Goal: Task Accomplishment & Management: Manage account settings

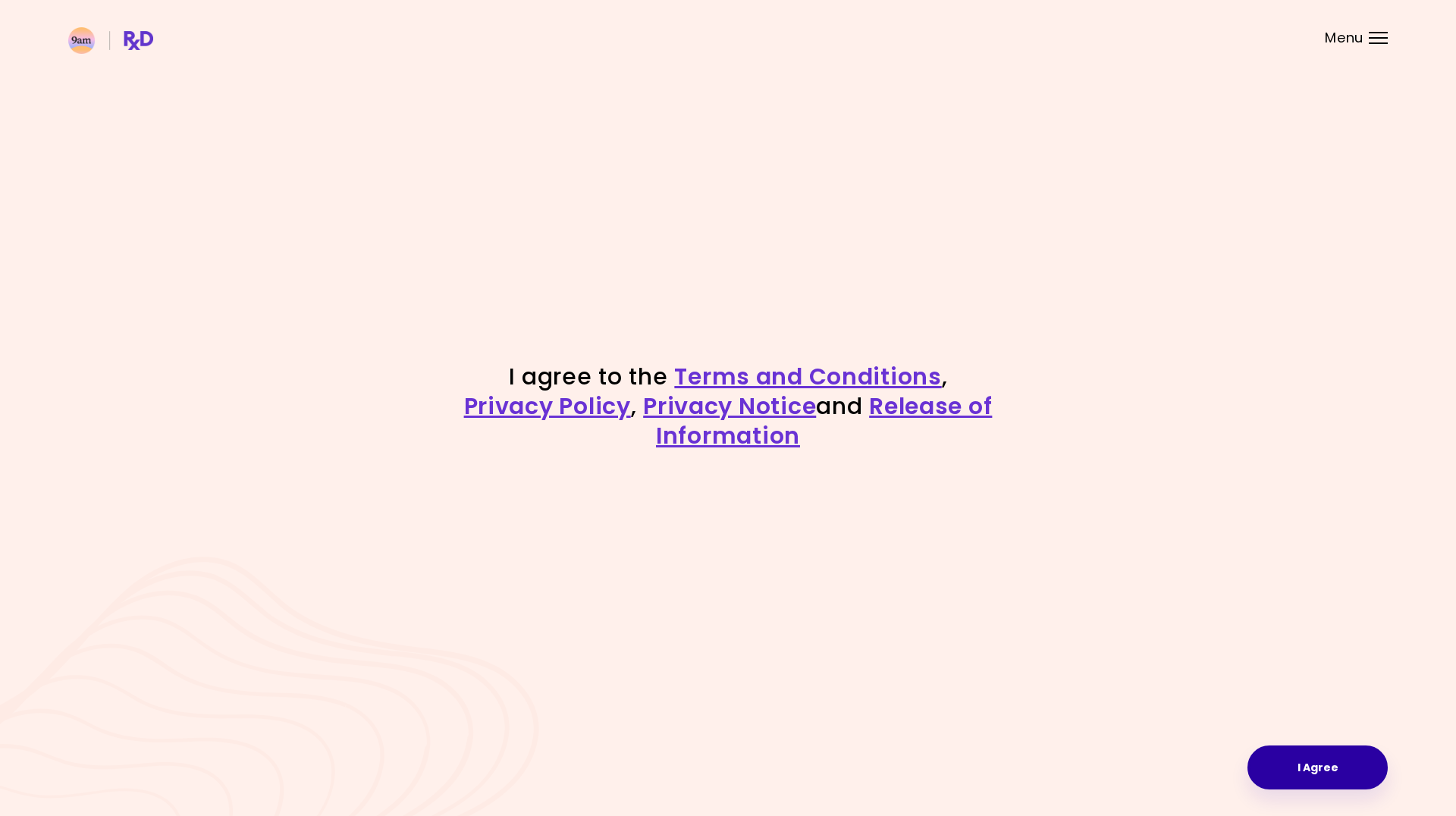
click at [1296, 777] on button "I Agree" at bounding box center [1318, 768] width 140 height 44
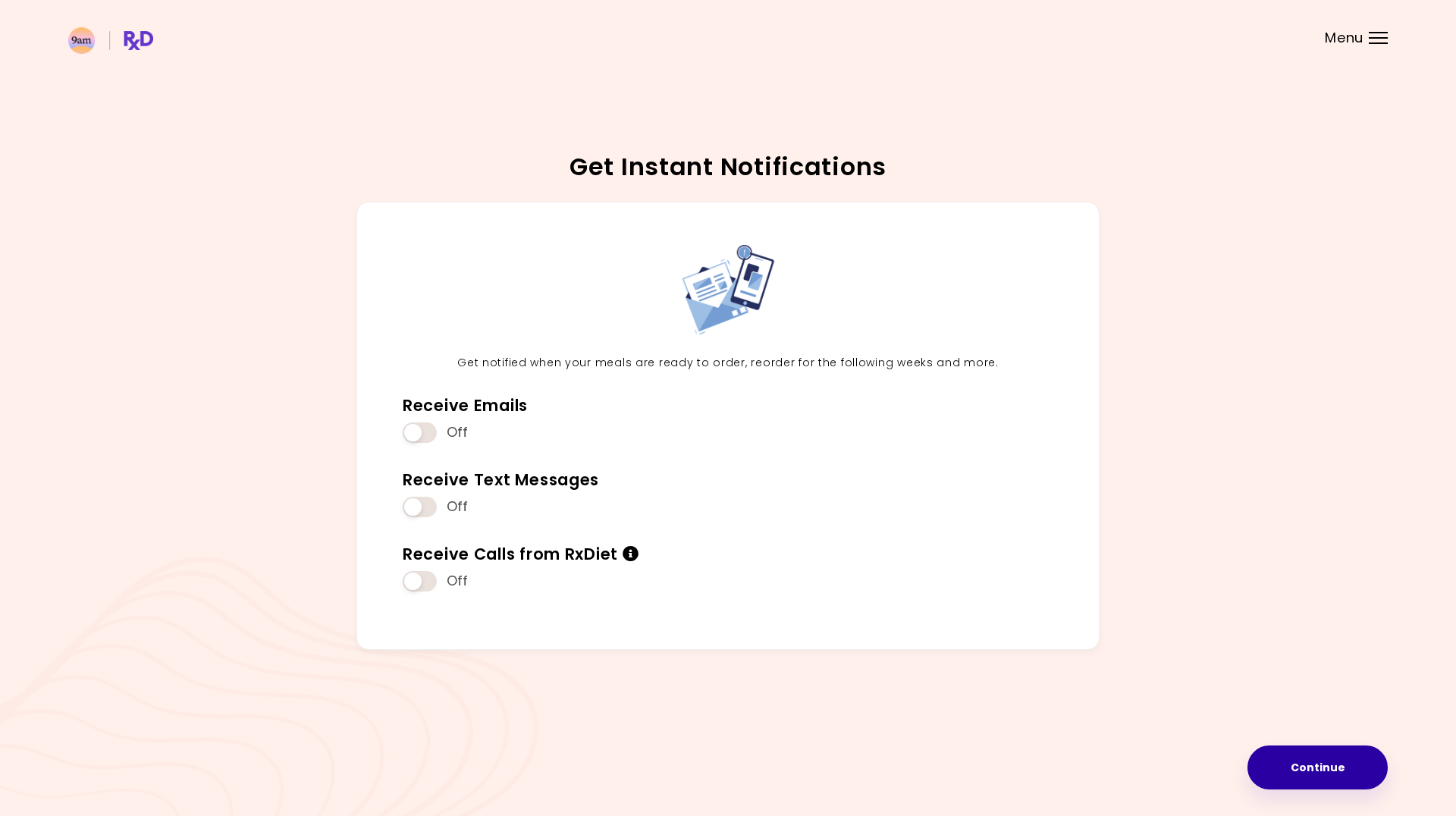
click at [1336, 767] on button "Continue" at bounding box center [1318, 768] width 140 height 44
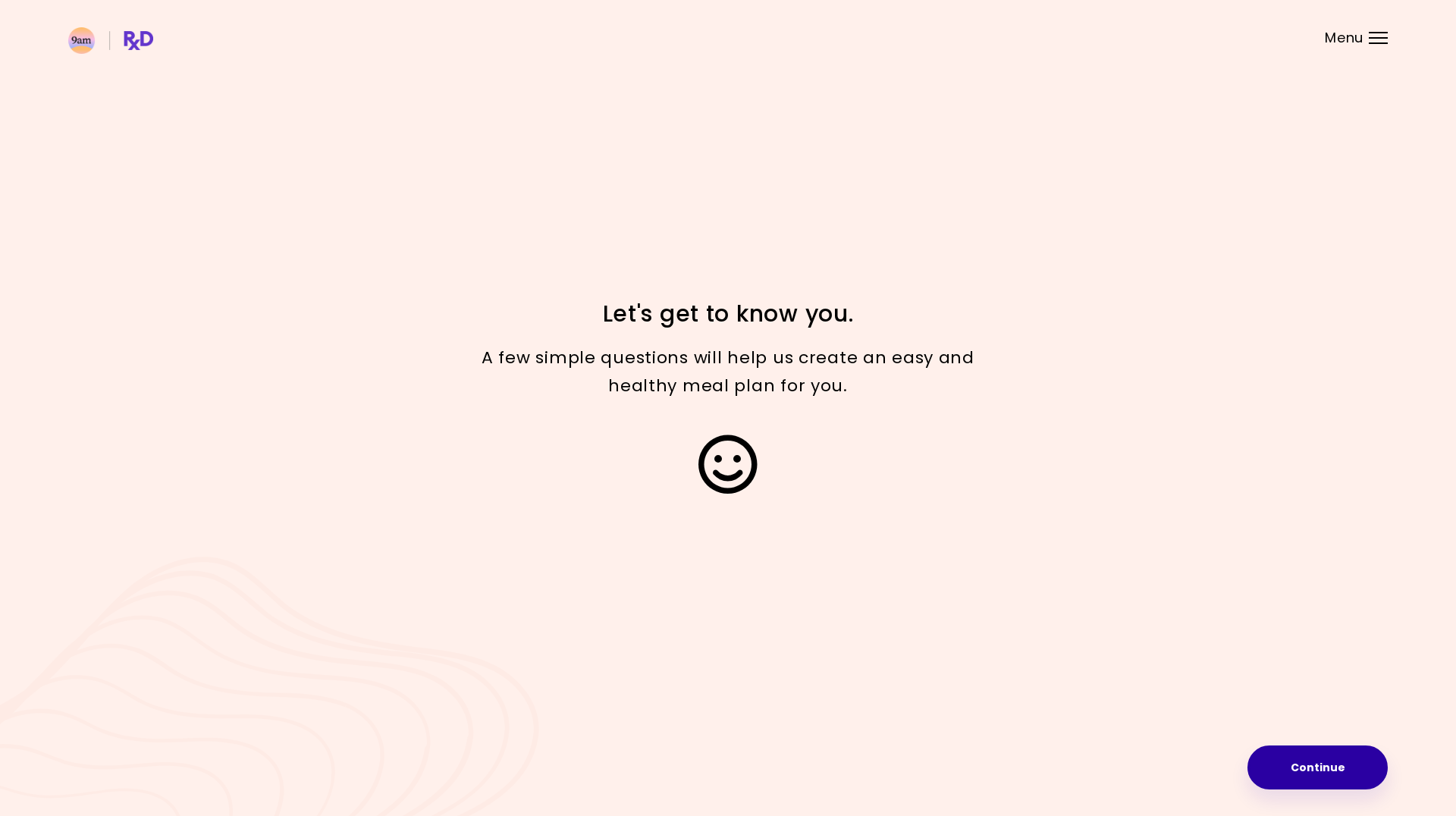
click at [1335, 767] on button "Continue" at bounding box center [1318, 768] width 140 height 44
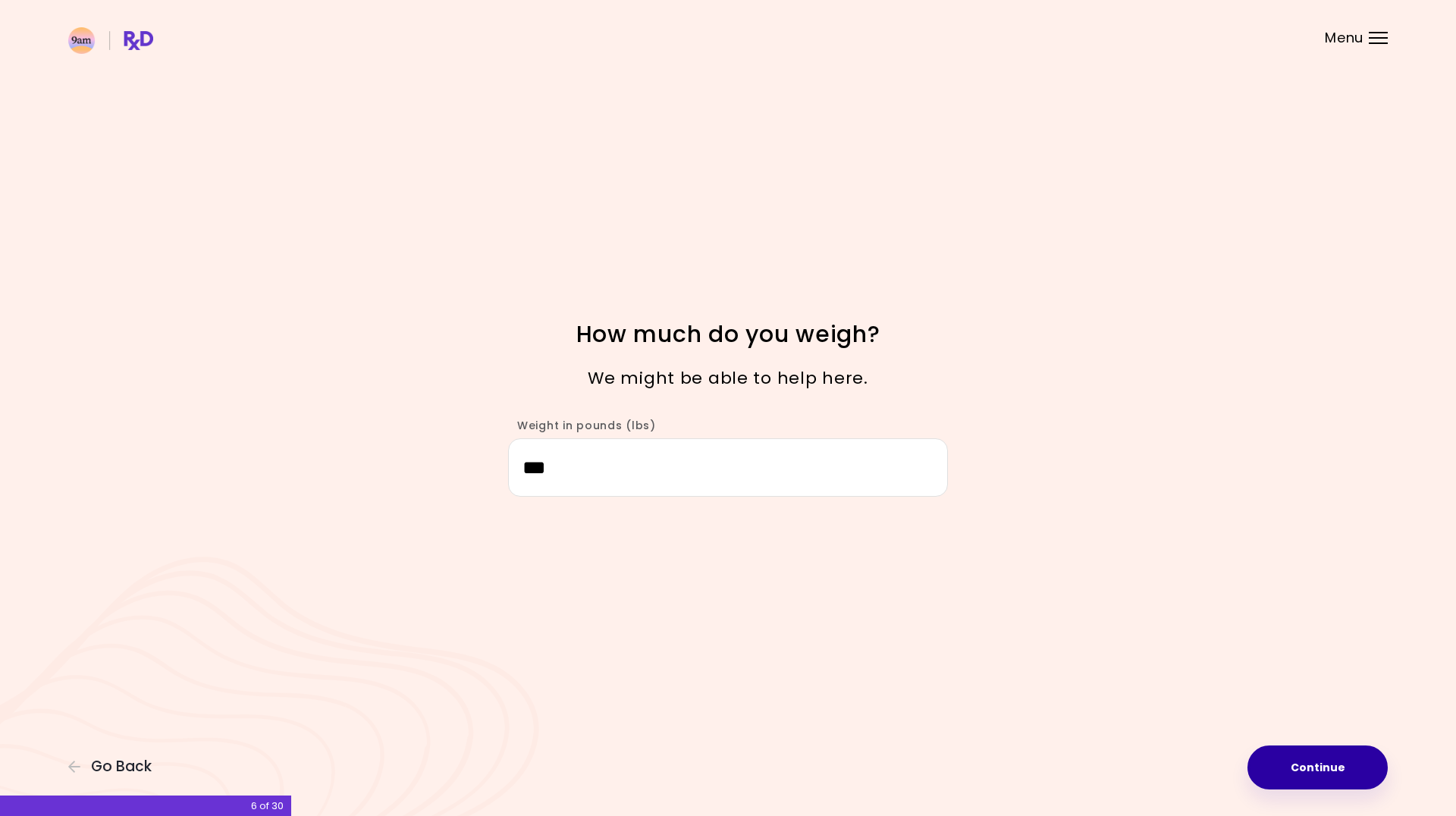
type input "***"
click at [1312, 757] on button "Continue" at bounding box center [1318, 768] width 140 height 44
select select "****"
click at [1323, 776] on button "Continue" at bounding box center [1318, 768] width 140 height 44
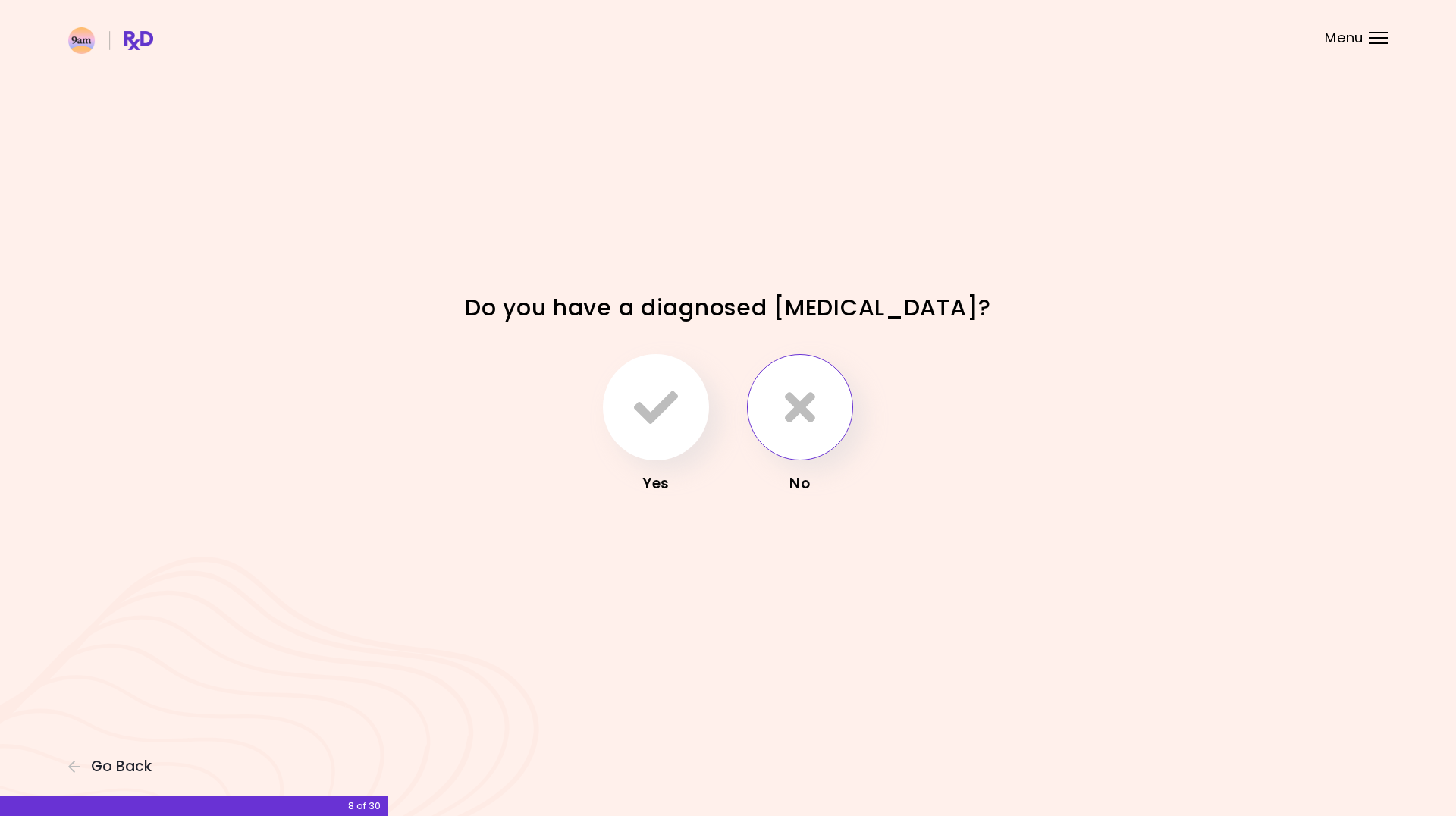
click at [818, 422] on button "button" at bounding box center [799, 407] width 106 height 106
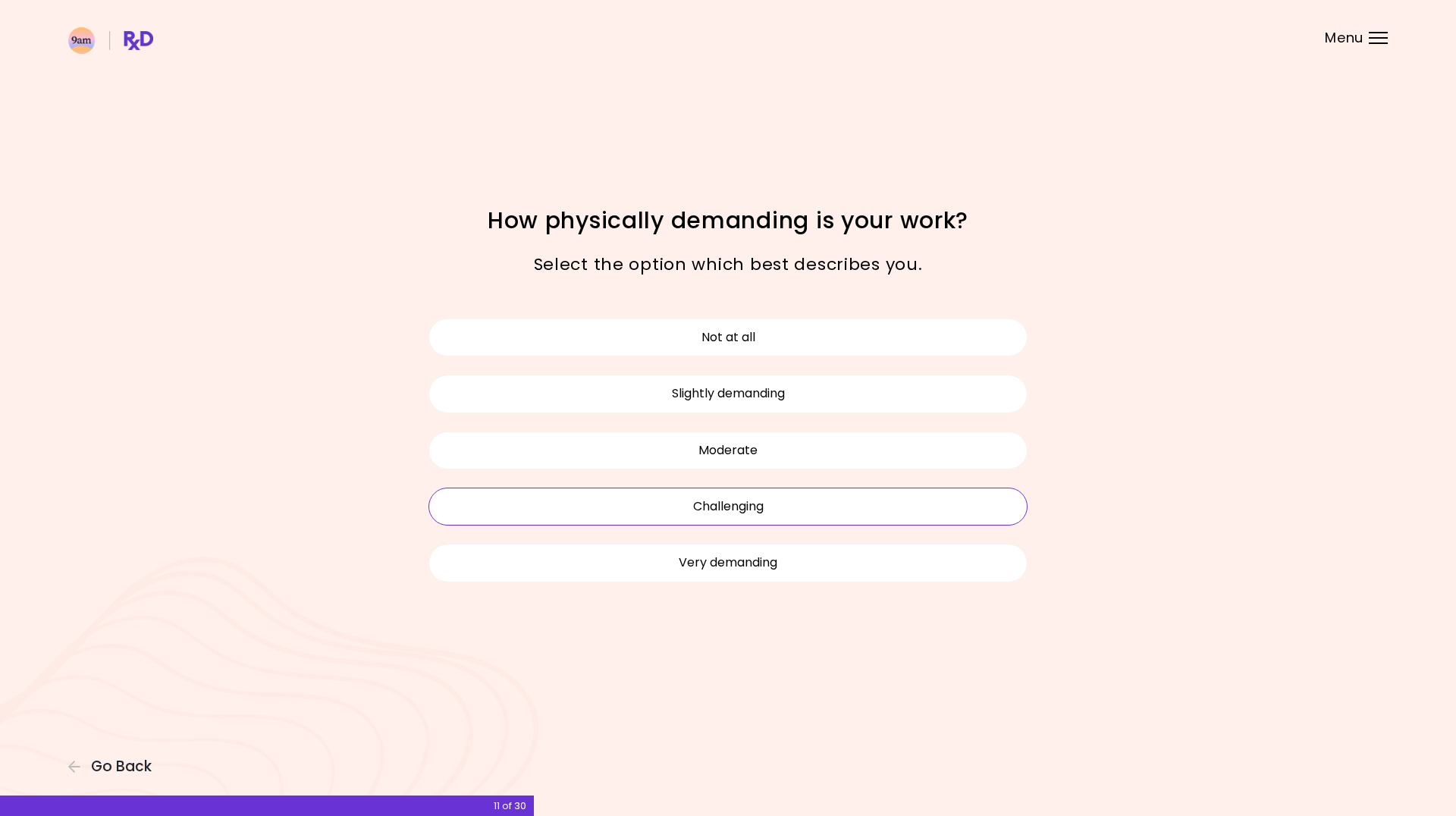
click at [818, 500] on button "Challenging" at bounding box center [728, 506] width 599 height 38
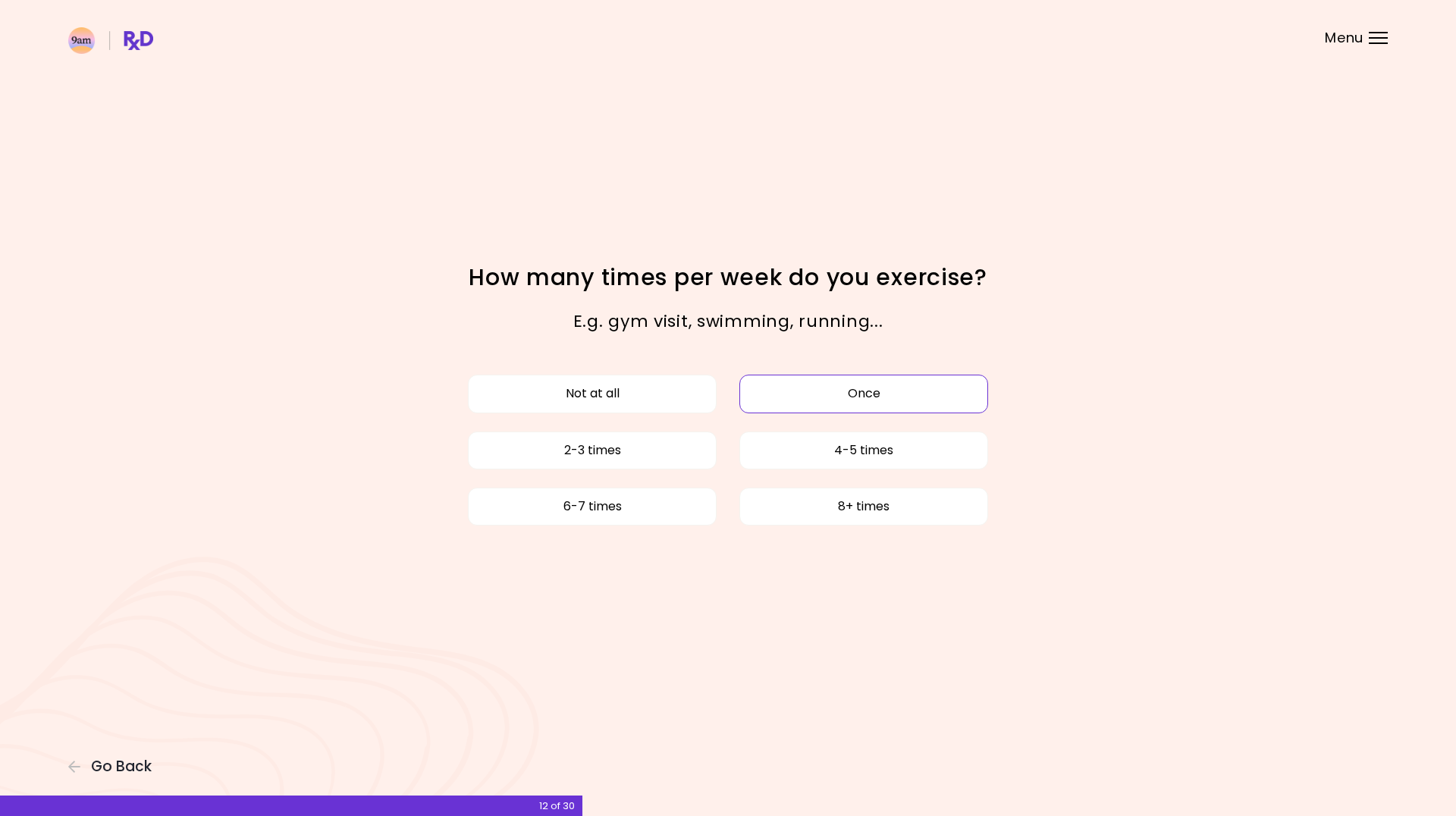
click at [837, 406] on button "Once" at bounding box center [864, 393] width 248 height 38
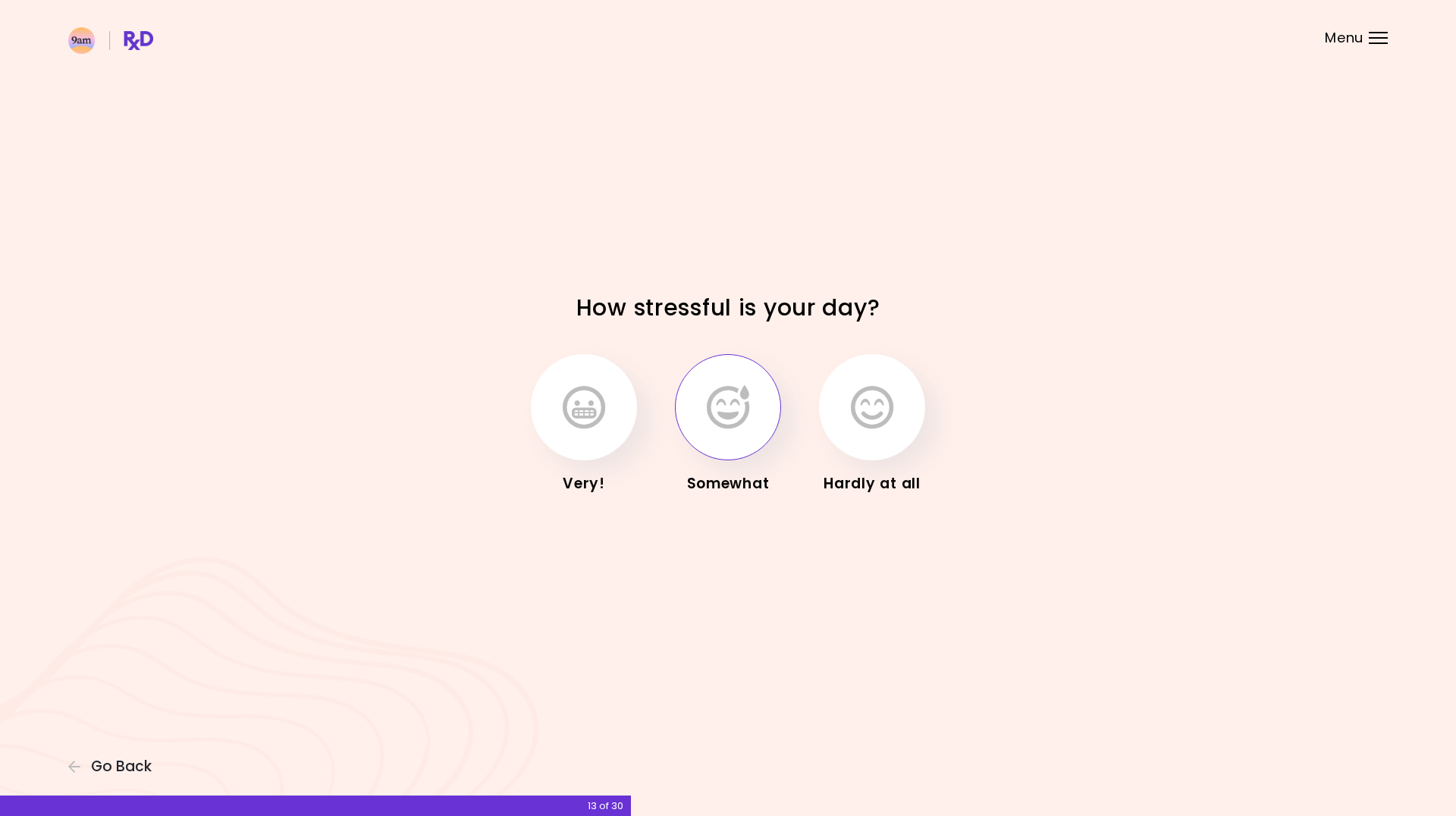
click at [712, 441] on button "button" at bounding box center [728, 407] width 106 height 106
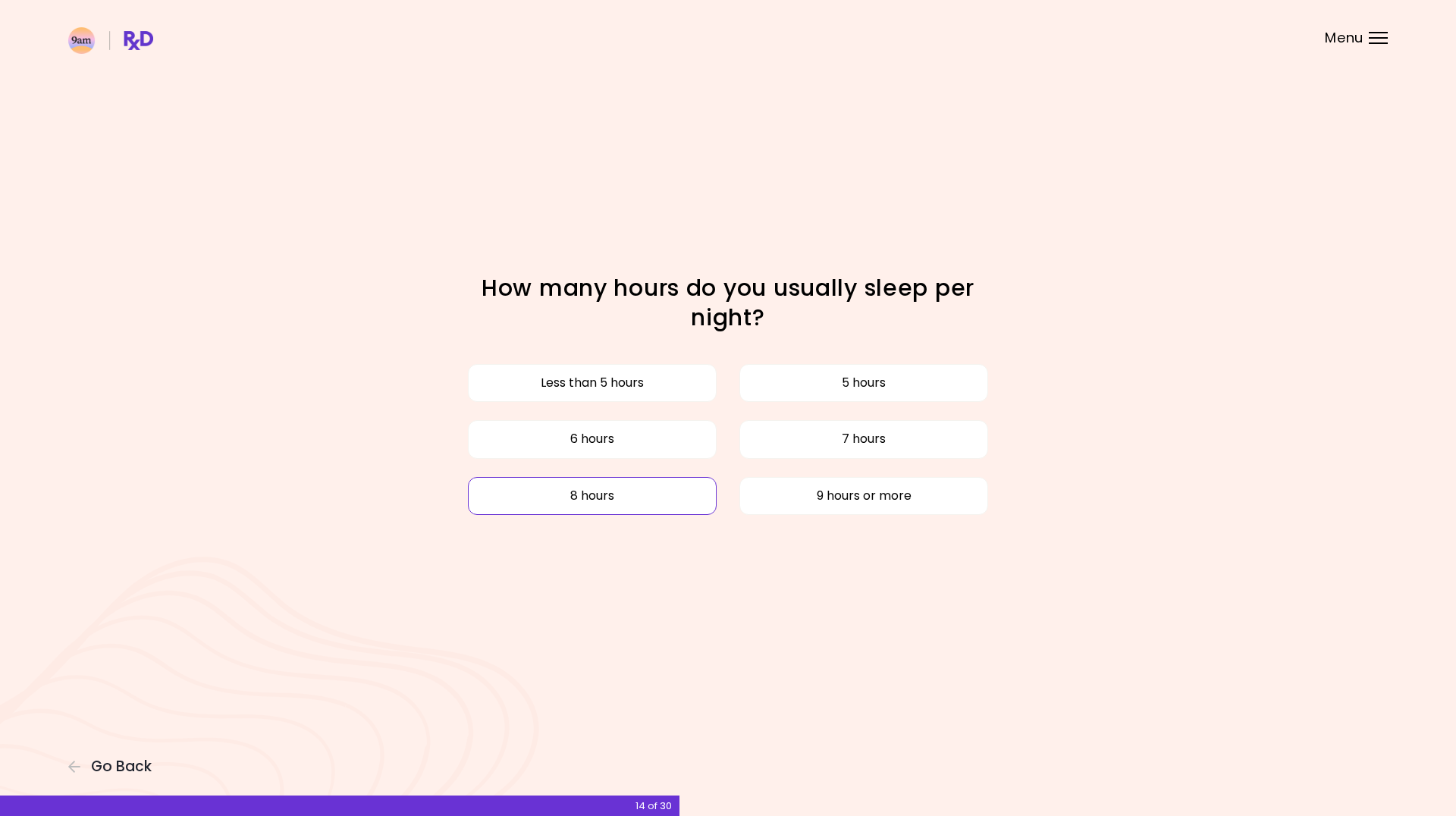
click at [663, 504] on button "8 hours" at bounding box center [592, 496] width 248 height 38
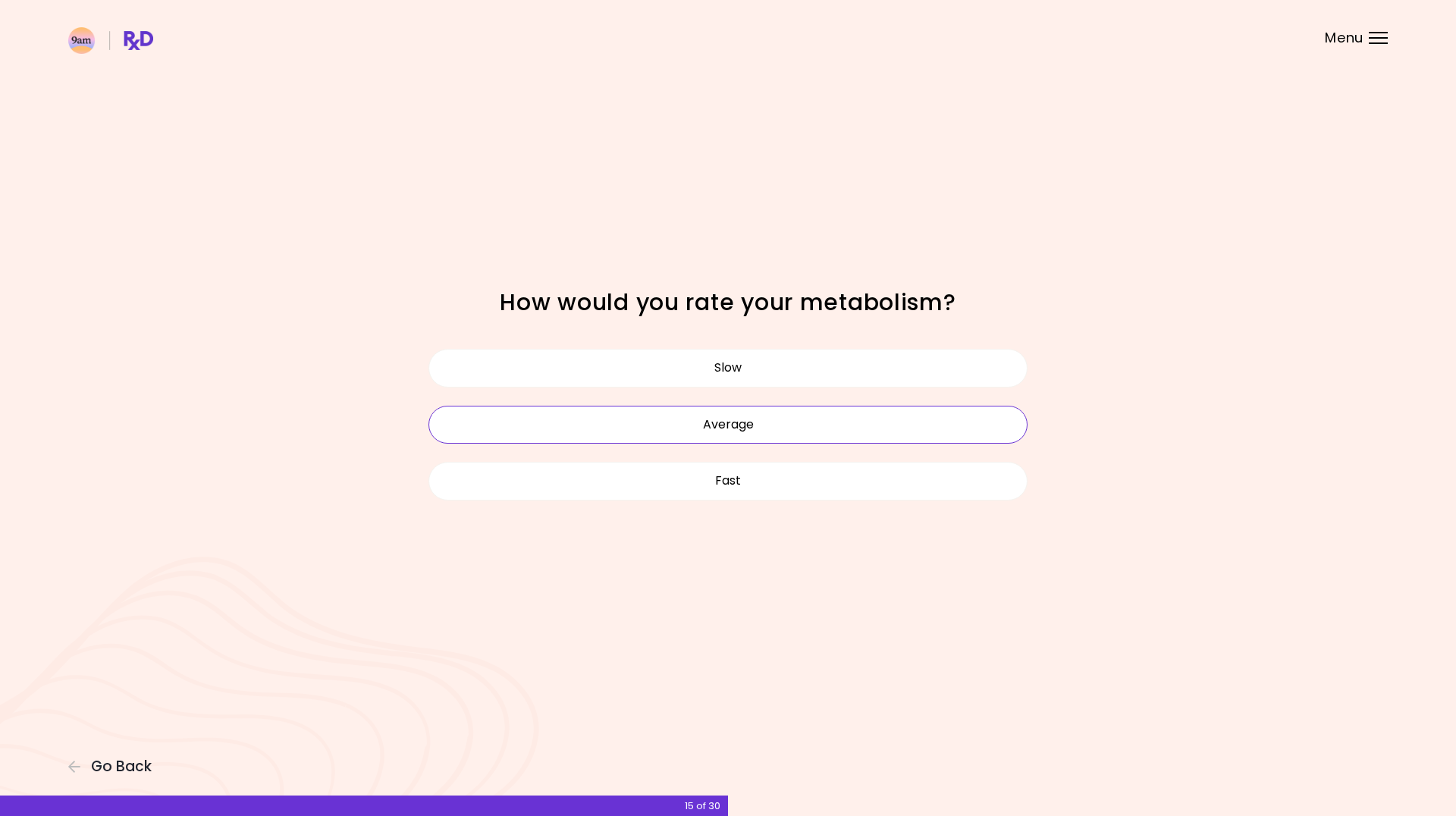
click at [663, 436] on button "Average" at bounding box center [728, 424] width 599 height 38
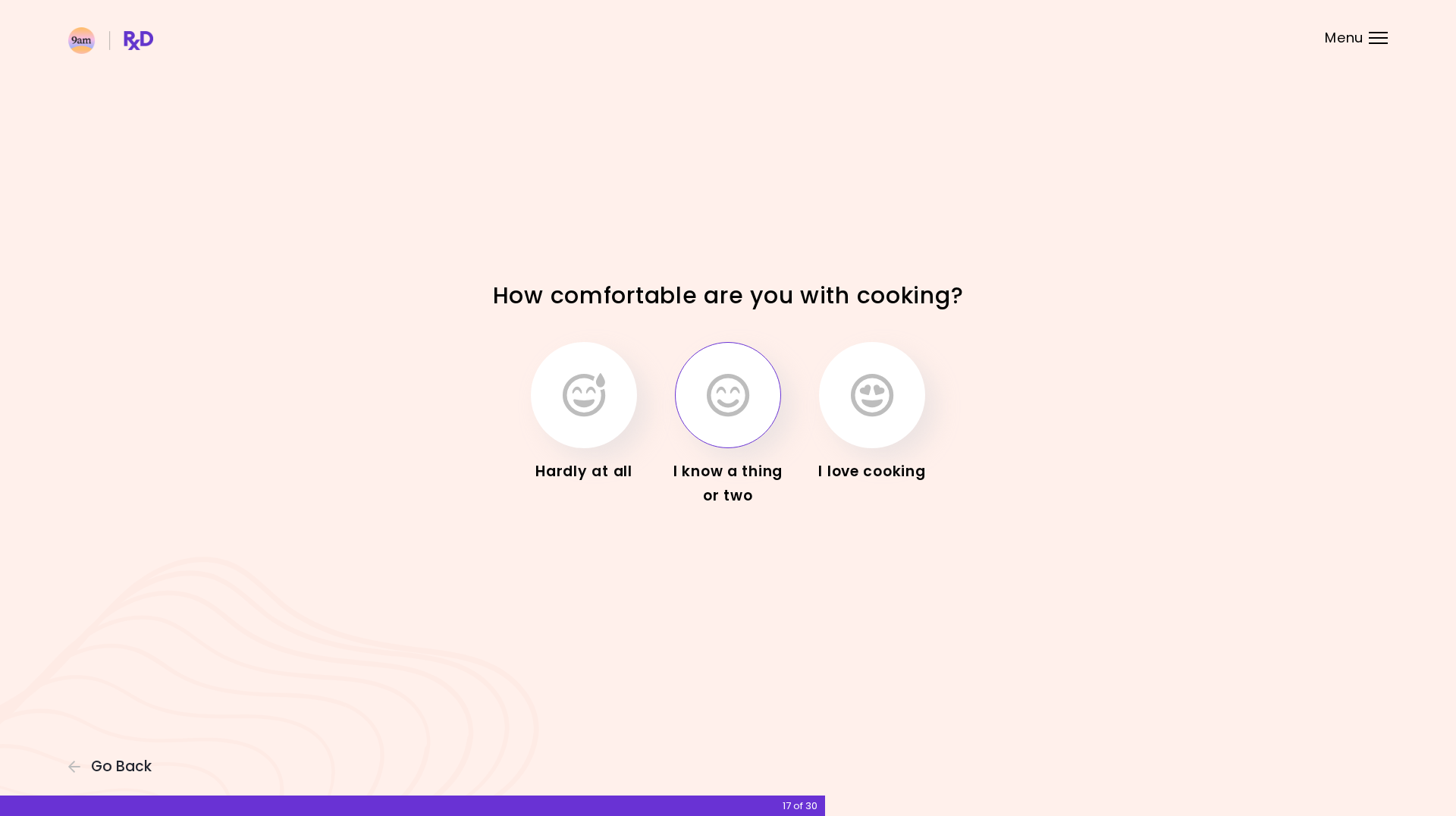
click at [746, 422] on button "button" at bounding box center [728, 394] width 106 height 106
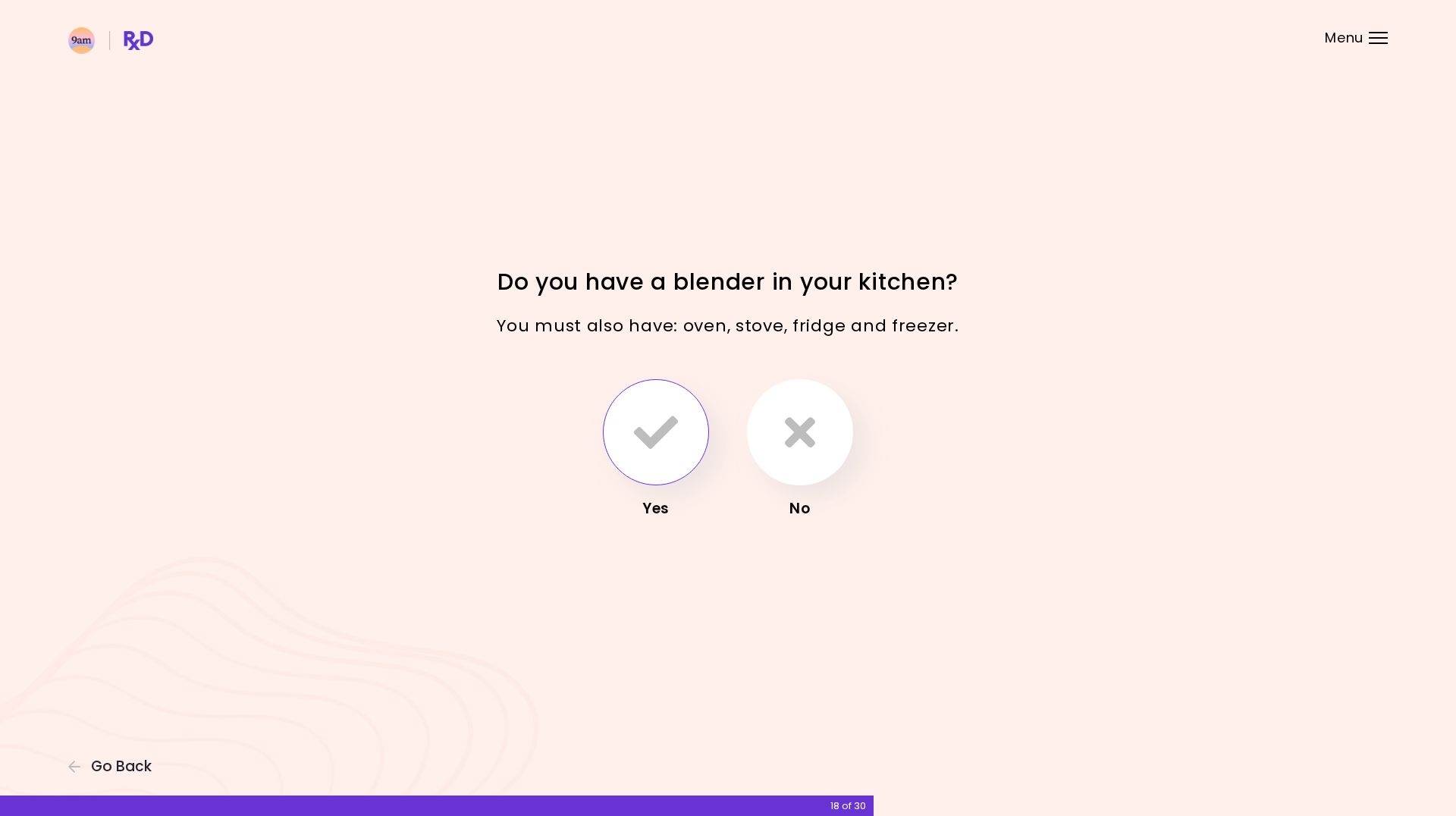
click at [653, 442] on icon "button" at bounding box center [656, 432] width 44 height 44
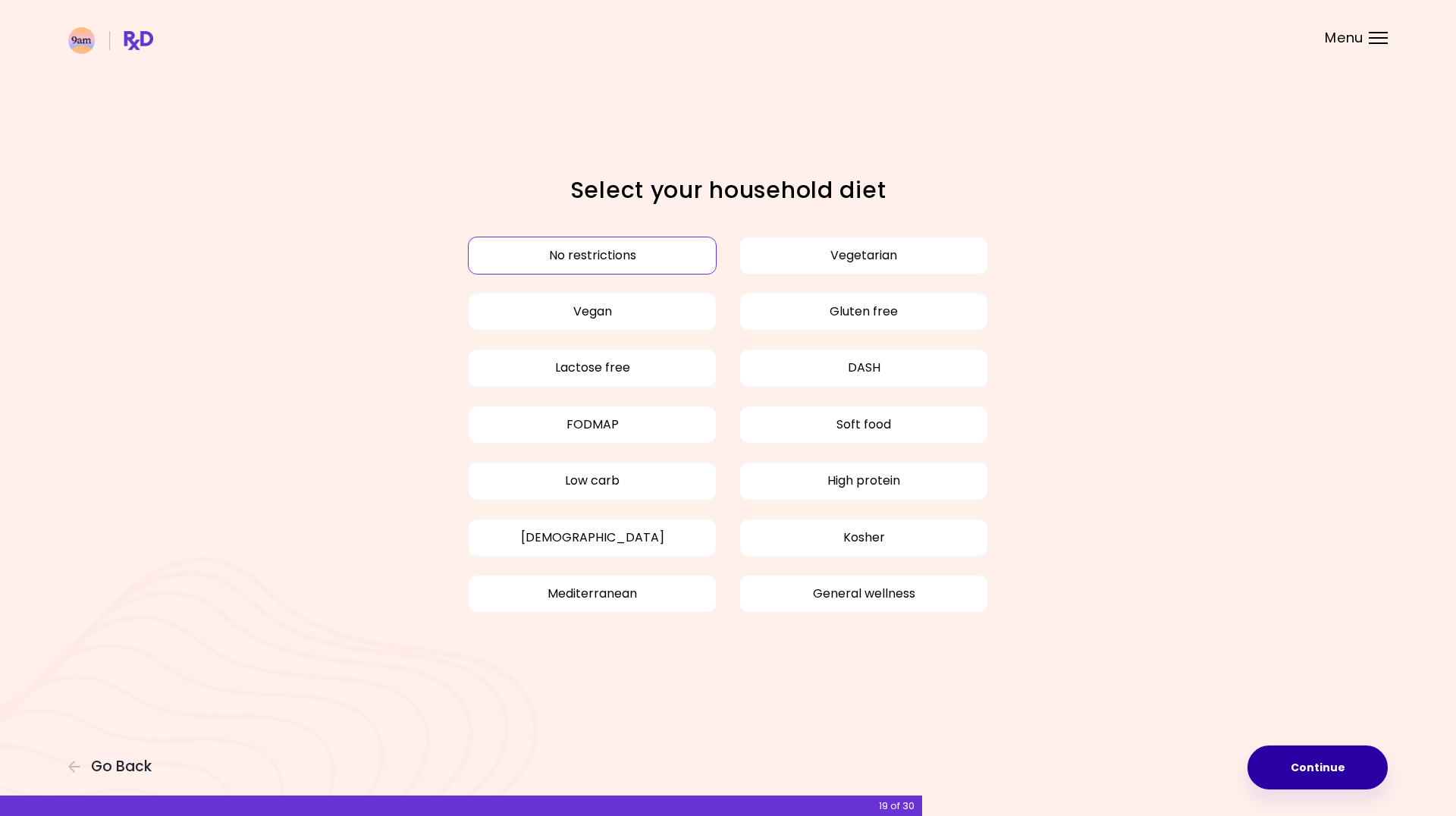
click at [1367, 778] on button "Continue" at bounding box center [1318, 768] width 140 height 44
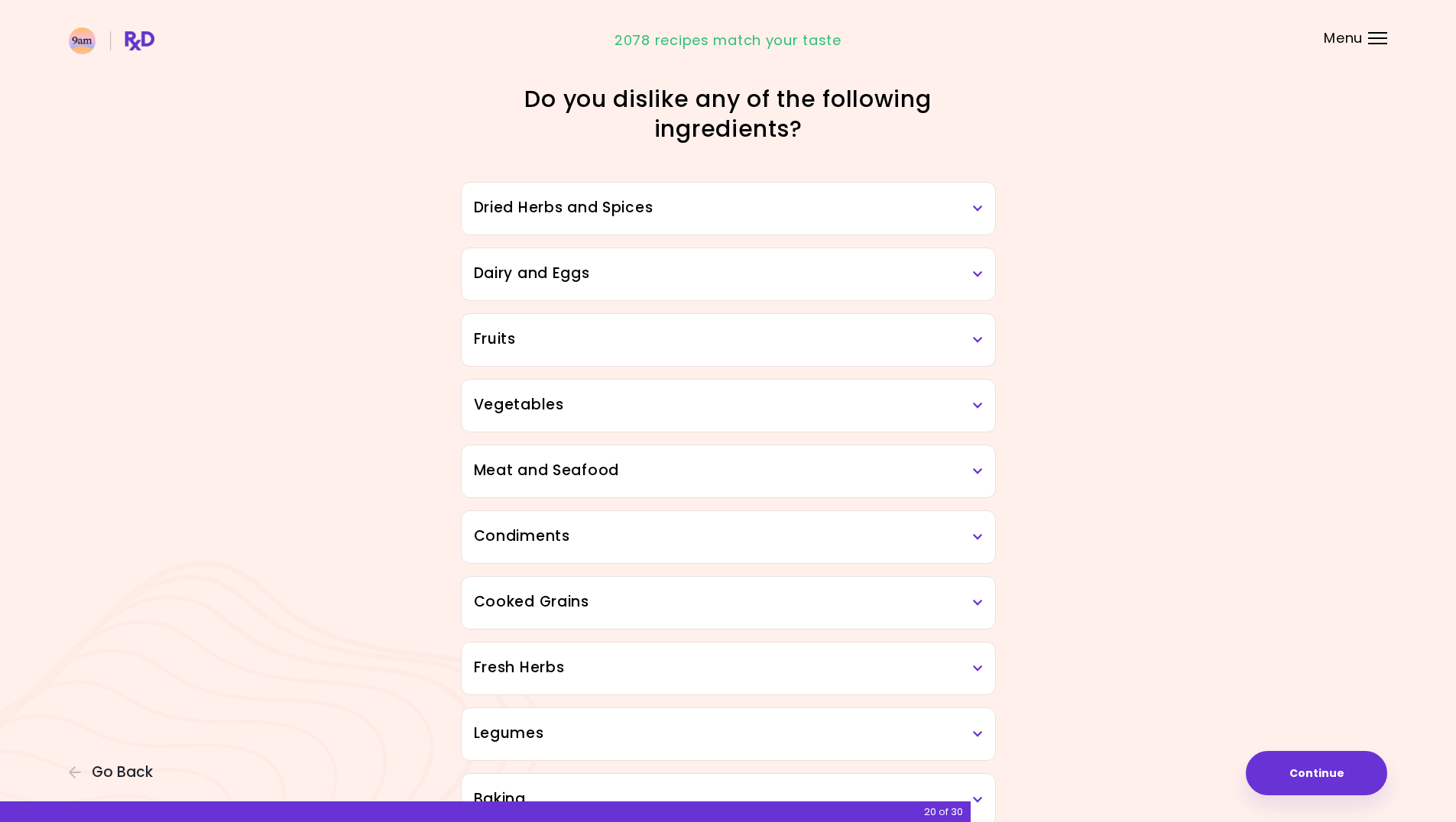
click at [916, 220] on div "Dried Herbs and Spices" at bounding box center [728, 208] width 533 height 52
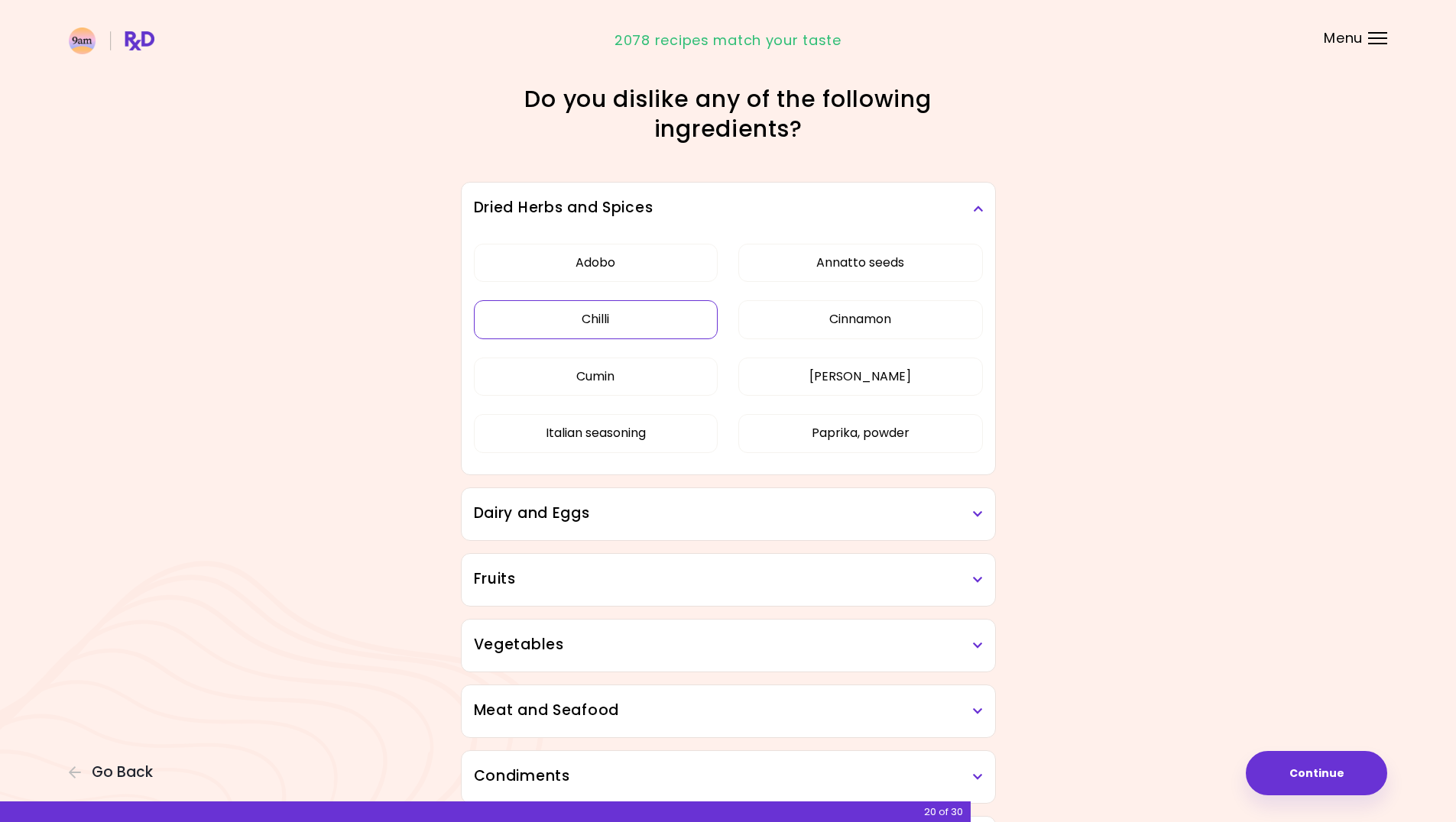
click at [668, 321] on button "Chilli" at bounding box center [597, 319] width 245 height 38
click at [649, 256] on button "Adobo" at bounding box center [597, 263] width 245 height 38
click at [875, 273] on button "Annatto seeds" at bounding box center [861, 263] width 245 height 38
click at [814, 389] on button "[PERSON_NAME]" at bounding box center [861, 376] width 245 height 38
click at [627, 373] on button "Cumin" at bounding box center [597, 376] width 245 height 38
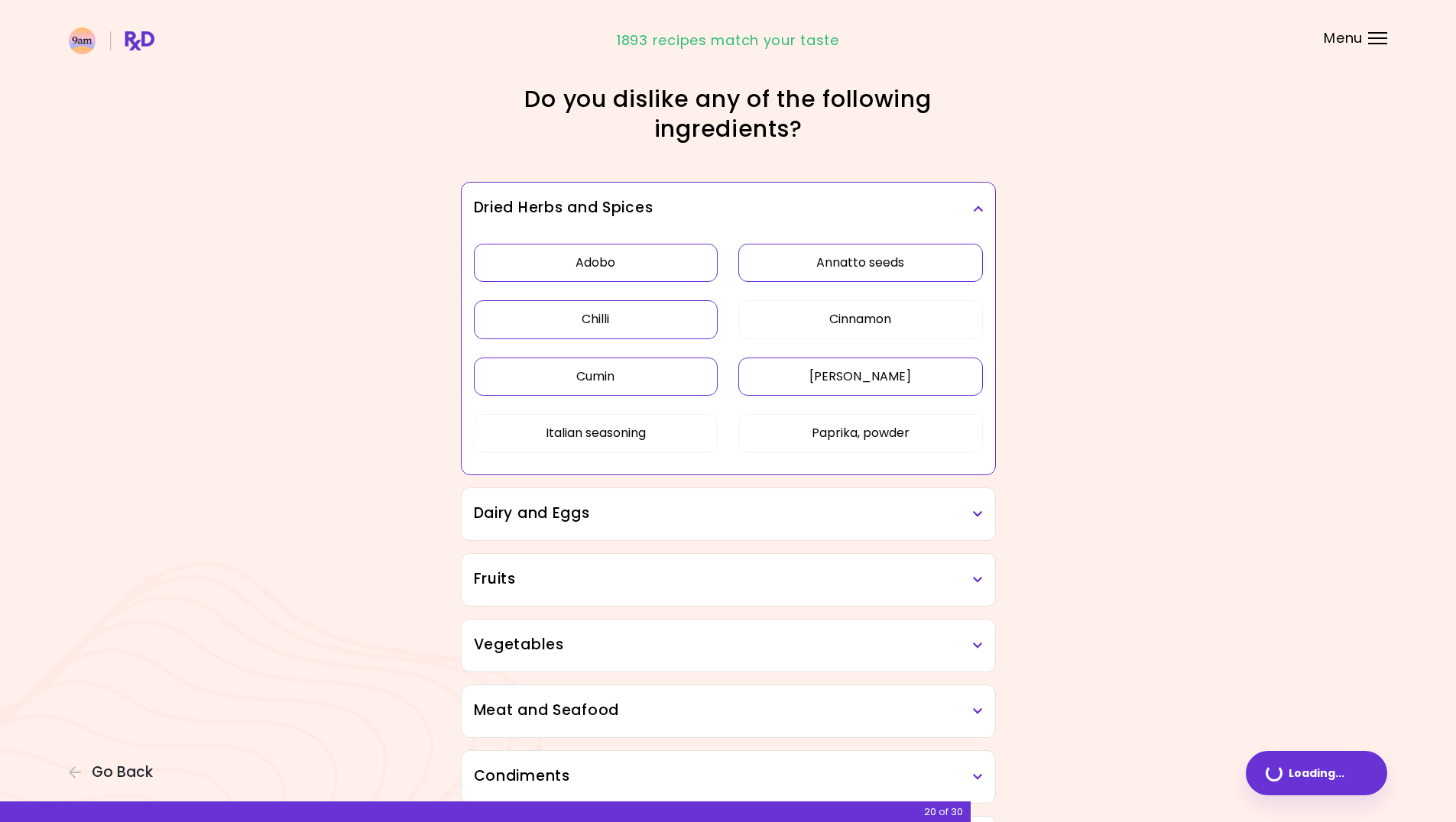
click at [766, 527] on div "Dairy and Eggs" at bounding box center [728, 514] width 533 height 52
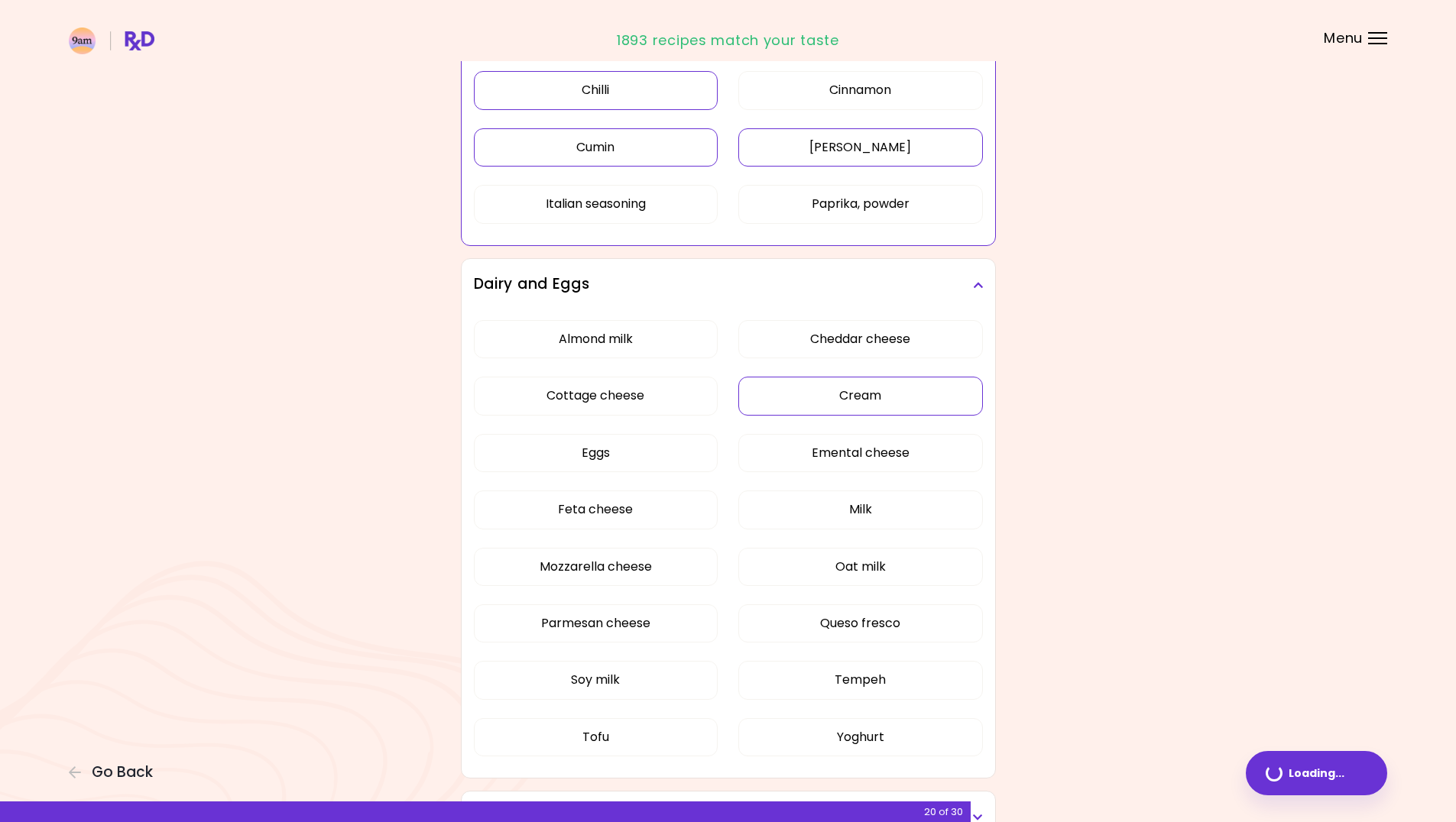
scroll to position [458, 0]
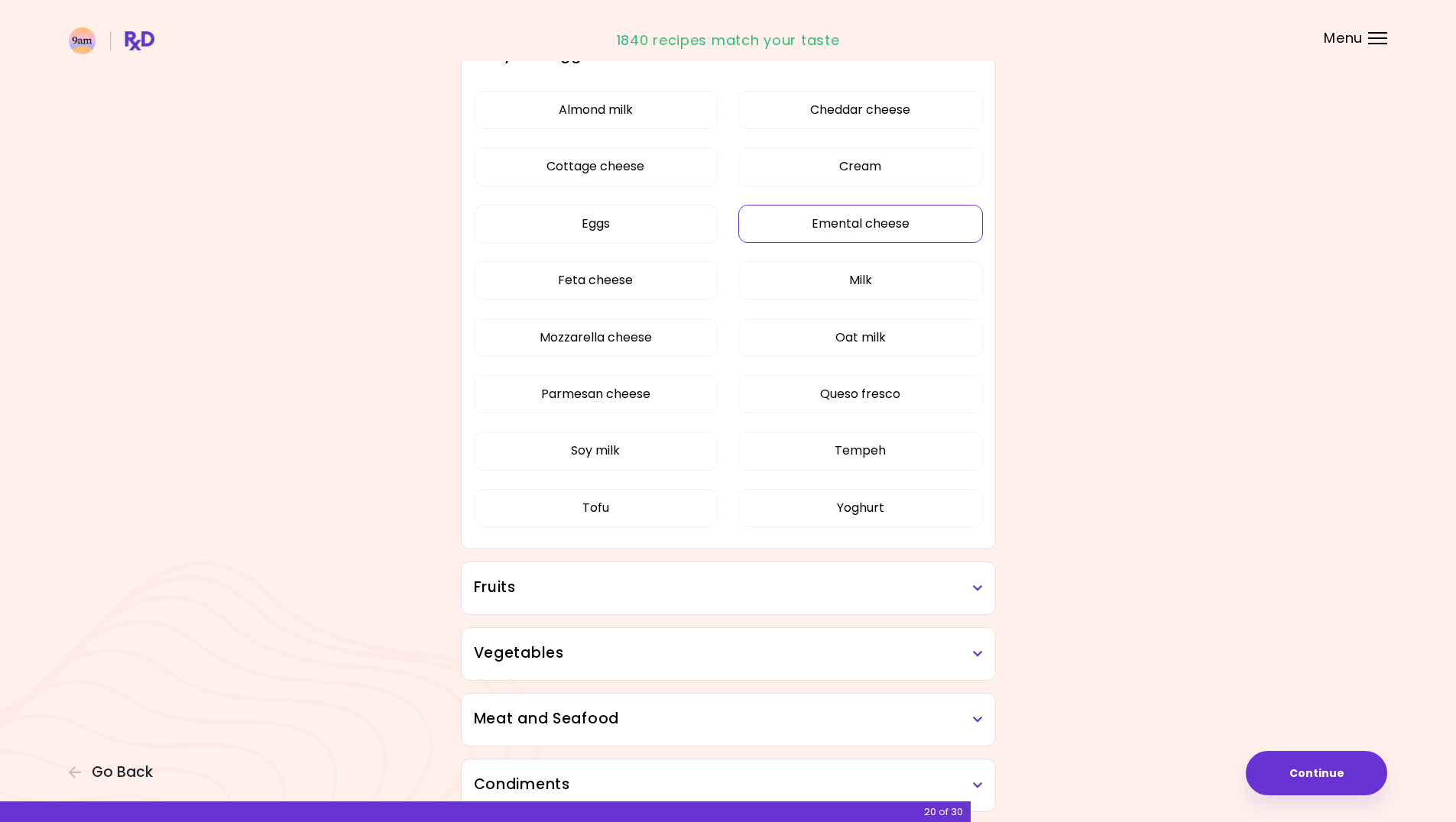
click at [868, 233] on button "Emental cheese" at bounding box center [861, 223] width 245 height 38
click at [659, 276] on button "Feta cheese" at bounding box center [597, 280] width 245 height 38
click at [769, 448] on button "Tempeh" at bounding box center [861, 450] width 245 height 38
click at [658, 498] on button "Tofu" at bounding box center [597, 507] width 245 height 38
click at [873, 608] on div "Fruits" at bounding box center [728, 588] width 533 height 52
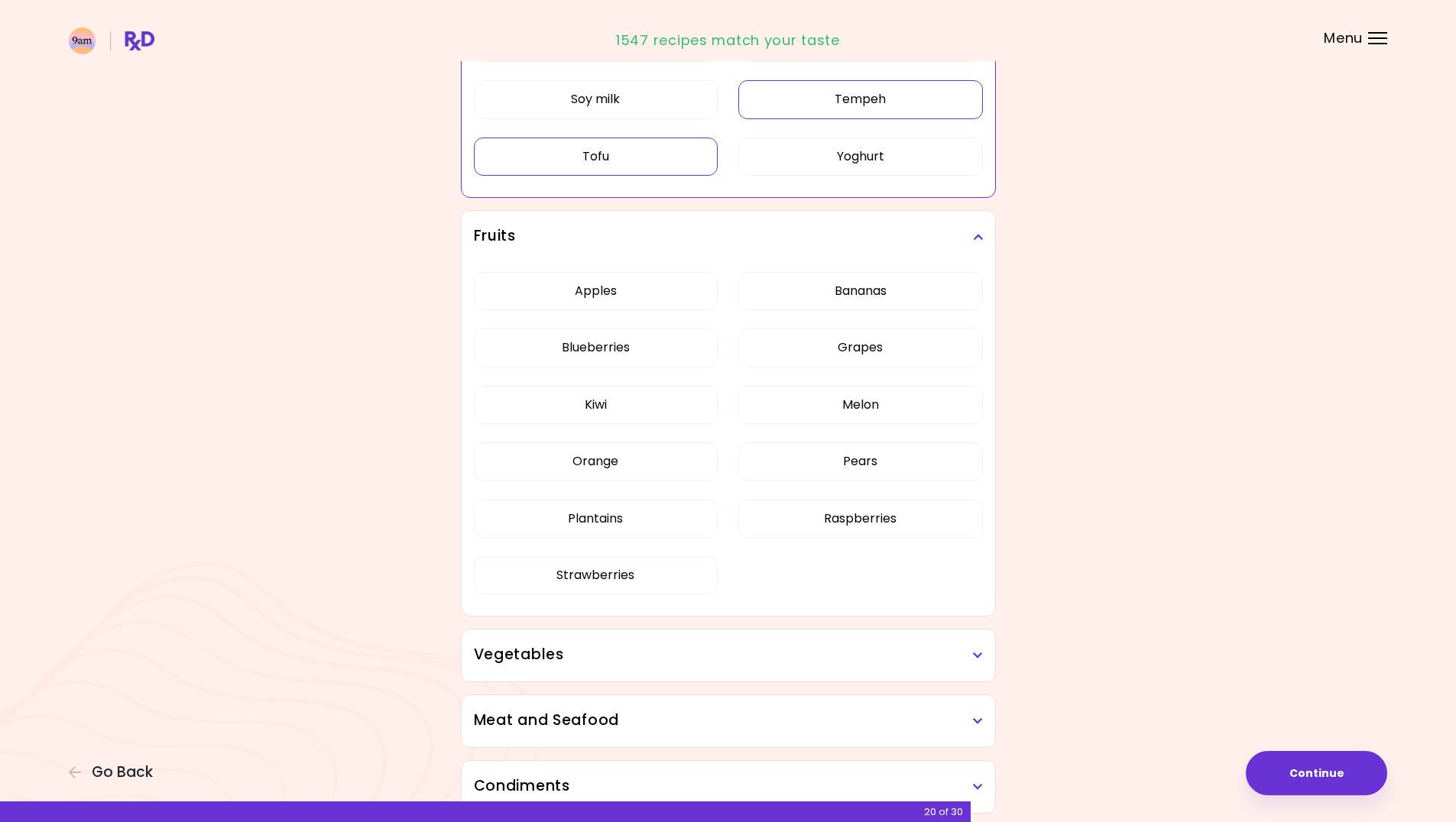
scroll to position [841, 0]
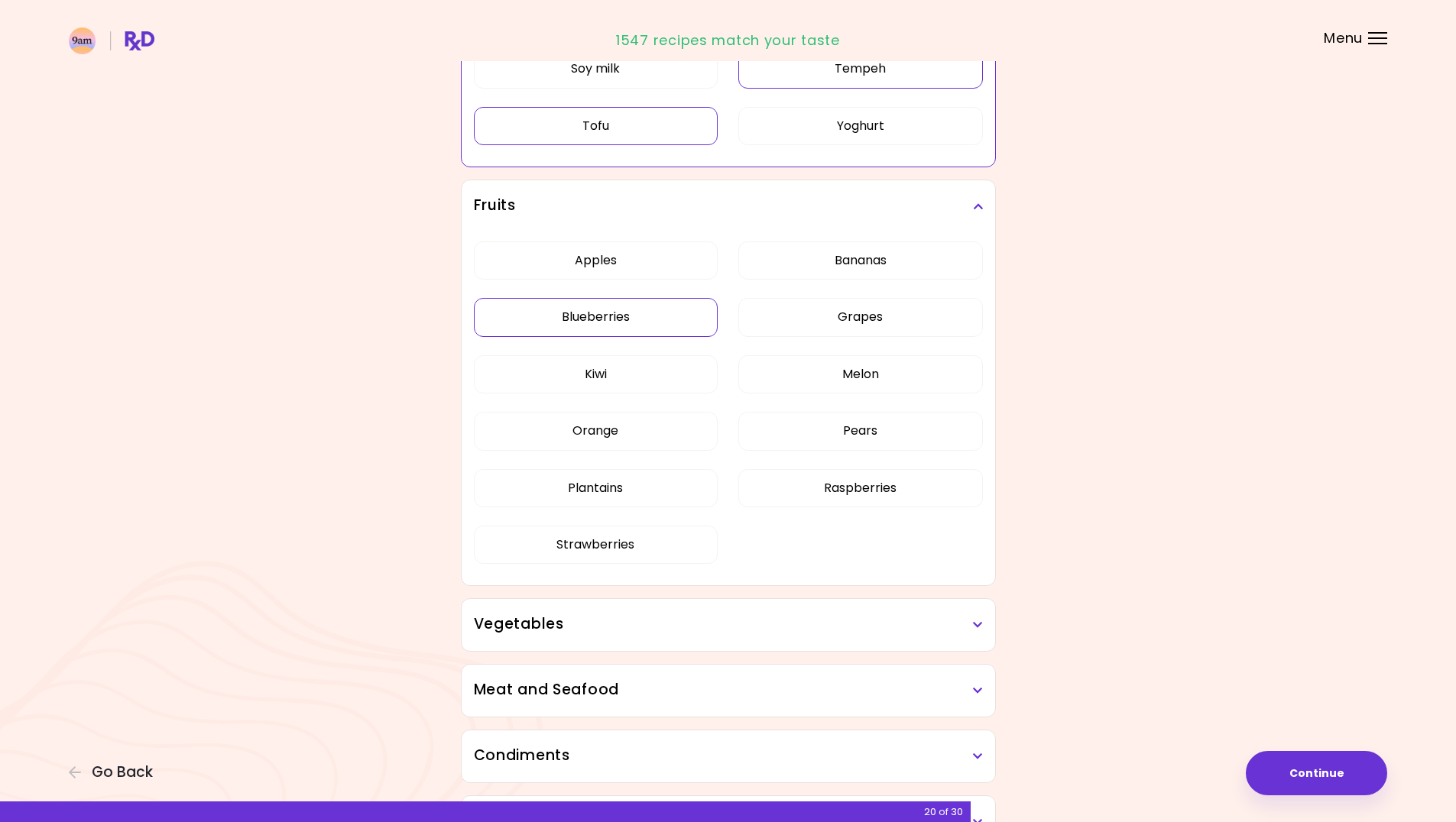
click at [663, 322] on button "Blueberries" at bounding box center [597, 316] width 245 height 38
click at [777, 476] on button "Raspberries" at bounding box center [861, 488] width 245 height 38
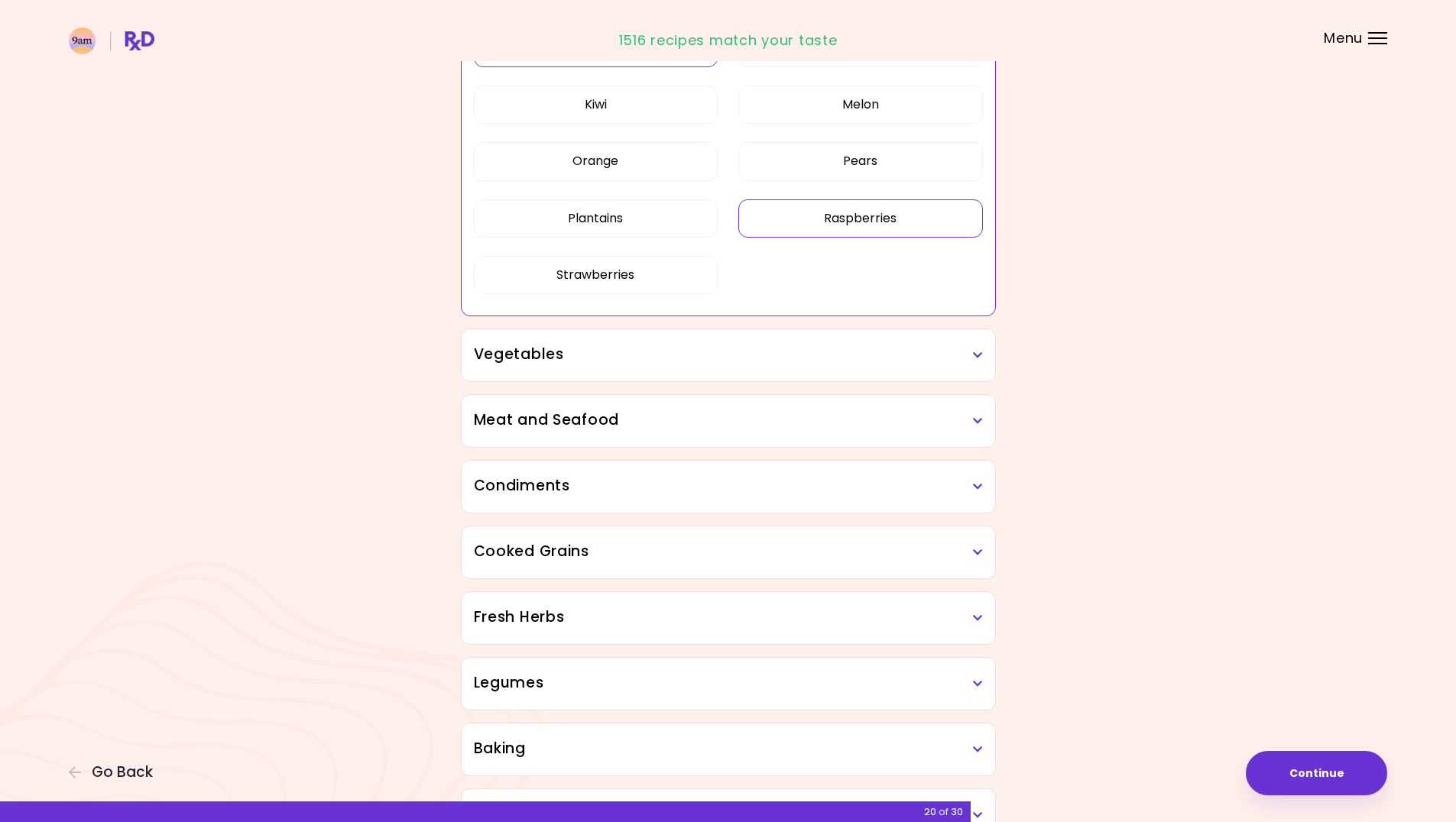
scroll to position [1146, 0]
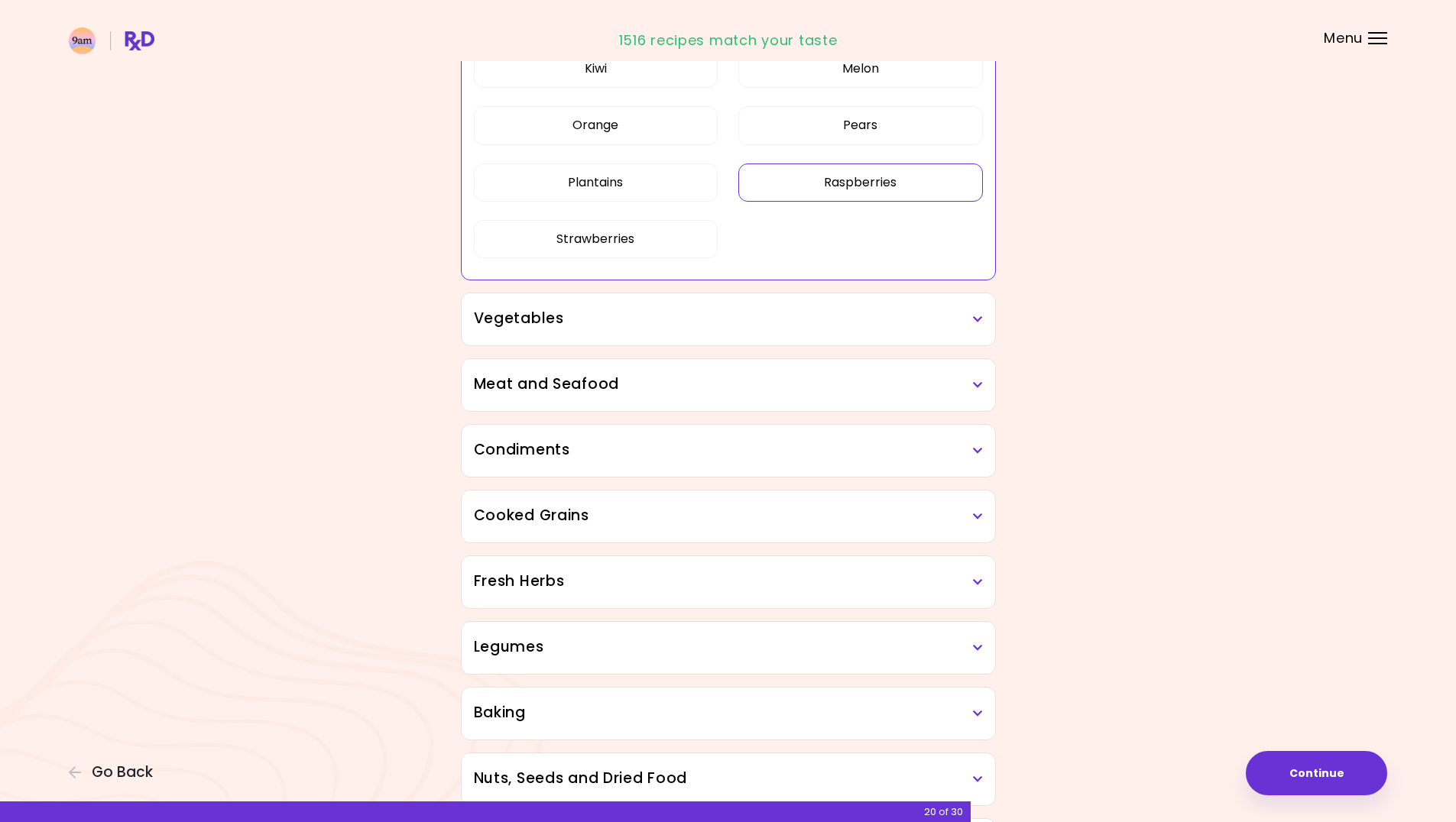
click at [730, 327] on h3 "Vegetables" at bounding box center [729, 319] width 509 height 22
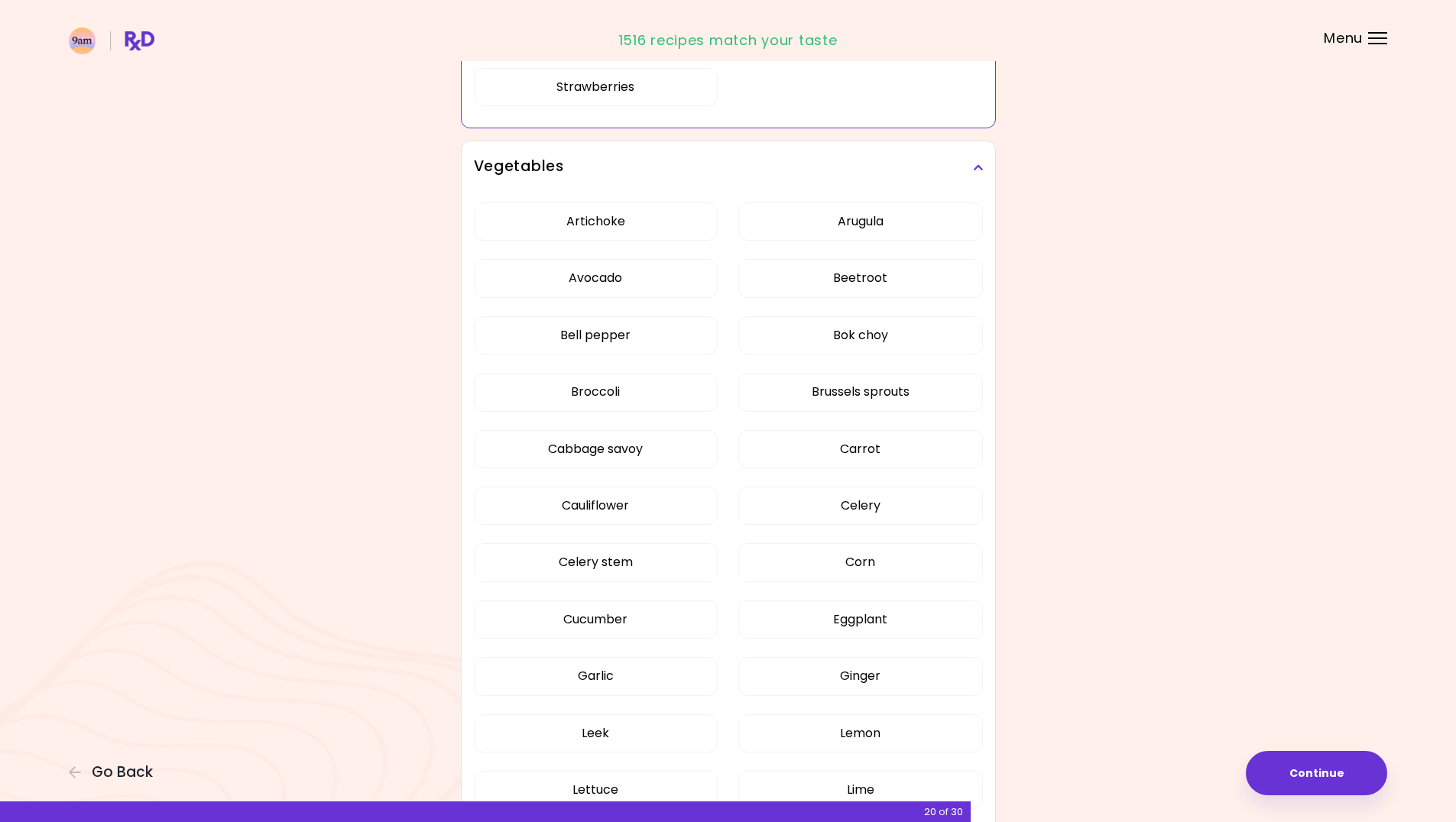
scroll to position [1299, 0]
click at [651, 227] on button "Artichoke" at bounding box center [597, 220] width 245 height 38
click at [843, 280] on button "Beetroot" at bounding box center [861, 277] width 245 height 38
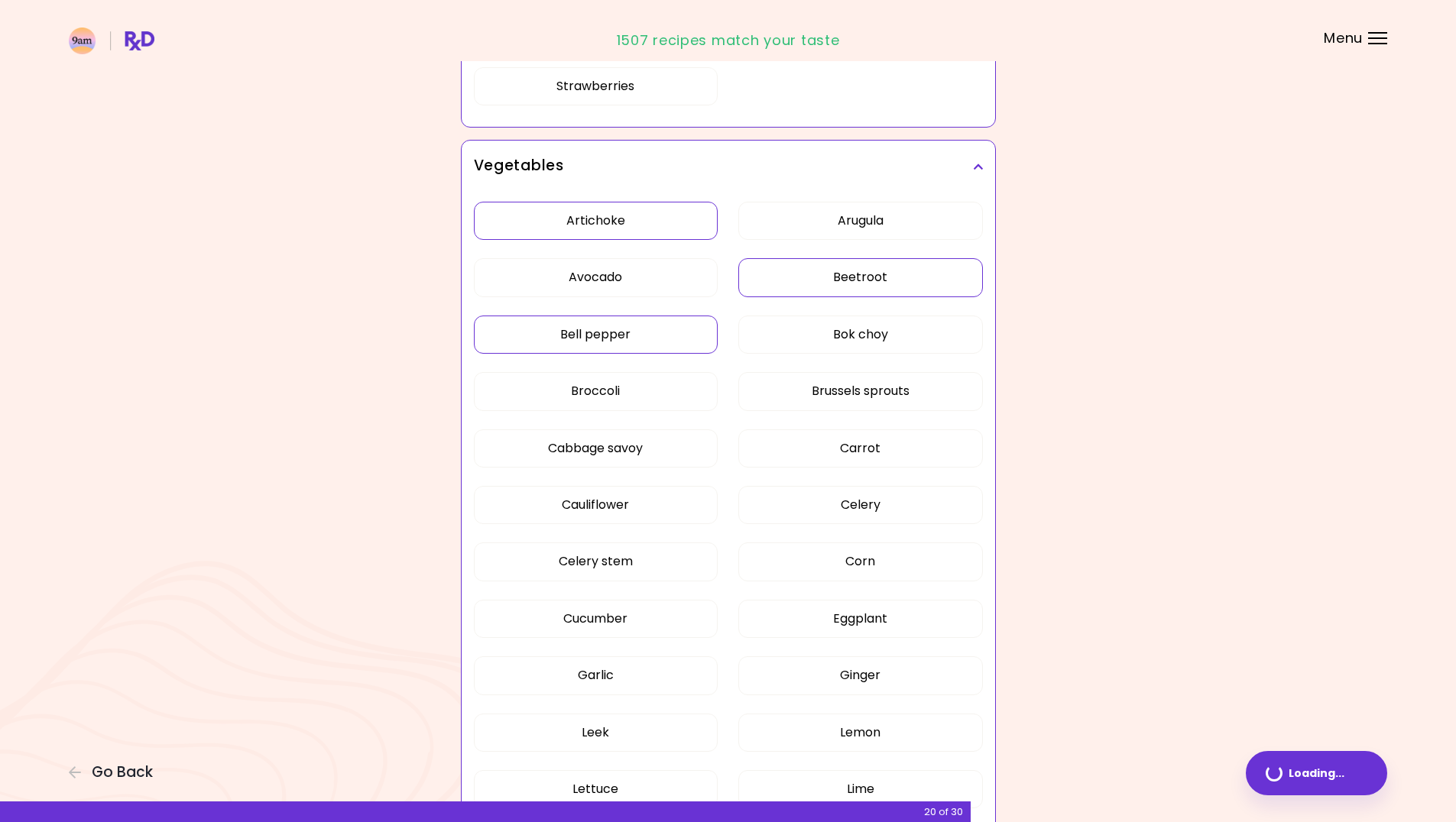
click at [652, 340] on button "Bell pepper" at bounding box center [597, 334] width 245 height 38
click at [798, 347] on button "Bok choy" at bounding box center [861, 334] width 245 height 38
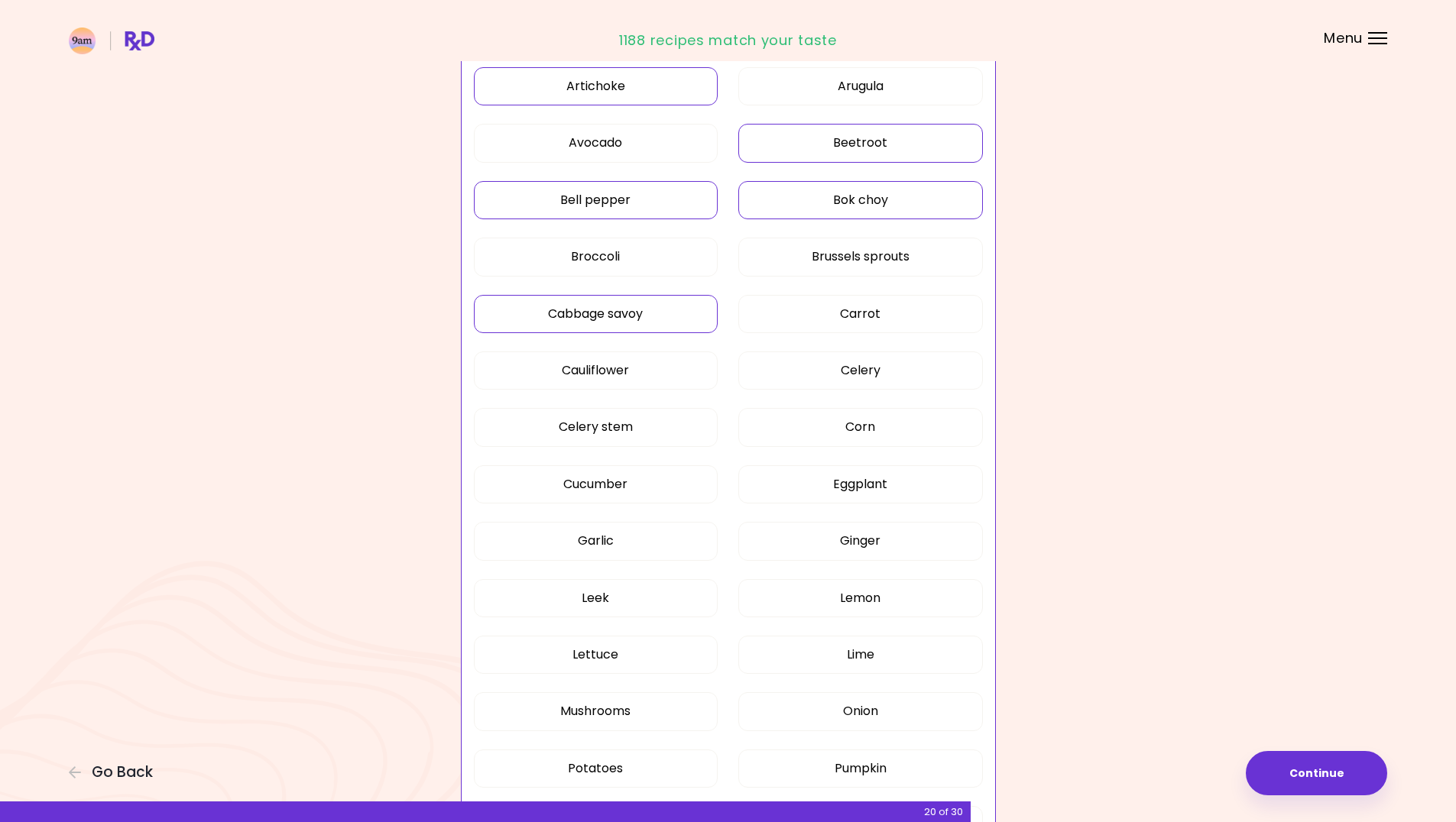
scroll to position [1452, 0]
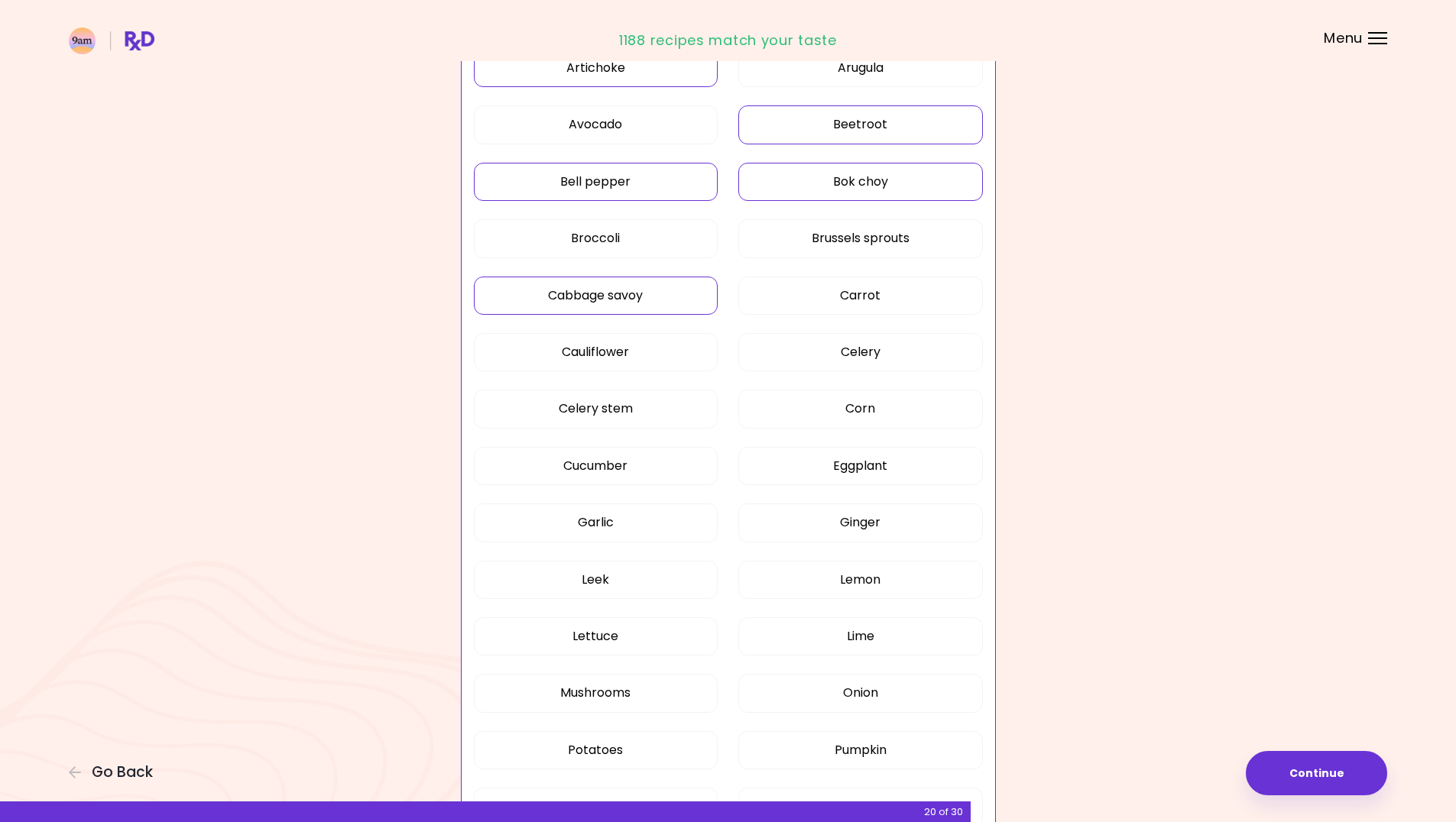
click at [636, 293] on button "Cabbage savoy" at bounding box center [597, 295] width 245 height 38
click at [813, 359] on button "Celery" at bounding box center [861, 352] width 245 height 38
click at [646, 402] on button "Celery stem" at bounding box center [597, 408] width 245 height 38
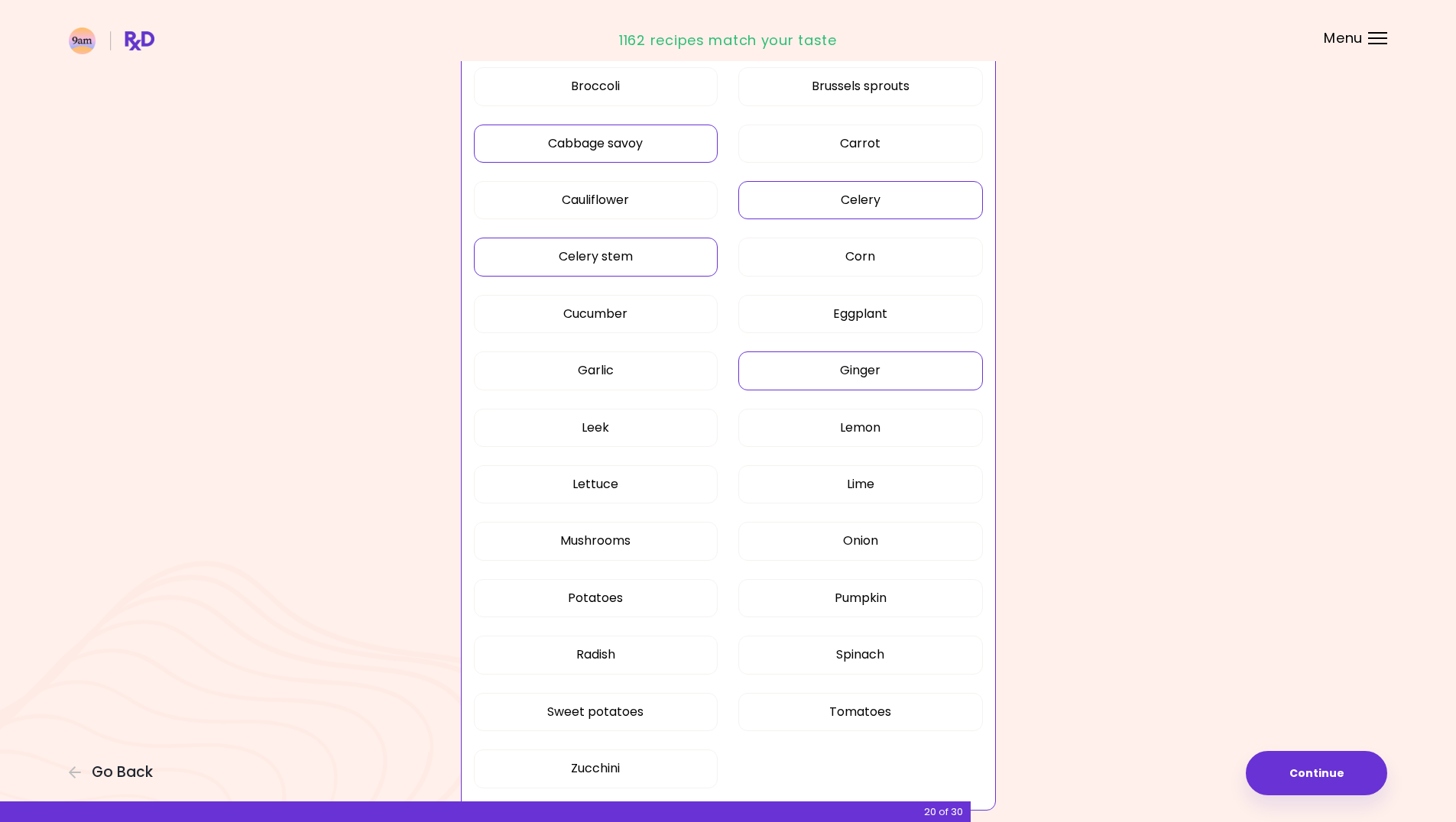
scroll to position [1604, 0]
click at [844, 320] on button "Eggplant" at bounding box center [861, 313] width 245 height 38
click at [846, 372] on button "Ginger" at bounding box center [861, 369] width 245 height 38
click at [686, 420] on button "Leek" at bounding box center [597, 426] width 245 height 38
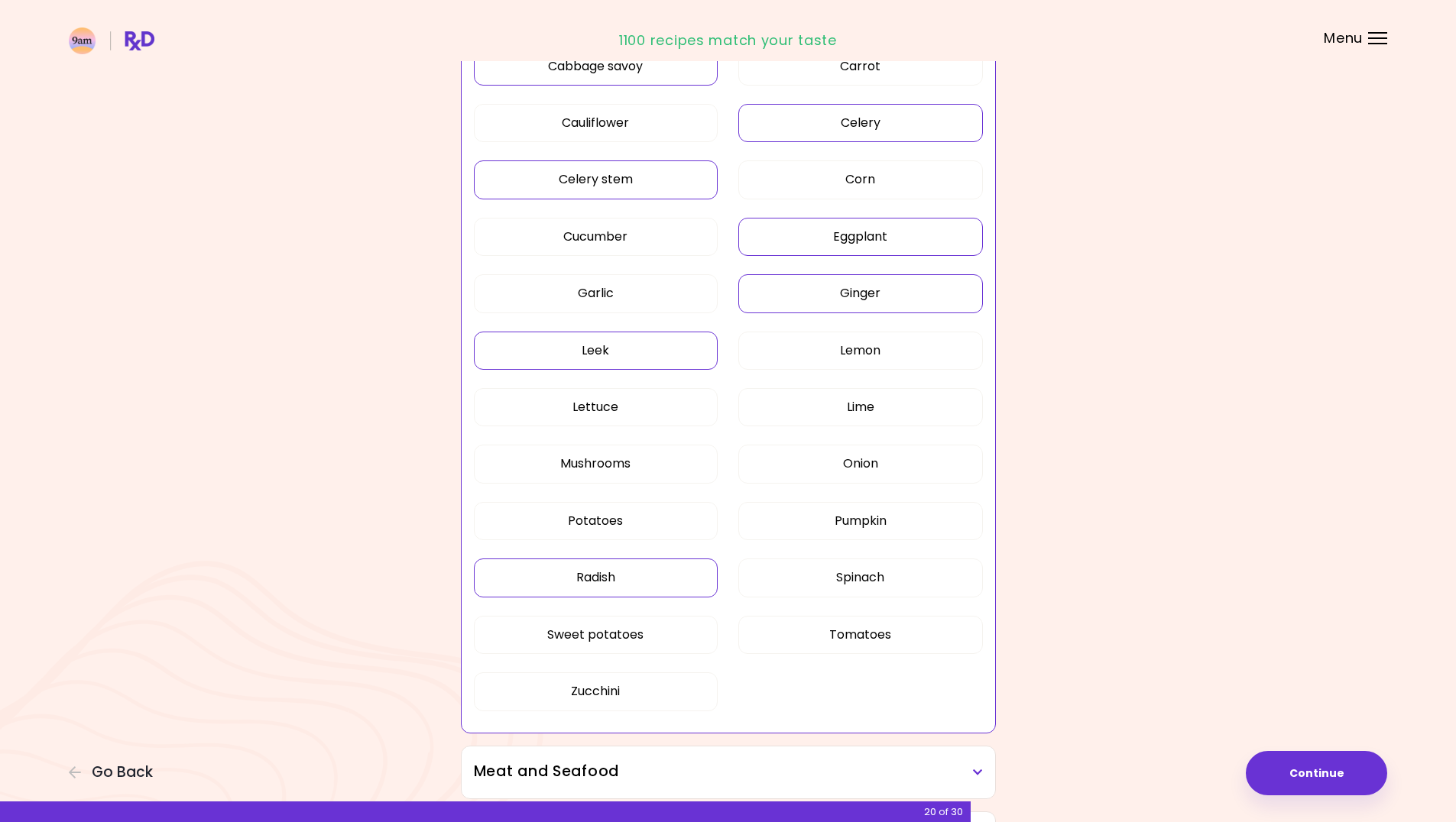
click at [628, 573] on button "Radish" at bounding box center [597, 577] width 245 height 38
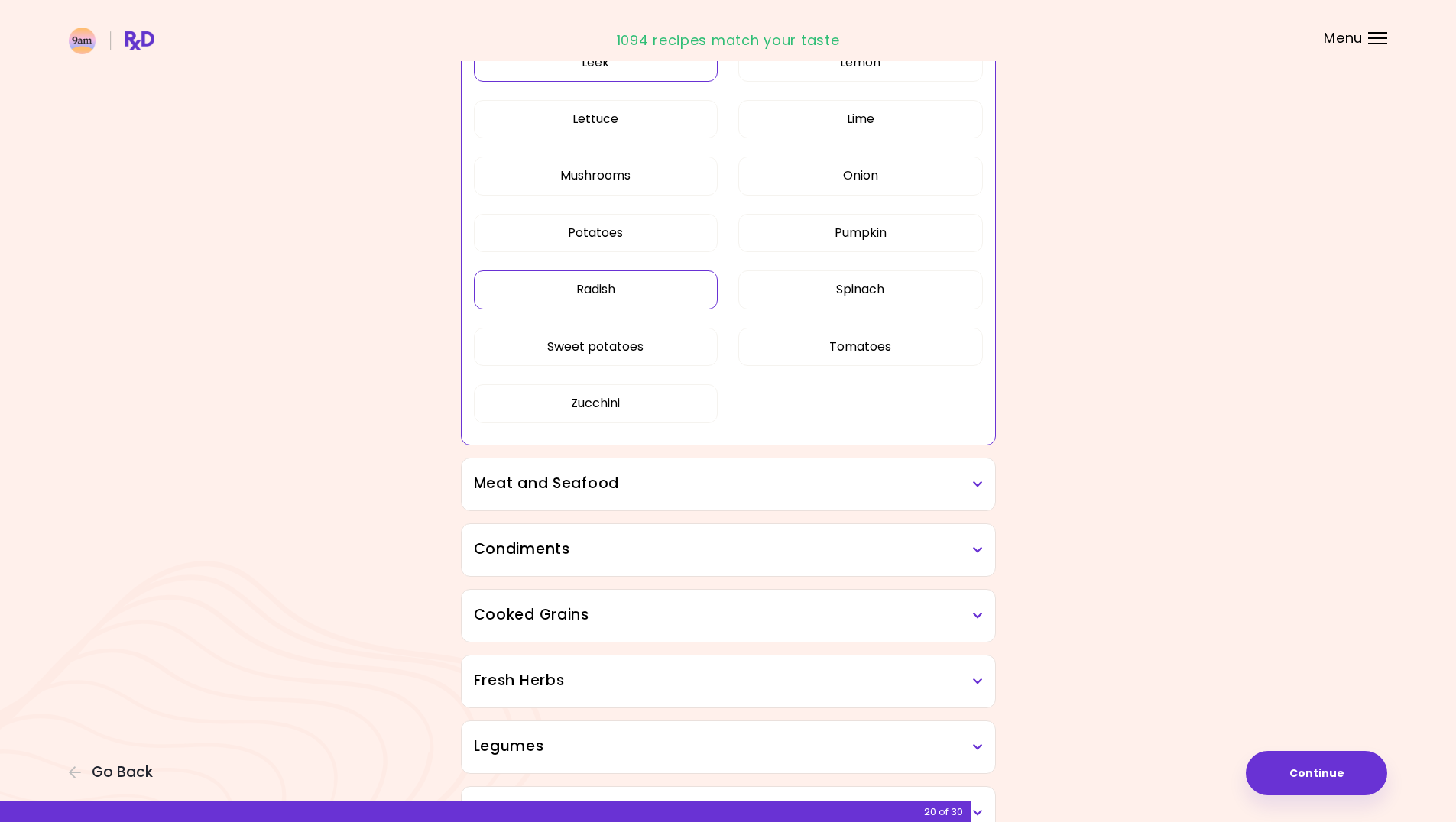
scroll to position [1987, 0]
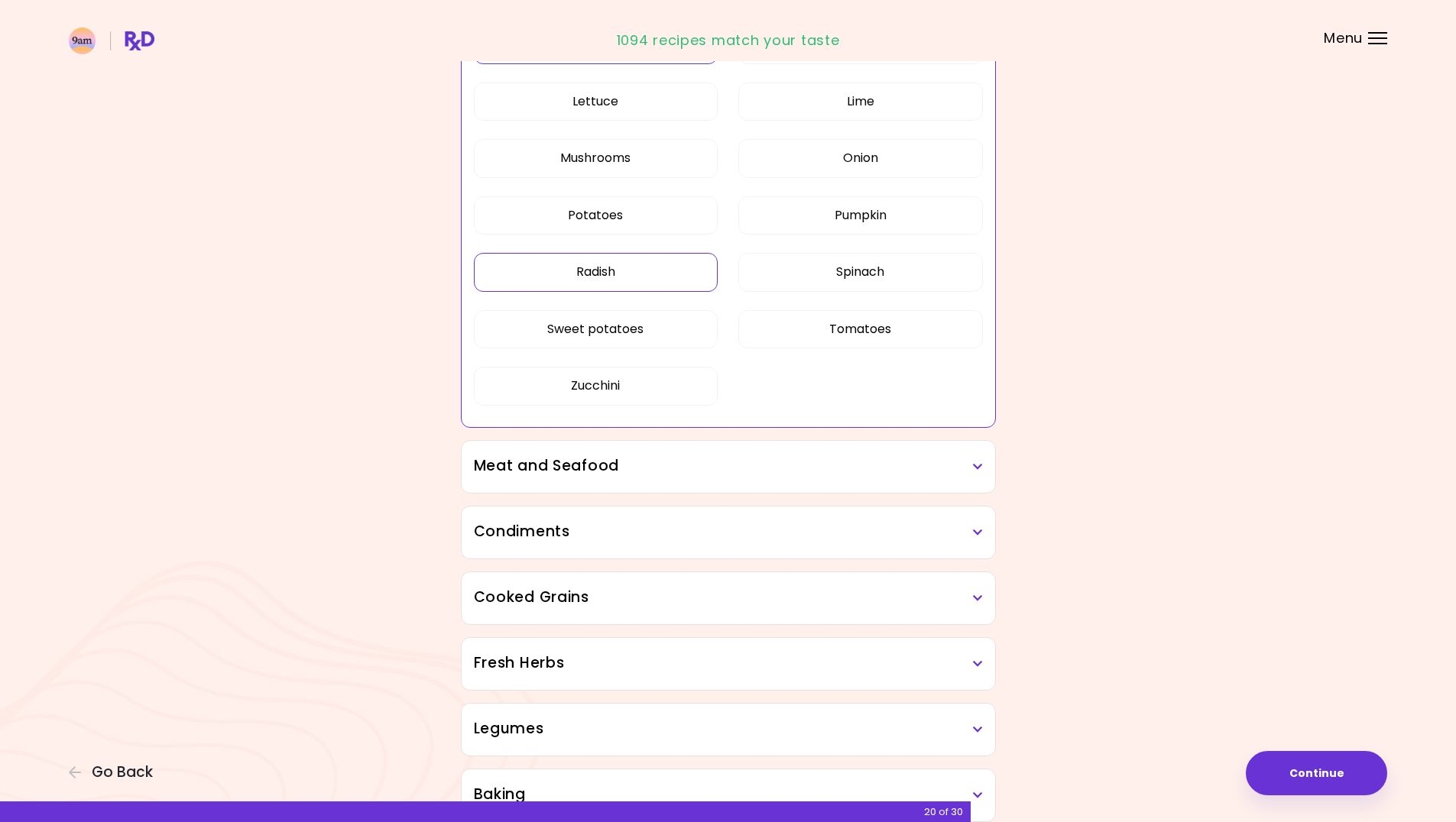
click at [840, 477] on h3 "Meat and Seafood" at bounding box center [729, 466] width 509 height 22
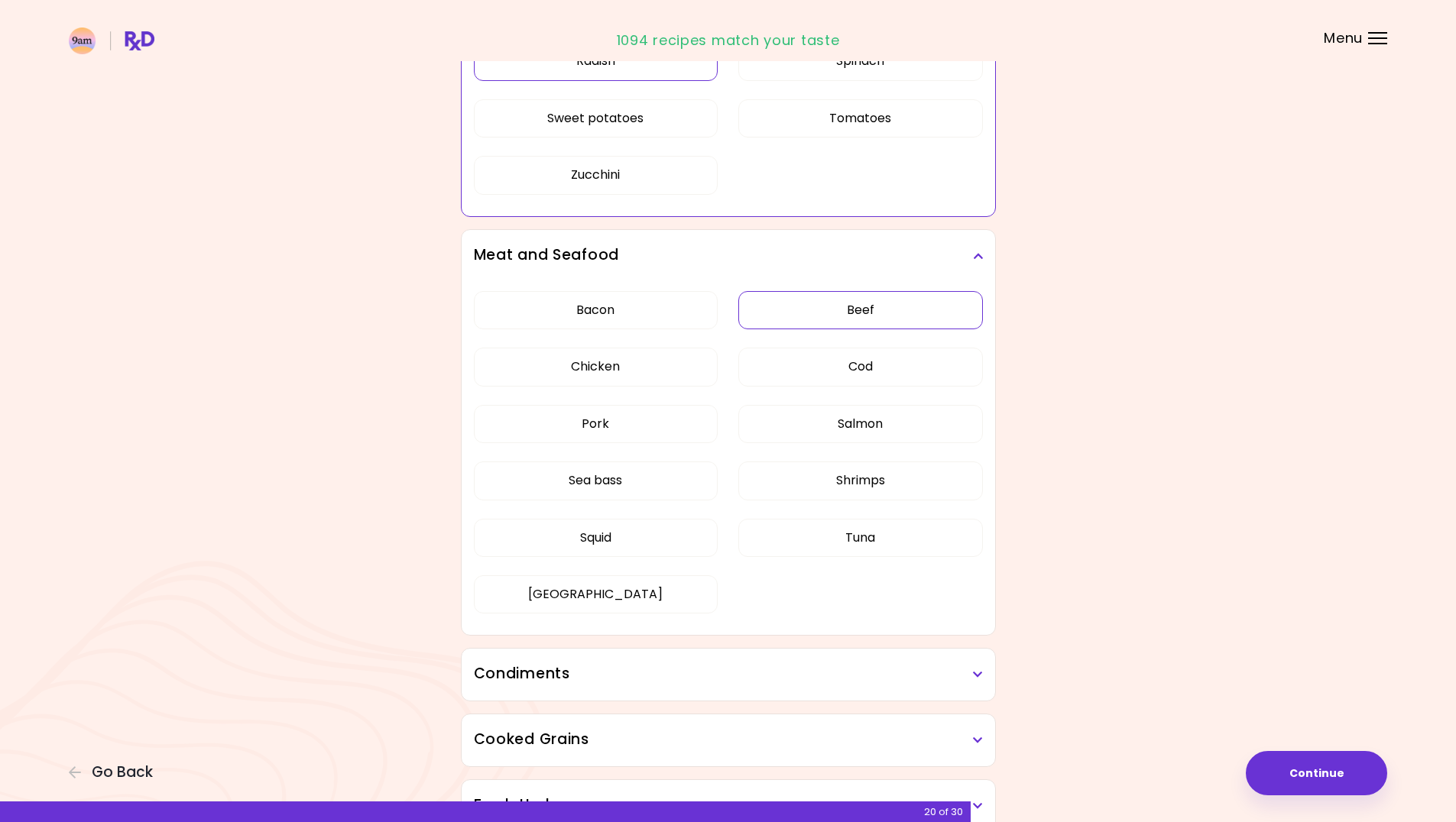
scroll to position [2216, 0]
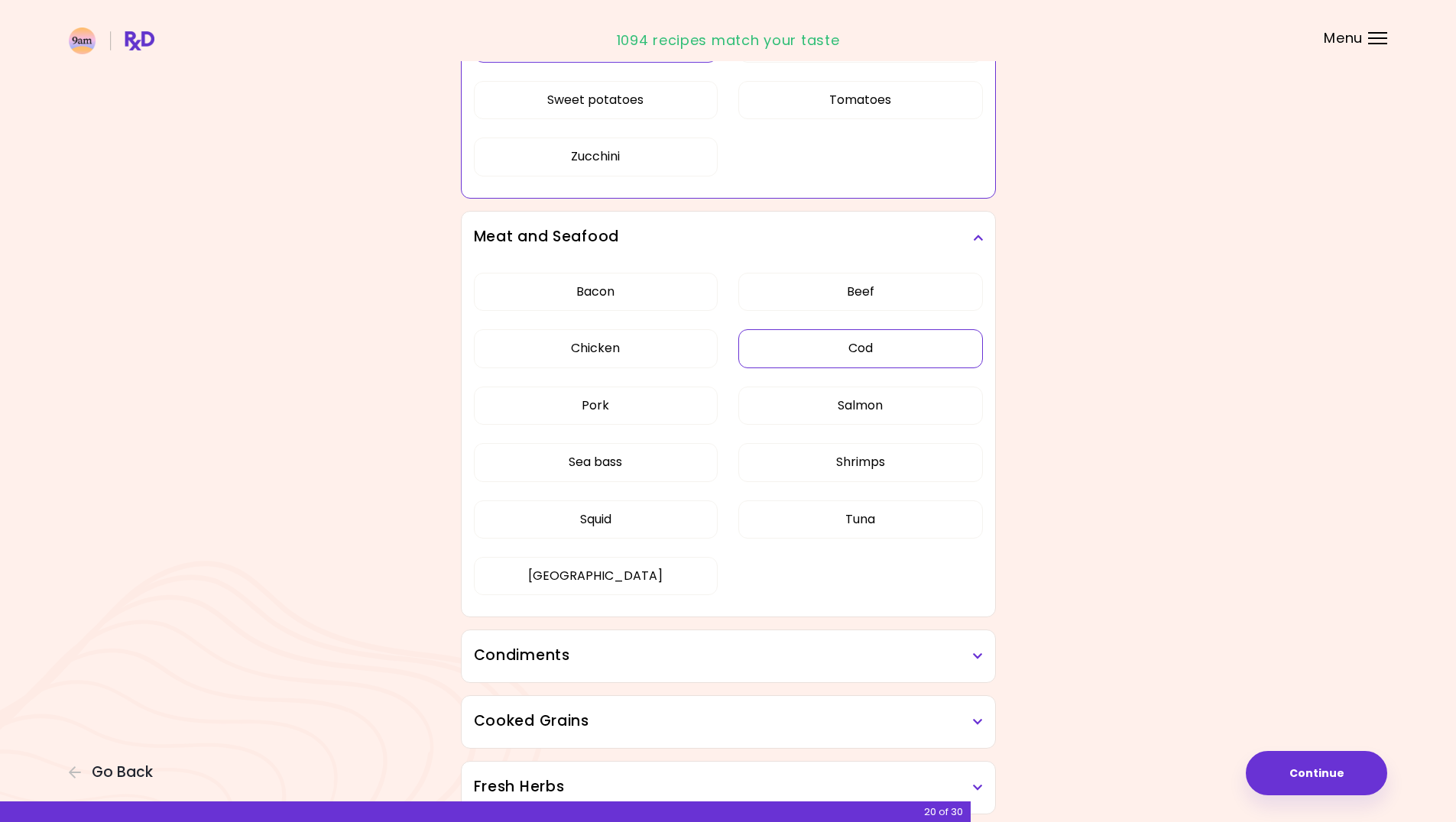
click at [873, 352] on button "Cod" at bounding box center [861, 348] width 245 height 38
click at [867, 409] on button "Salmon" at bounding box center [861, 405] width 245 height 38
click at [852, 458] on button "Shrimps" at bounding box center [861, 462] width 245 height 38
click at [642, 472] on button "Sea bass" at bounding box center [597, 462] width 245 height 38
click at [629, 522] on button "Squid" at bounding box center [597, 519] width 245 height 38
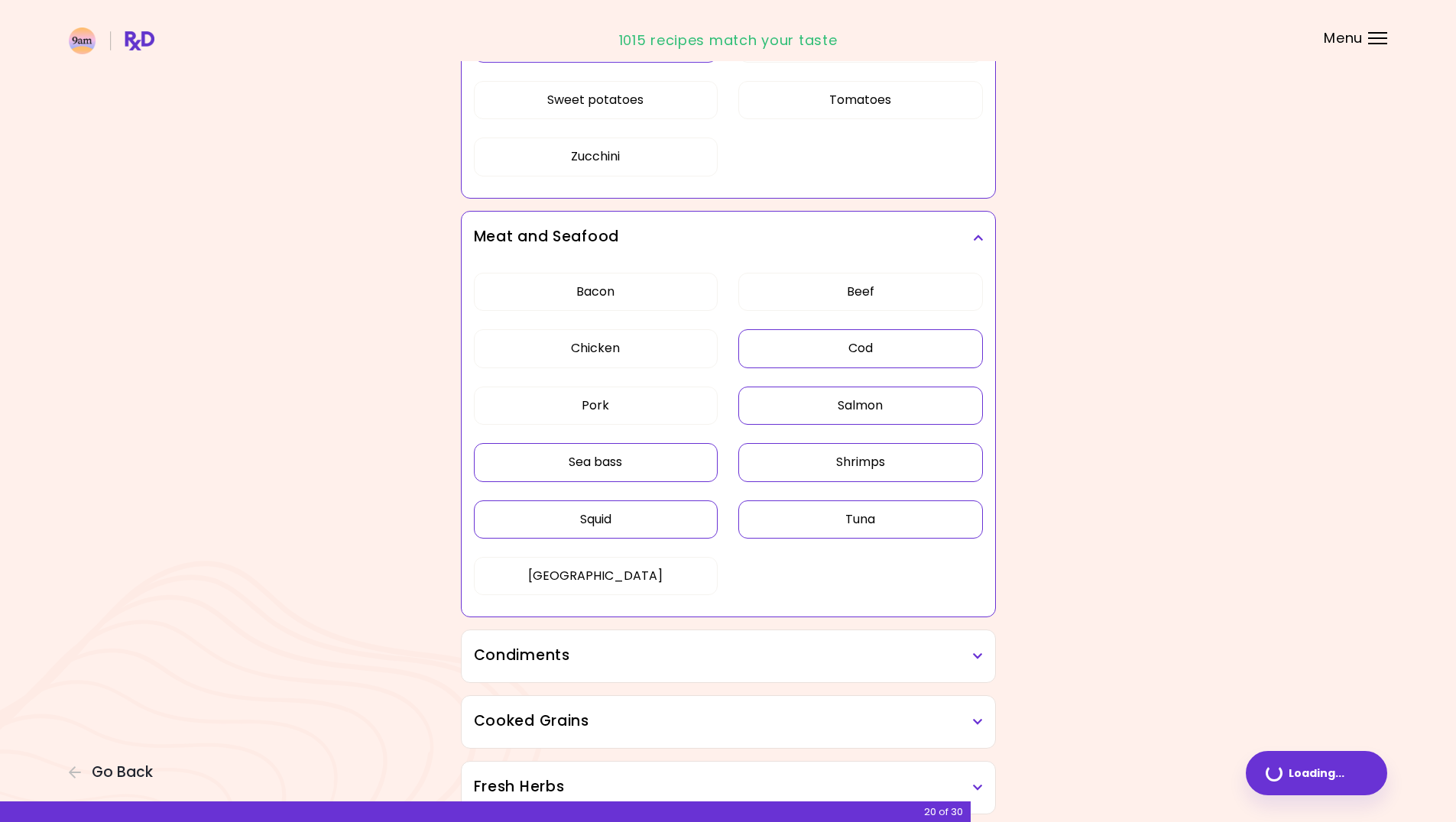
click at [845, 516] on button "Tuna" at bounding box center [861, 519] width 245 height 38
click at [630, 579] on button "[GEOGRAPHIC_DATA]" at bounding box center [597, 575] width 245 height 38
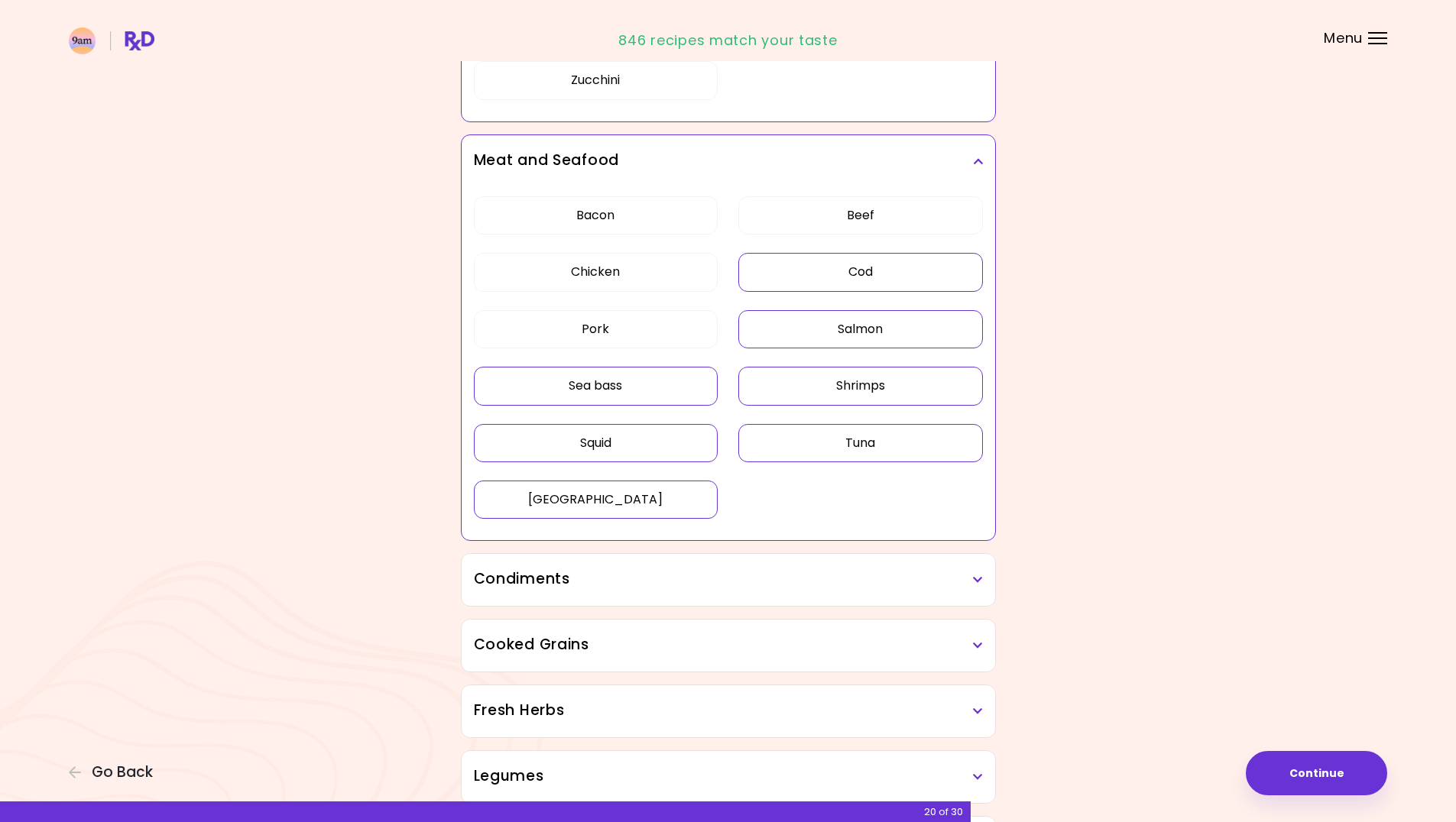
click at [633, 506] on button "[GEOGRAPHIC_DATA]" at bounding box center [597, 500] width 245 height 38
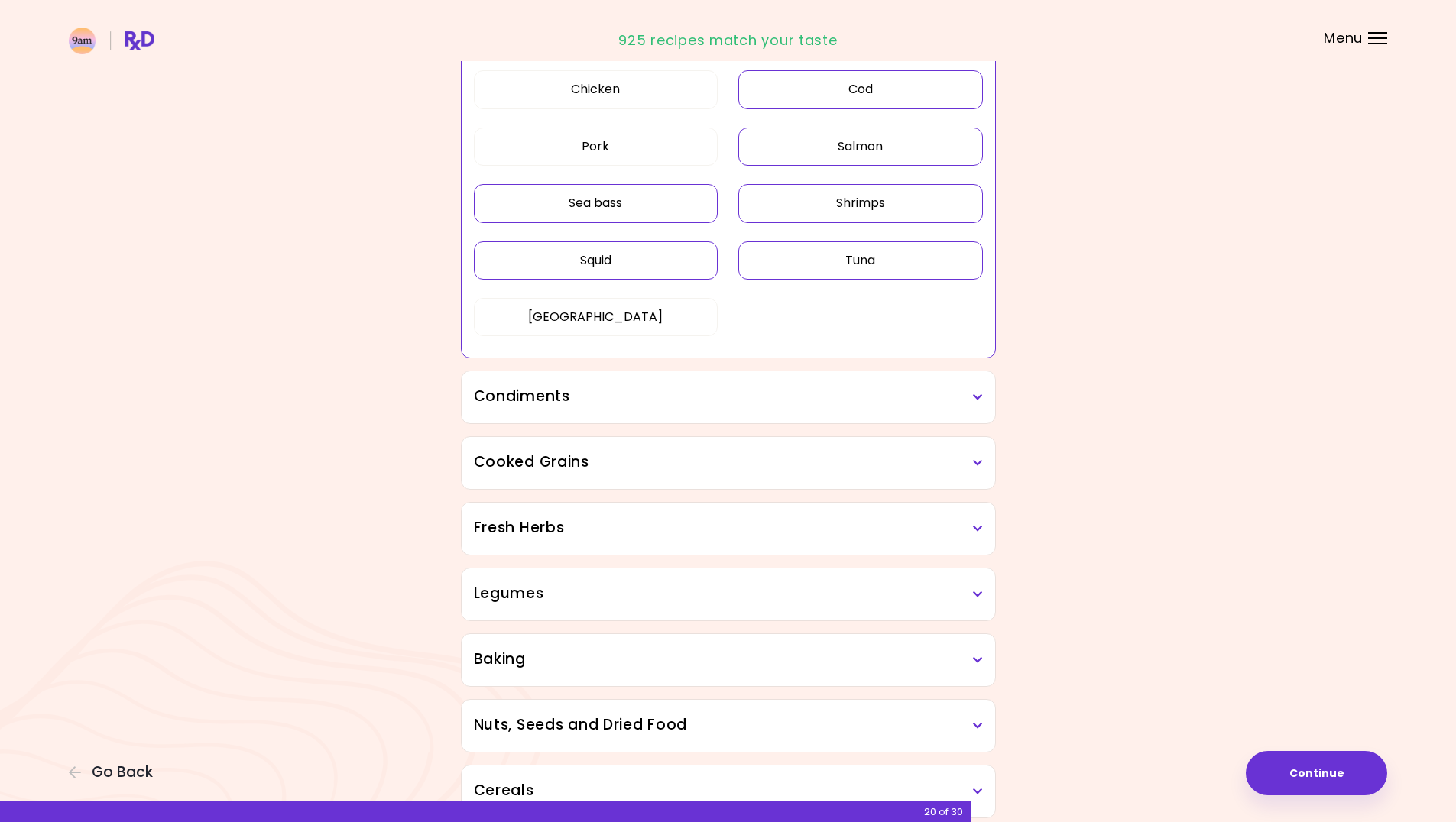
scroll to position [2522, 0]
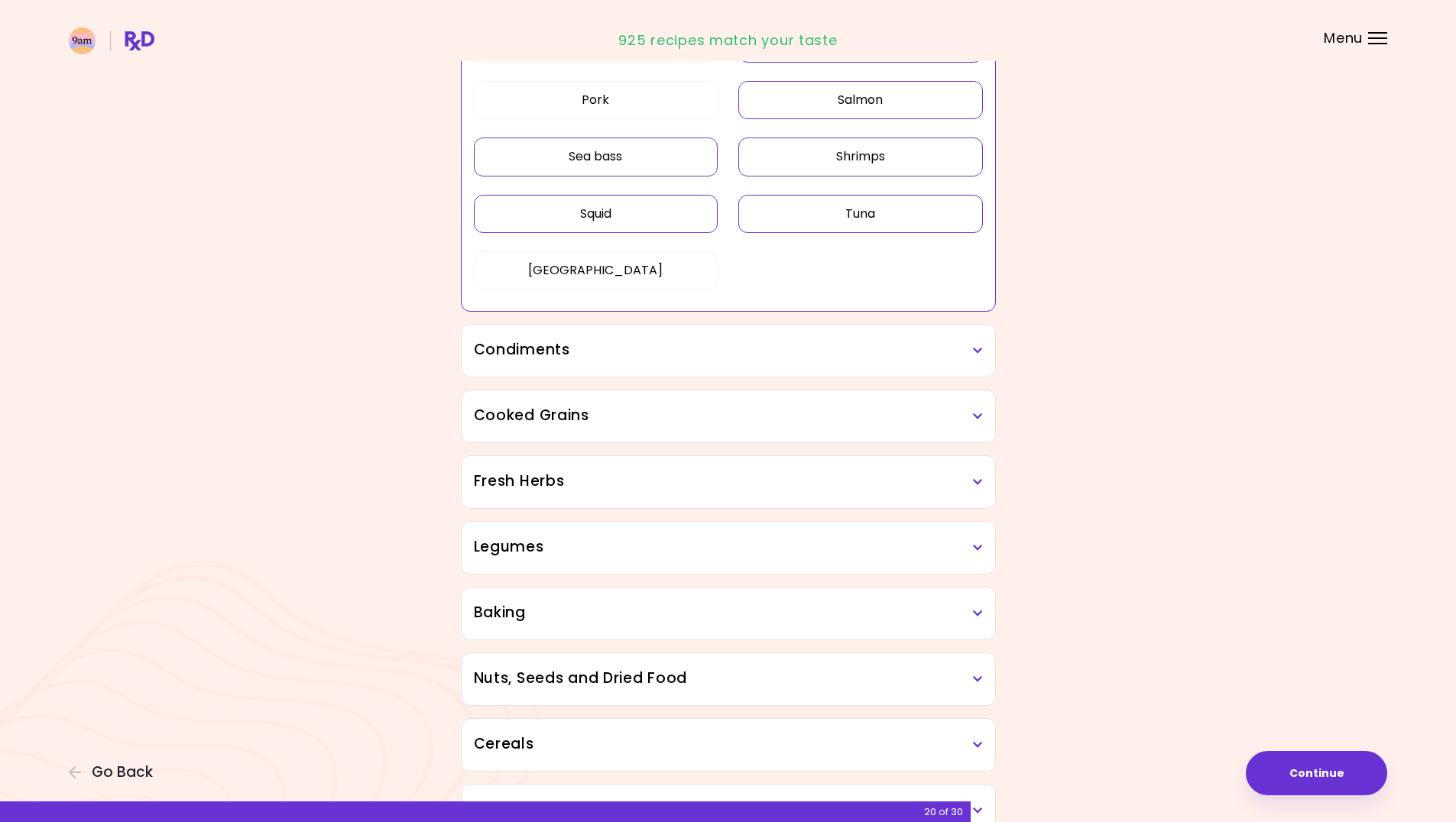
click at [748, 341] on h3 "Condiments" at bounding box center [729, 350] width 509 height 22
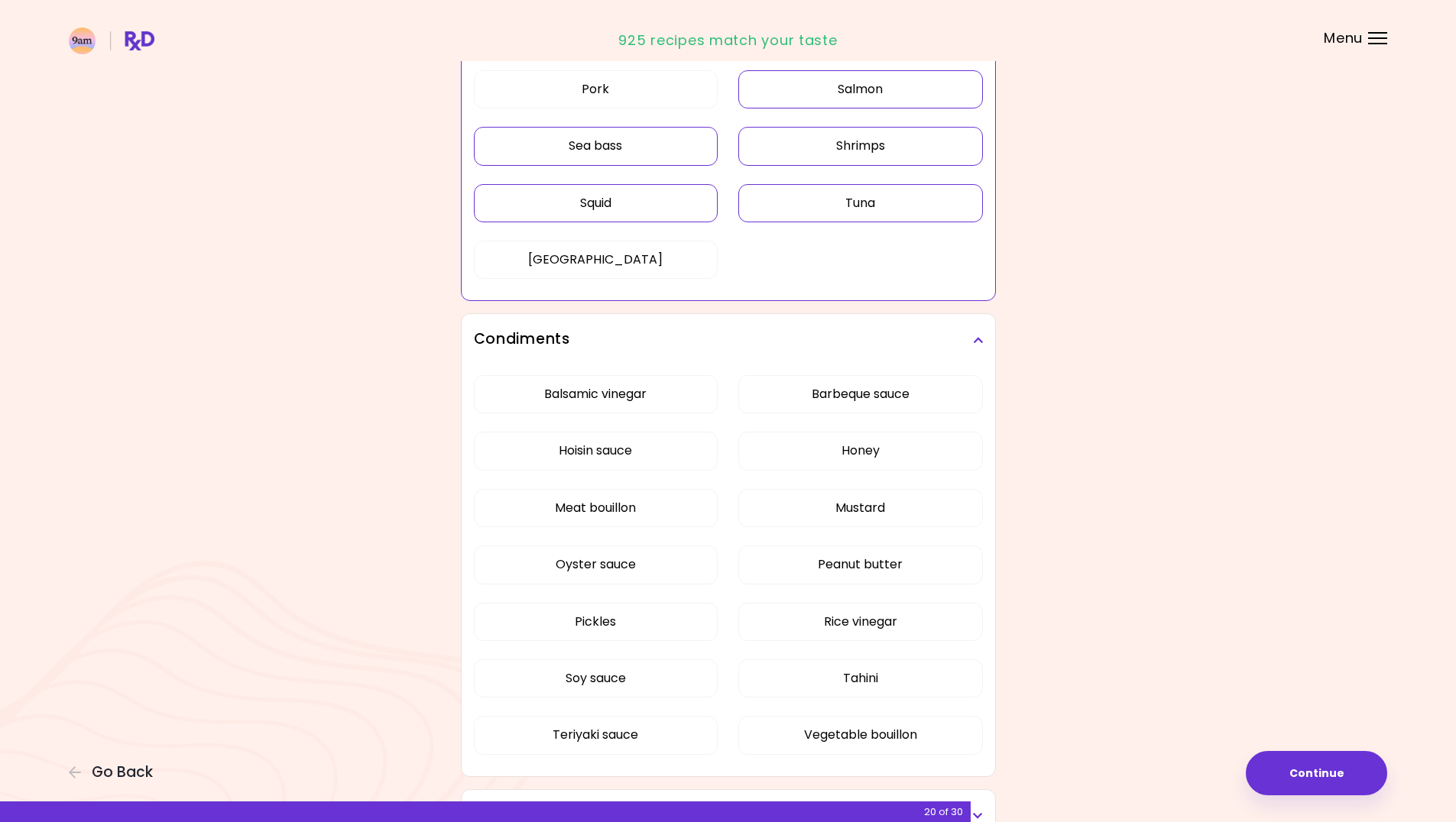
scroll to position [2598, 0]
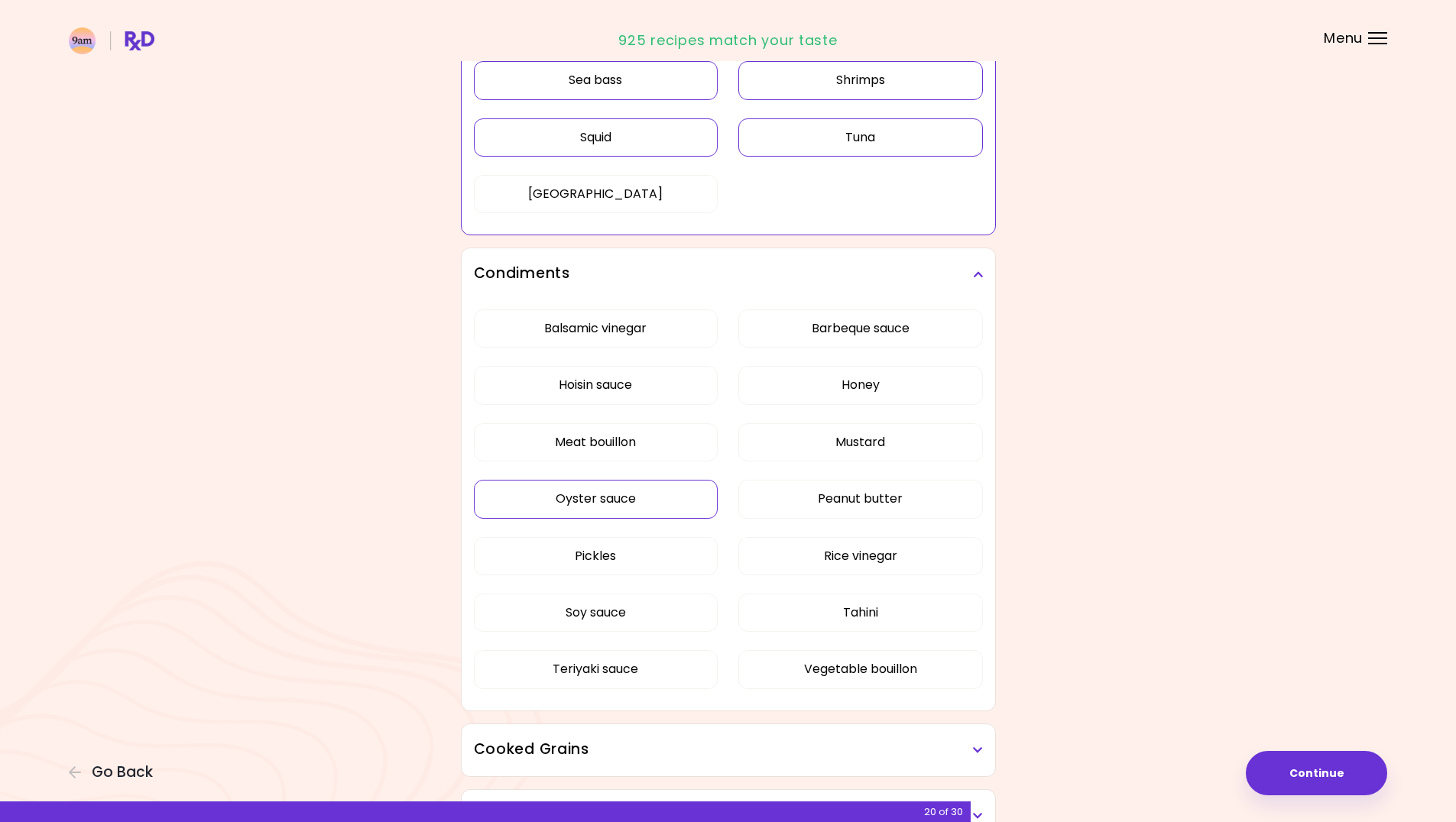
click at [643, 497] on button "Oyster sauce" at bounding box center [597, 499] width 245 height 38
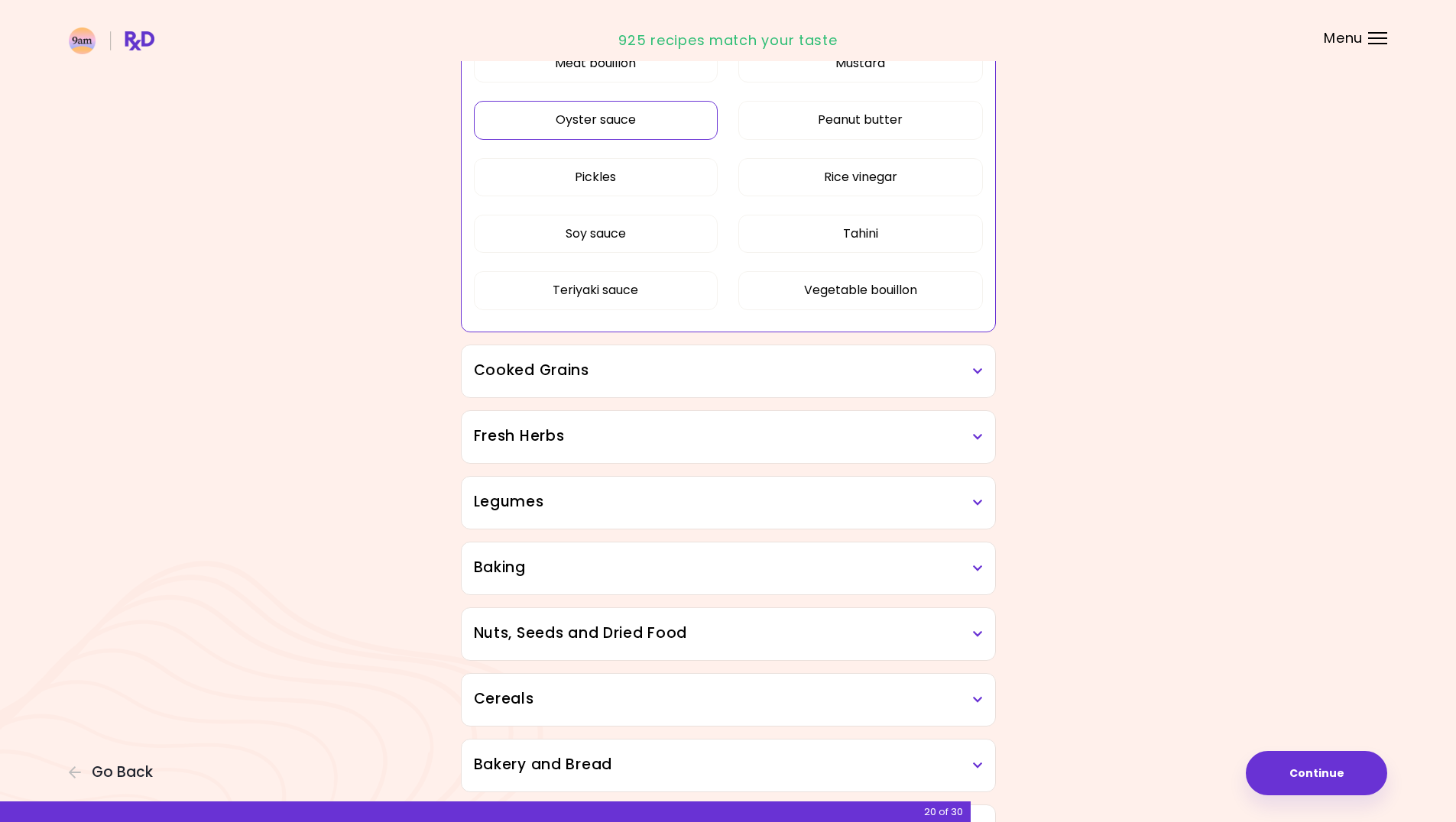
scroll to position [2981, 0]
click at [730, 383] on div "Cooked Grains" at bounding box center [728, 368] width 533 height 52
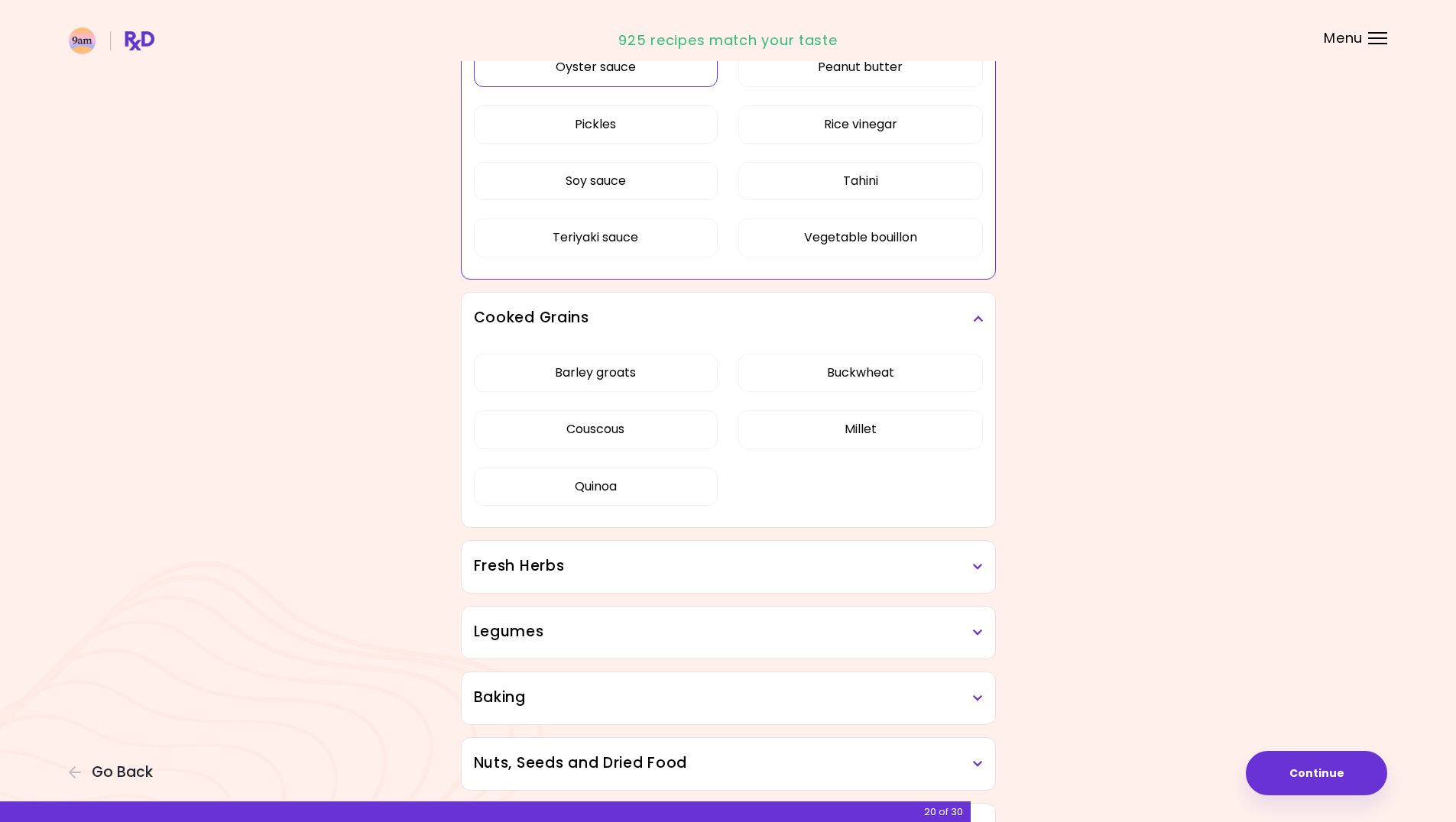
scroll to position [3056, 0]
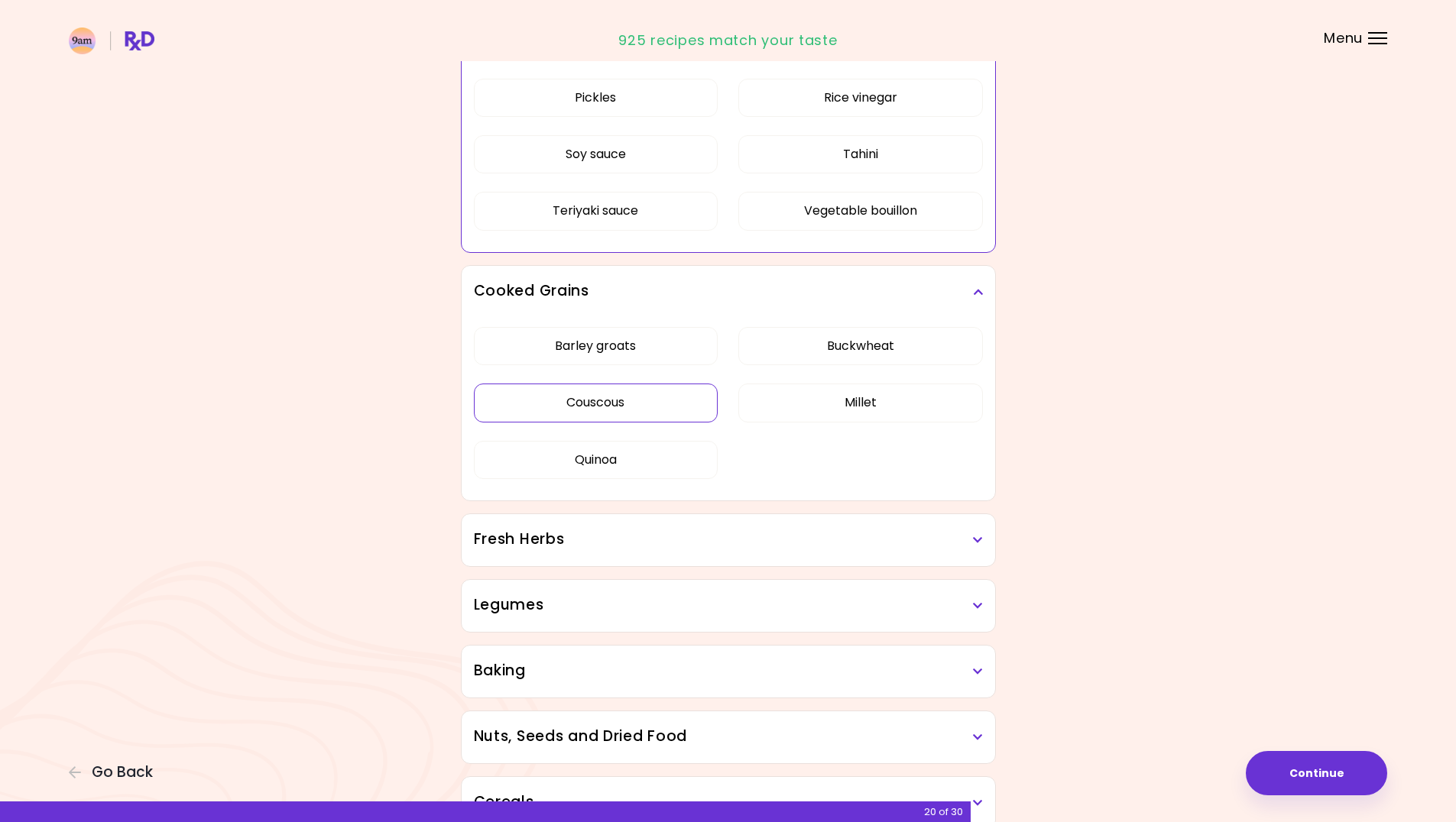
click at [625, 400] on button "Couscous" at bounding box center [597, 402] width 245 height 38
click at [783, 400] on button "Millet" at bounding box center [861, 402] width 245 height 38
click at [804, 353] on button "Buckwheat" at bounding box center [861, 345] width 245 height 38
click at [683, 356] on button "Barley groats" at bounding box center [597, 345] width 245 height 38
click at [800, 549] on h3 "Fresh Herbs" at bounding box center [729, 539] width 509 height 22
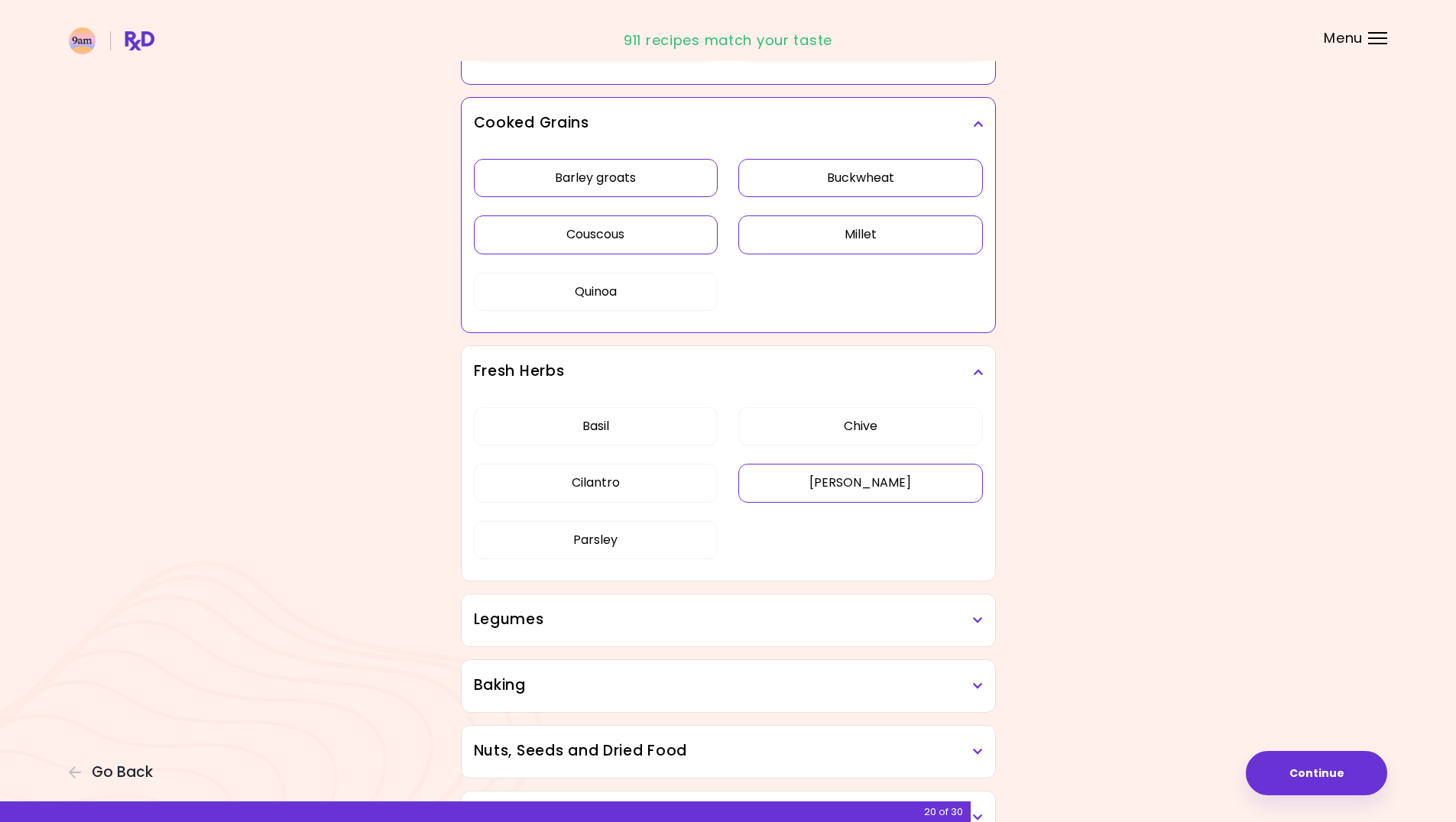
scroll to position [3285, 0]
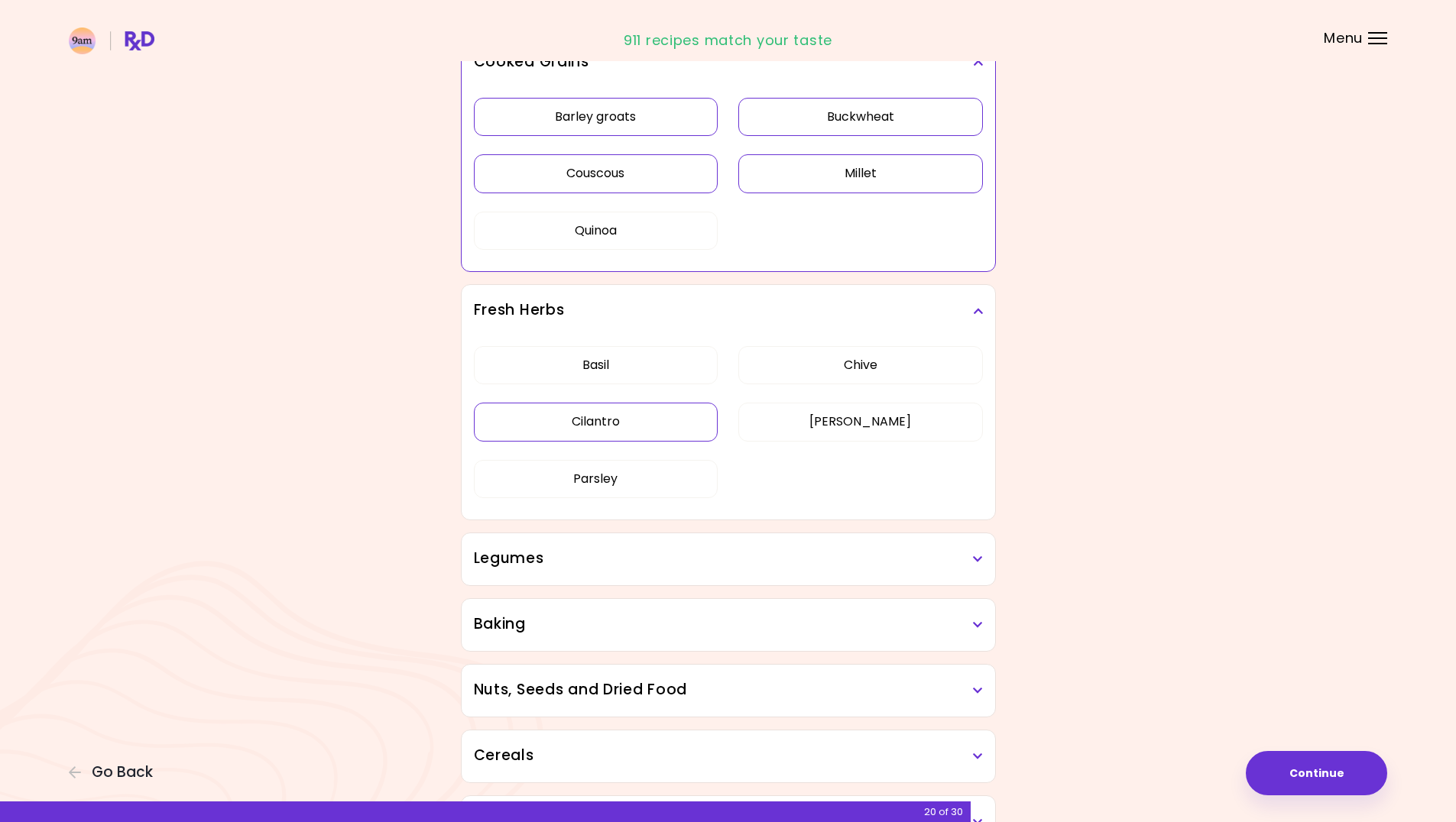
click at [701, 432] on button "Cilantro" at bounding box center [597, 421] width 245 height 38
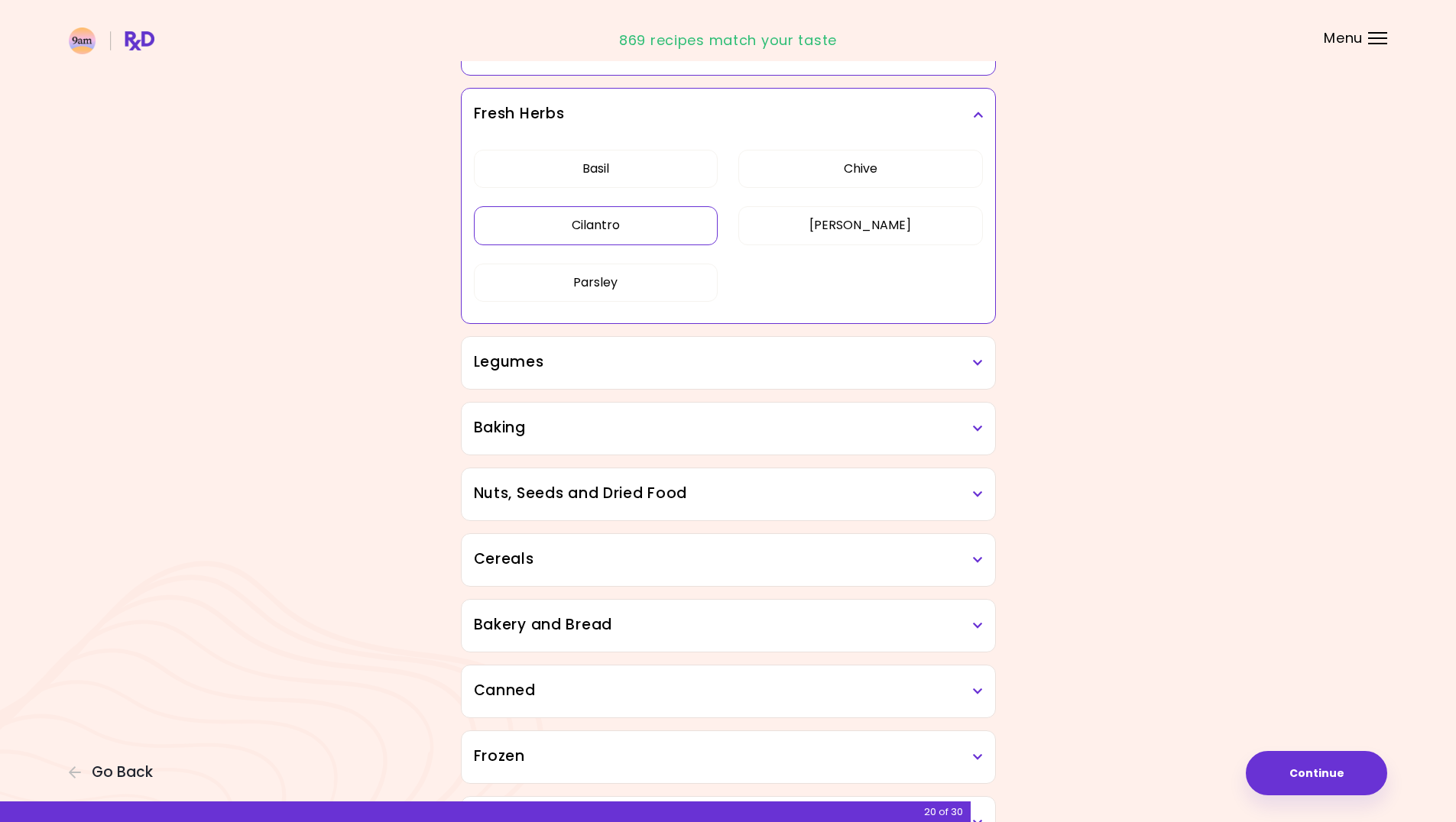
scroll to position [3515, 0]
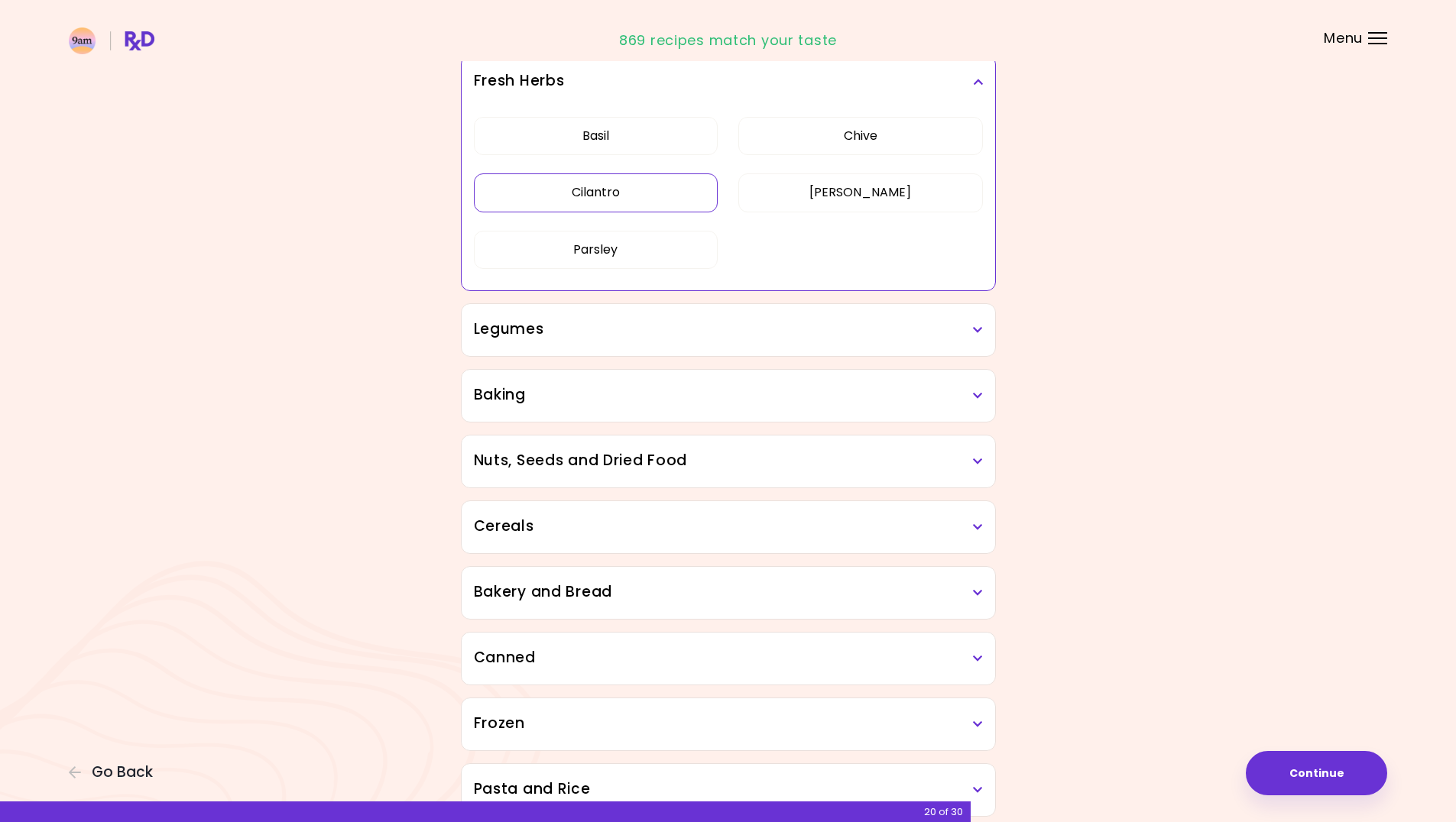
click at [768, 334] on h3 "Legumes" at bounding box center [729, 330] width 509 height 22
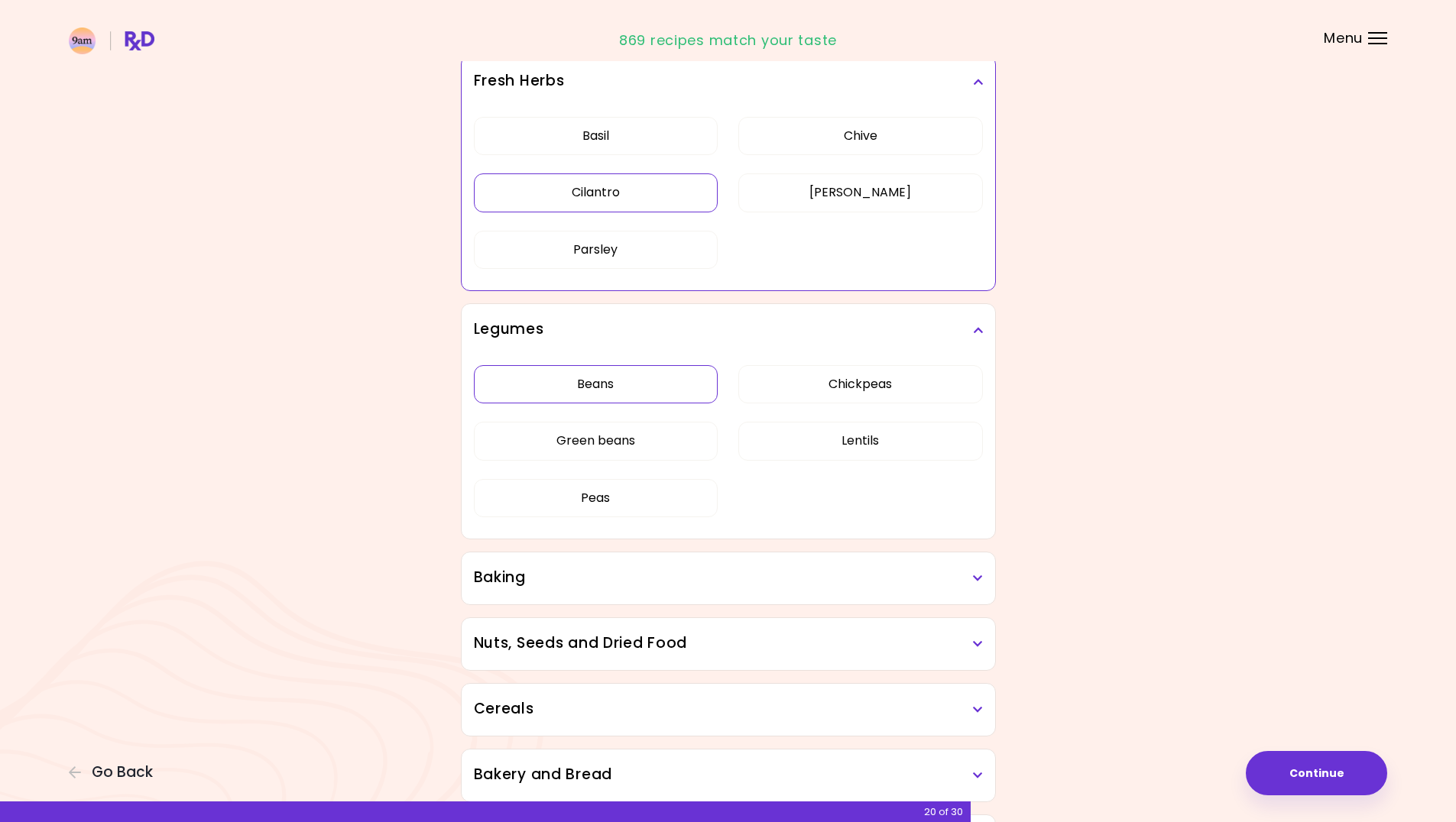
click at [631, 382] on button "Beans" at bounding box center [597, 384] width 245 height 38
click at [792, 387] on button "Chickpeas" at bounding box center [861, 384] width 245 height 38
click at [783, 437] on button "Lentils" at bounding box center [861, 441] width 245 height 38
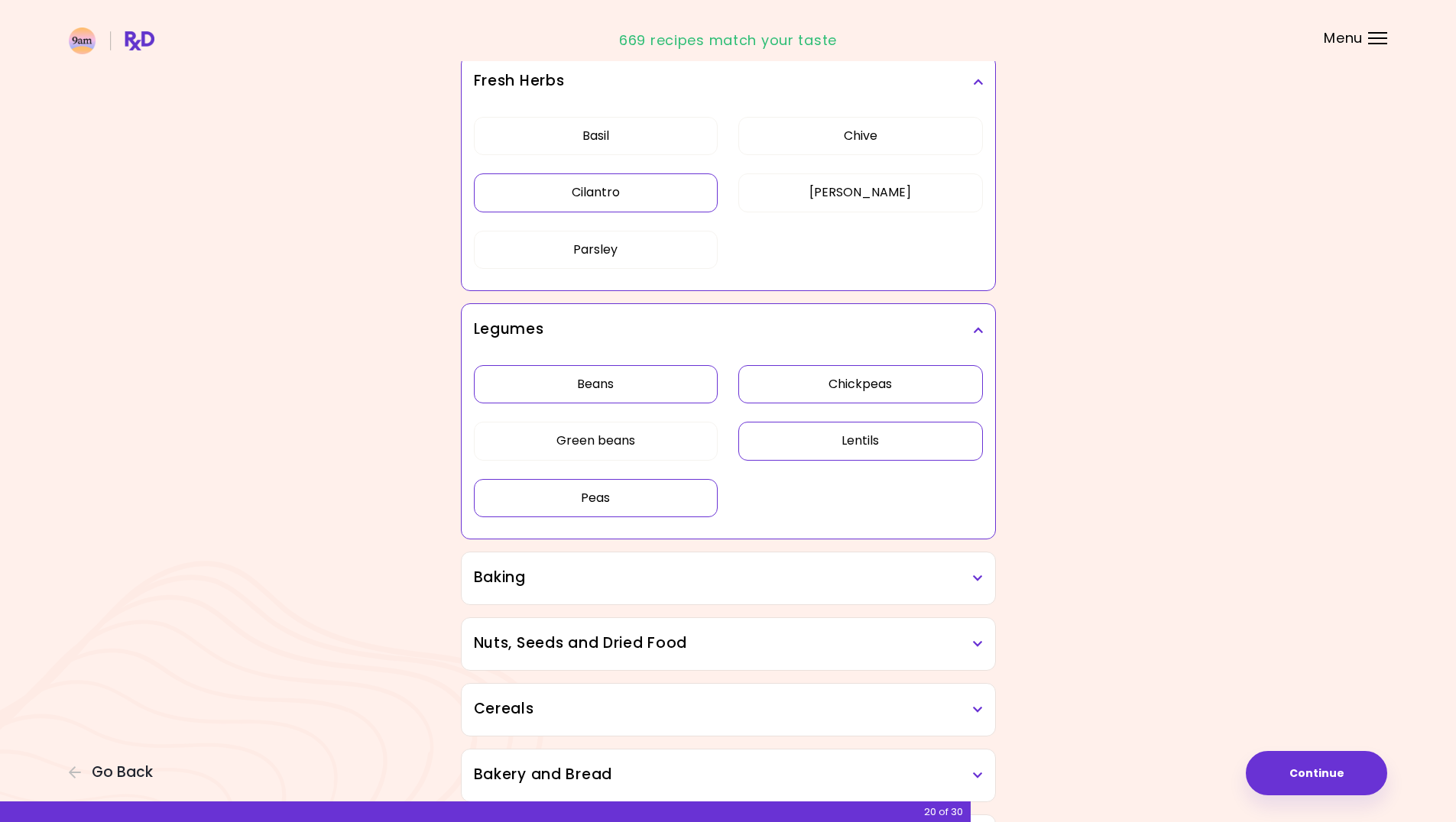
click at [691, 498] on button "Peas" at bounding box center [597, 498] width 245 height 38
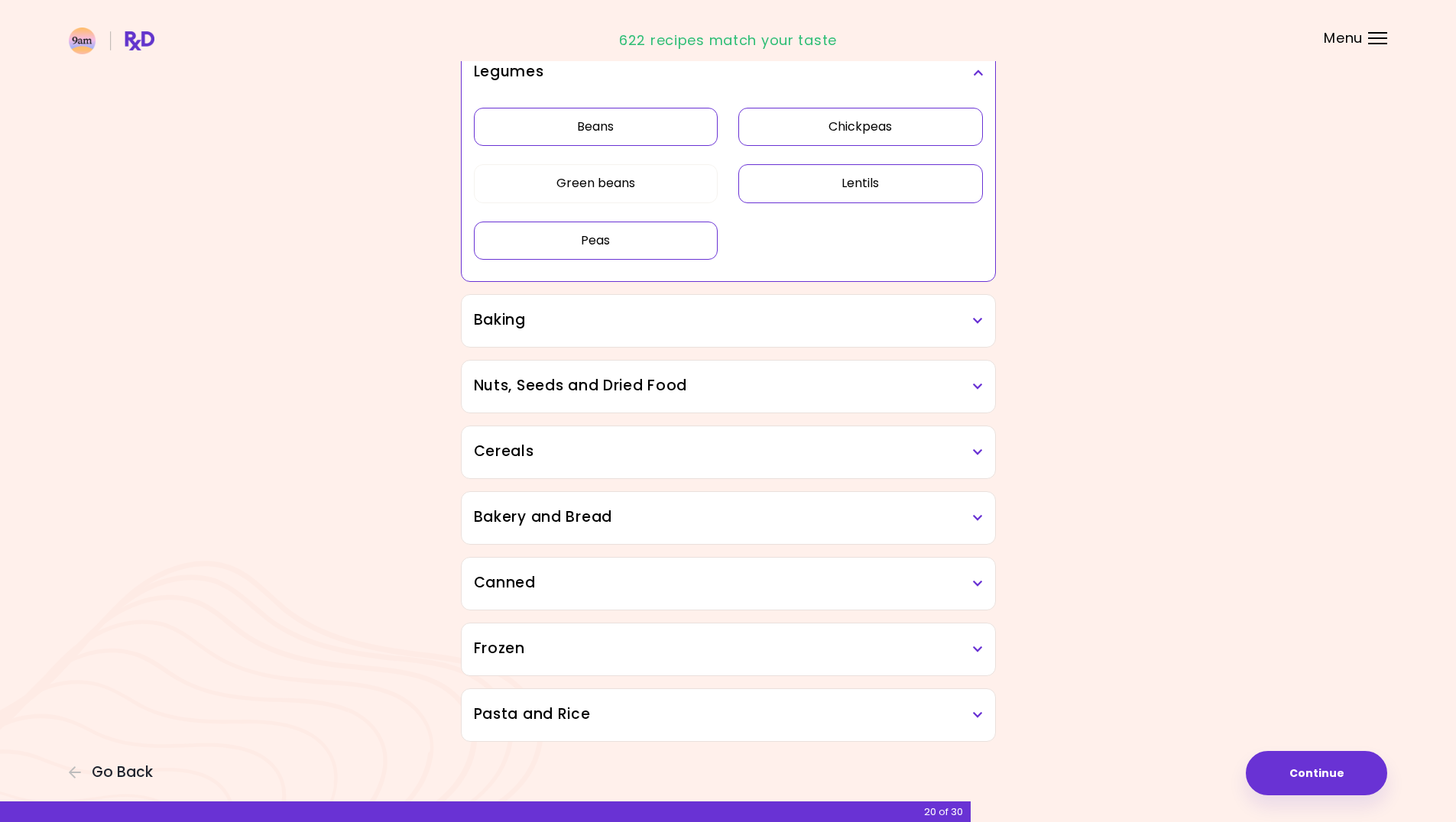
scroll to position [3776, 0]
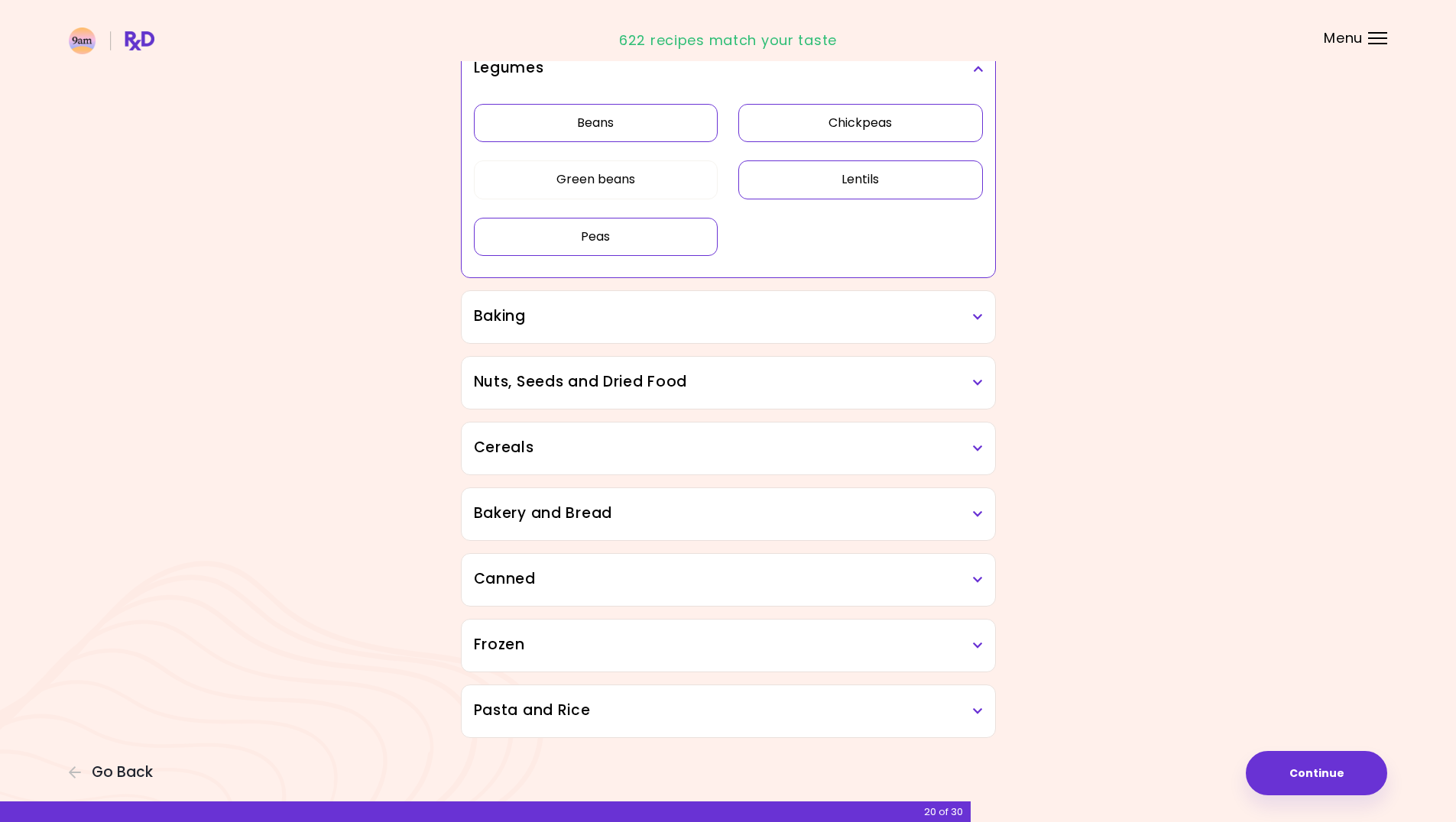
click at [752, 318] on h3 "Baking" at bounding box center [729, 316] width 509 height 22
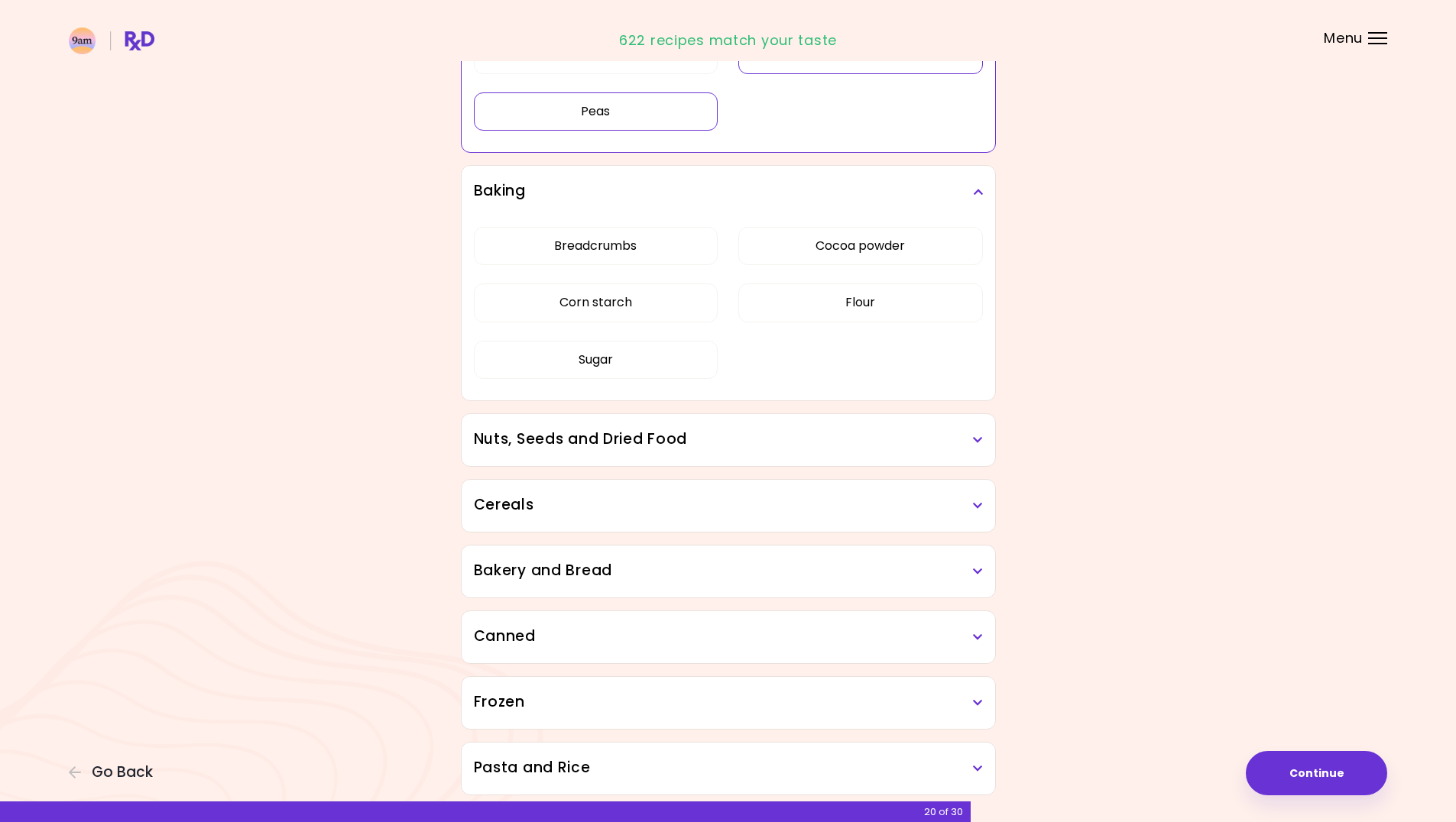
scroll to position [3929, 0]
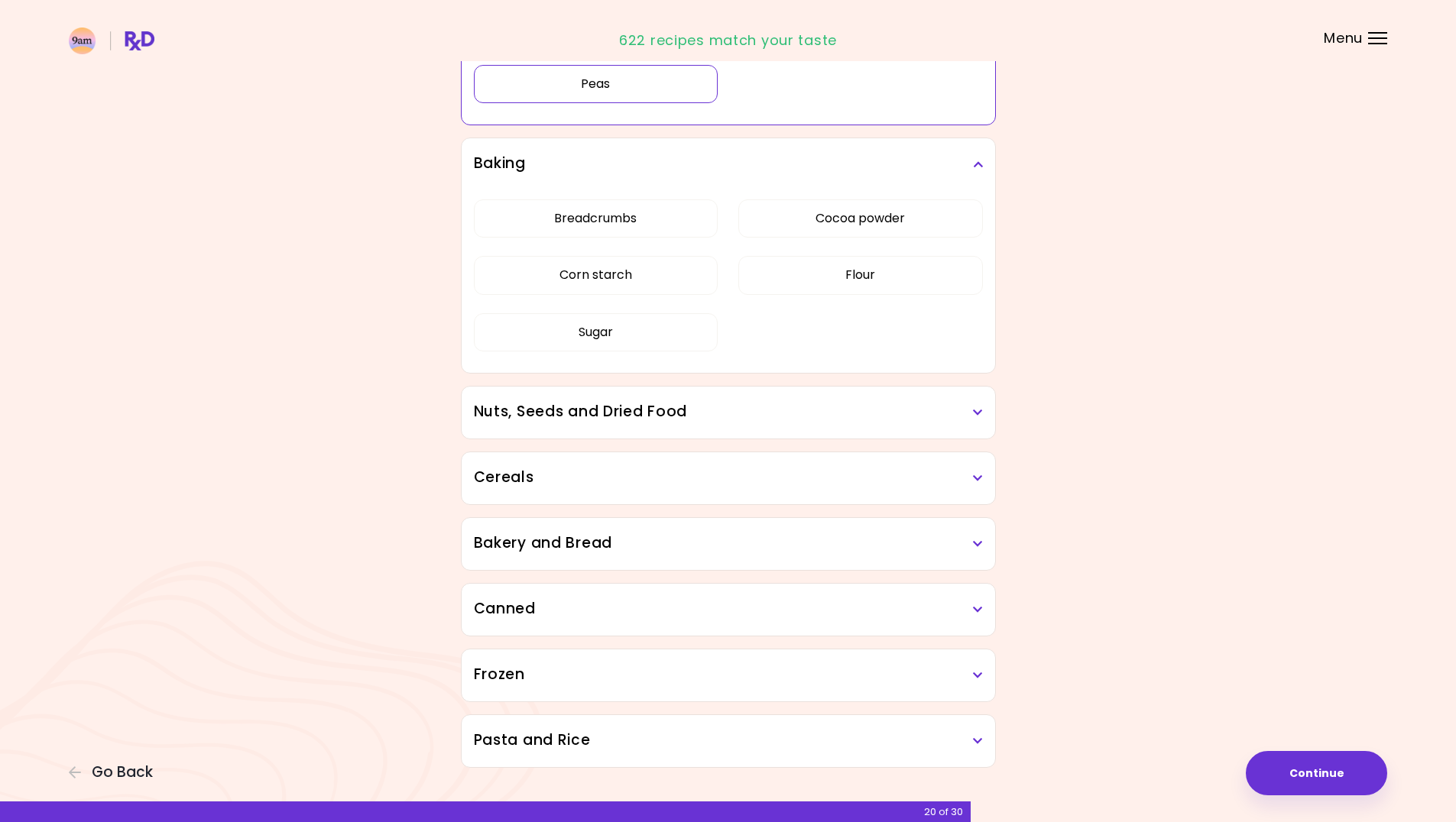
click at [611, 426] on div "Nuts, Seeds and Dried Food" at bounding box center [728, 412] width 533 height 52
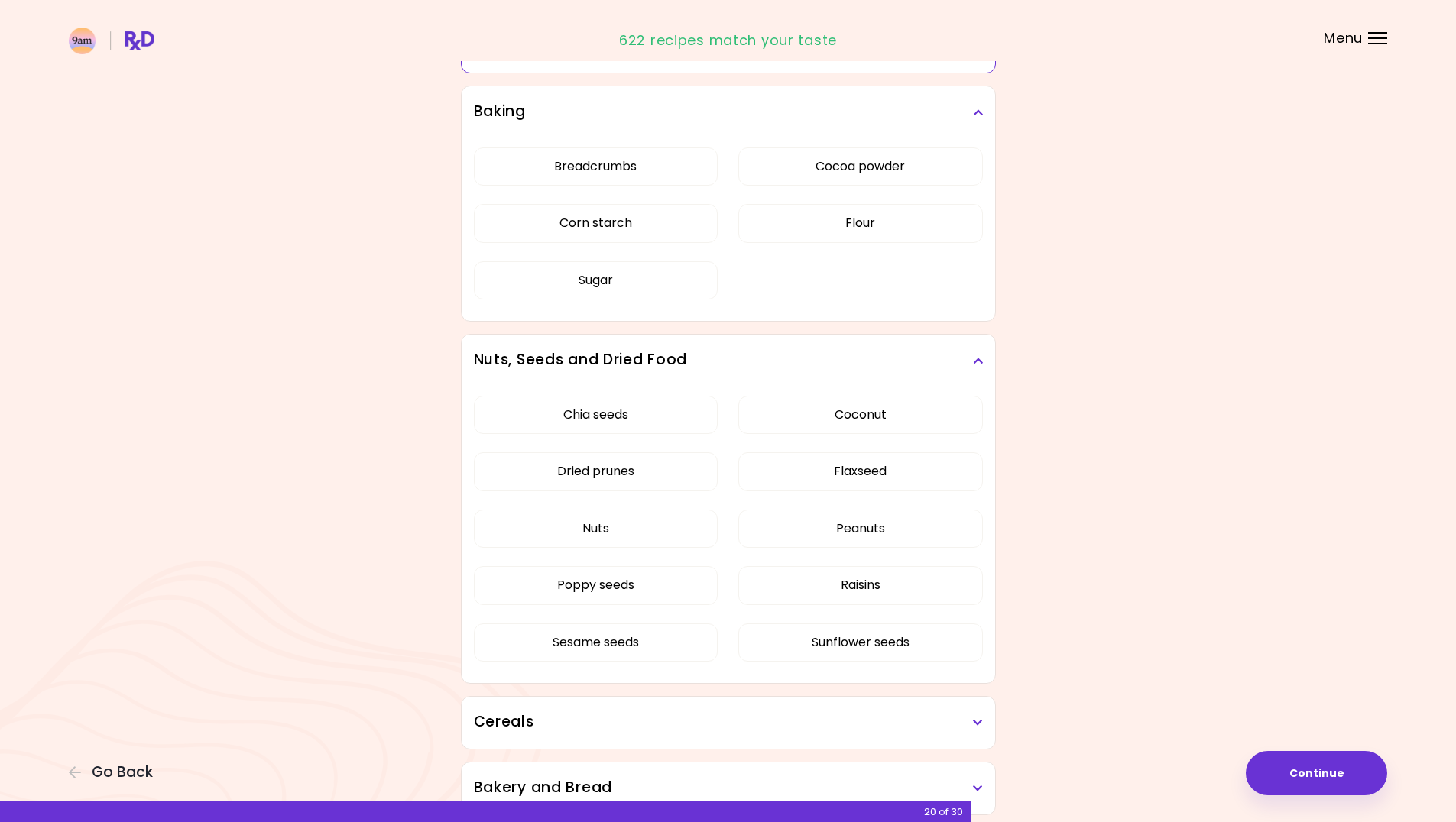
scroll to position [4005, 0]
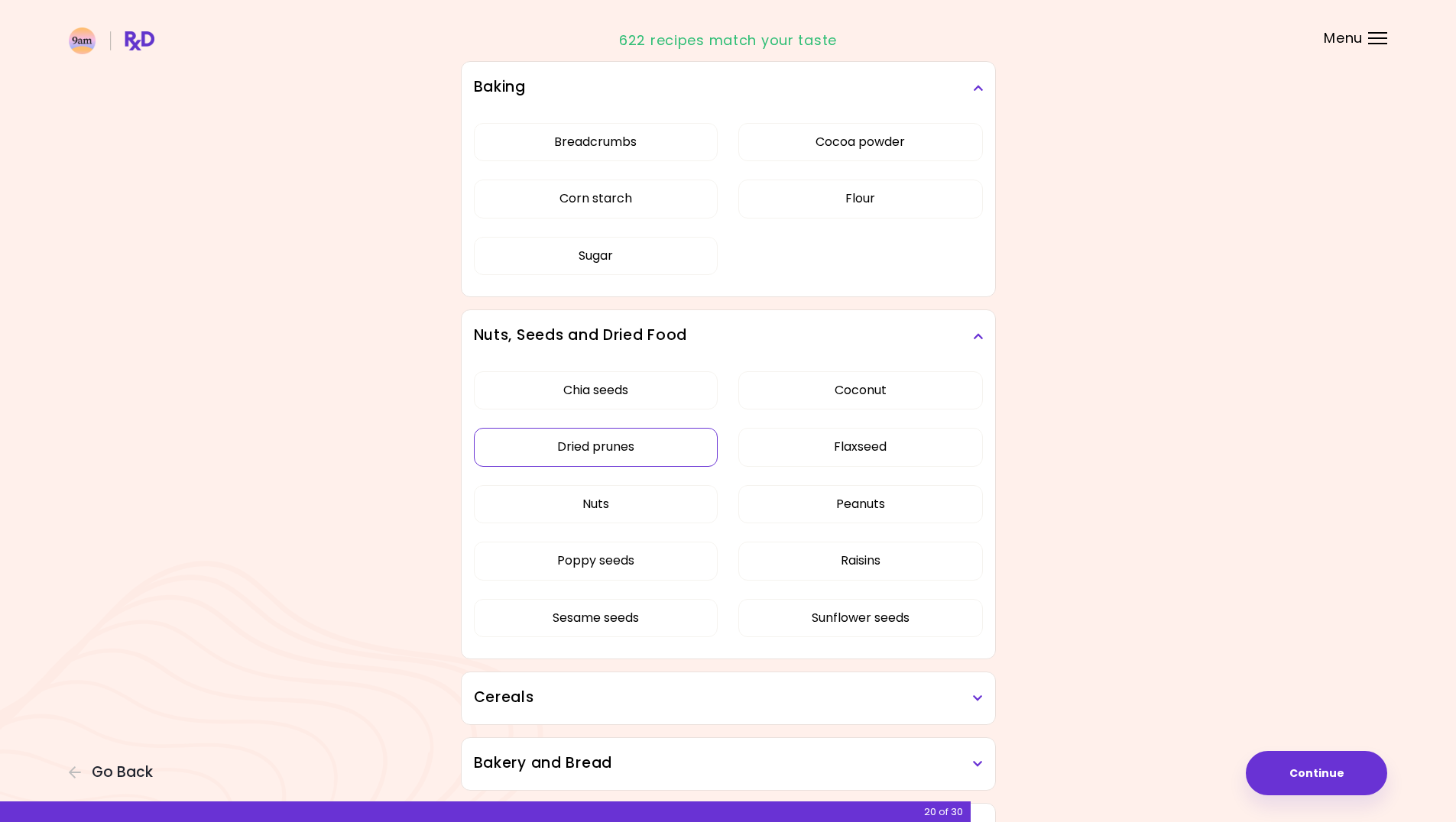
click at [636, 458] on button "Dried prunes" at bounding box center [597, 447] width 245 height 38
click at [878, 558] on button "Raisins" at bounding box center [861, 560] width 245 height 38
click at [919, 411] on div "Chia seeds Coconut Dried prunes Flaxseed Nuts Peanuts Poppy seeds Raisins Sesam…" at bounding box center [729, 510] width 509 height 297
click at [919, 398] on button "Coconut" at bounding box center [861, 390] width 245 height 38
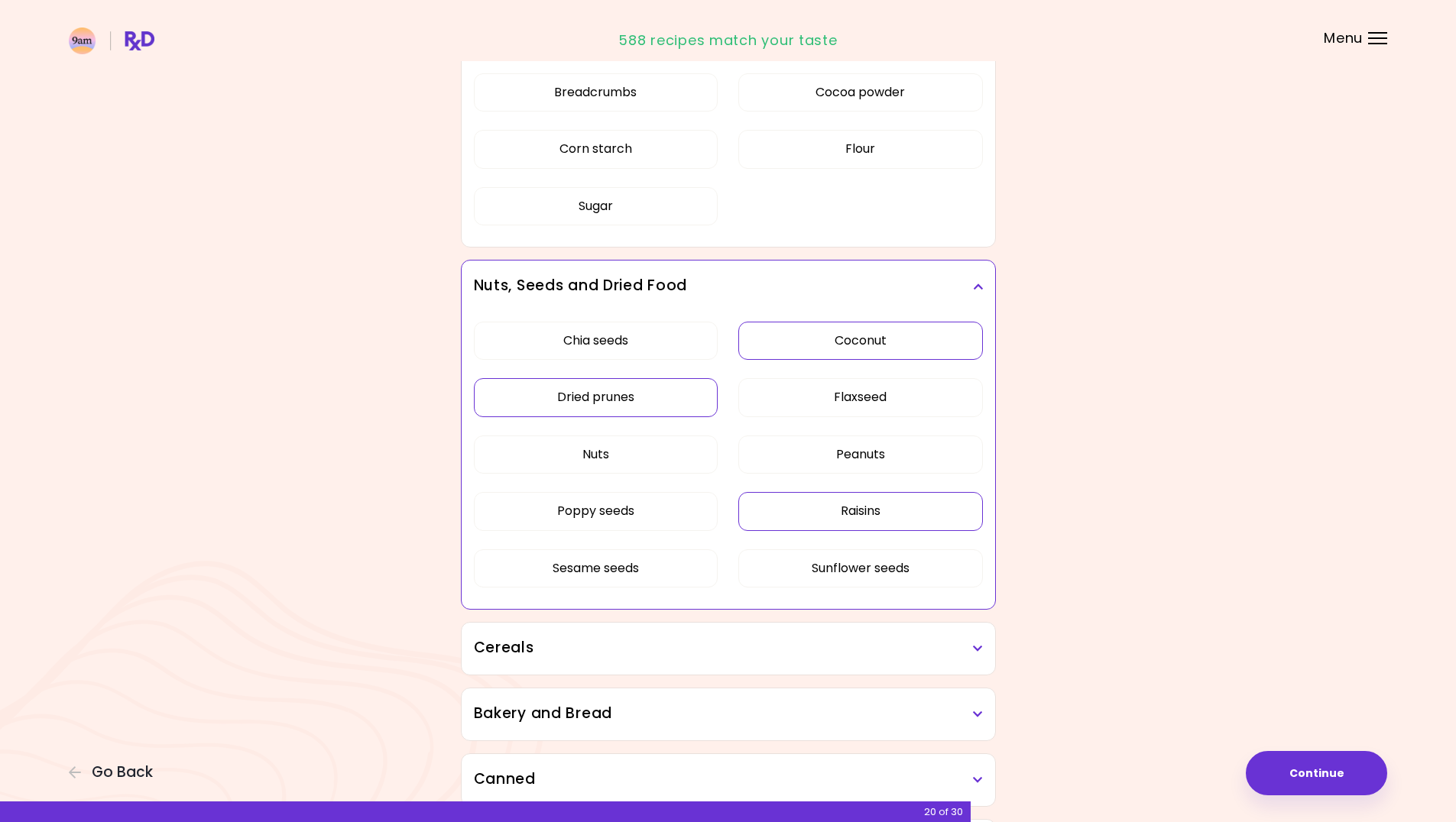
scroll to position [4082, 0]
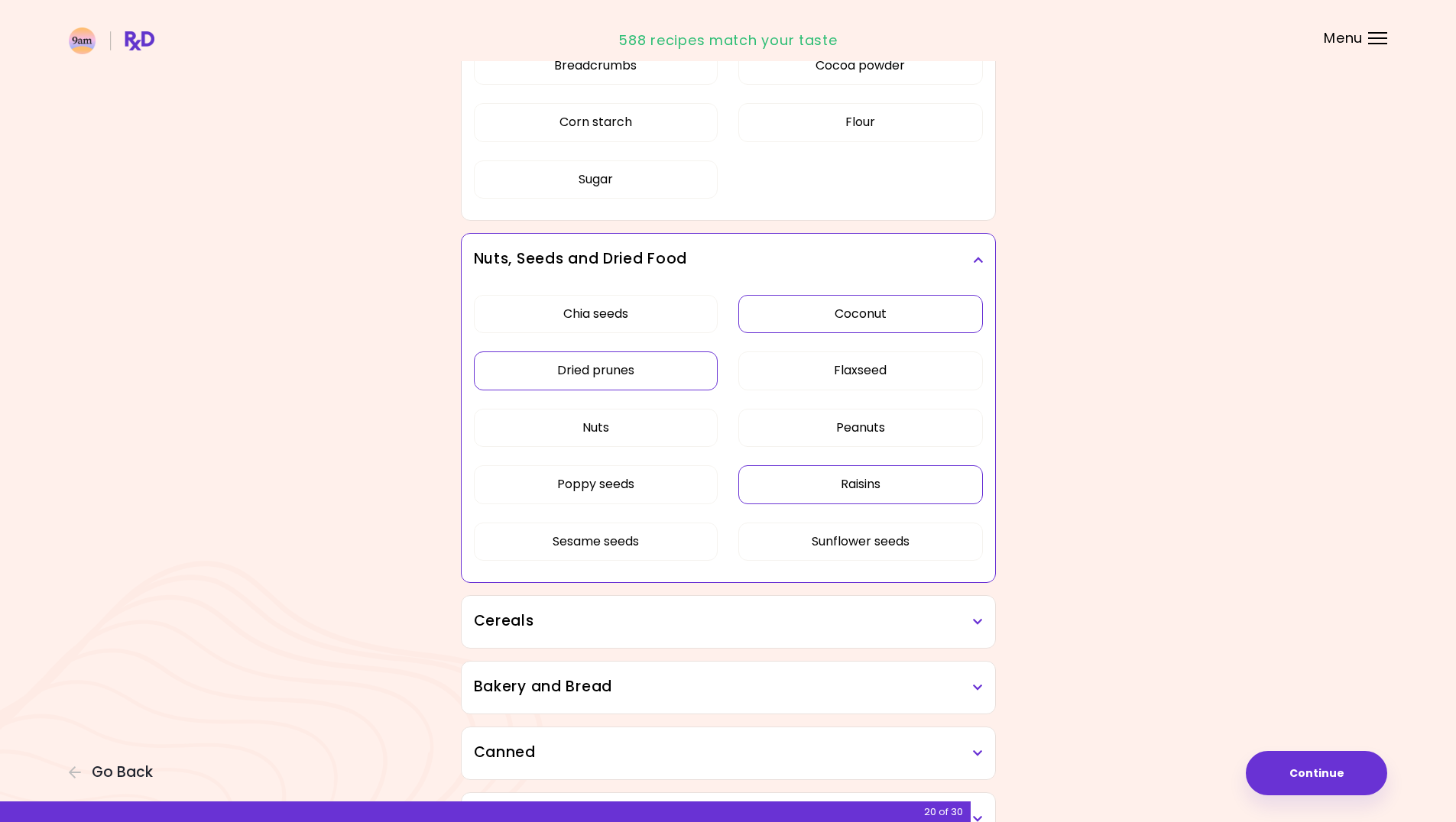
click at [647, 602] on div "Cereals" at bounding box center [728, 622] width 533 height 52
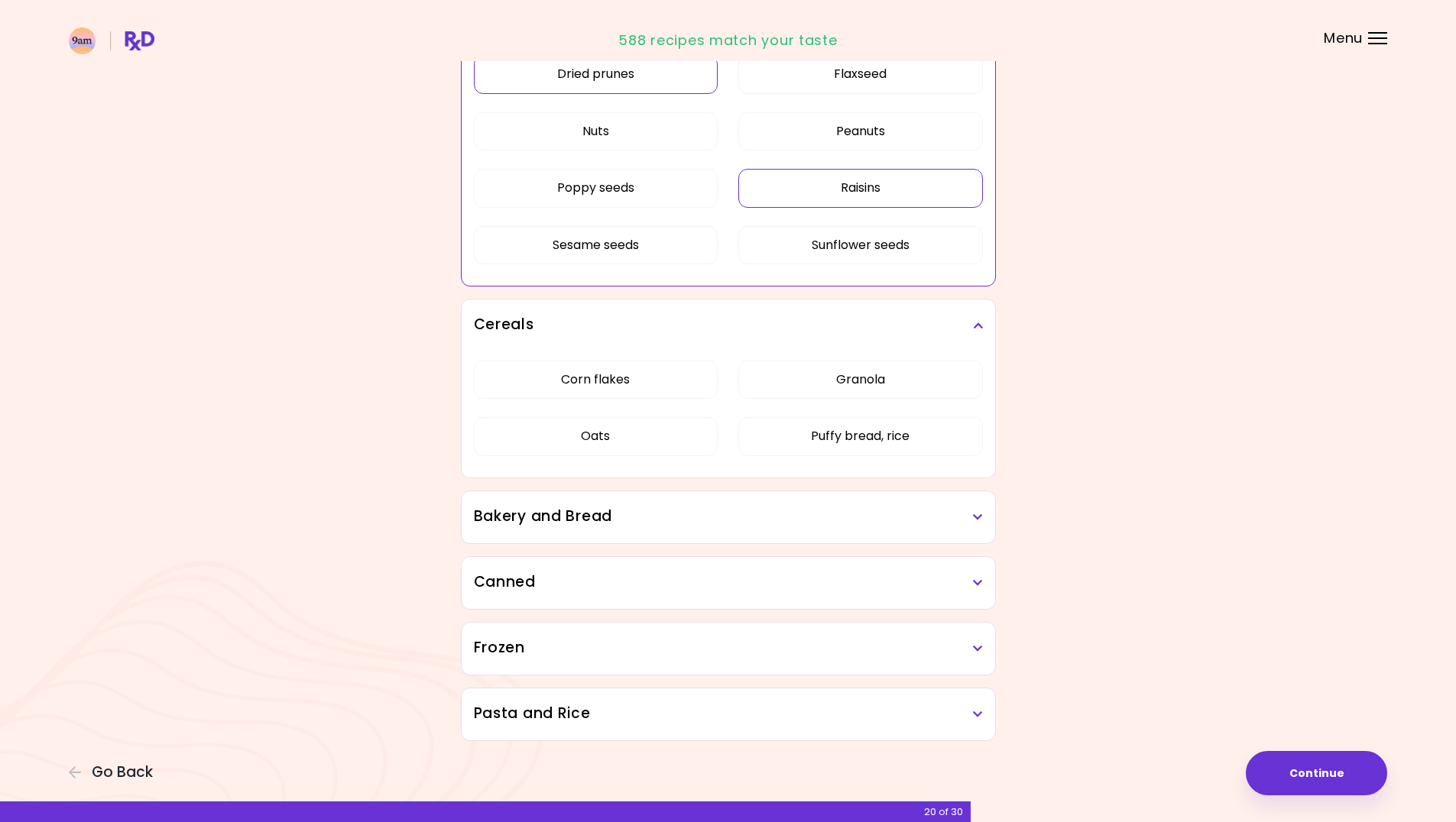
scroll to position [4381, 0]
click at [678, 526] on div "Bakery and Bread" at bounding box center [728, 514] width 533 height 52
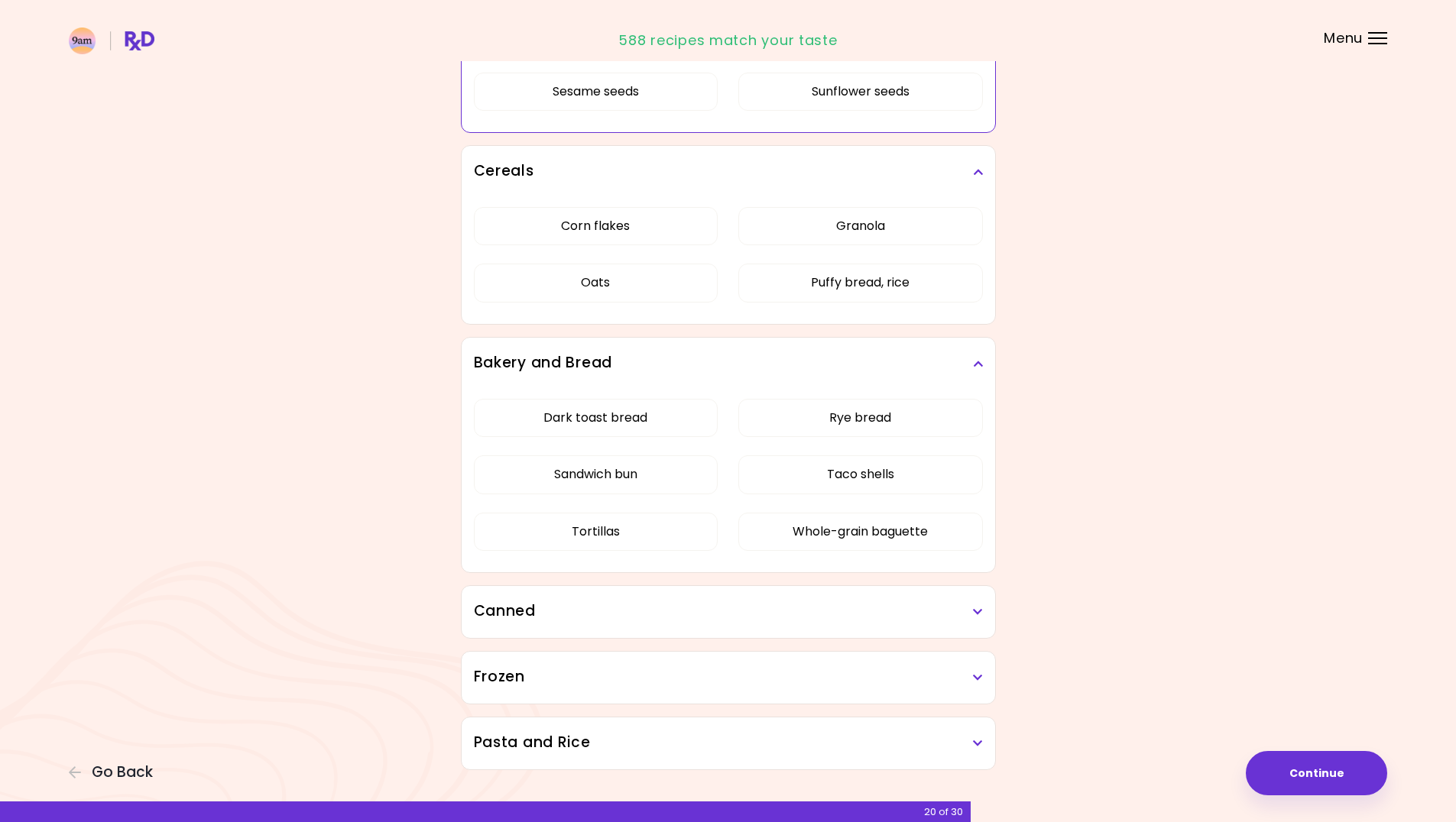
scroll to position [4564, 0]
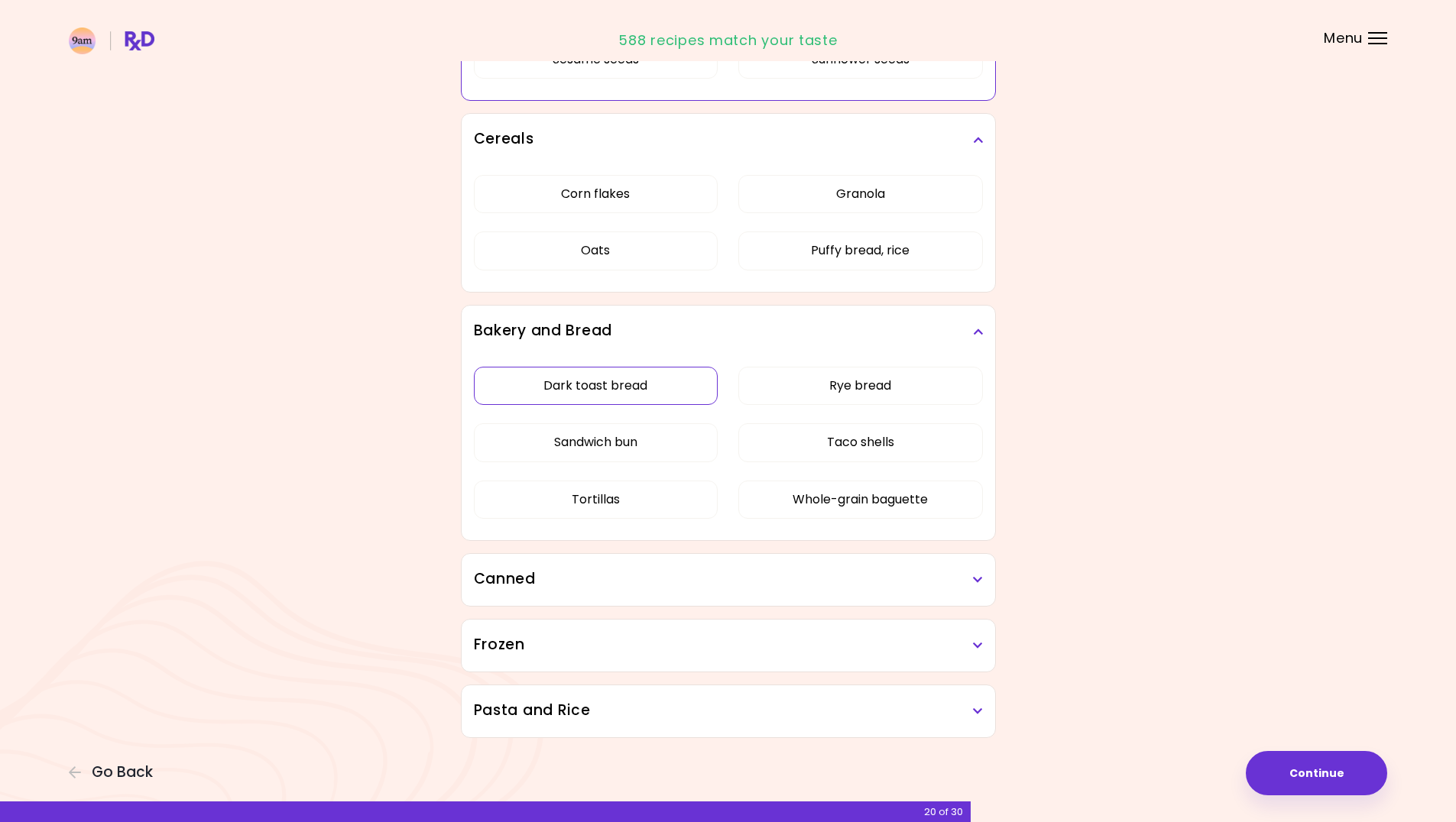
click at [643, 398] on button "Dark toast bread" at bounding box center [597, 385] width 245 height 38
click at [809, 396] on button "Rye bread" at bounding box center [861, 385] width 245 height 38
click at [757, 506] on button "Whole-grain baguette" at bounding box center [861, 500] width 245 height 38
click at [709, 579] on h3 "Canned" at bounding box center [729, 579] width 509 height 22
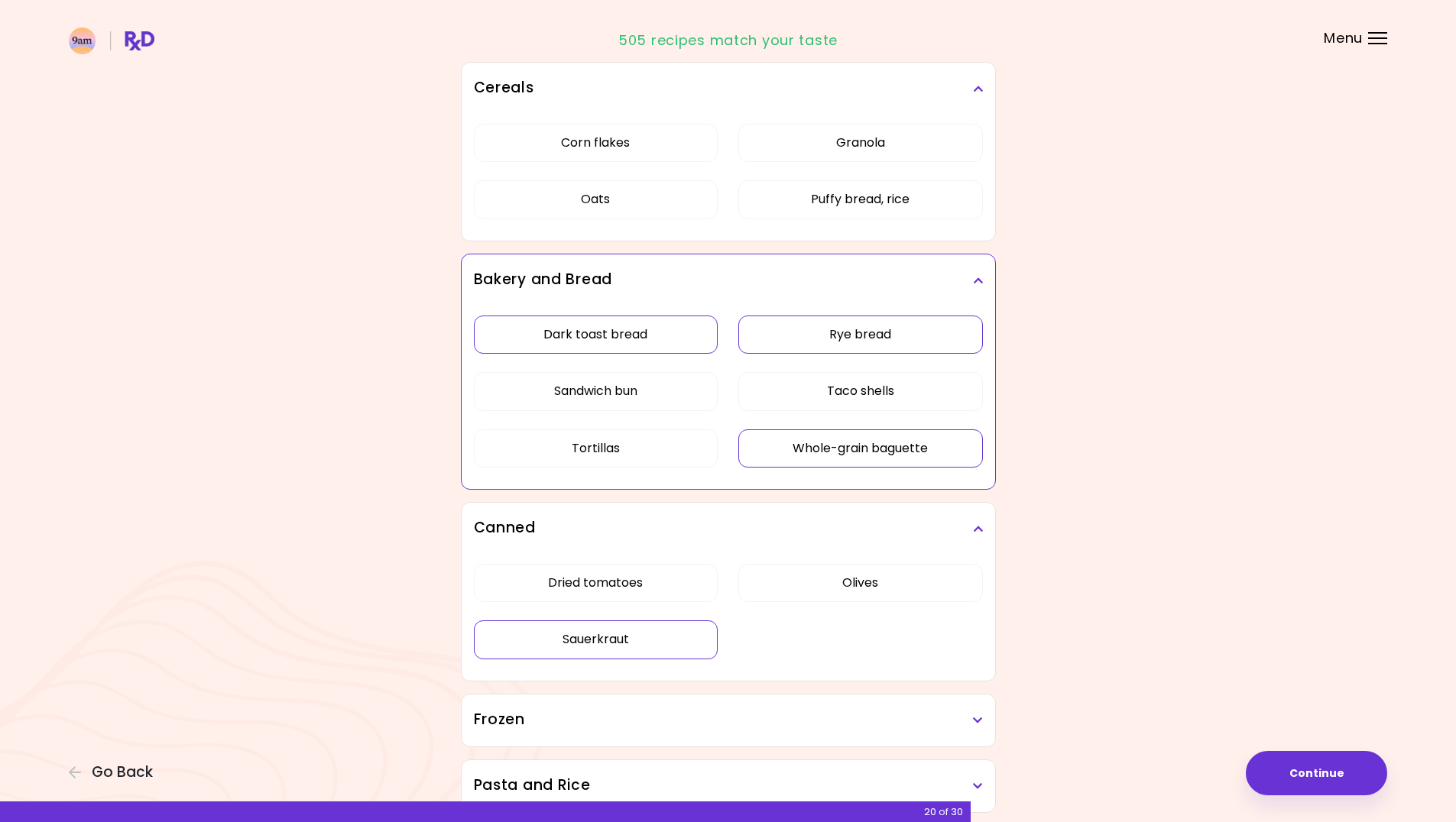
scroll to position [4691, 0]
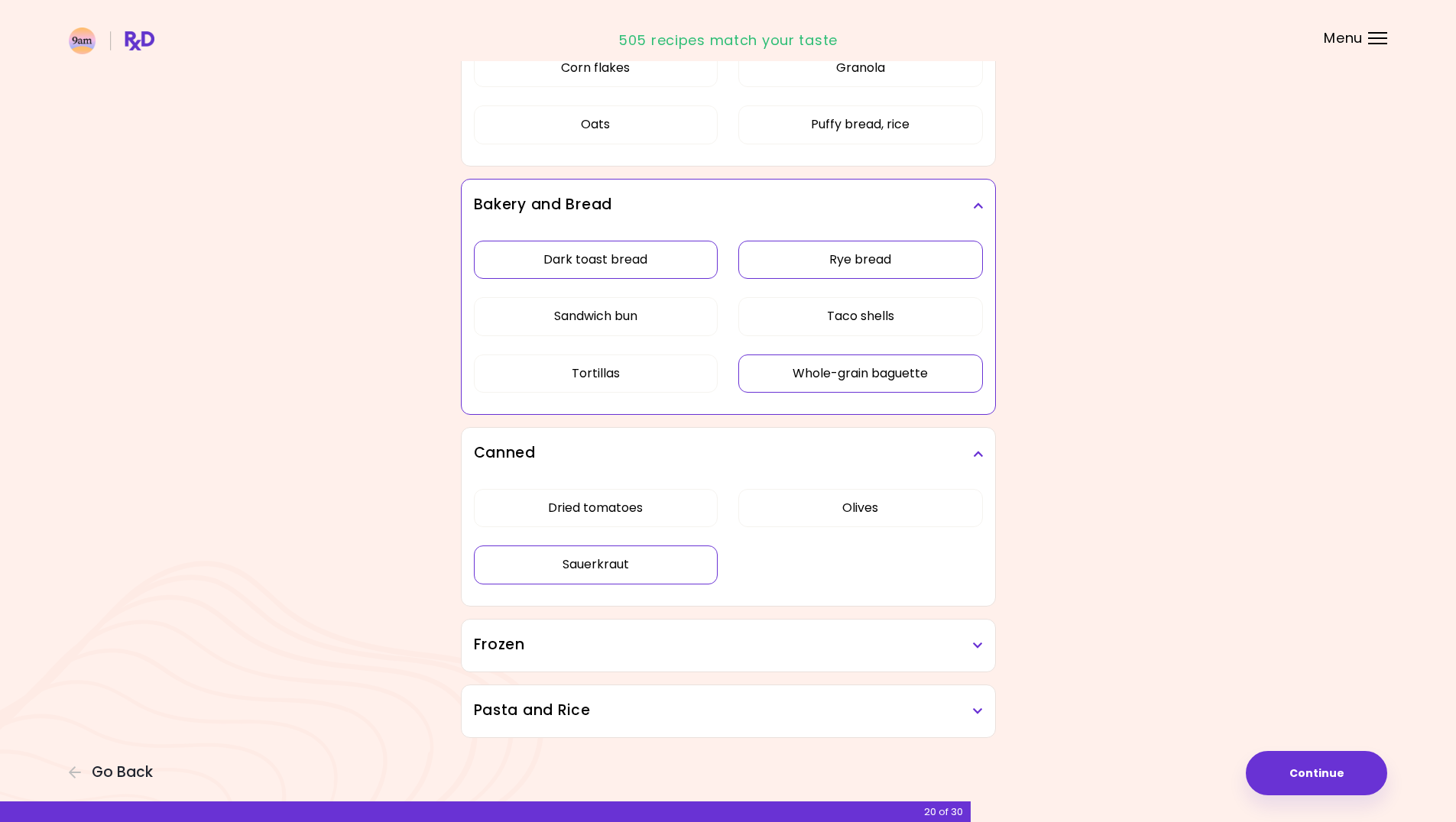
click at [691, 574] on button "Sauerkraut" at bounding box center [597, 564] width 245 height 38
click at [808, 511] on button "Olives" at bounding box center [861, 507] width 245 height 38
click at [794, 655] on h3 "Frozen" at bounding box center [729, 645] width 509 height 22
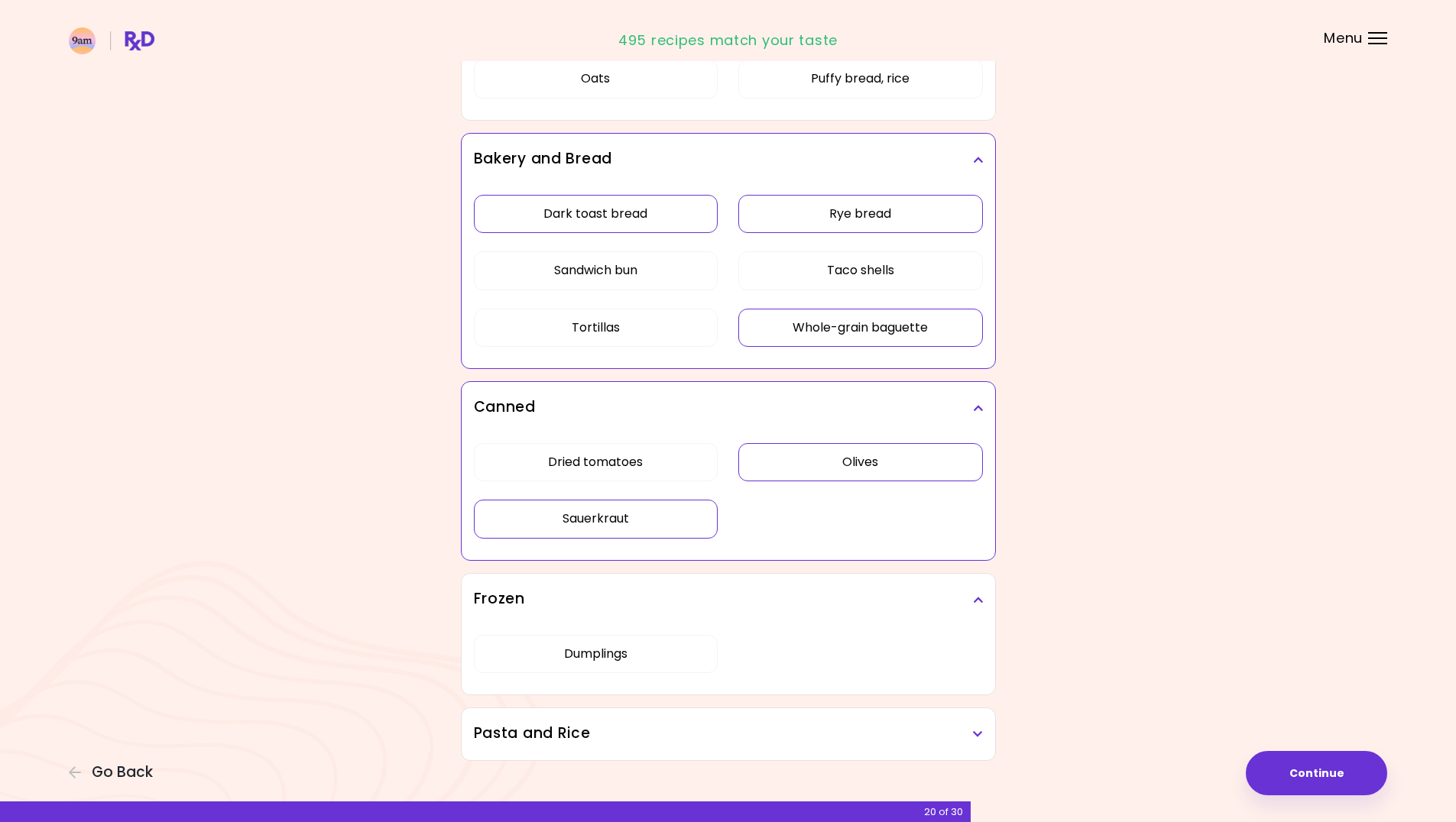
scroll to position [4759, 0]
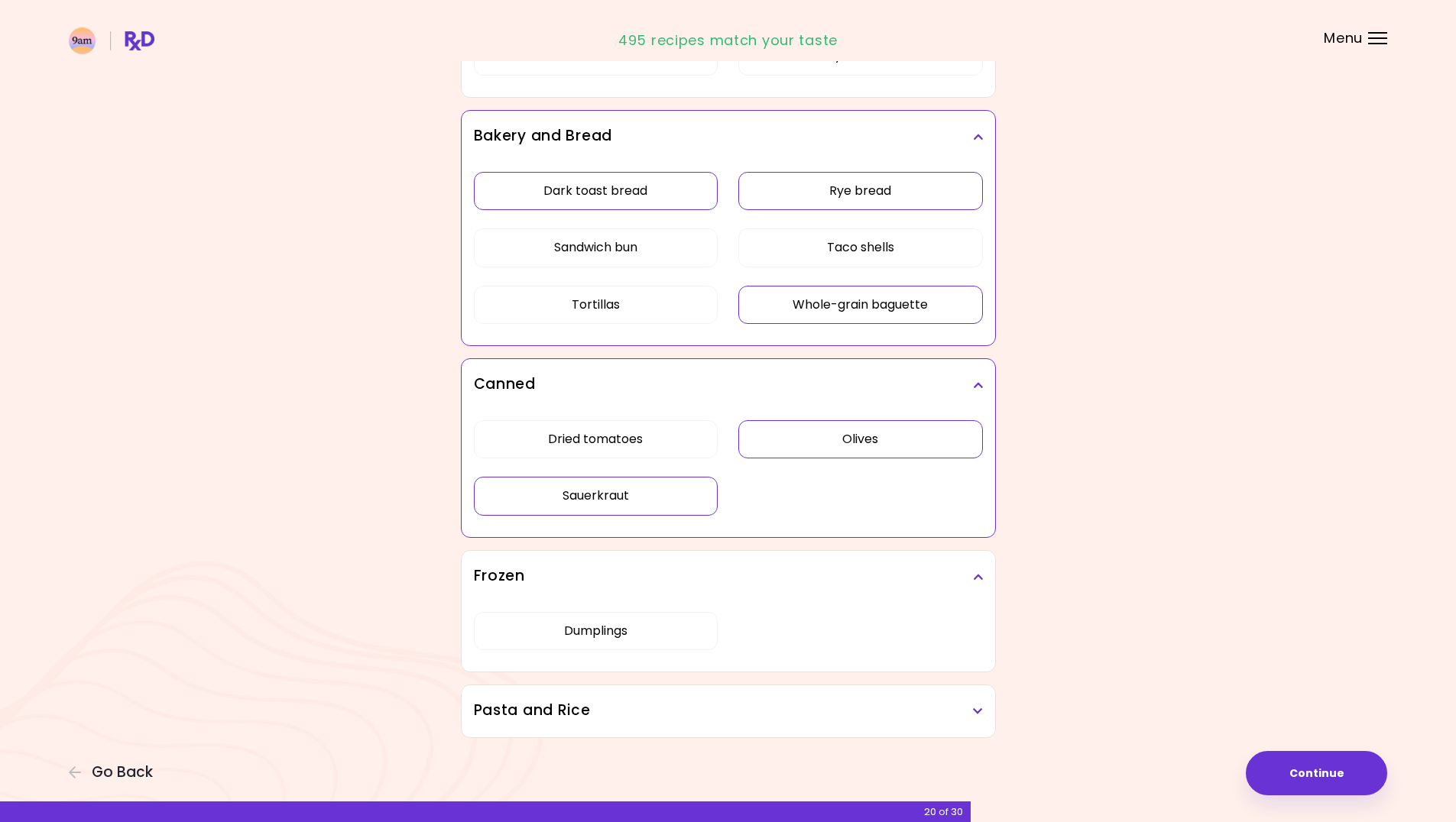
click at [780, 704] on h3 "Pasta and Rice" at bounding box center [729, 710] width 509 height 22
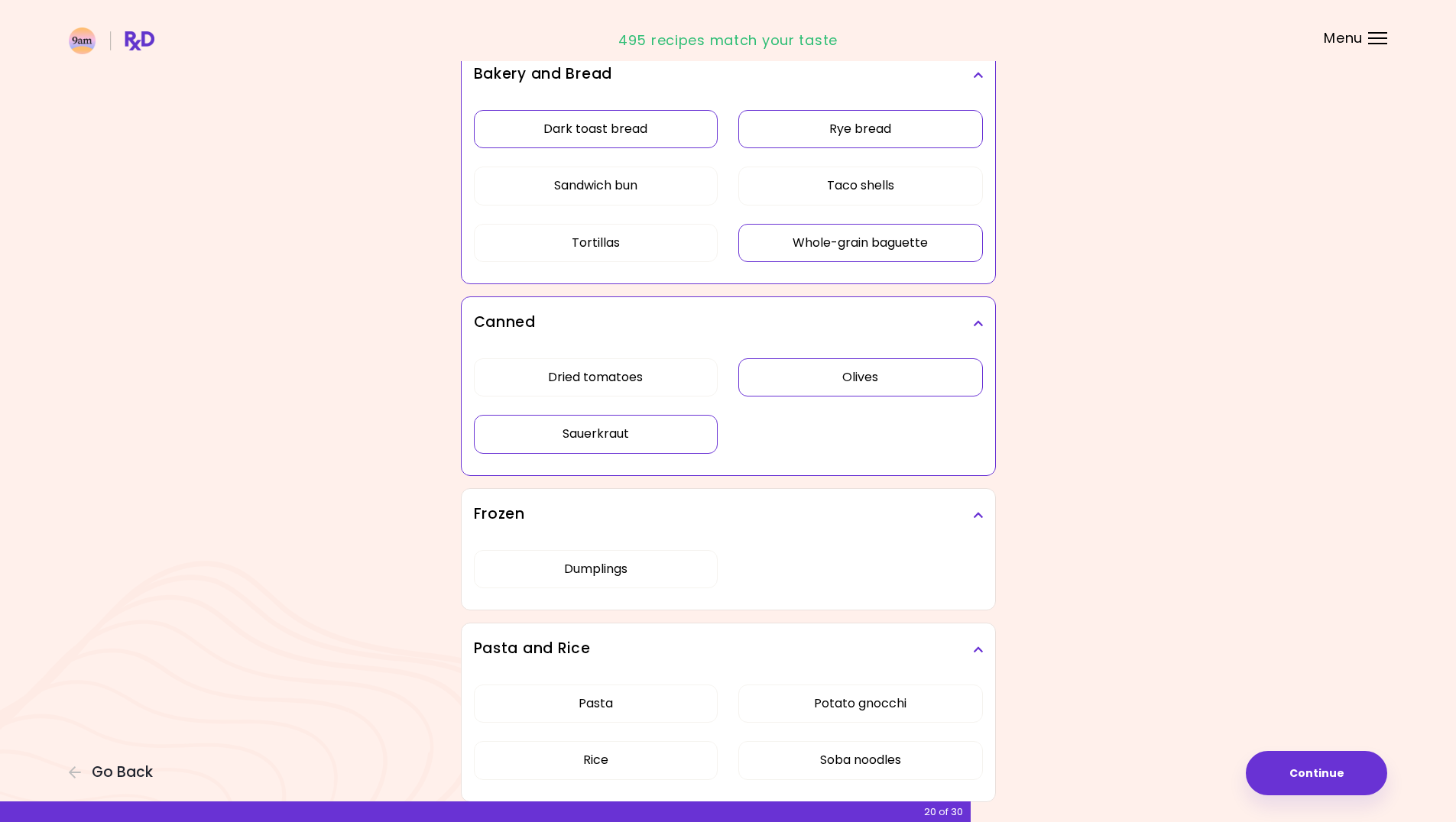
scroll to position [4885, 0]
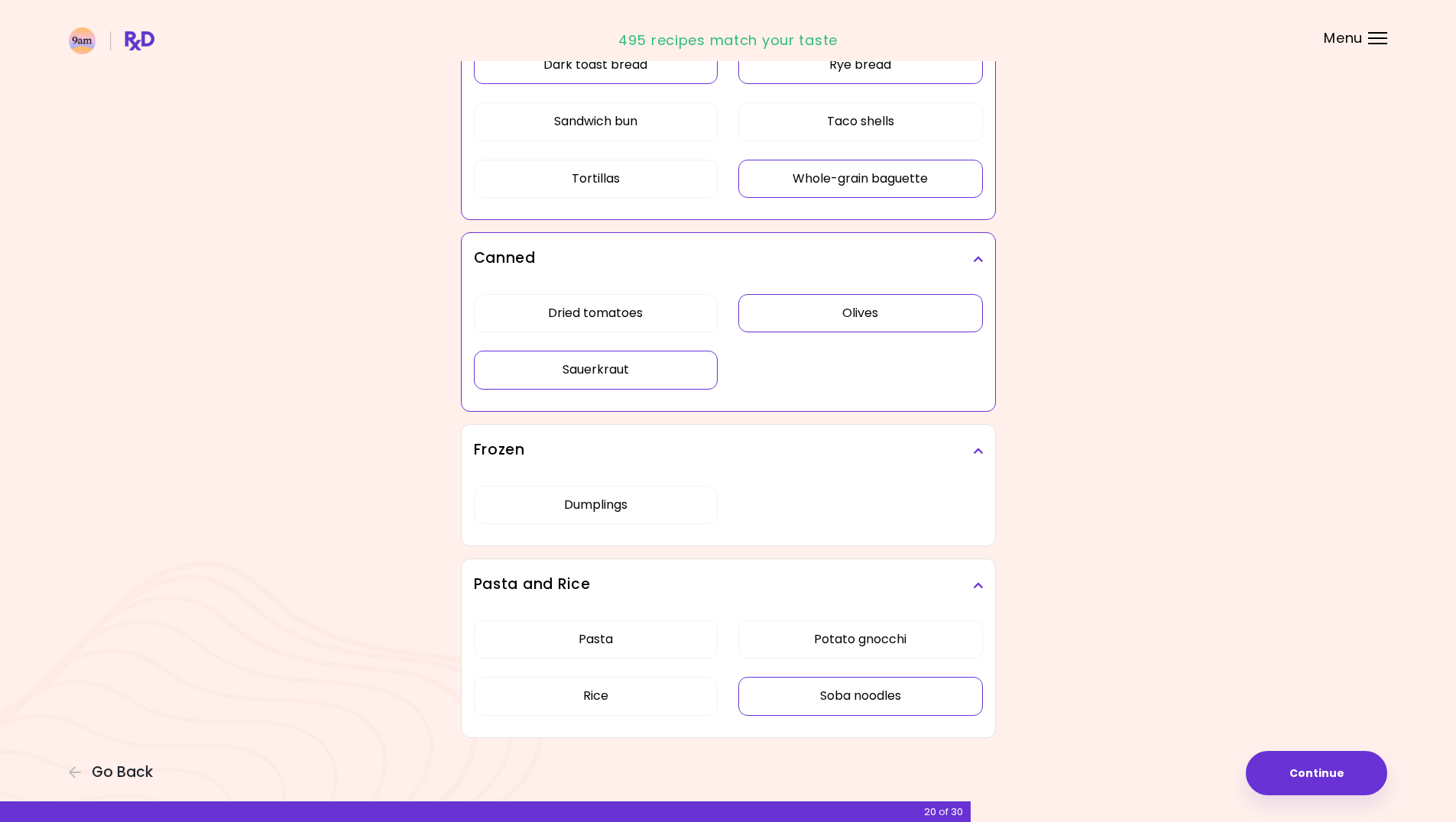
click at [770, 694] on button "Soba noodles" at bounding box center [861, 695] width 245 height 38
click at [1299, 784] on button "Continue" at bounding box center [1317, 774] width 141 height 44
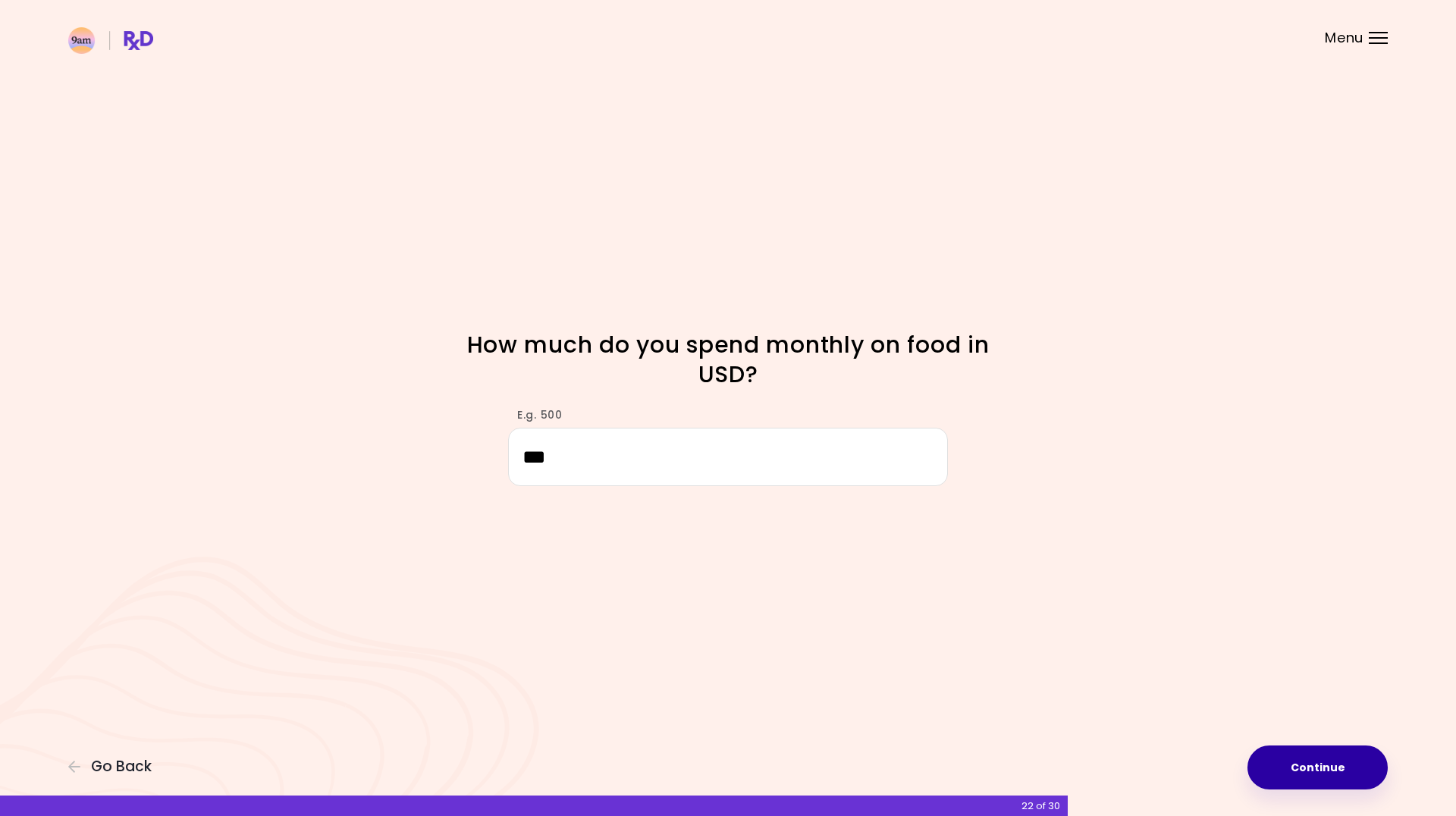
type input "***"
click at [1283, 771] on button "Continue" at bounding box center [1318, 768] width 140 height 44
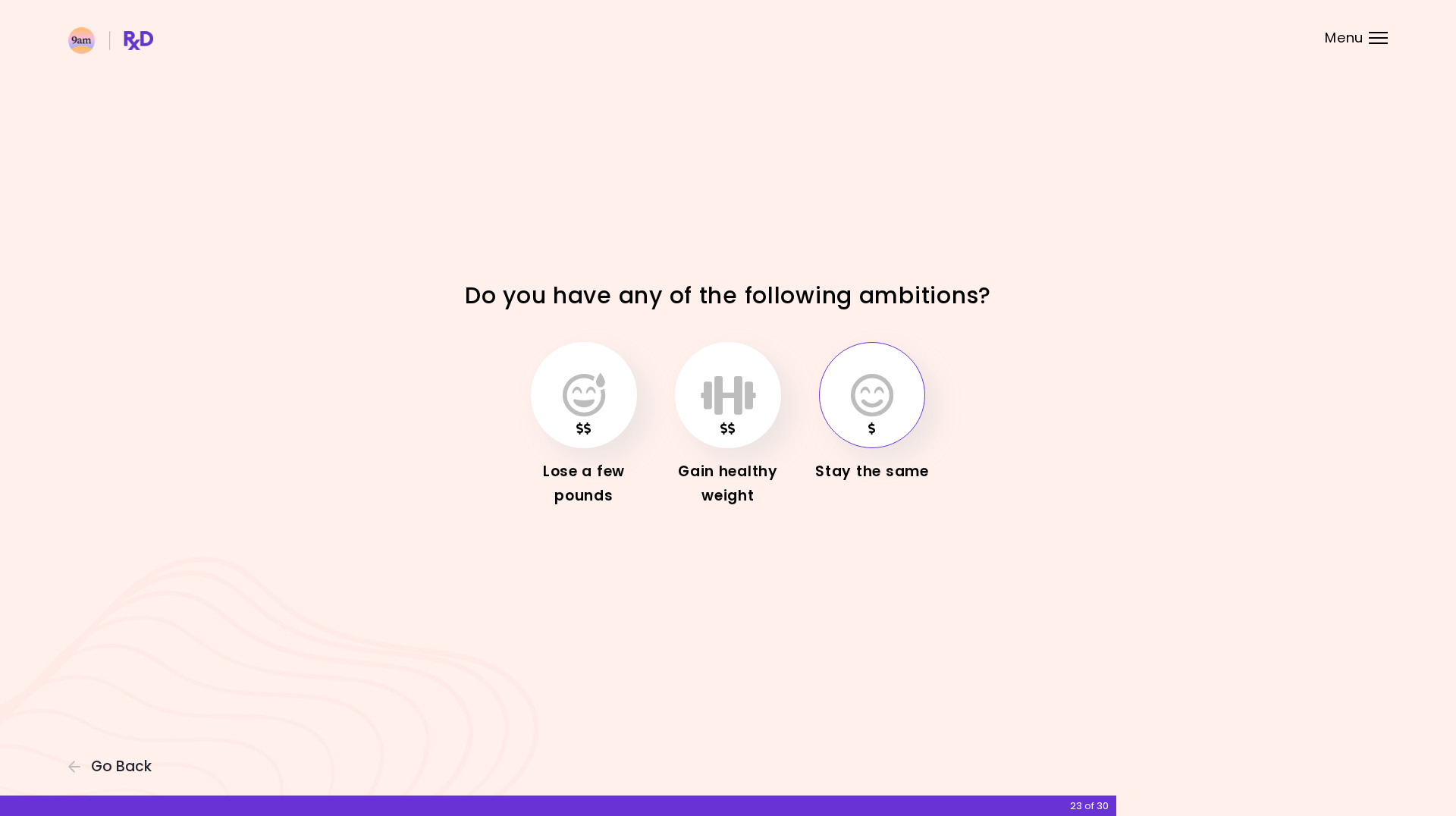
click at [889, 402] on icon "button" at bounding box center [872, 395] width 43 height 44
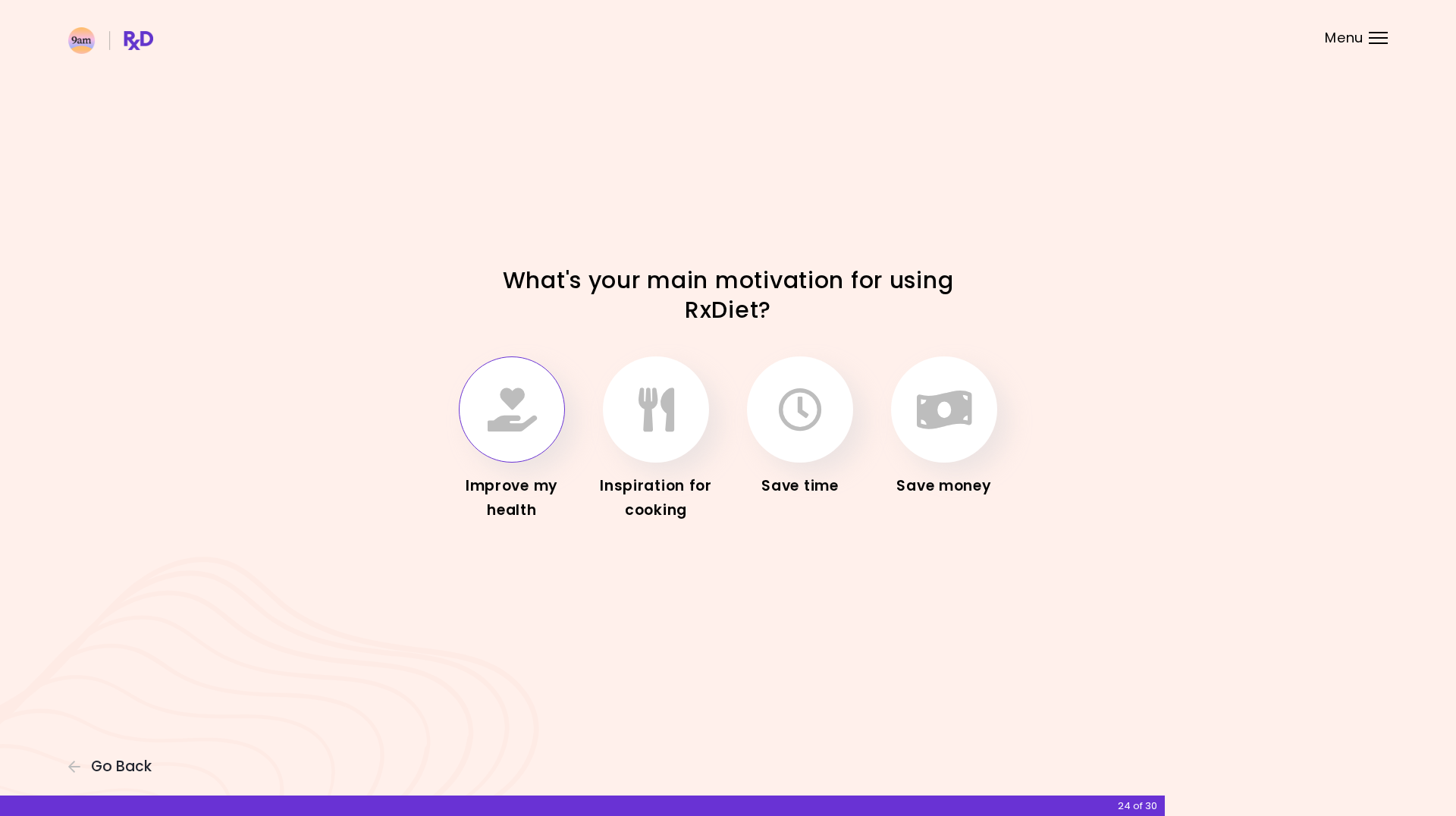
click at [512, 425] on icon "button" at bounding box center [512, 409] width 49 height 44
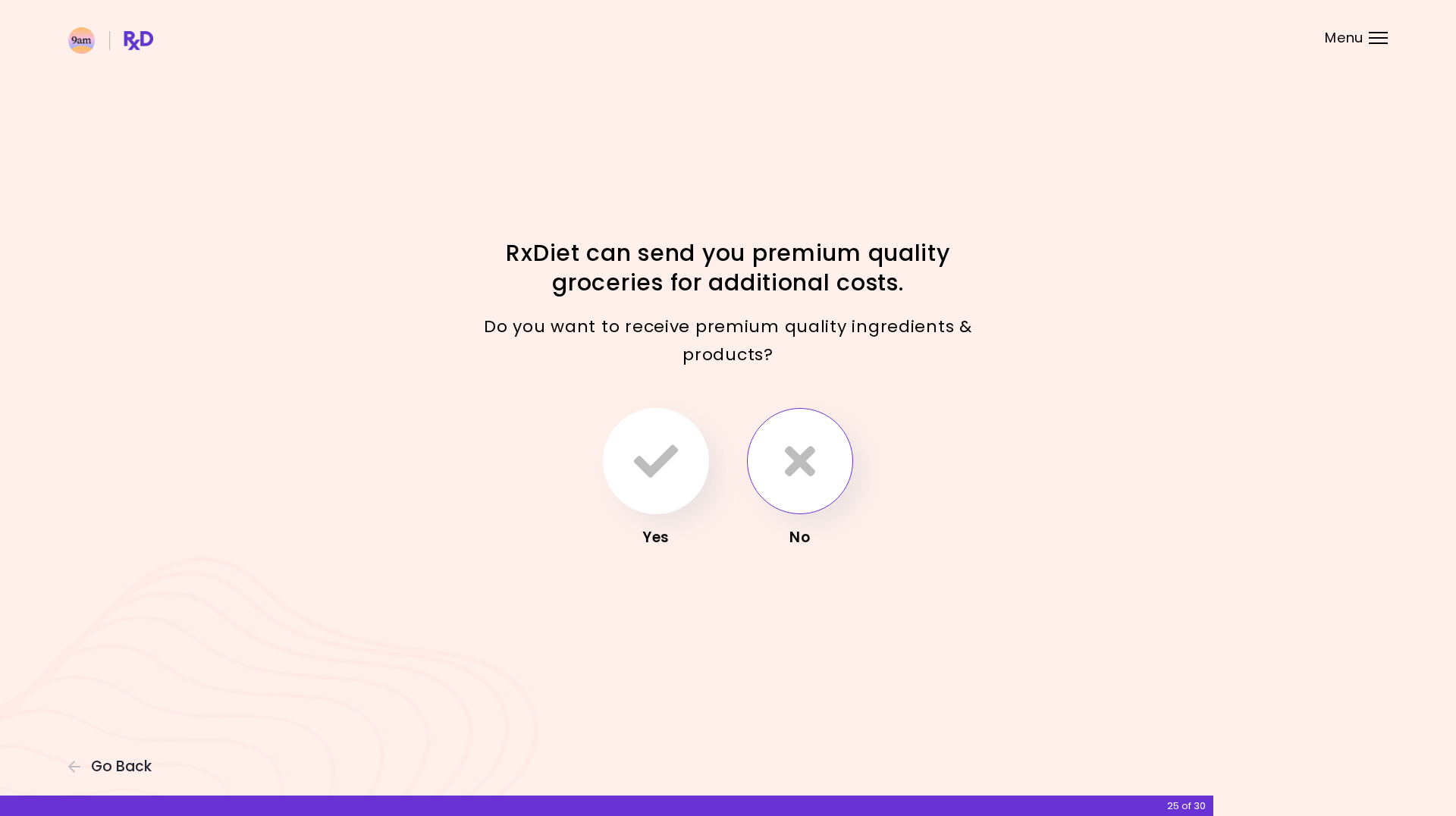
click at [819, 431] on button "button" at bounding box center [799, 461] width 106 height 106
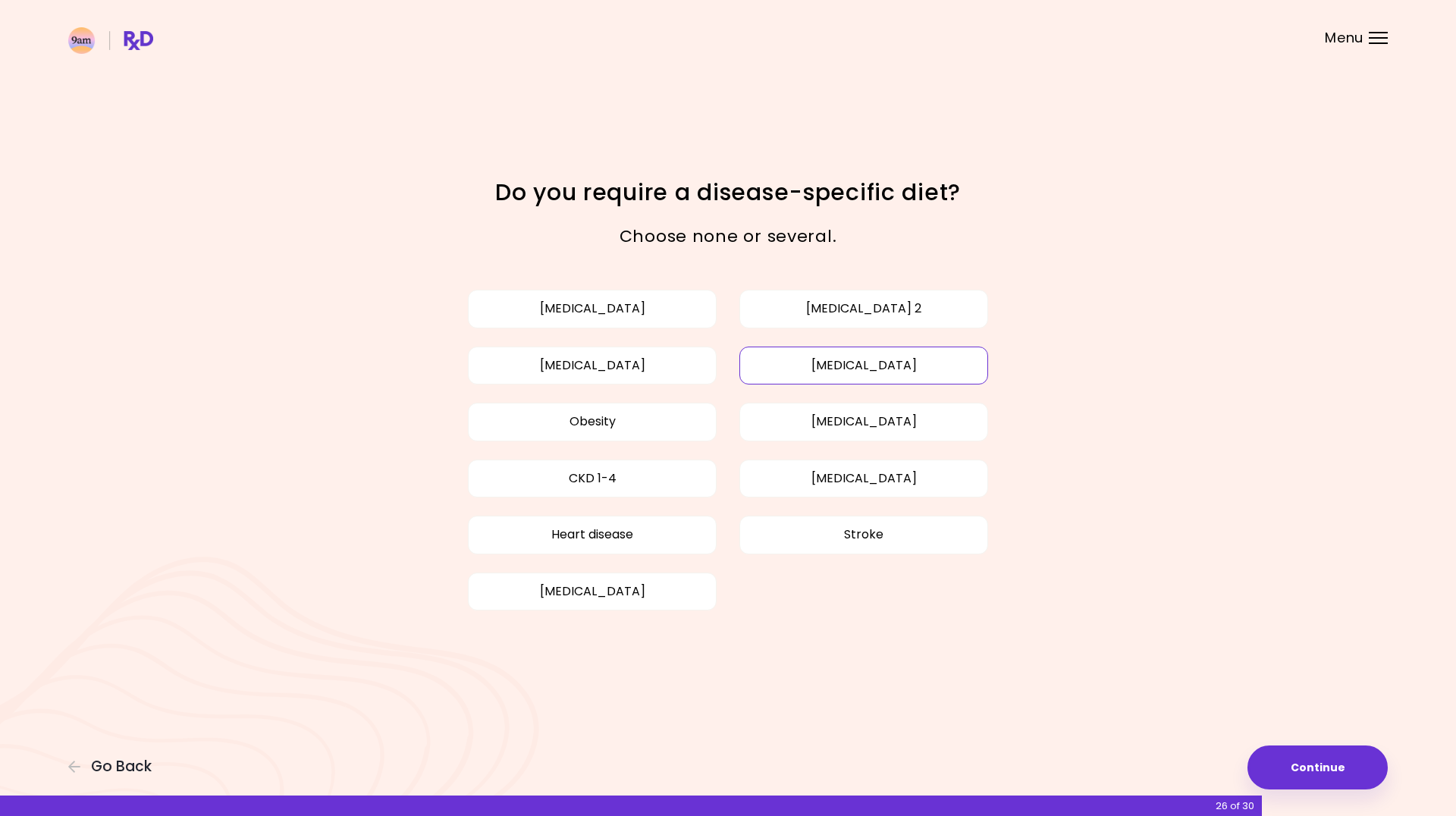
click at [908, 374] on button "[MEDICAL_DATA]" at bounding box center [864, 365] width 248 height 38
click at [1313, 768] on button "Continue" at bounding box center [1318, 768] width 140 height 44
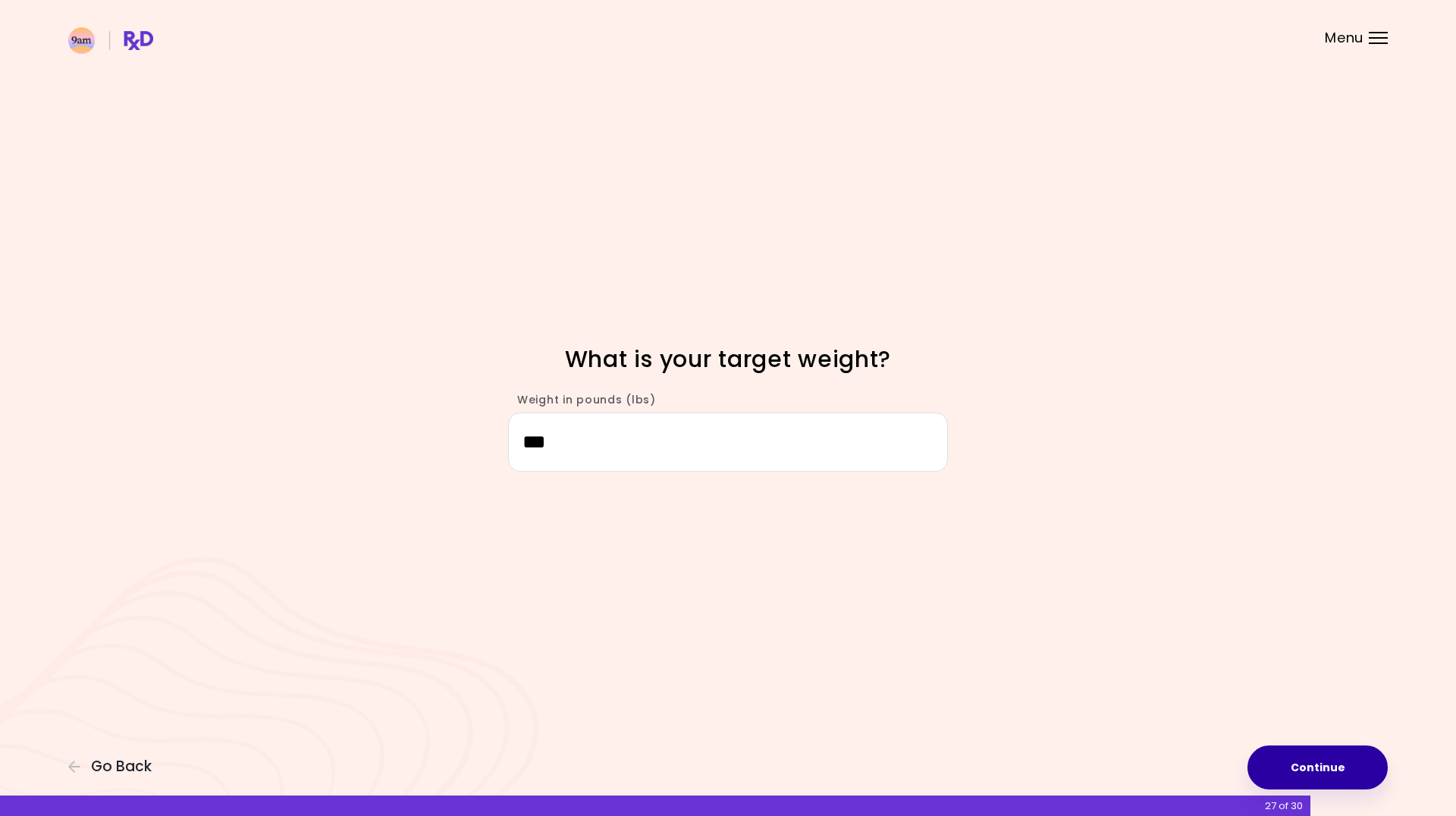
type input "***"
click at [1290, 763] on button "Continue" at bounding box center [1318, 768] width 140 height 44
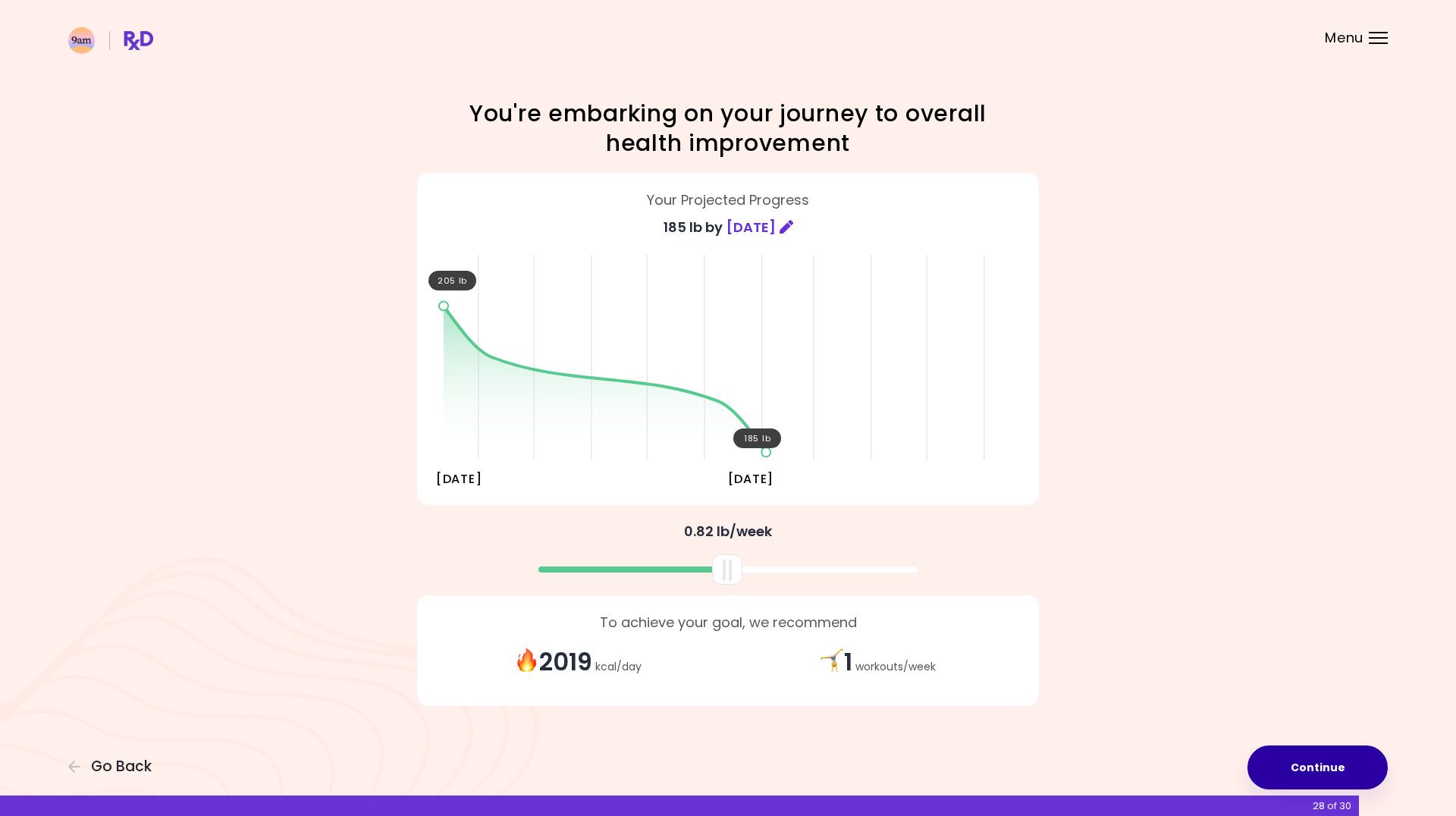
click at [1312, 764] on button "Continue" at bounding box center [1318, 768] width 140 height 44
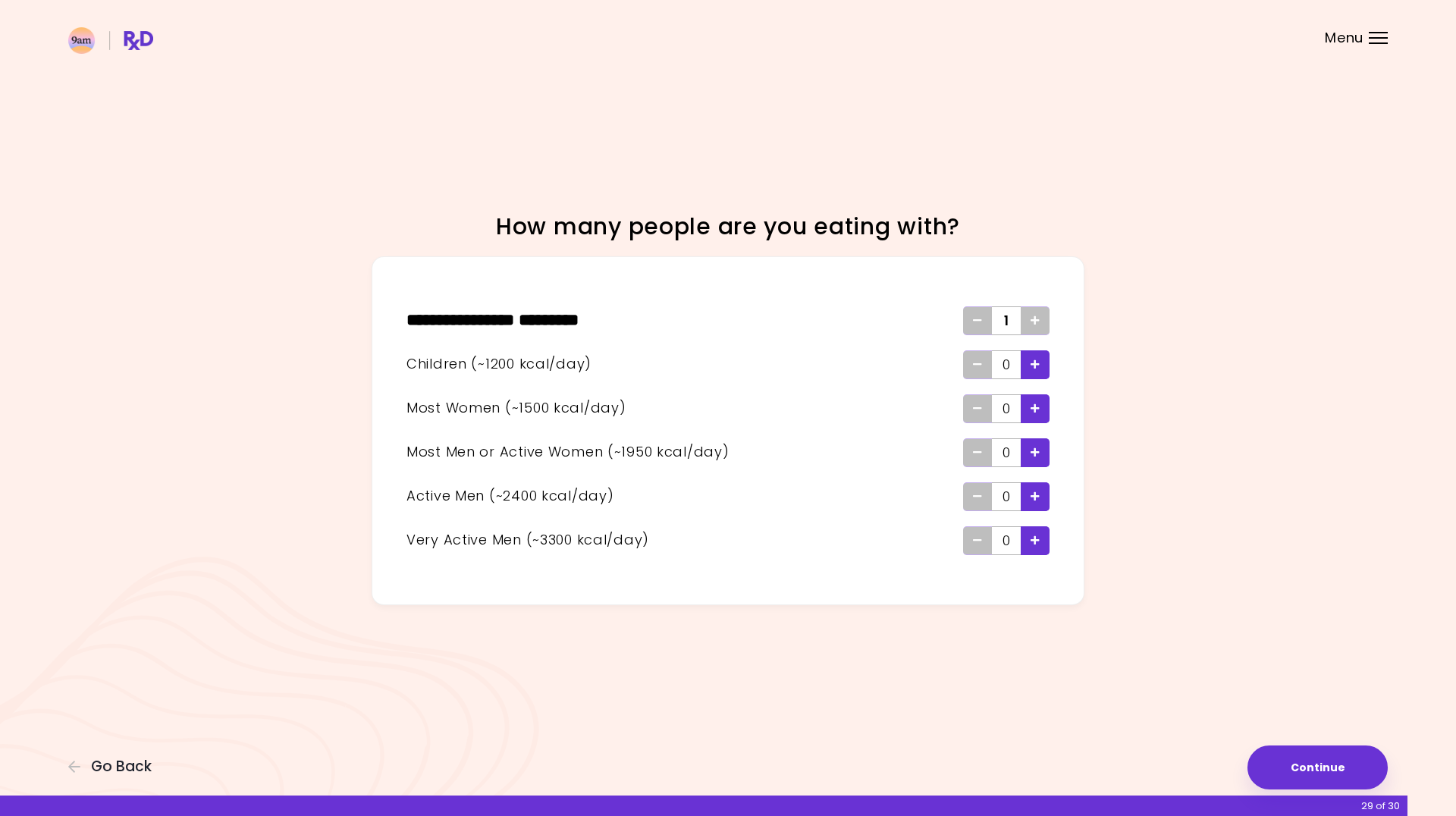
click at [1029, 361] on div "Add - Child" at bounding box center [1035, 365] width 29 height 29
click at [1037, 415] on span "Add - Woman" at bounding box center [1035, 409] width 9 height 24
click at [1312, 769] on button "Continue" at bounding box center [1318, 768] width 140 height 44
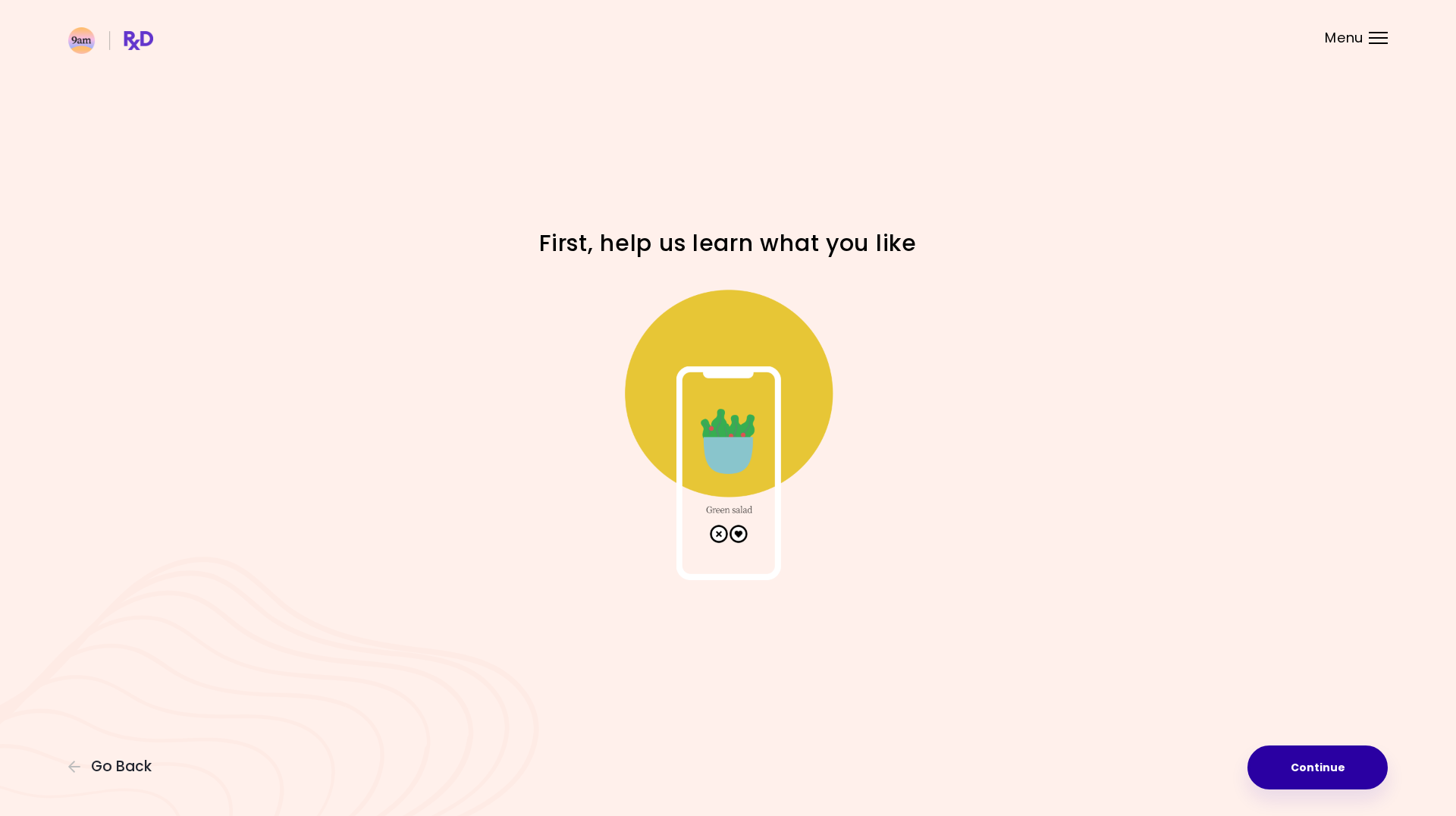
click at [1312, 769] on button "Continue" at bounding box center [1318, 768] width 140 height 44
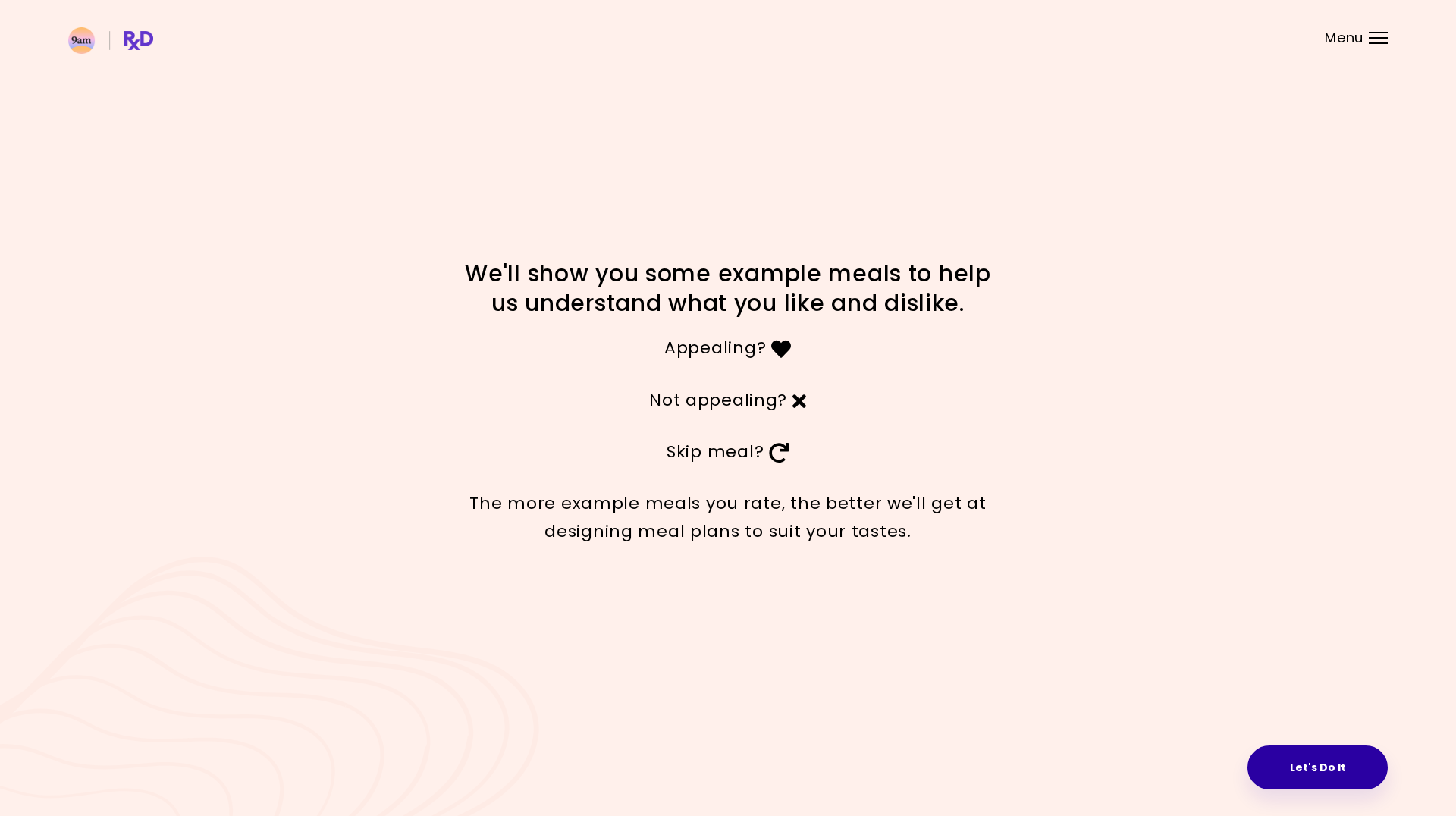
click at [1324, 759] on button "Let's Do It" at bounding box center [1318, 768] width 140 height 44
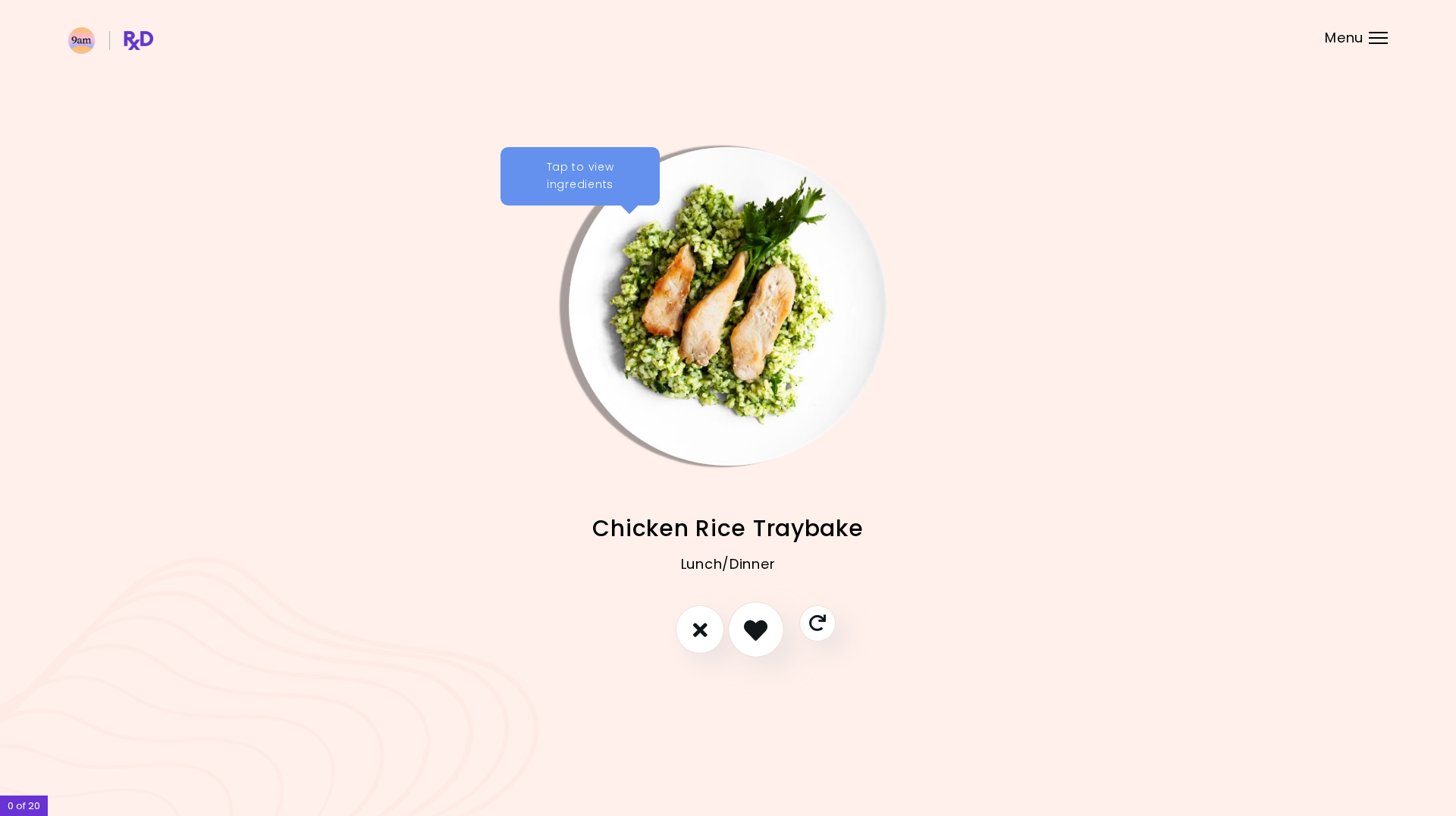
click at [757, 636] on icon "I like this recipe" at bounding box center [756, 630] width 24 height 24
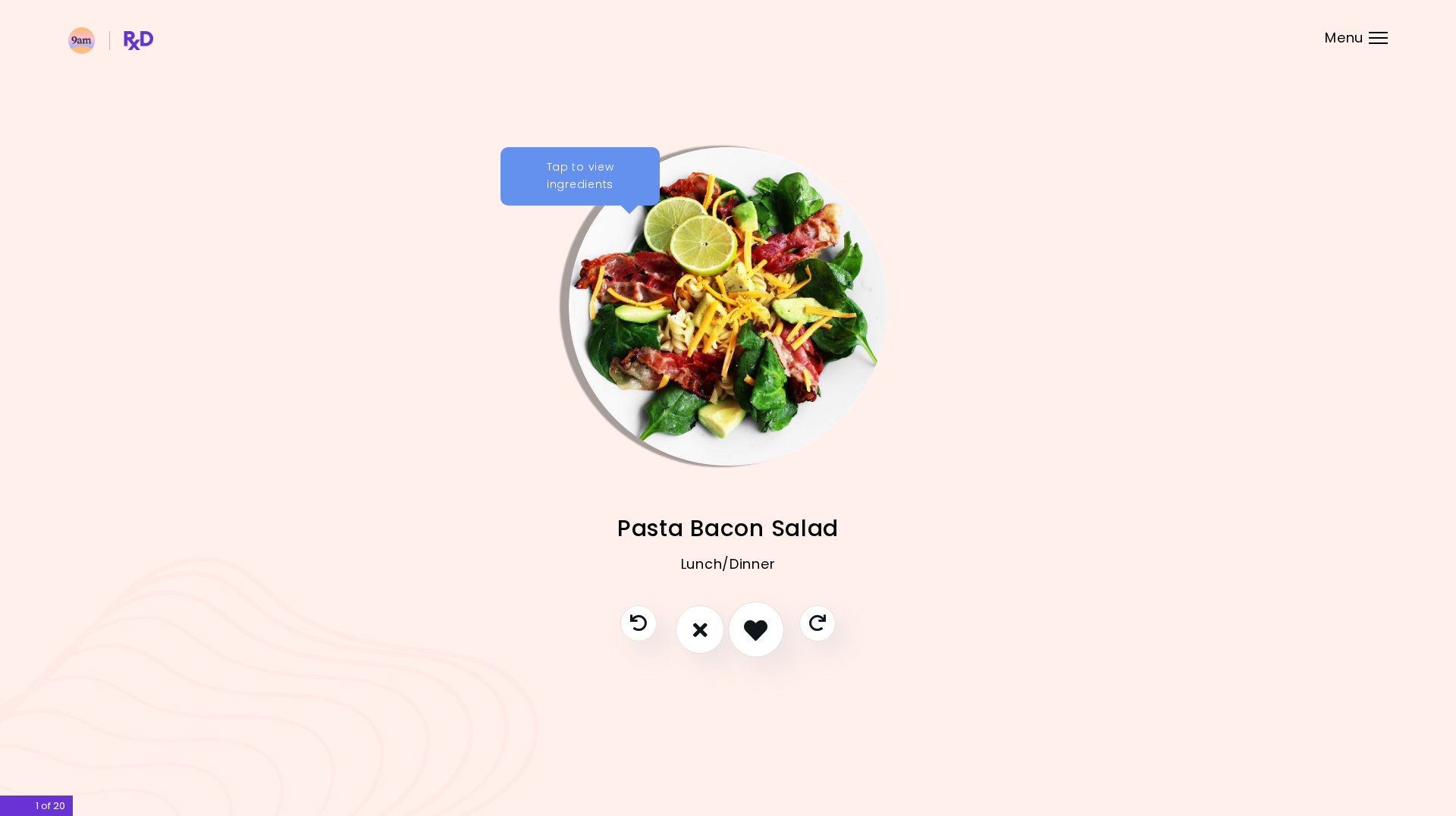
click at [757, 636] on icon "I like this recipe" at bounding box center [756, 630] width 24 height 24
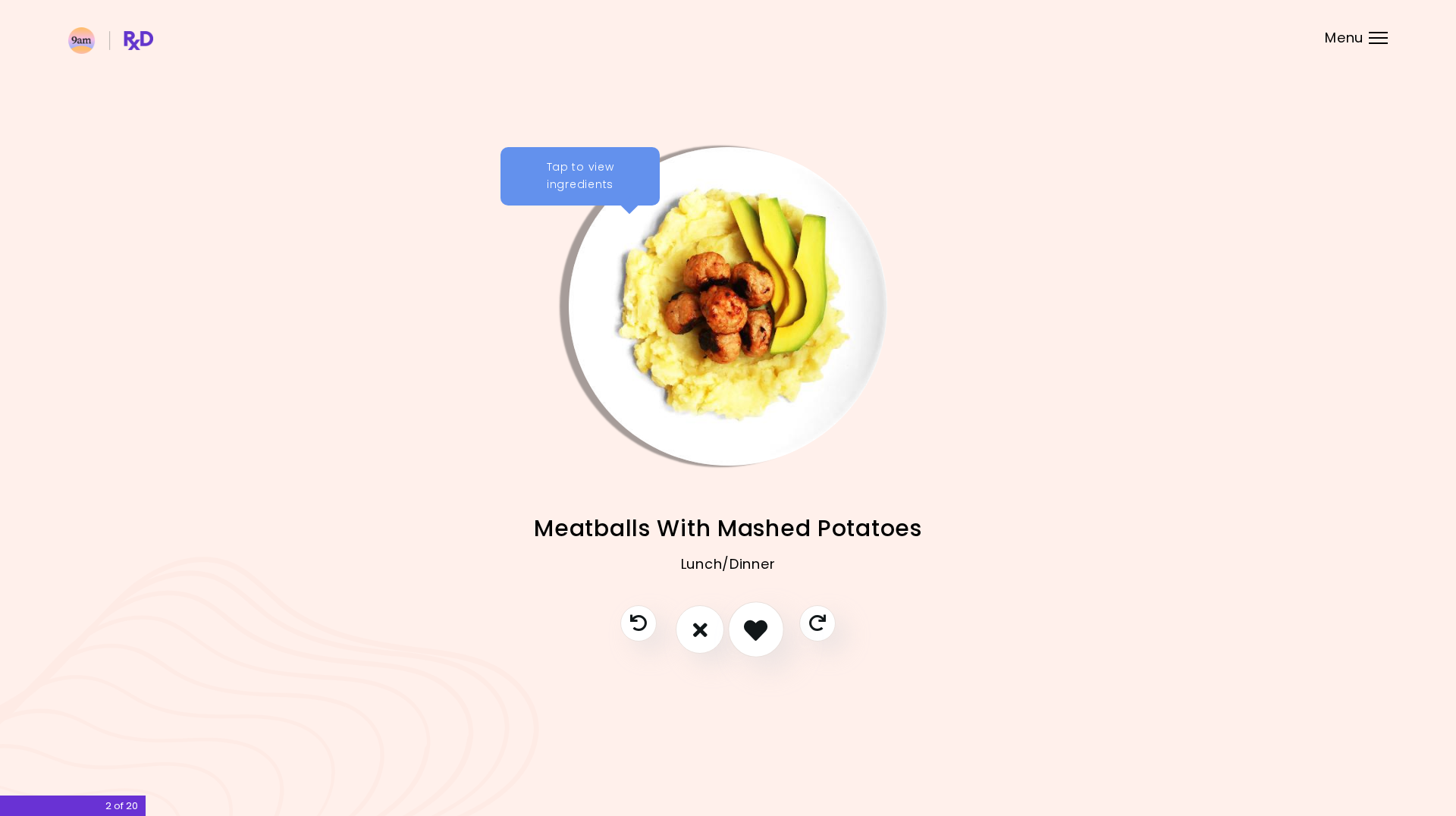
click at [757, 636] on icon "I like this recipe" at bounding box center [756, 630] width 24 height 24
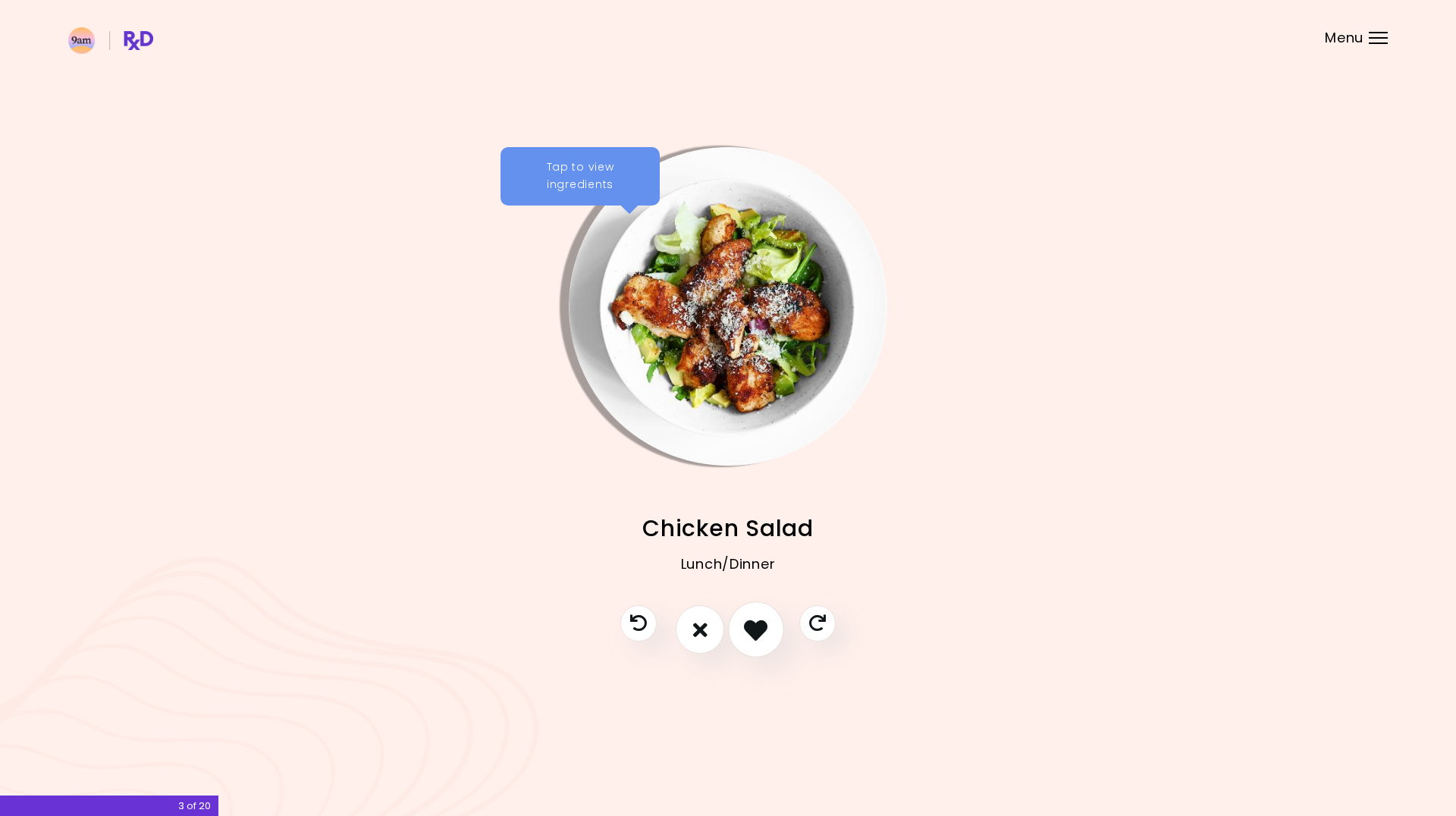
click at [757, 636] on icon "I like this recipe" at bounding box center [756, 630] width 24 height 24
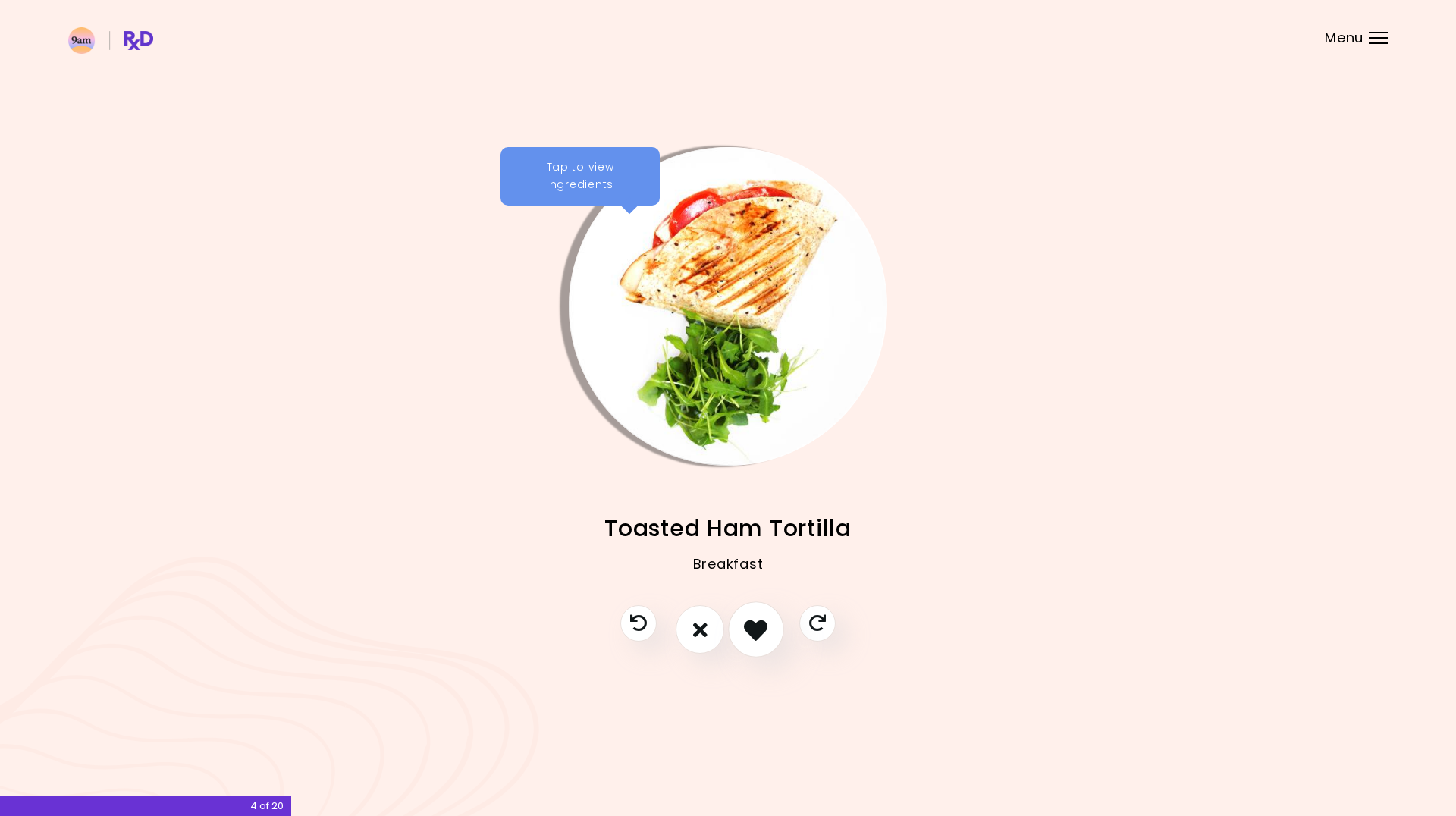
click at [769, 631] on button "I like this recipe" at bounding box center [756, 631] width 56 height 56
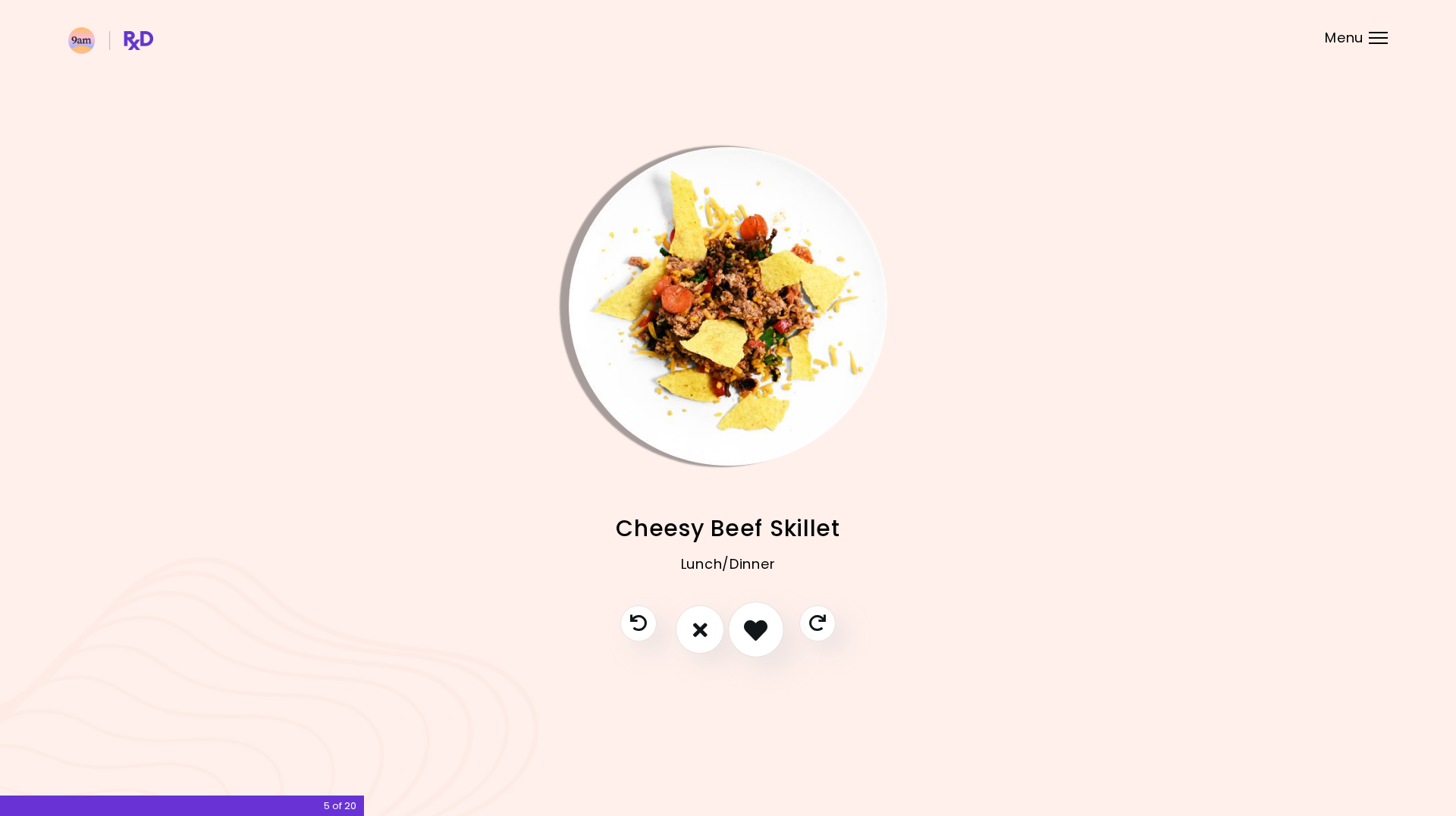
click at [769, 631] on button "I like this recipe" at bounding box center [756, 631] width 56 height 56
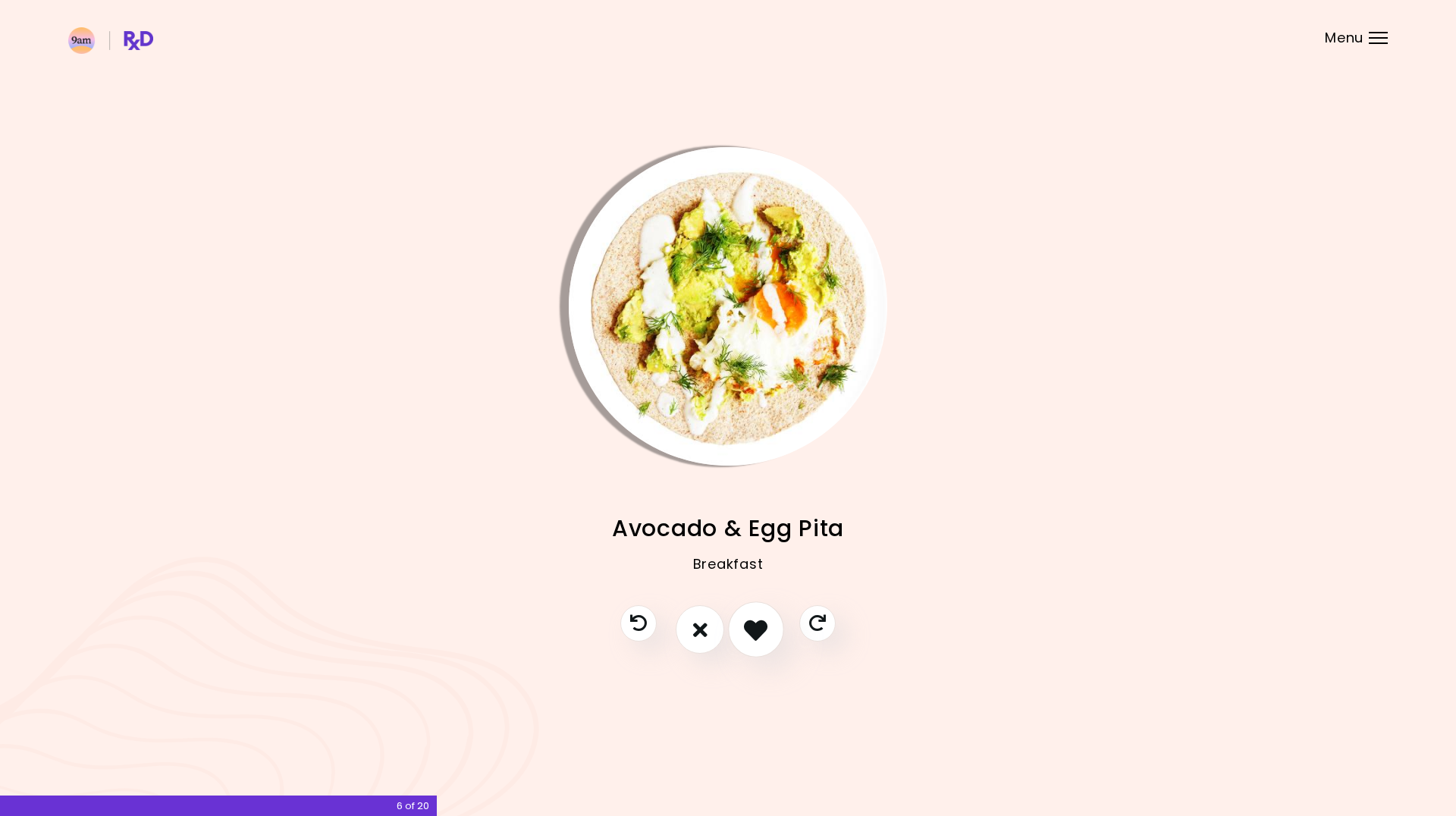
click at [769, 631] on button "I like this recipe" at bounding box center [756, 631] width 56 height 56
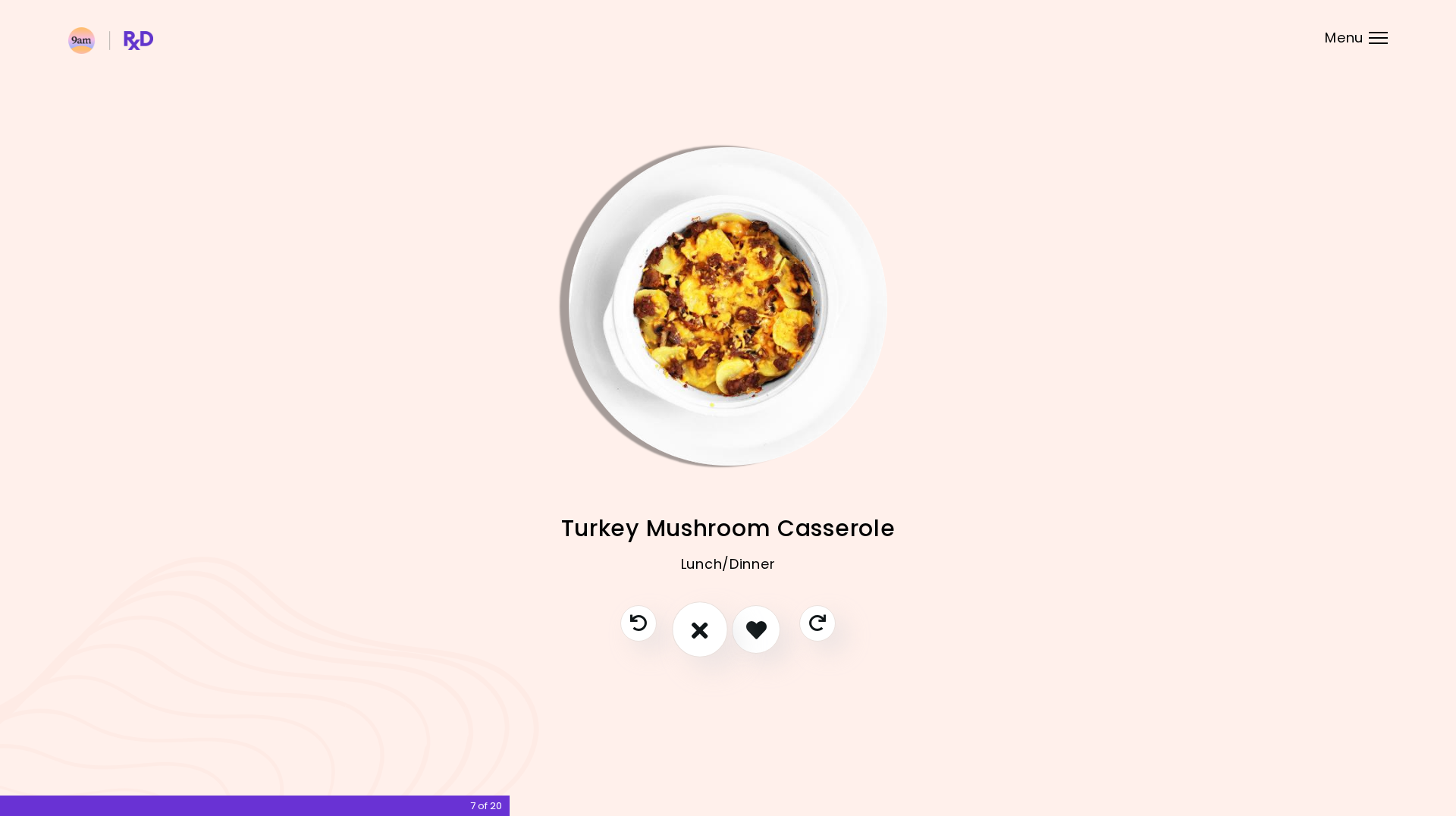
click at [705, 632] on icon "I don't like this recipe" at bounding box center [700, 630] width 17 height 24
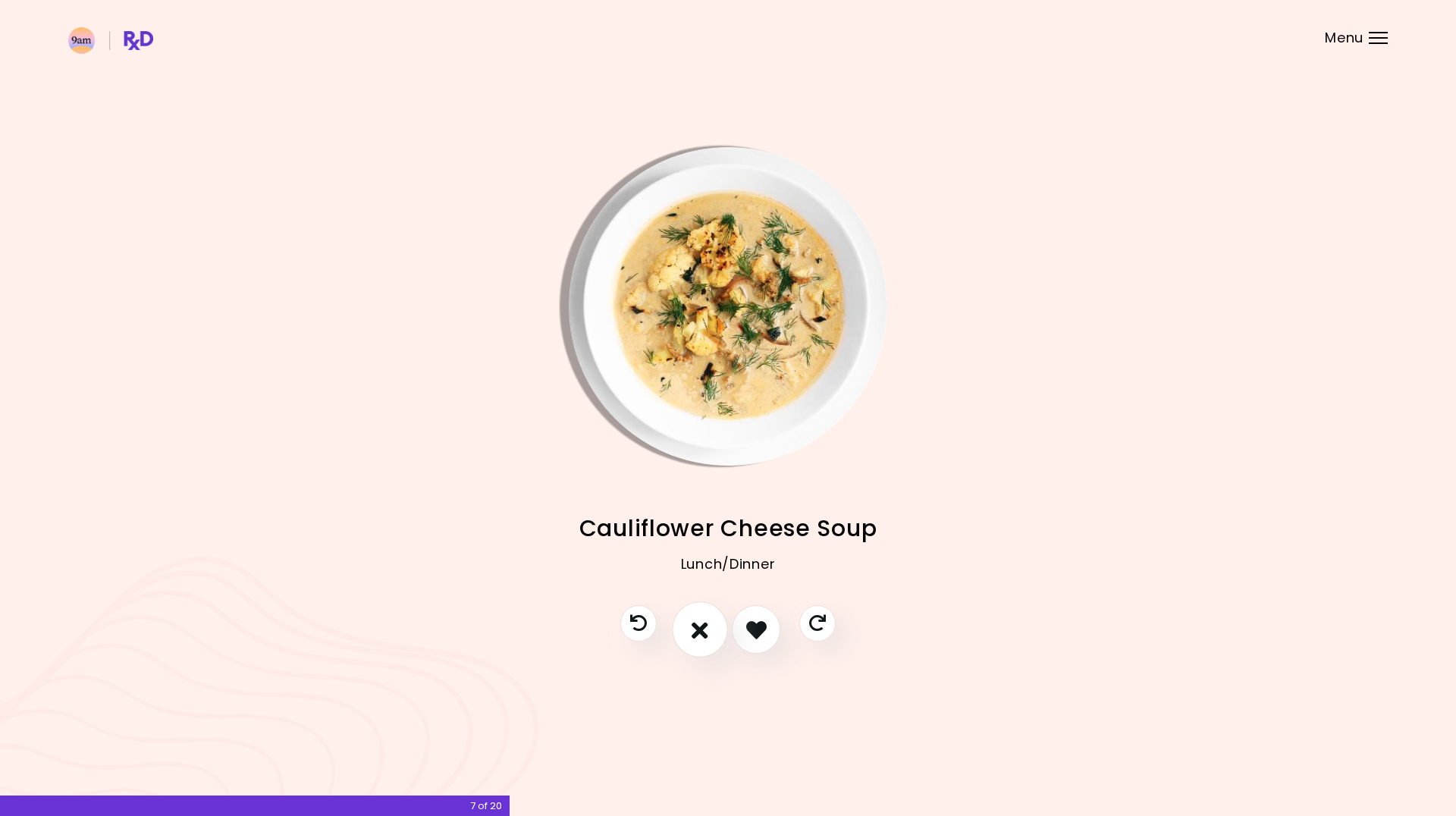
click at [705, 632] on icon "I don't like this recipe" at bounding box center [700, 630] width 17 height 24
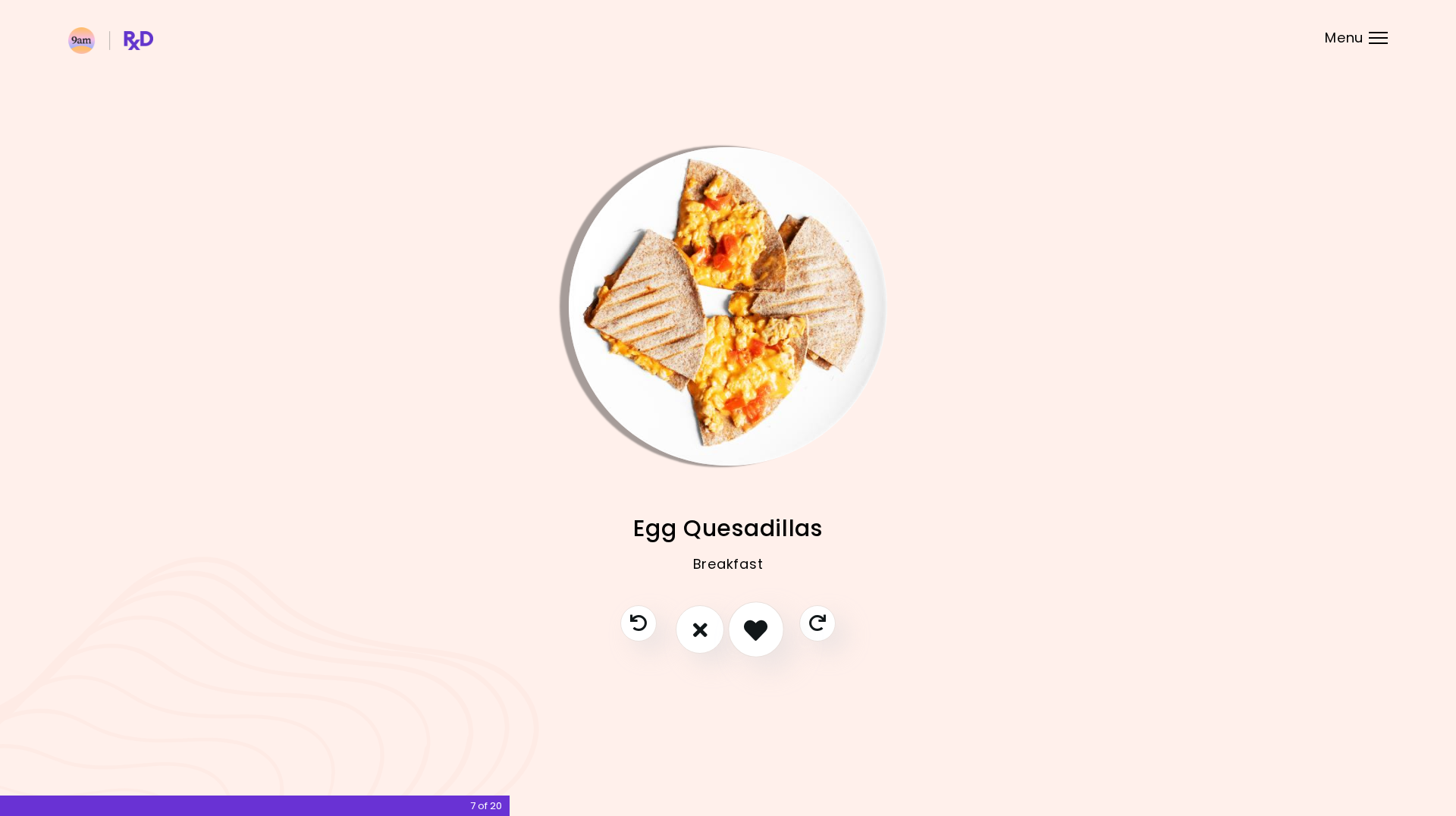
click at [764, 634] on icon "I like this recipe" at bounding box center [756, 630] width 24 height 24
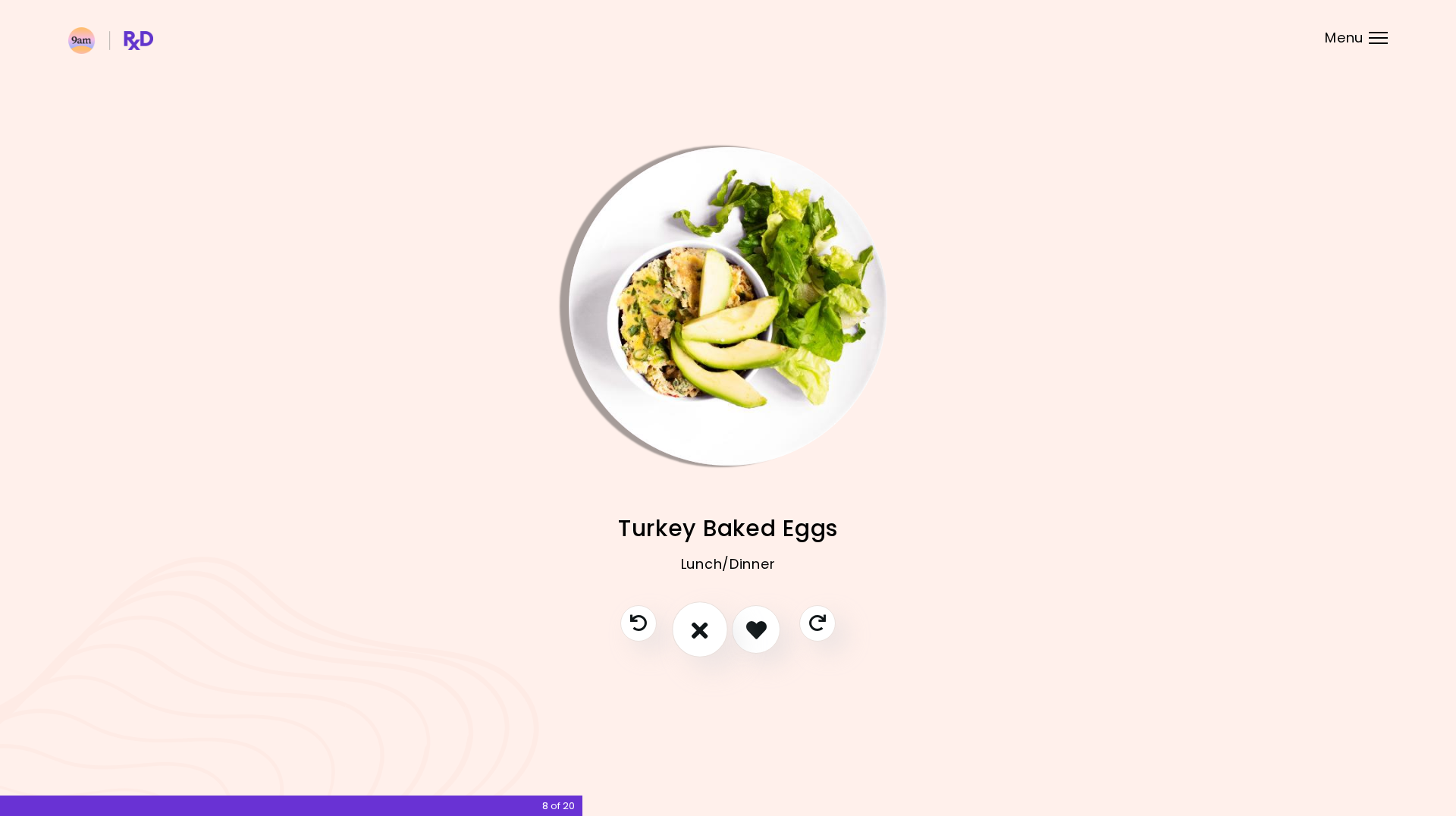
click at [707, 634] on icon "I don't like this recipe" at bounding box center [700, 630] width 17 height 24
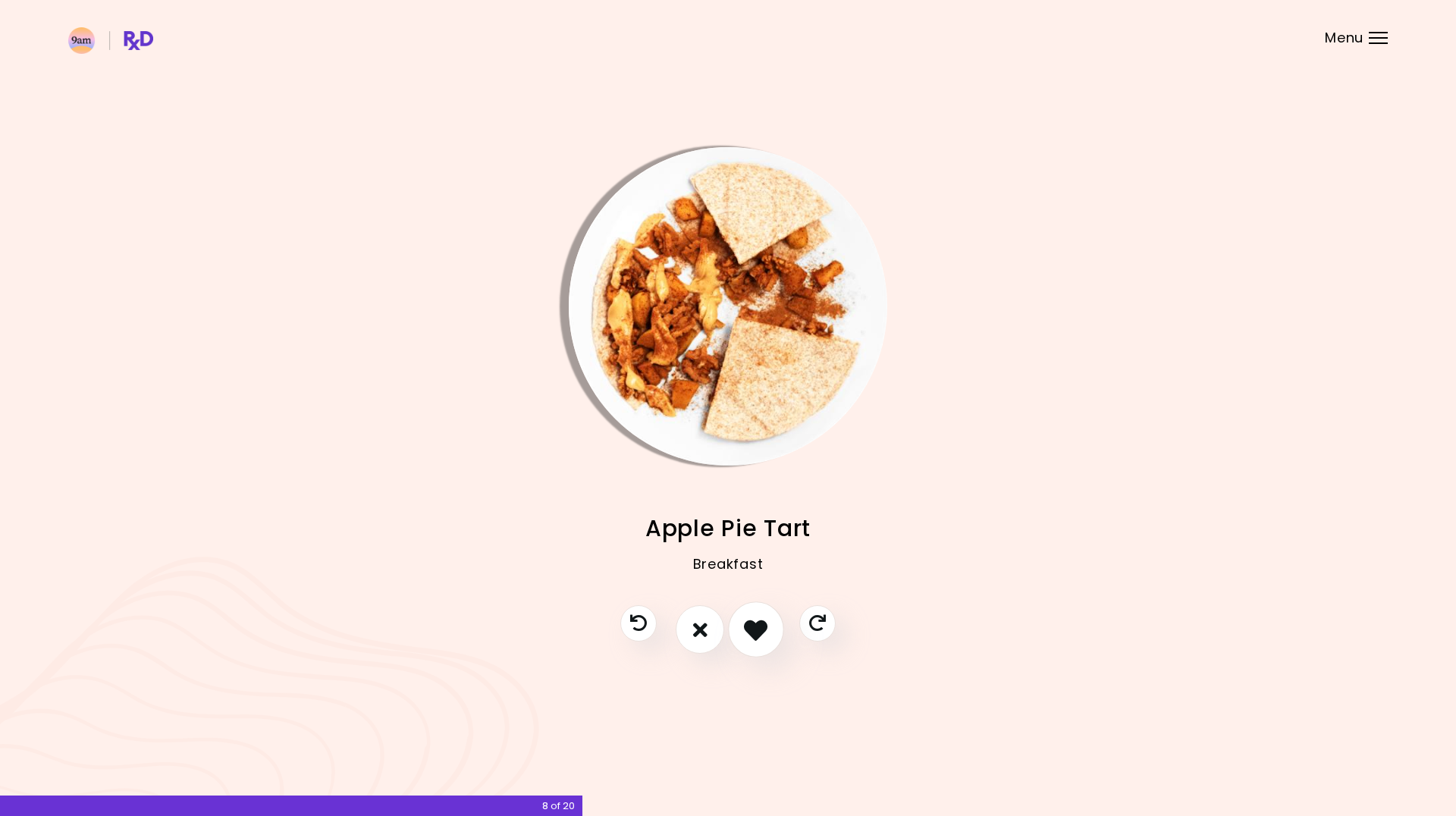
click at [746, 634] on icon "I like this recipe" at bounding box center [756, 630] width 24 height 24
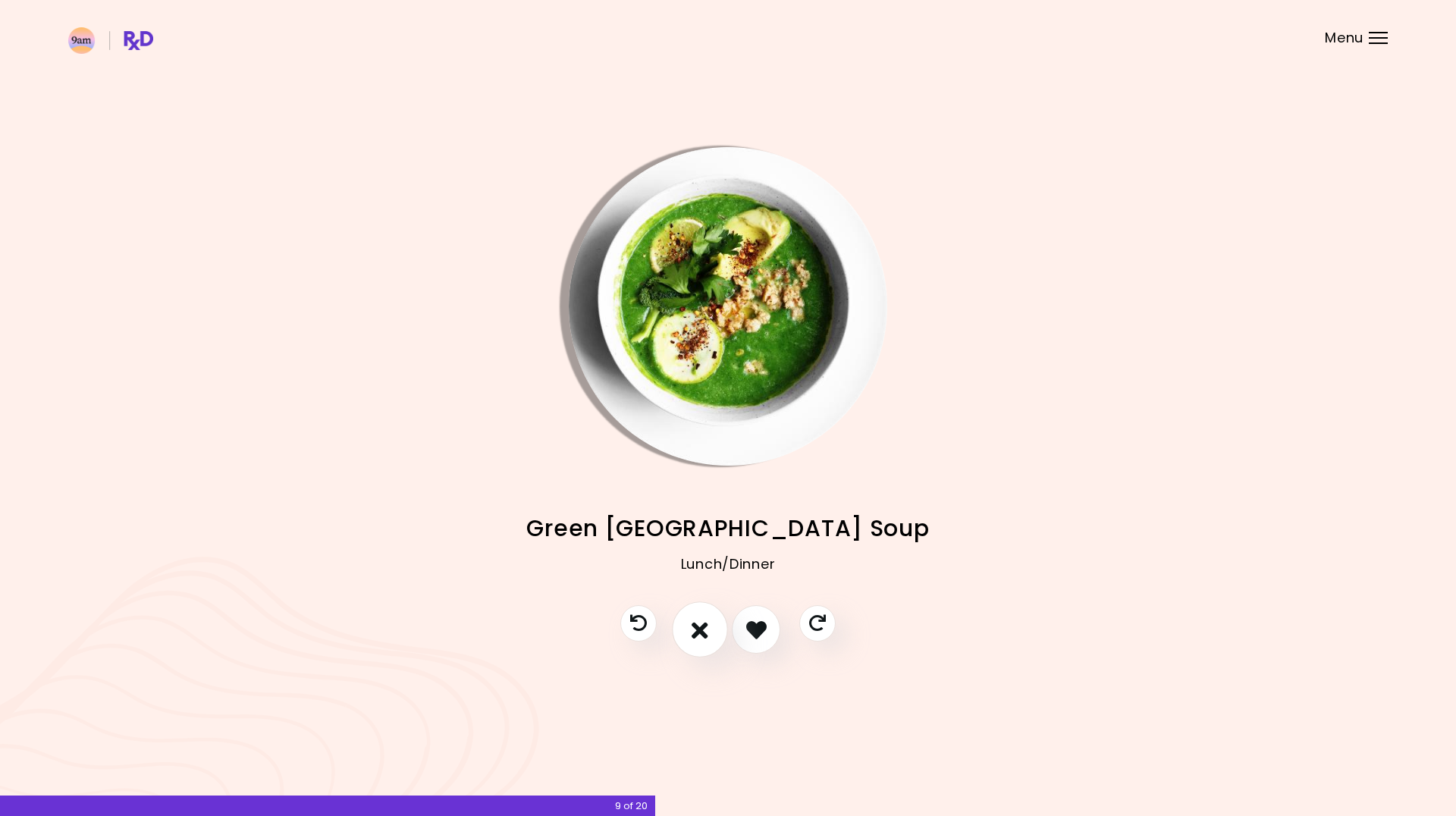
click at [707, 635] on icon "I don't like this recipe" at bounding box center [700, 630] width 17 height 24
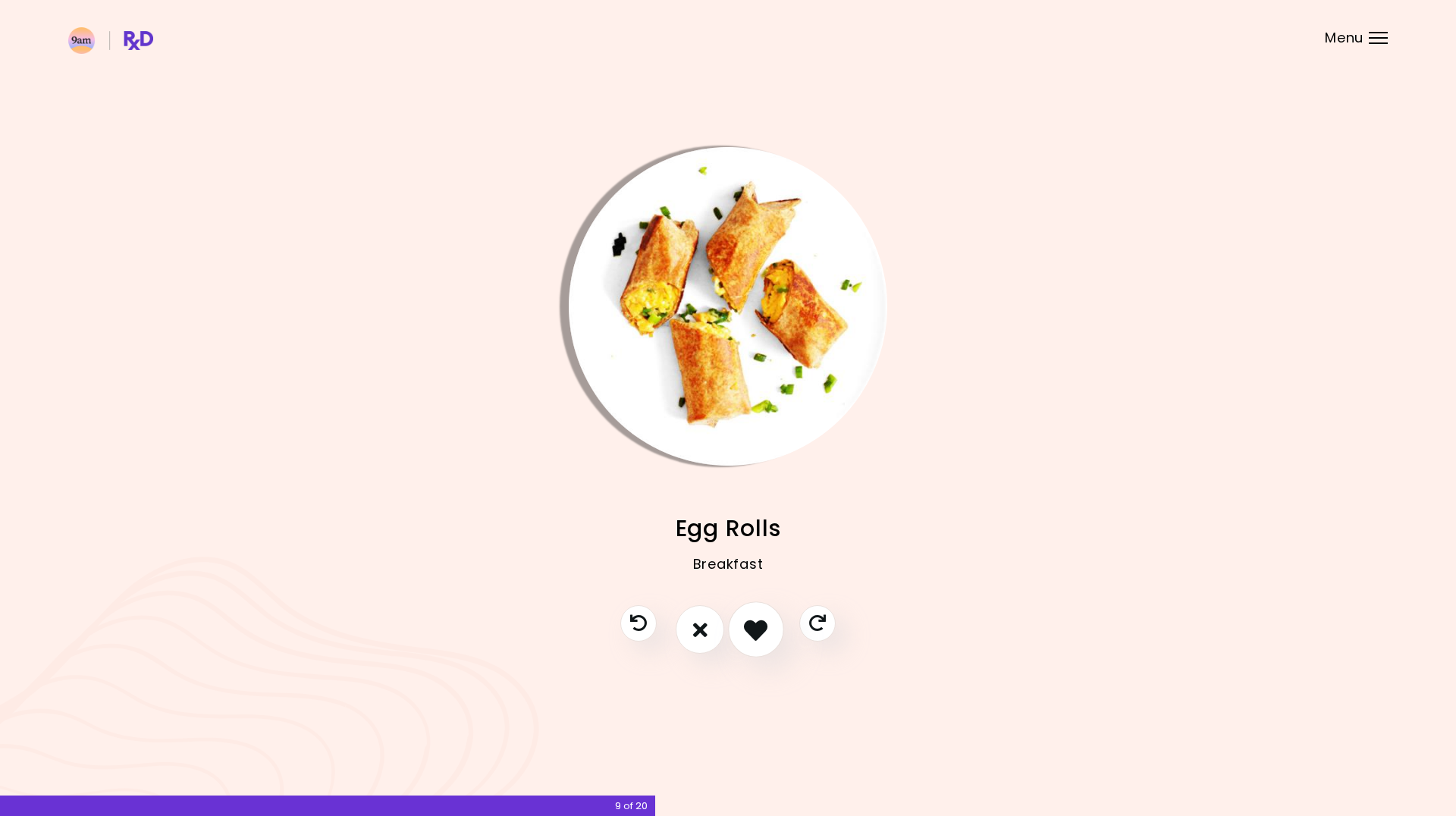
click at [748, 634] on icon "I like this recipe" at bounding box center [756, 630] width 24 height 24
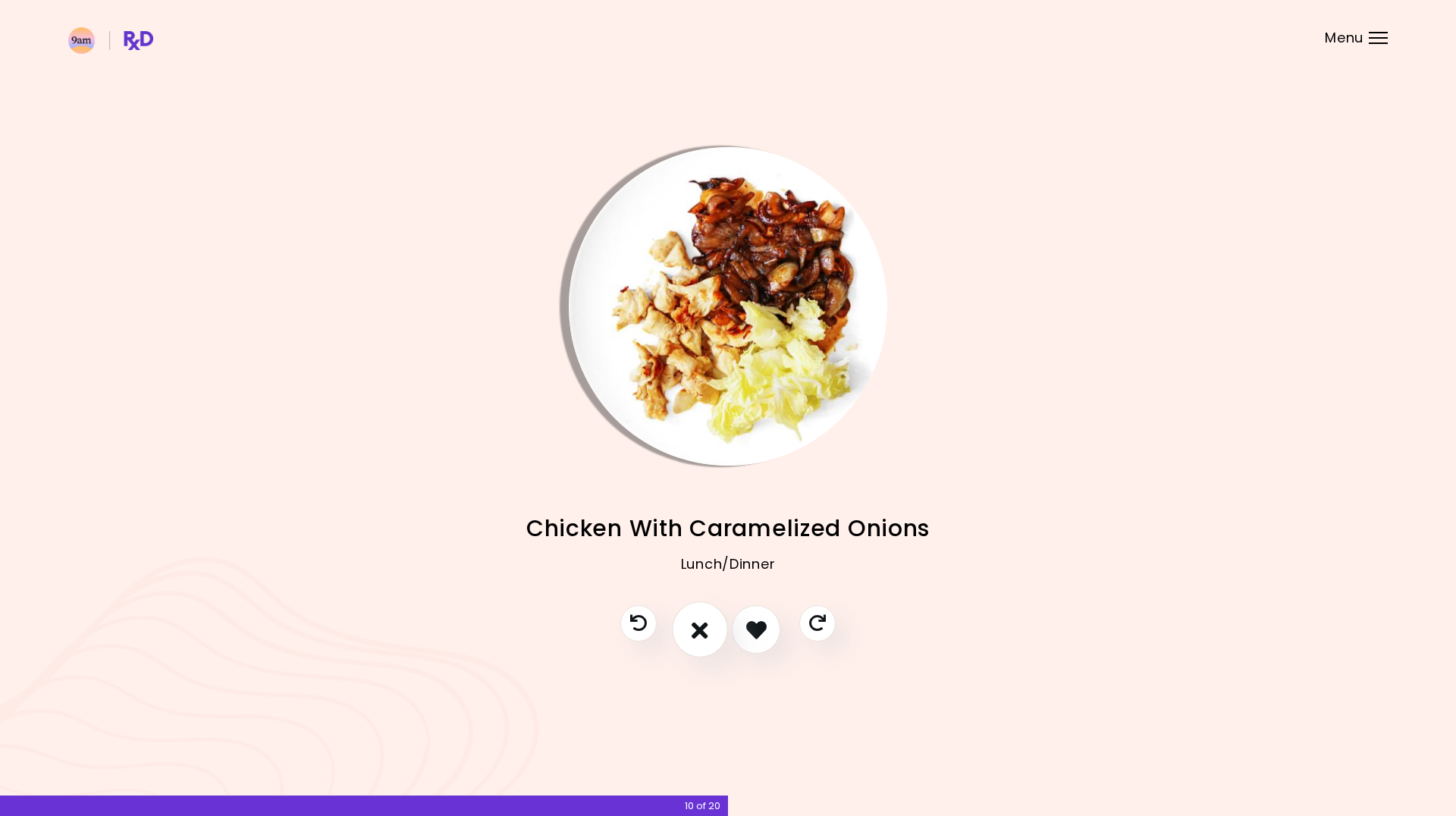
click at [711, 636] on button "I don't like this recipe" at bounding box center [700, 631] width 56 height 56
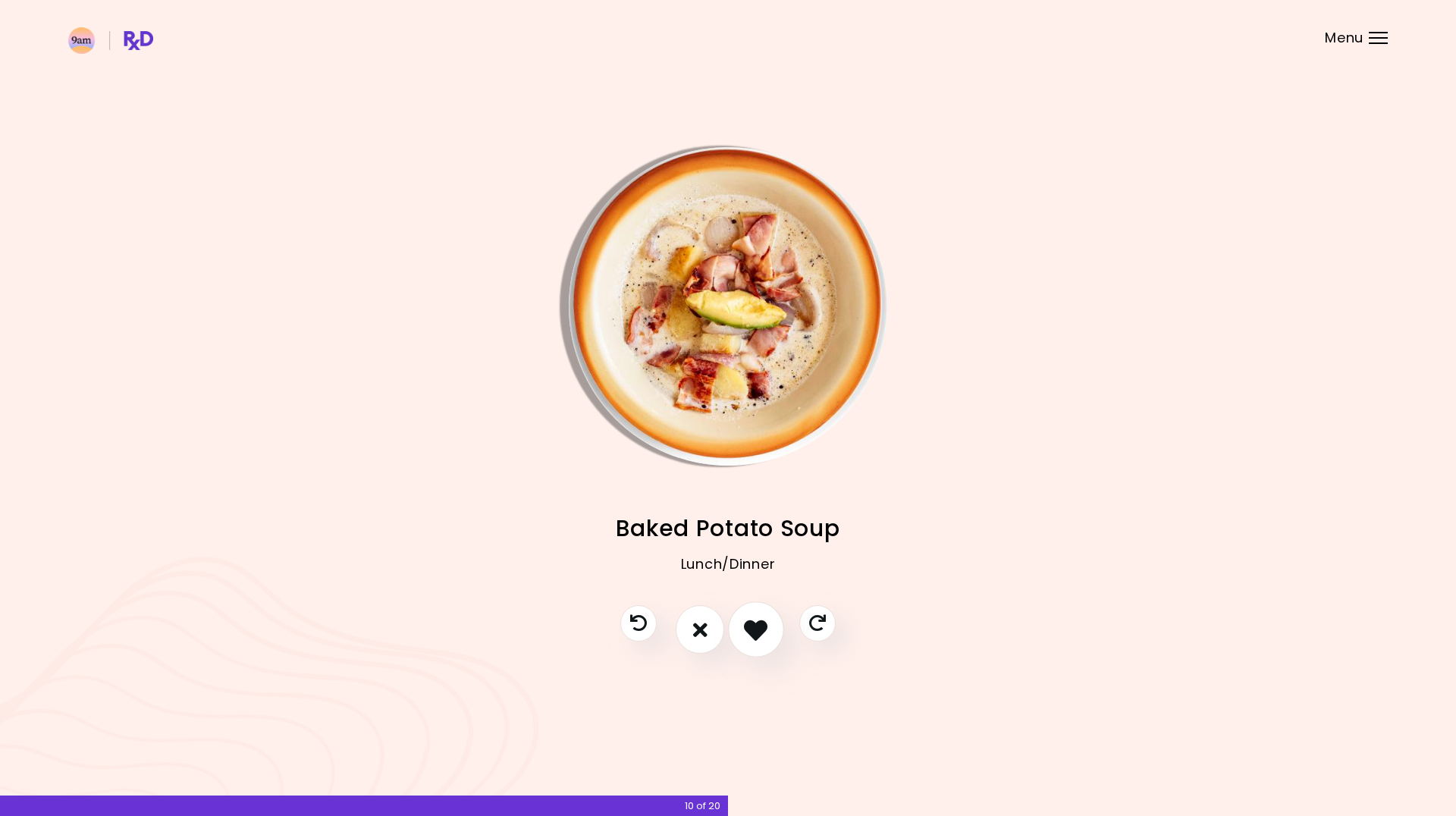
click at [758, 635] on icon "I like this recipe" at bounding box center [756, 630] width 24 height 24
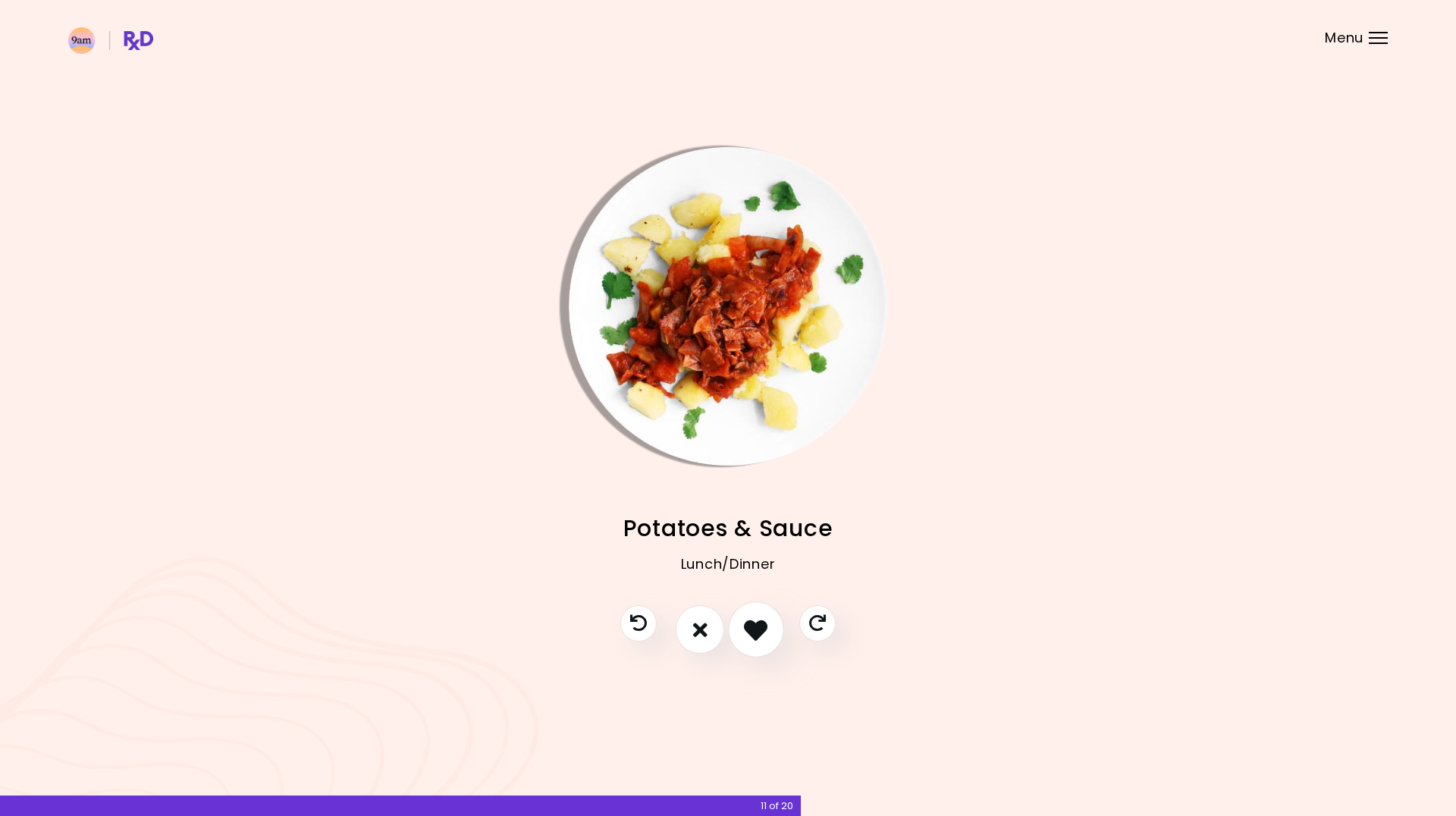
click at [758, 635] on icon "I like this recipe" at bounding box center [756, 630] width 24 height 24
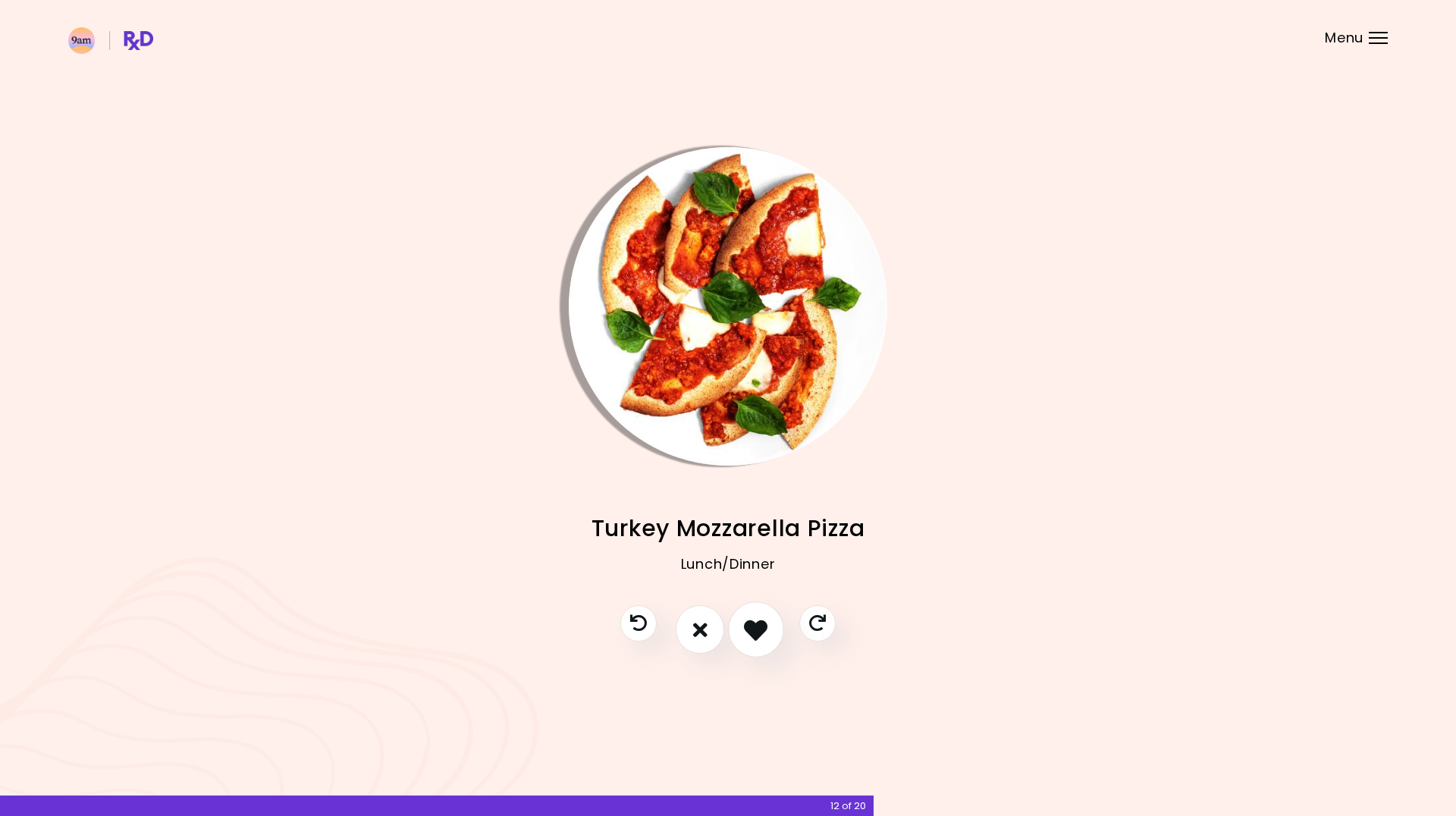
click at [758, 635] on icon "I like this recipe" at bounding box center [756, 630] width 24 height 24
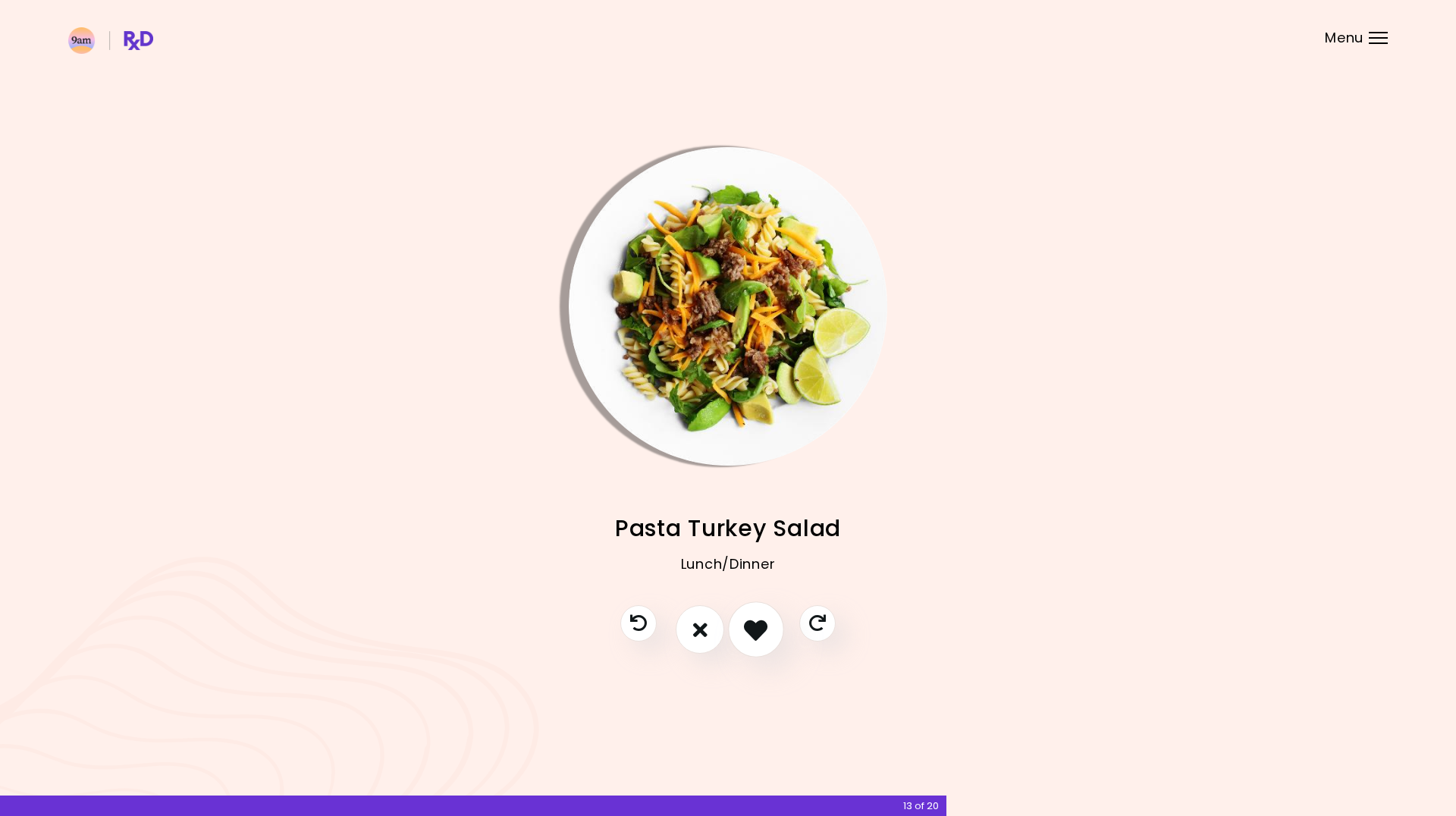
click at [758, 635] on icon "I like this recipe" at bounding box center [756, 630] width 24 height 24
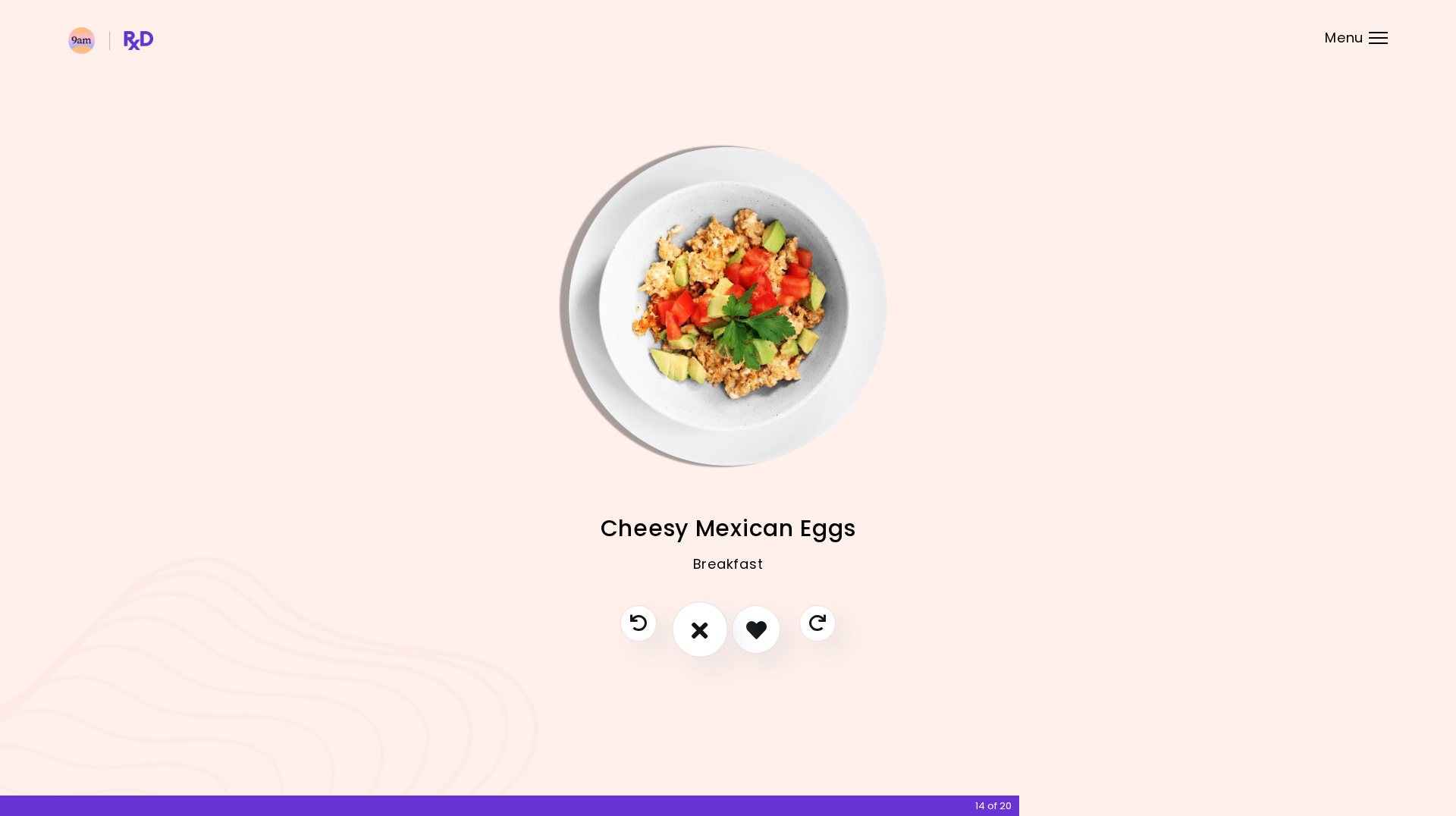
click at [707, 637] on icon "I don't like this recipe" at bounding box center [700, 630] width 17 height 24
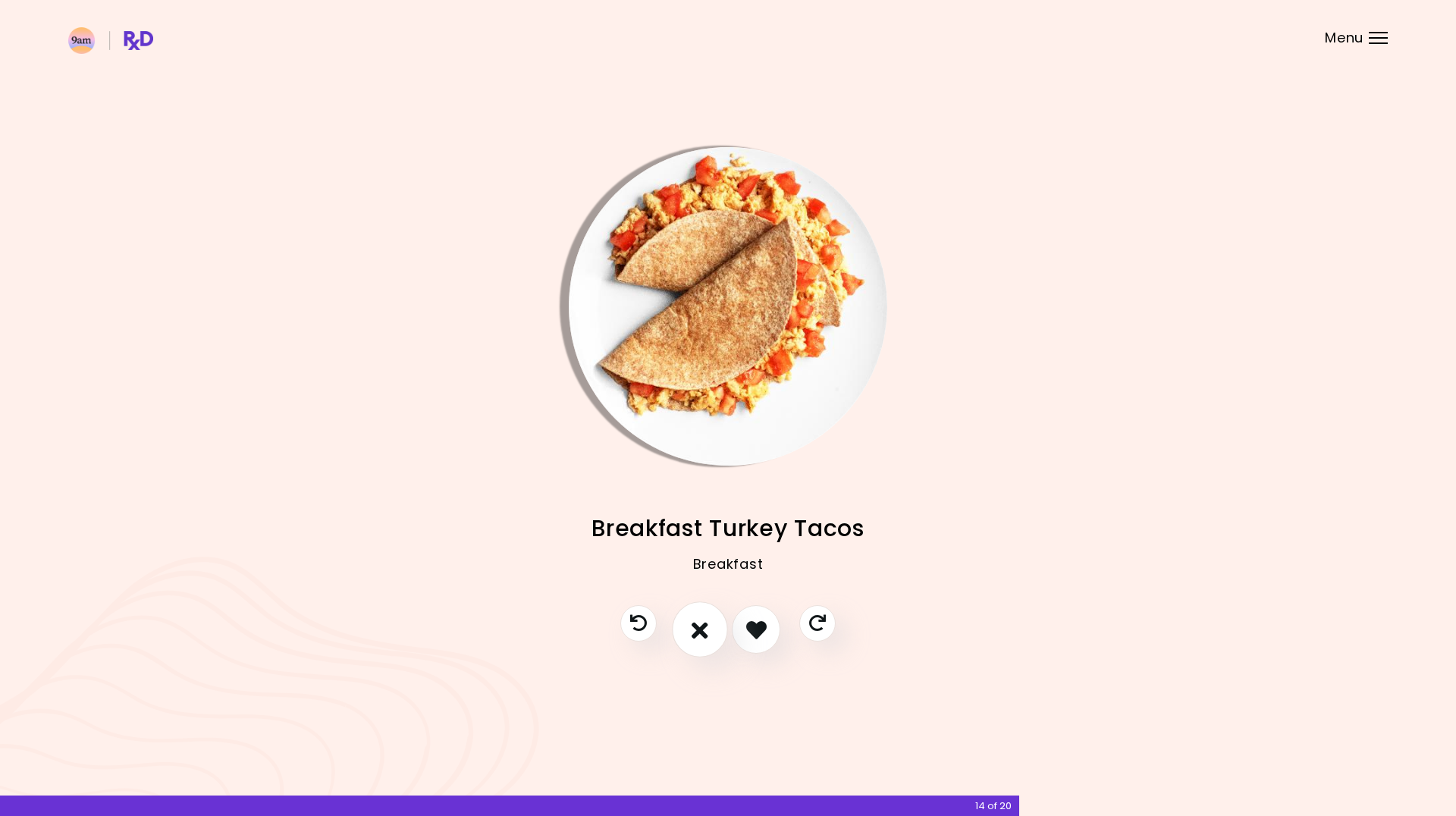
click at [707, 637] on icon "I don't like this recipe" at bounding box center [700, 630] width 17 height 24
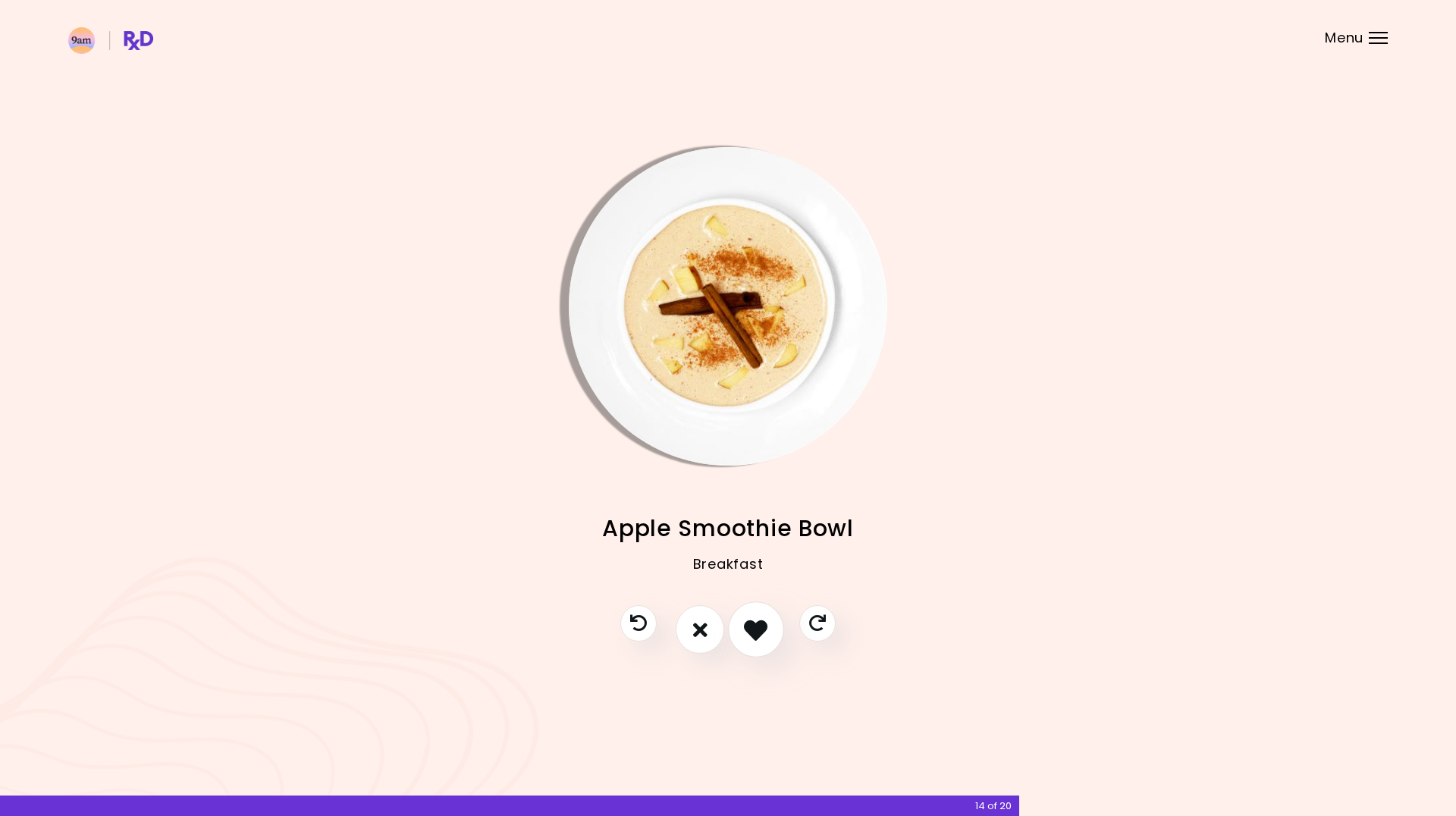
click at [766, 638] on icon "I like this recipe" at bounding box center [756, 630] width 24 height 24
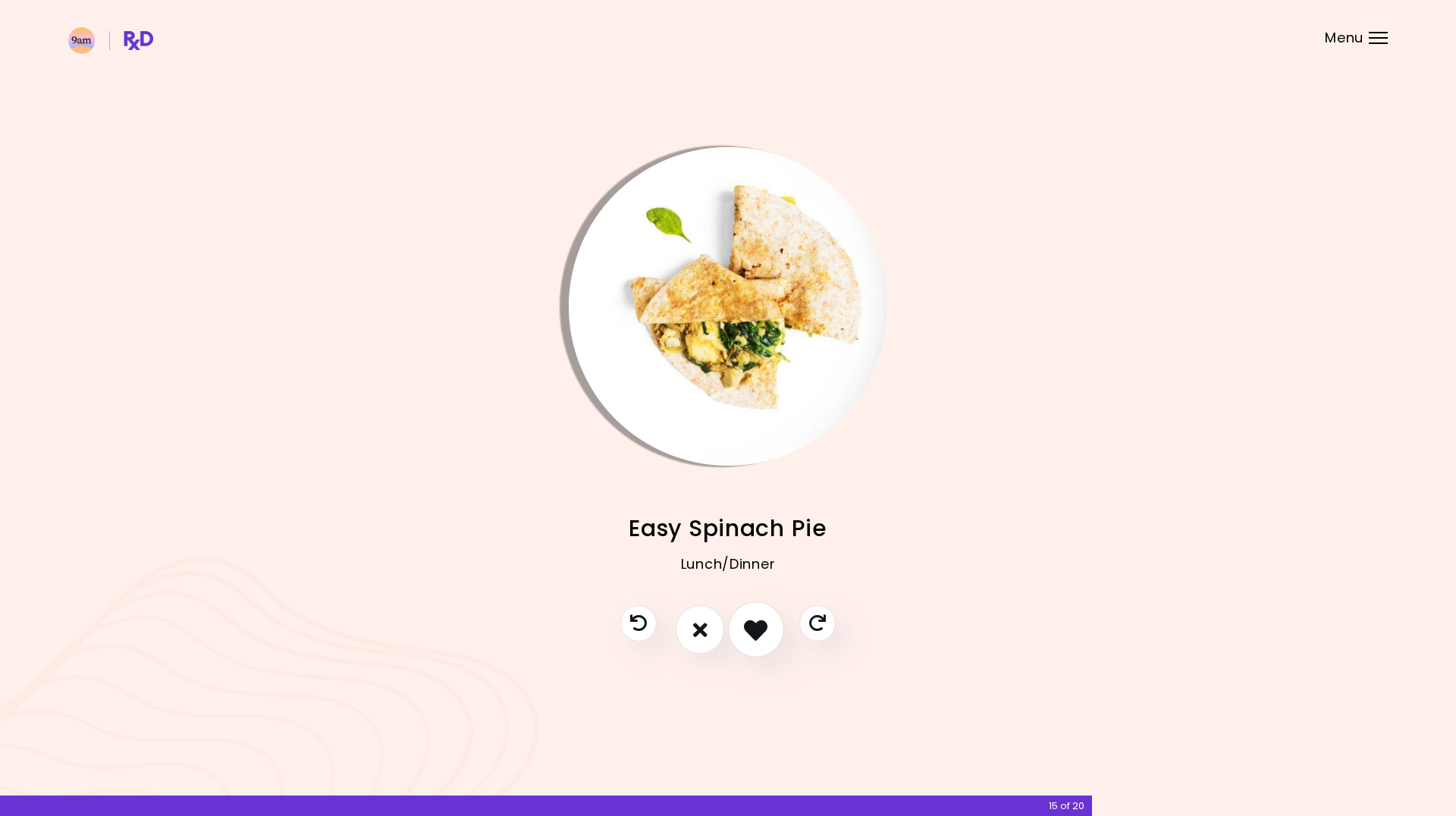
click at [766, 638] on icon "I like this recipe" at bounding box center [756, 630] width 24 height 24
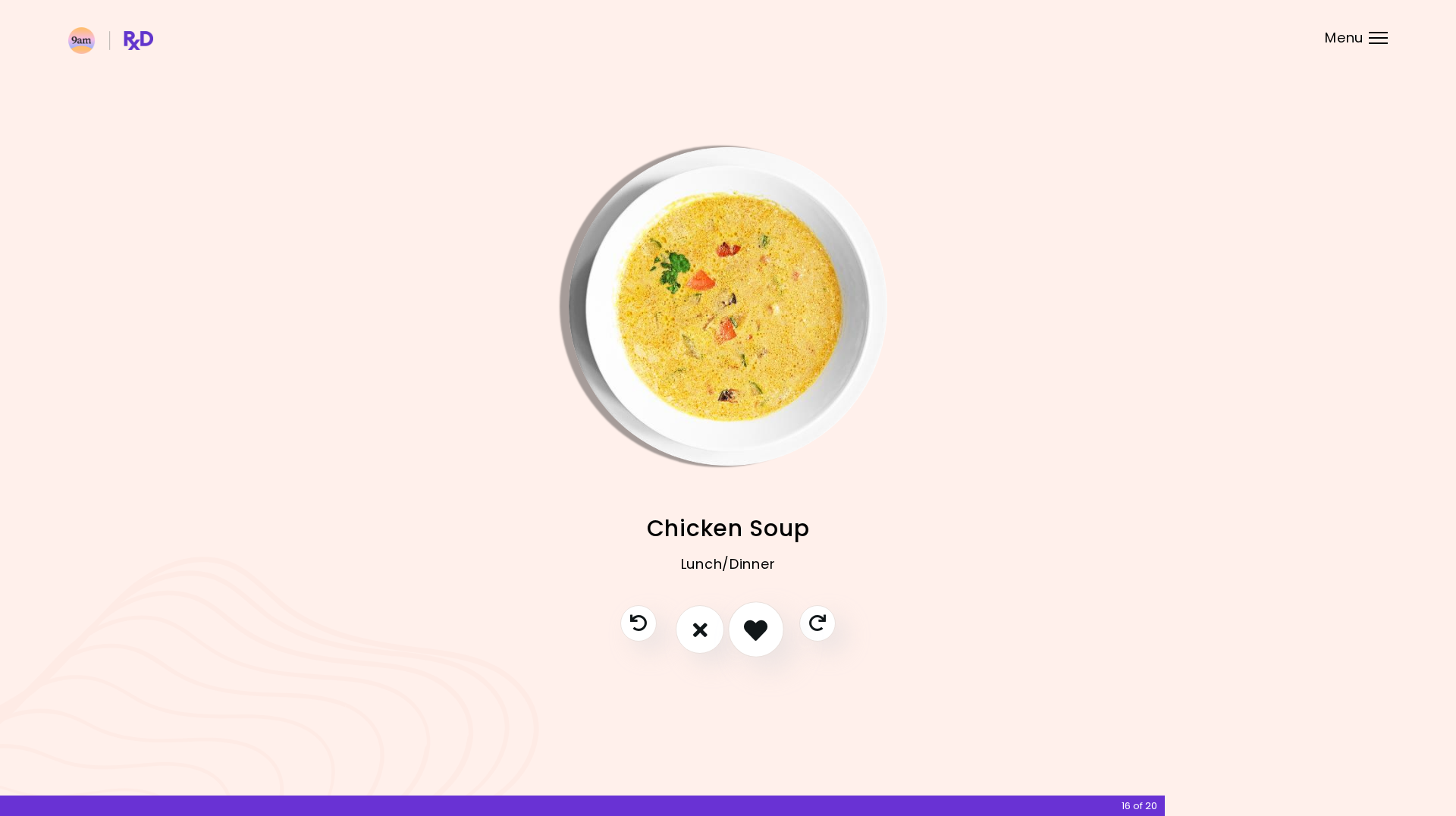
click at [766, 638] on icon "I like this recipe" at bounding box center [756, 630] width 24 height 24
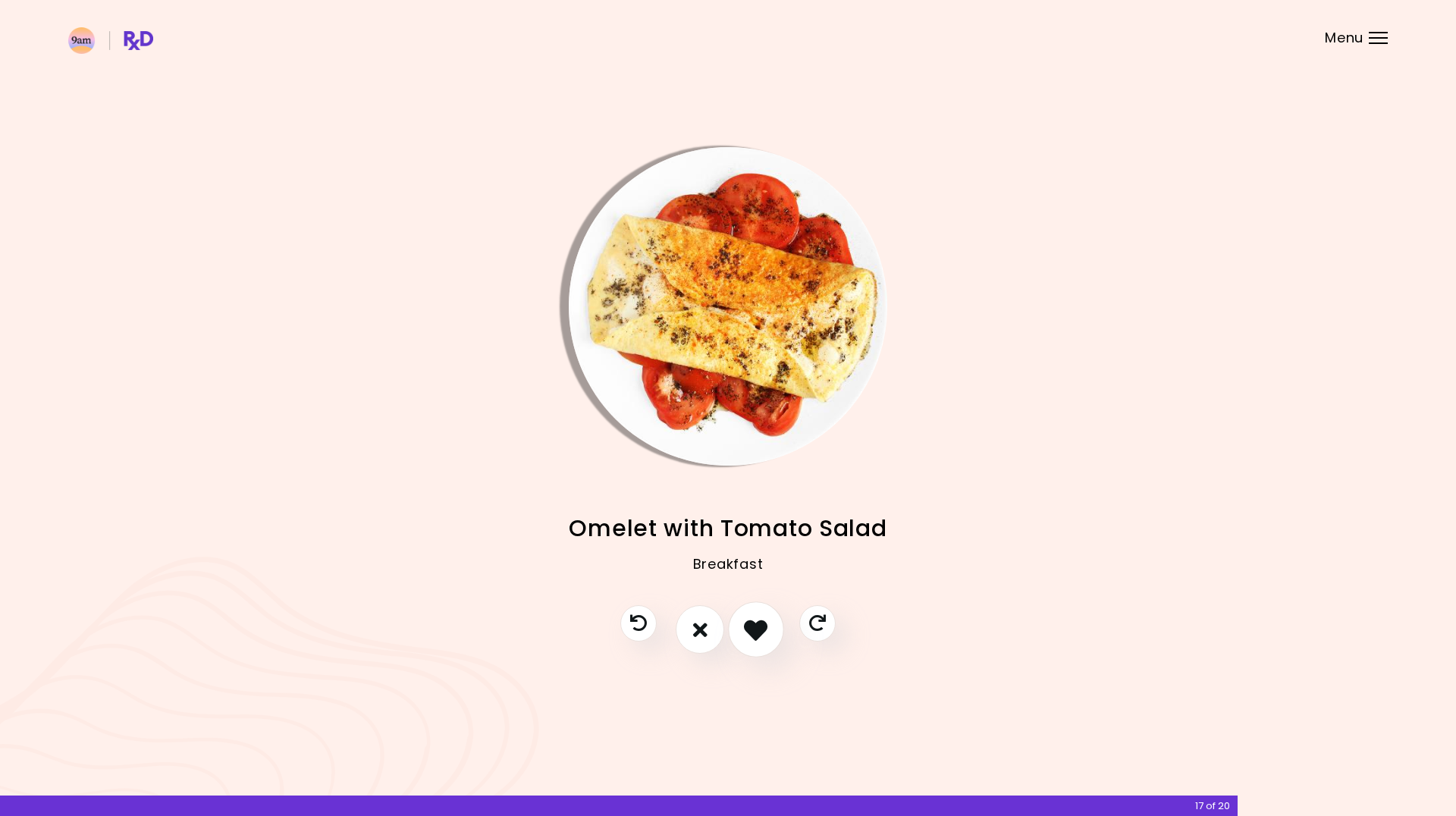
click at [766, 638] on icon "I like this recipe" at bounding box center [756, 630] width 24 height 24
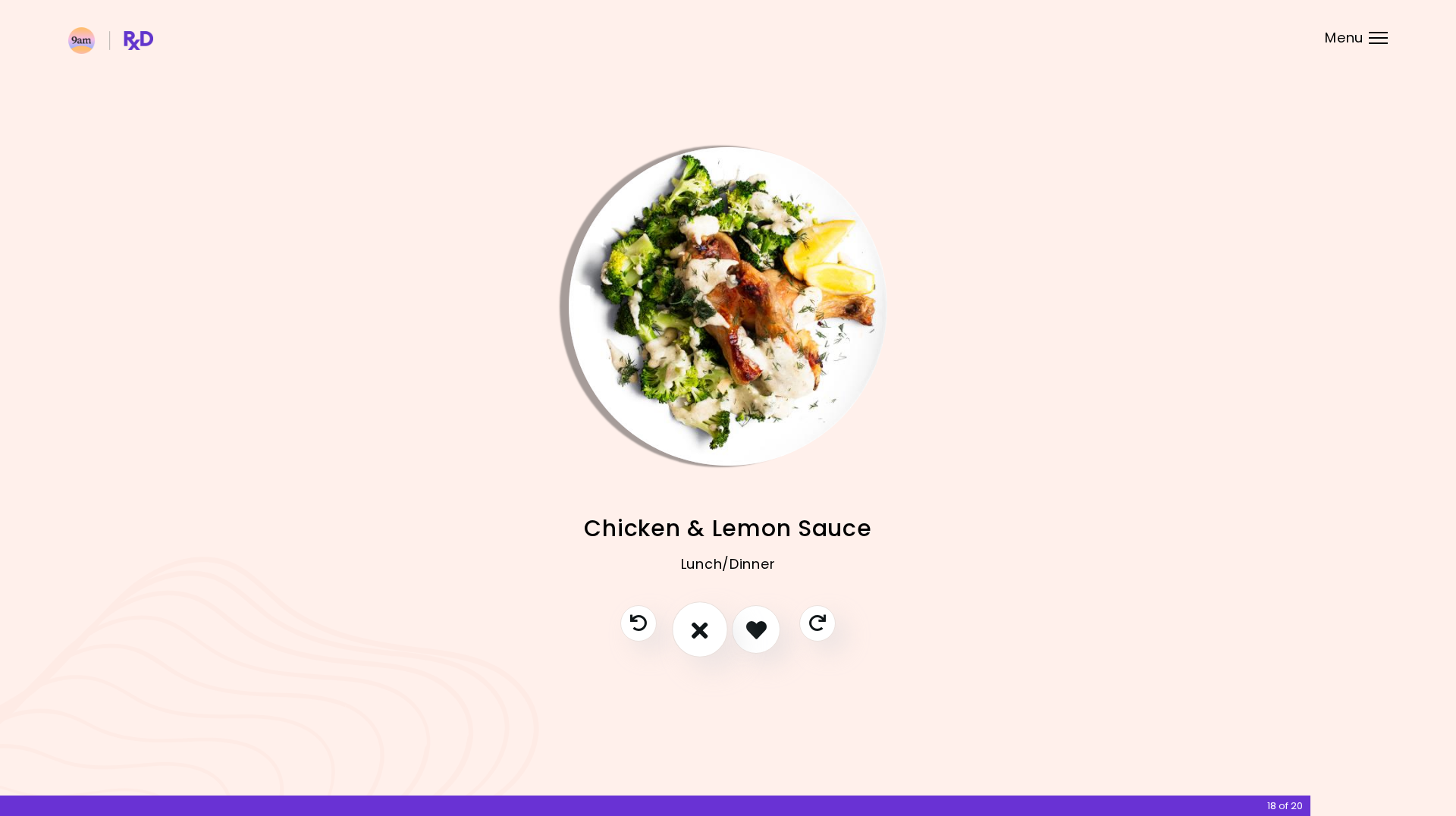
click at [701, 638] on icon "I don't like this recipe" at bounding box center [700, 630] width 17 height 24
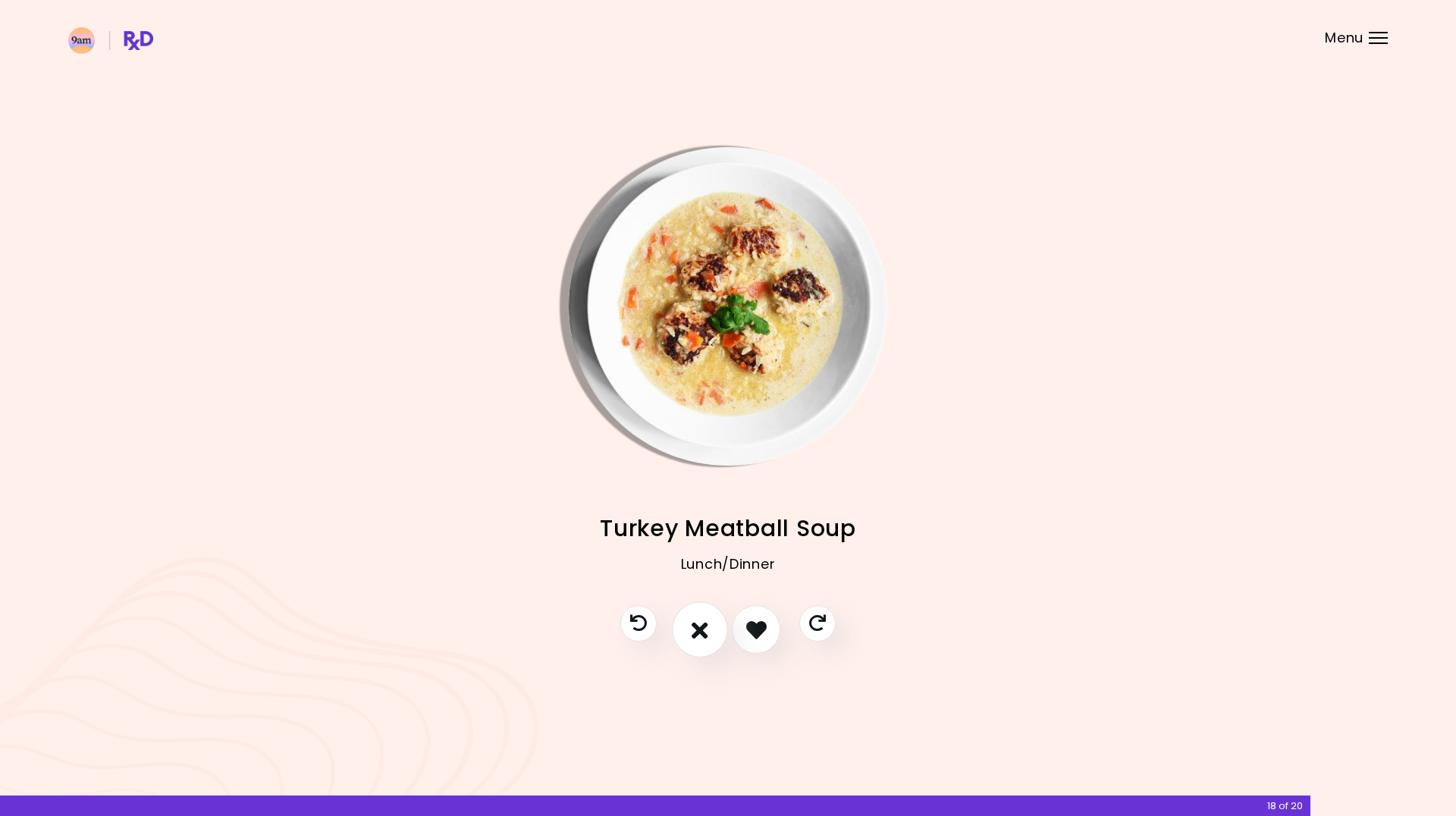
click at [697, 632] on icon "I don't like this recipe" at bounding box center [700, 630] width 17 height 24
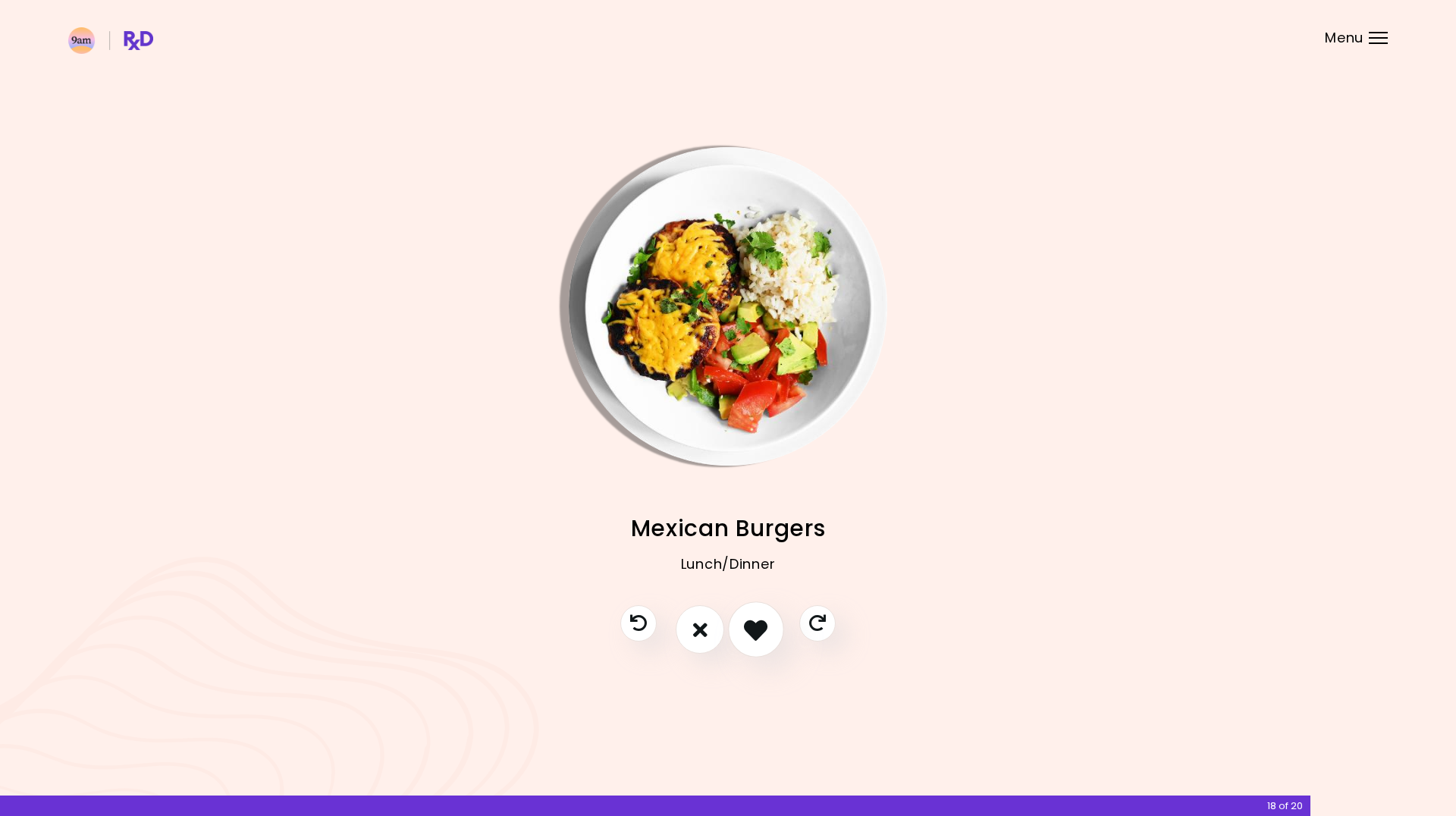
click at [745, 632] on icon "I like this recipe" at bounding box center [756, 630] width 24 height 24
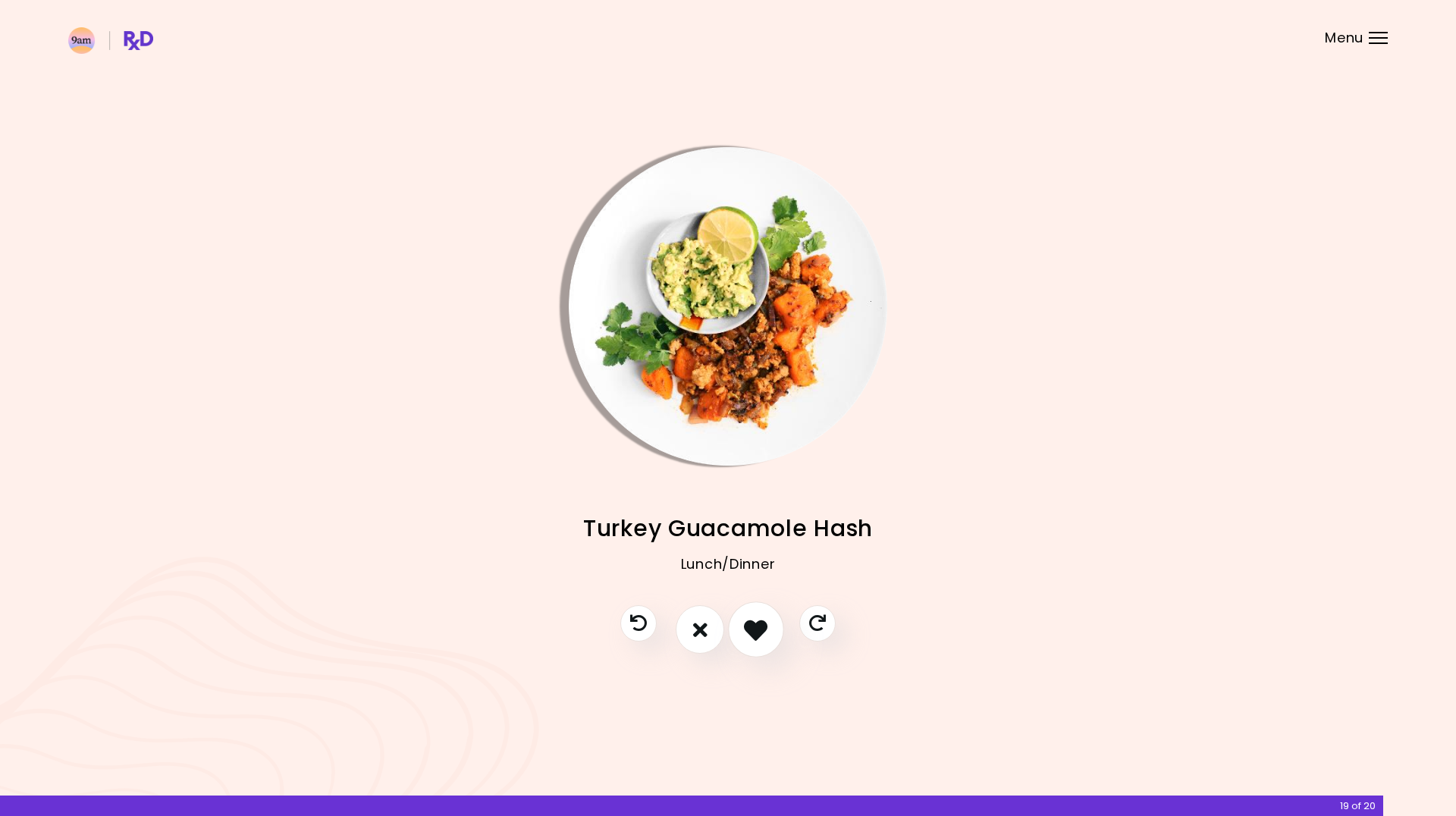
click at [745, 632] on icon "I like this recipe" at bounding box center [756, 630] width 24 height 24
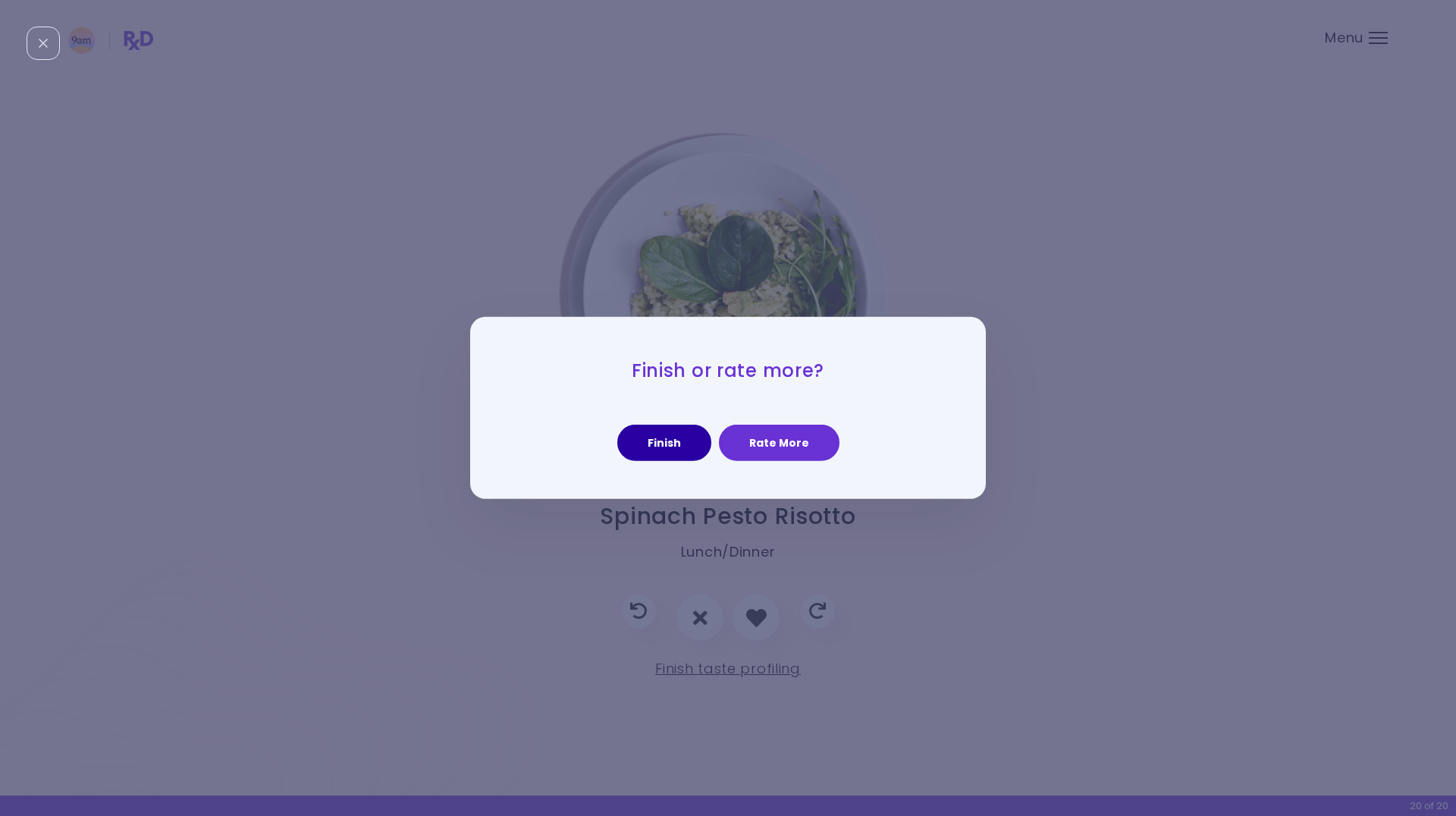
click at [662, 443] on button "Finish" at bounding box center [665, 443] width 94 height 37
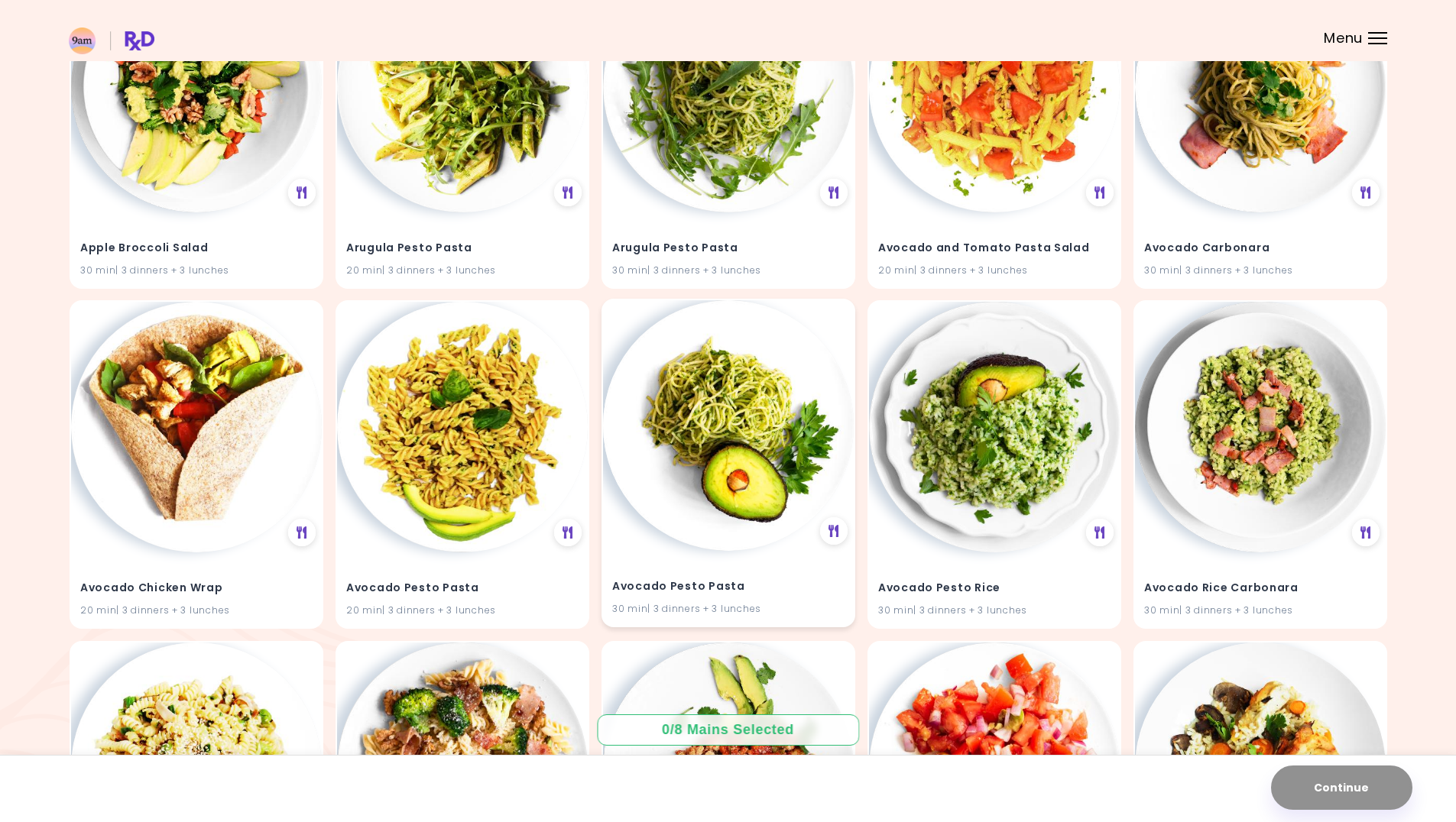
scroll to position [306, 0]
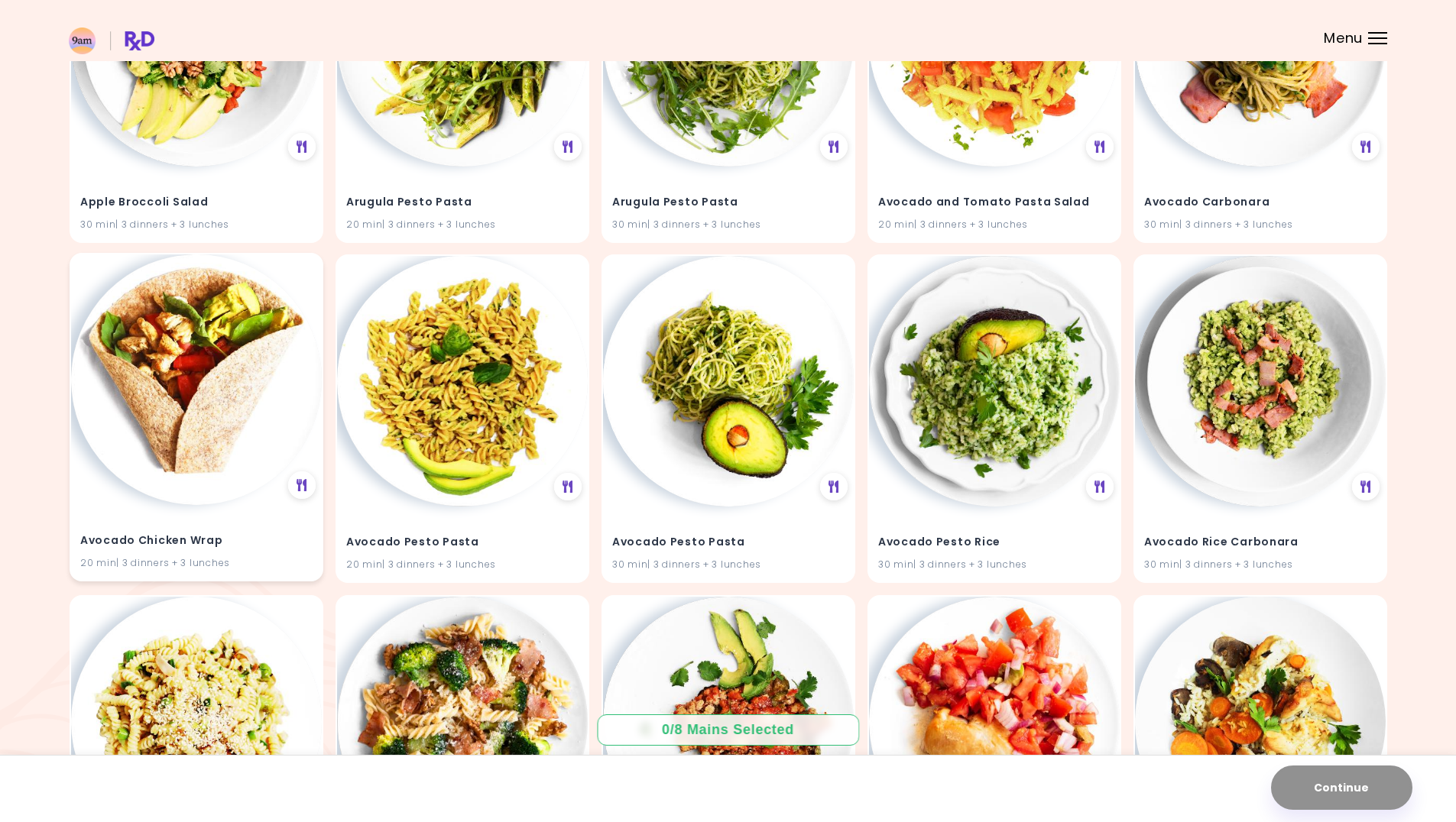
click at [200, 420] on img at bounding box center [197, 380] width 250 height 250
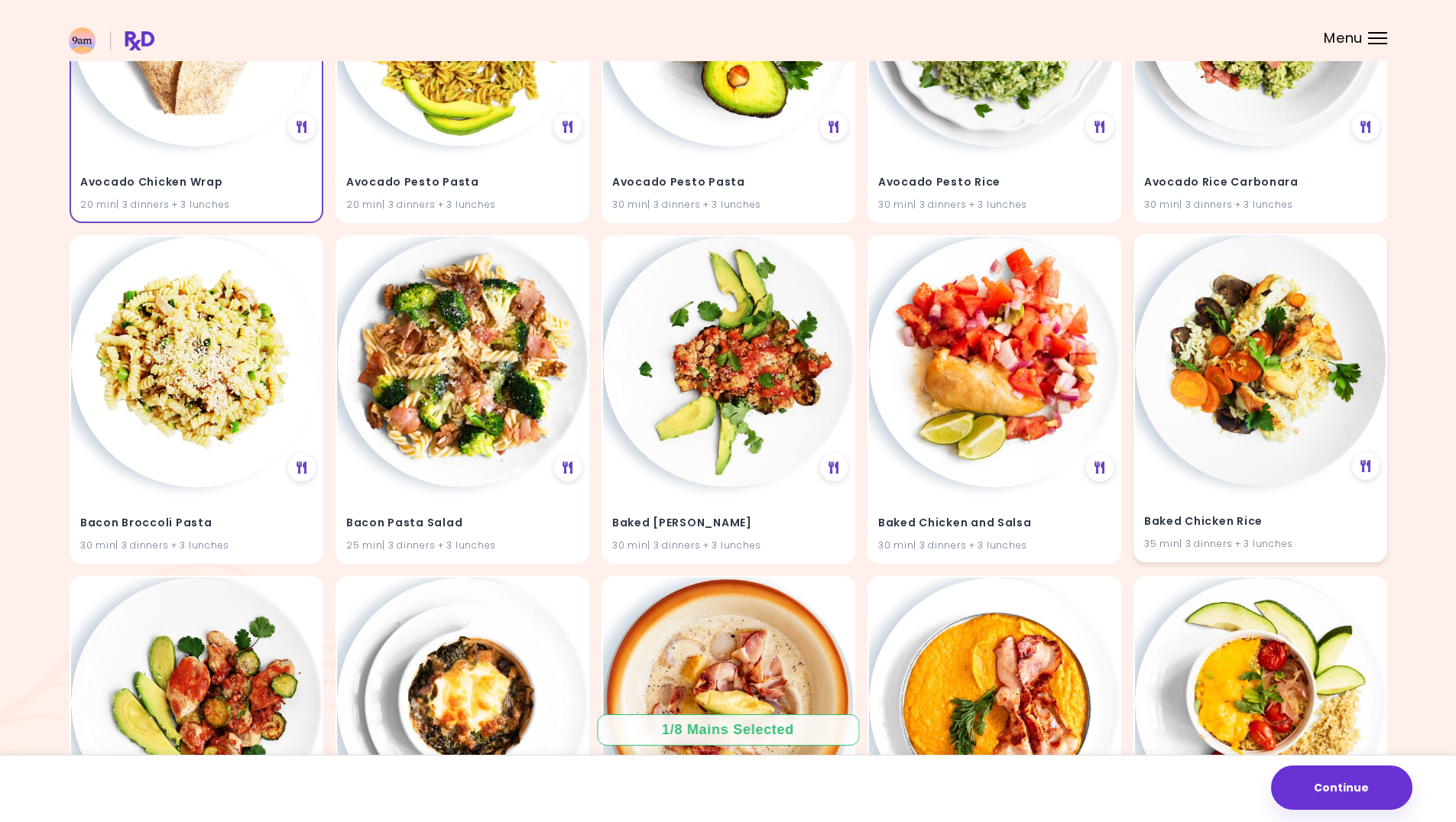
scroll to position [688, 0]
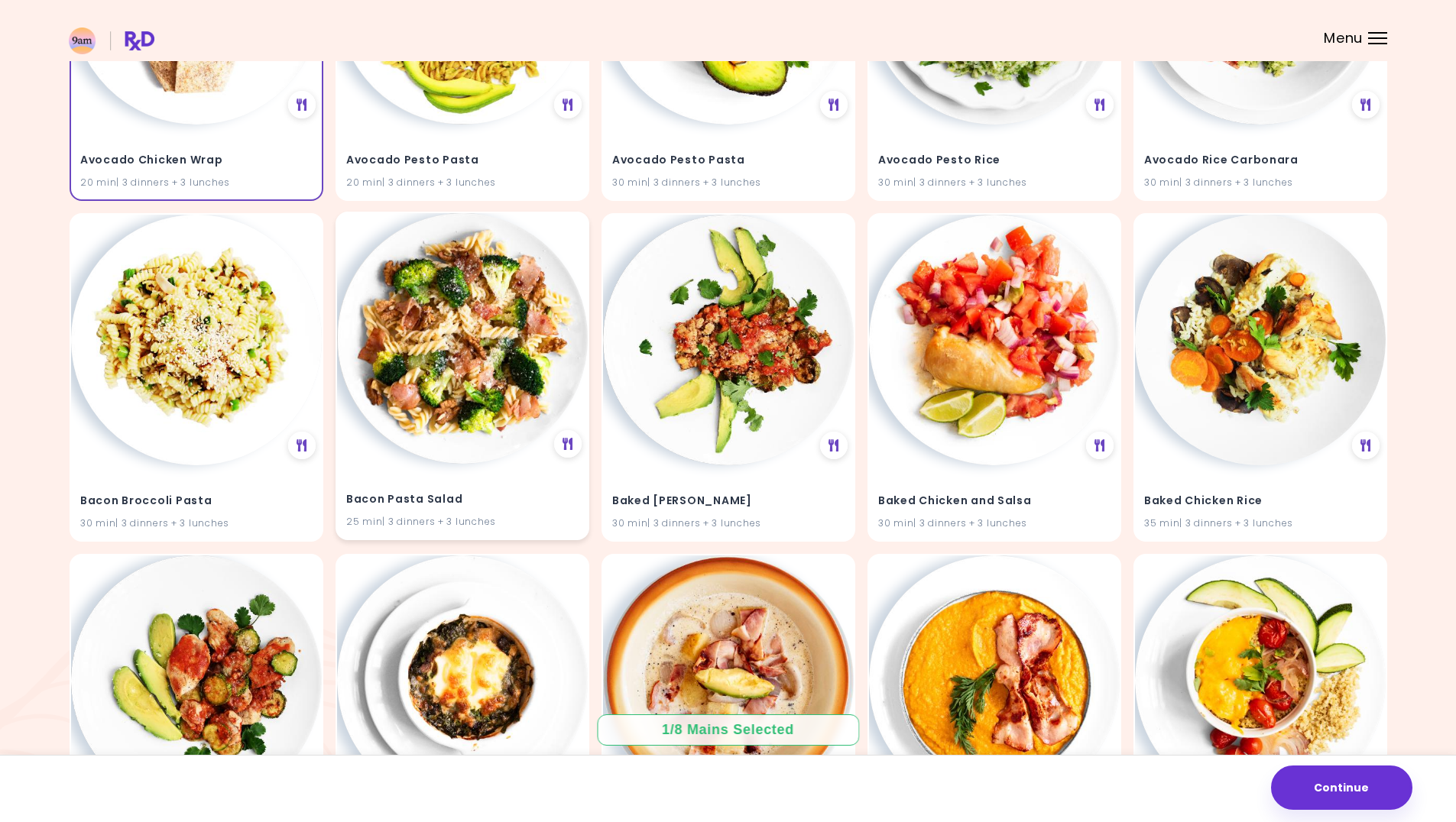
click at [458, 371] on img at bounding box center [462, 338] width 250 height 250
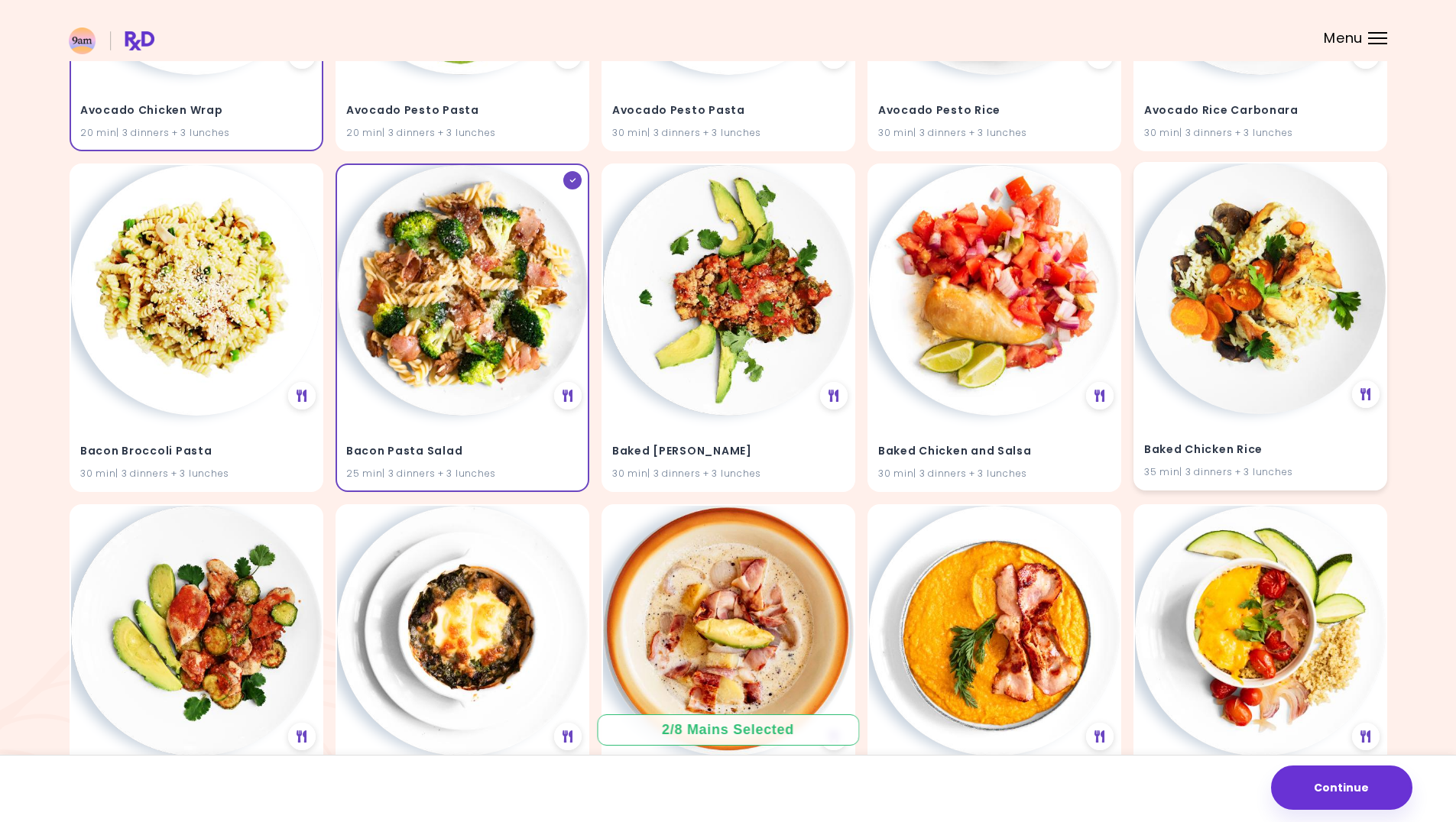
scroll to position [764, 0]
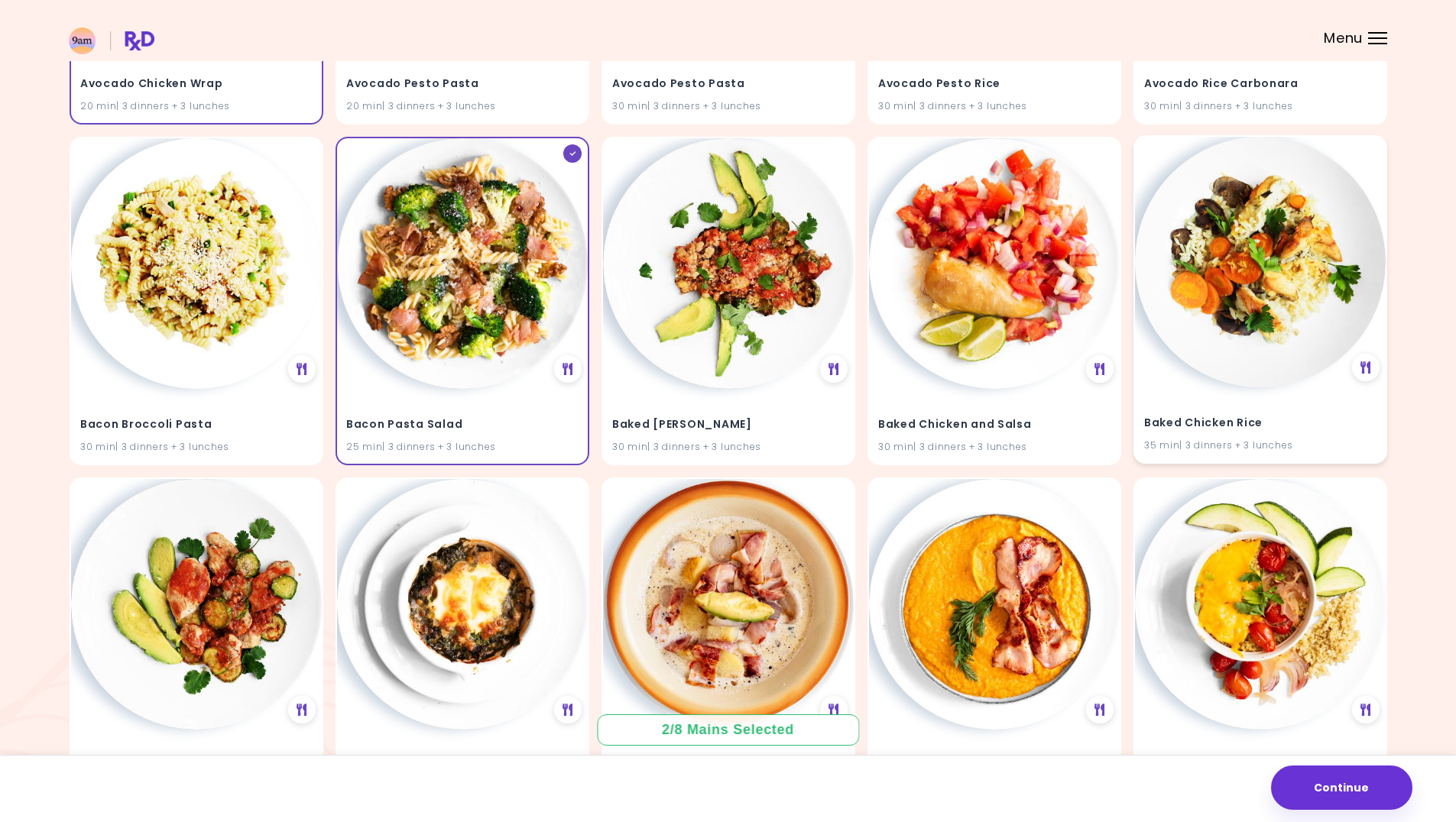
click at [1267, 287] on img at bounding box center [1260, 262] width 250 height 250
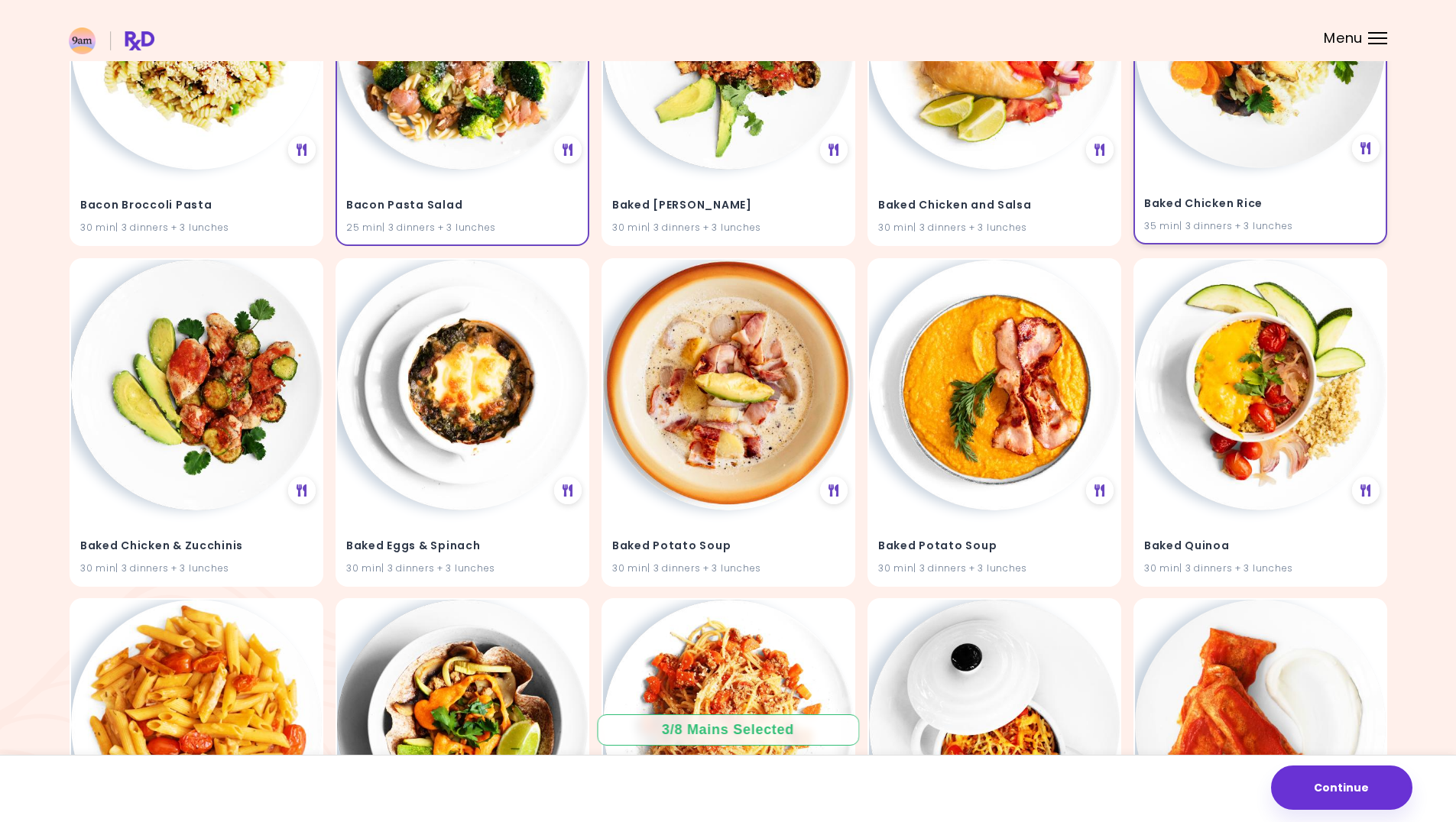
scroll to position [994, 0]
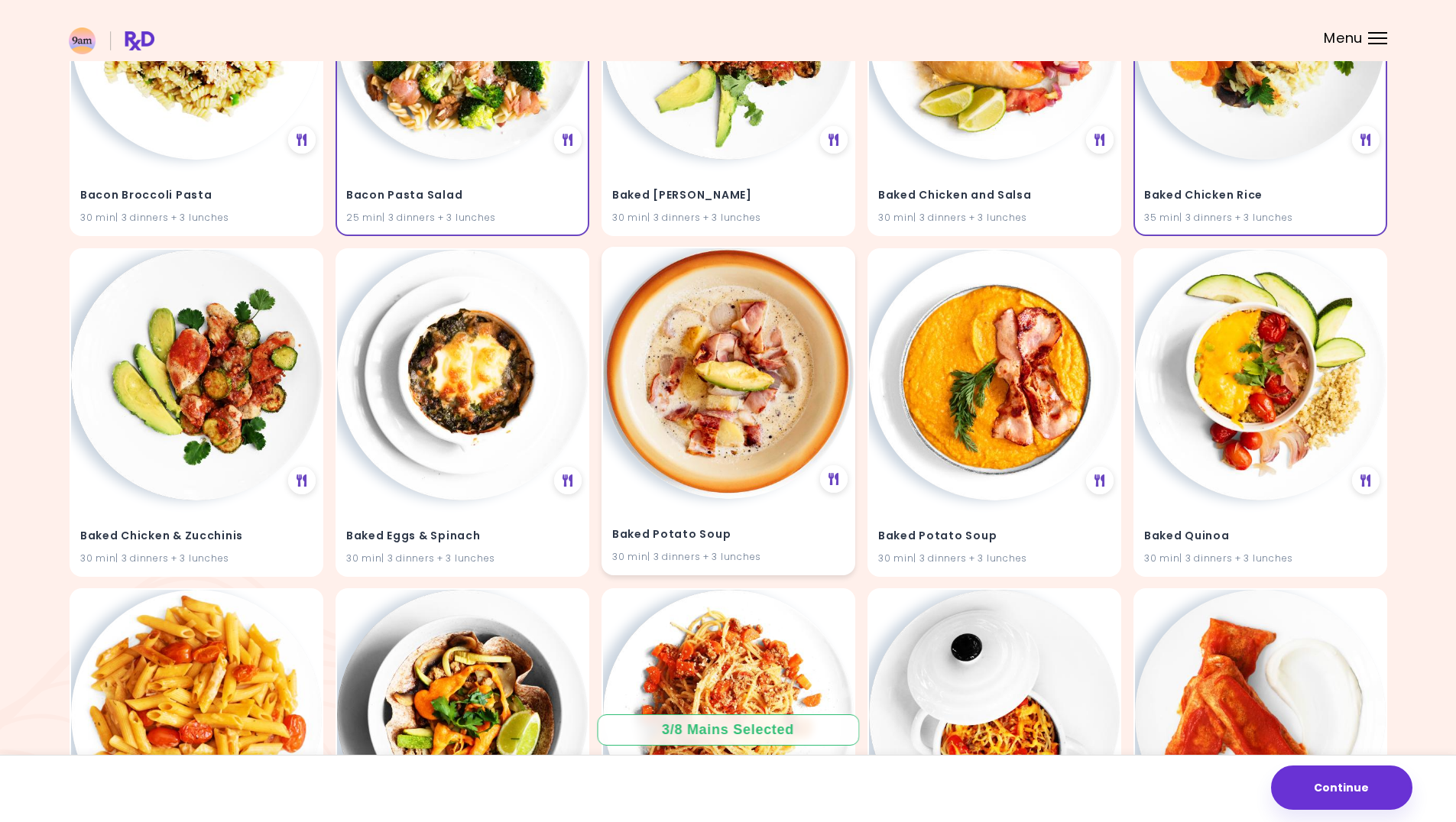
click at [704, 422] on img at bounding box center [728, 374] width 250 height 250
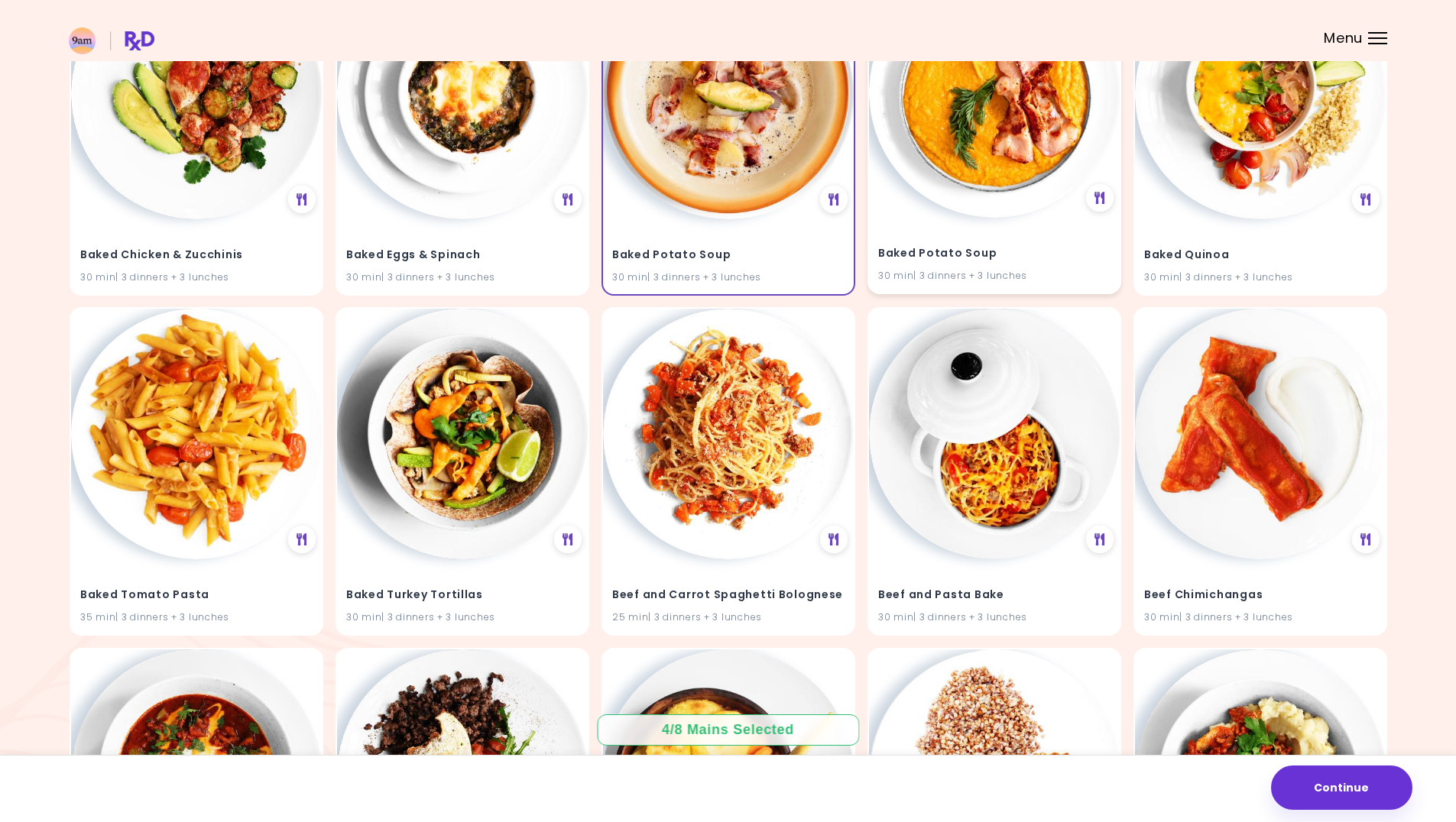
scroll to position [1299, 0]
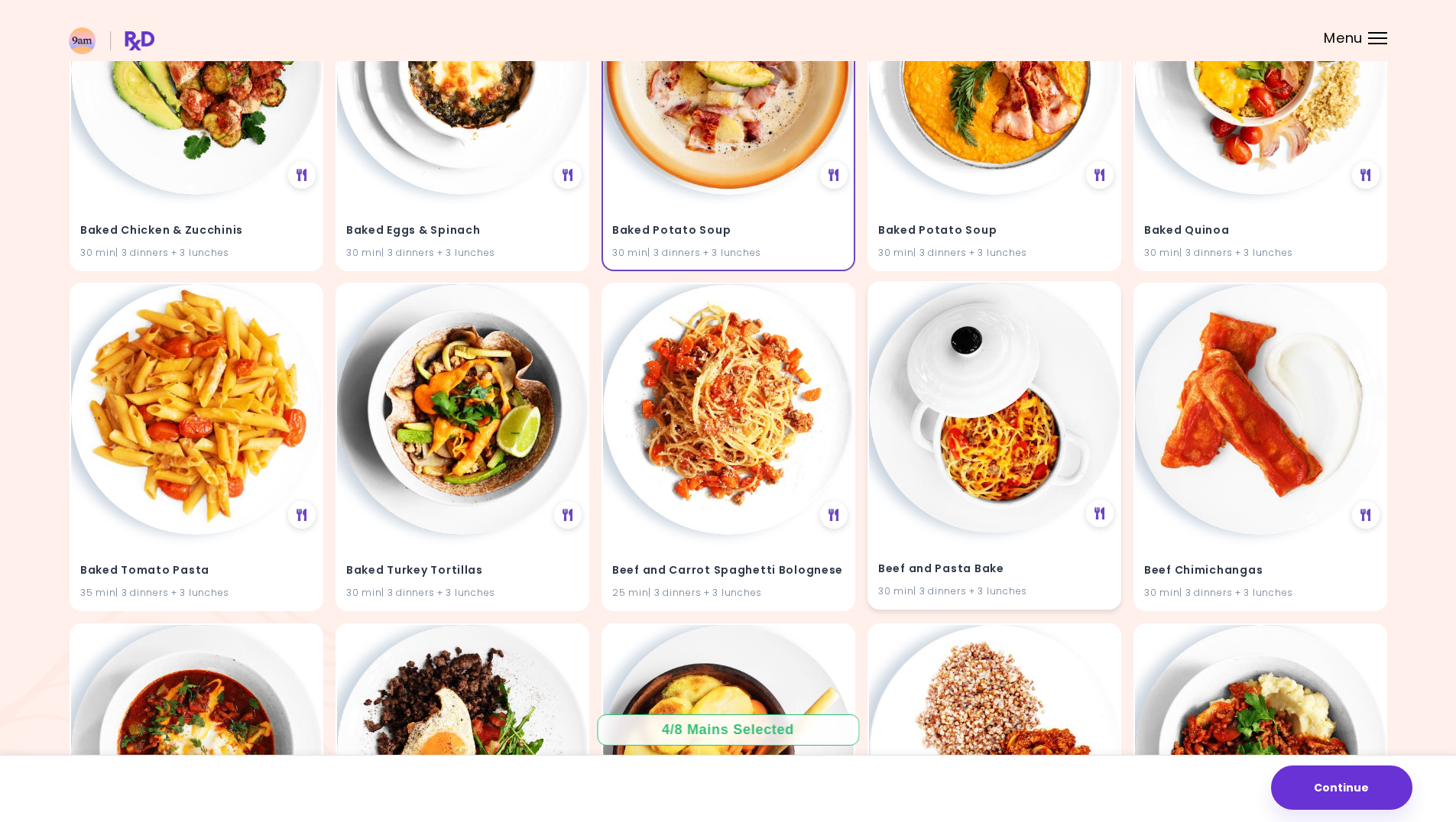
click at [1014, 441] on img at bounding box center [994, 408] width 250 height 250
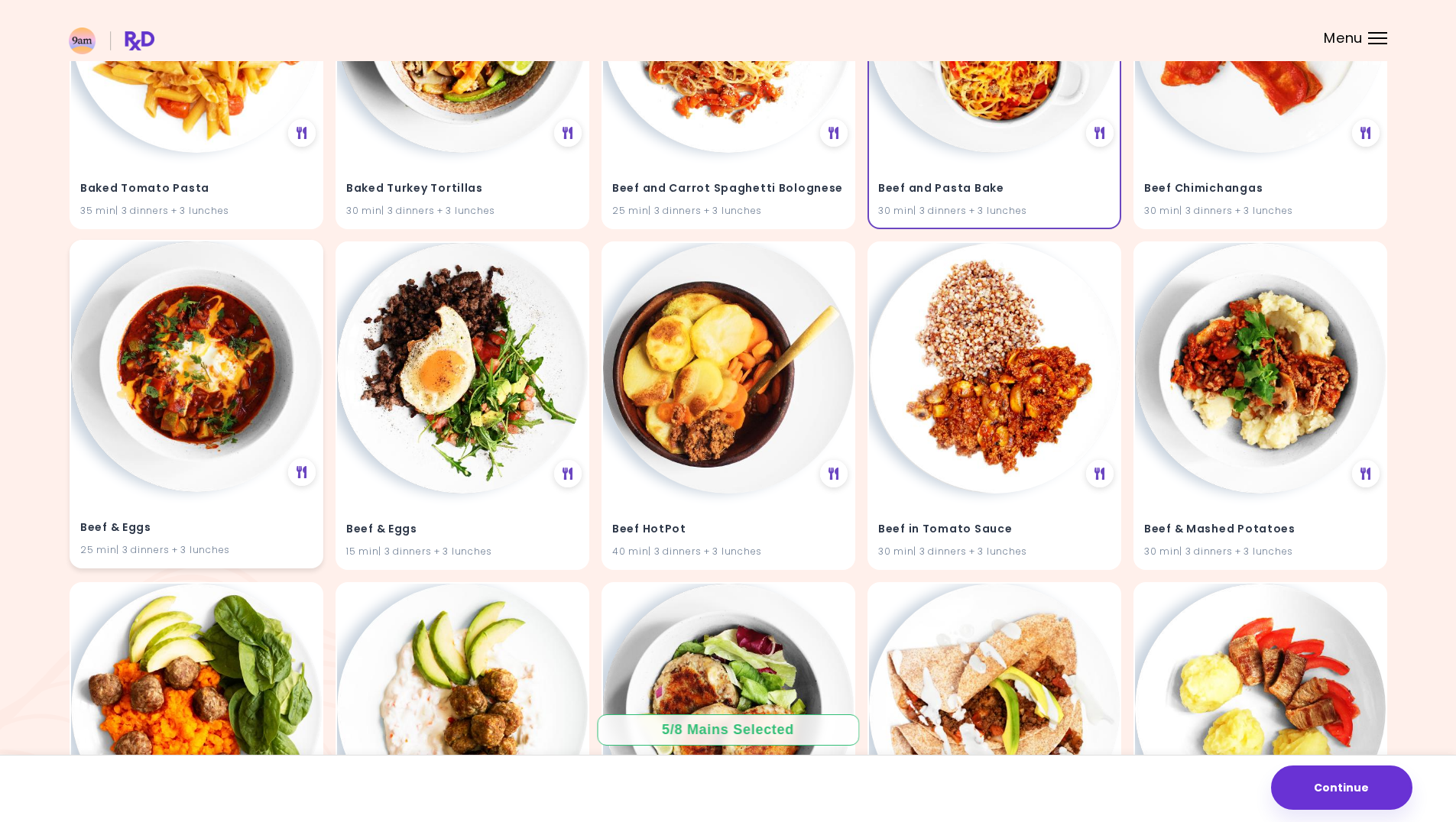
scroll to position [1758, 0]
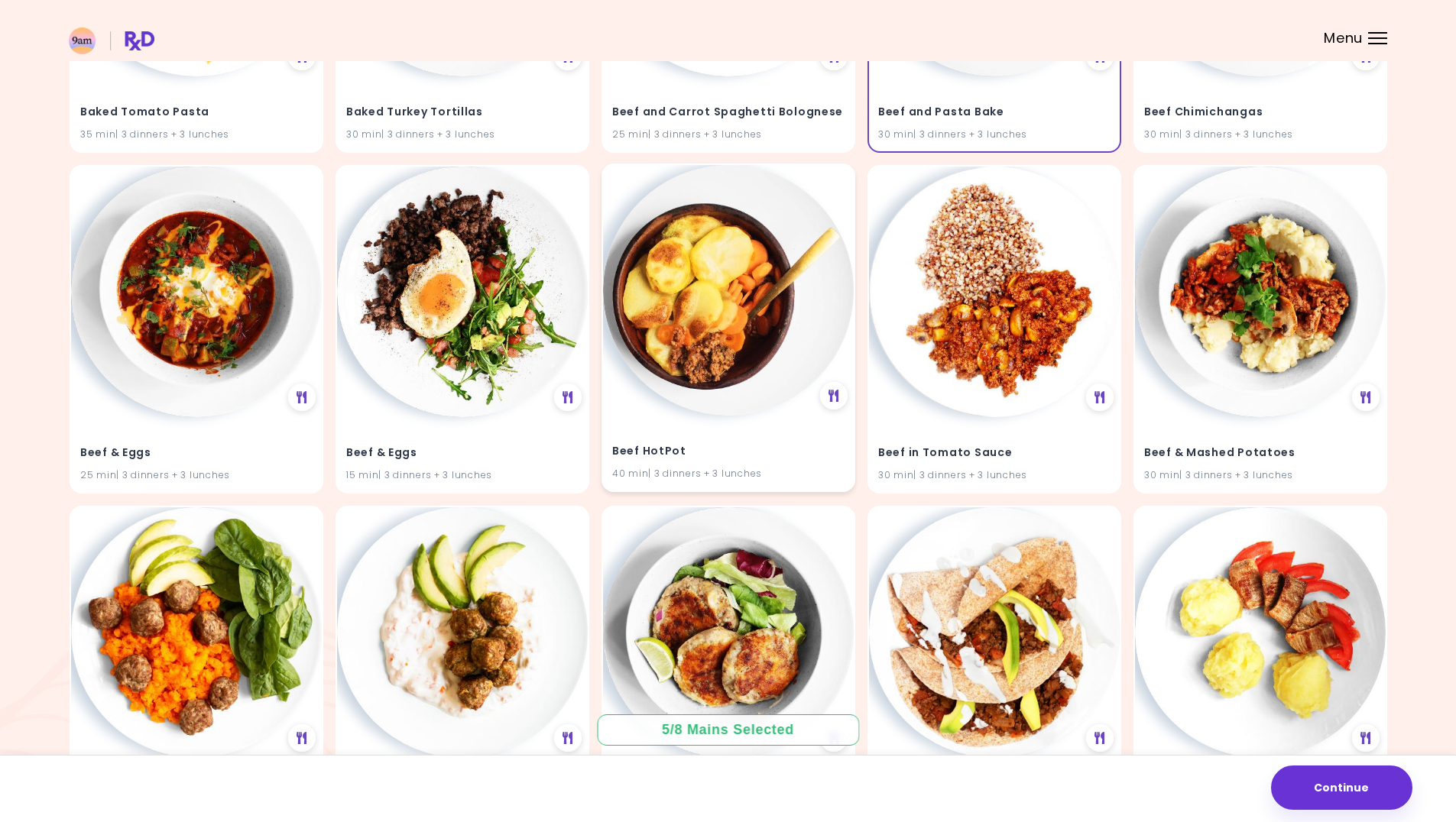
click at [757, 382] on img at bounding box center [728, 290] width 250 height 250
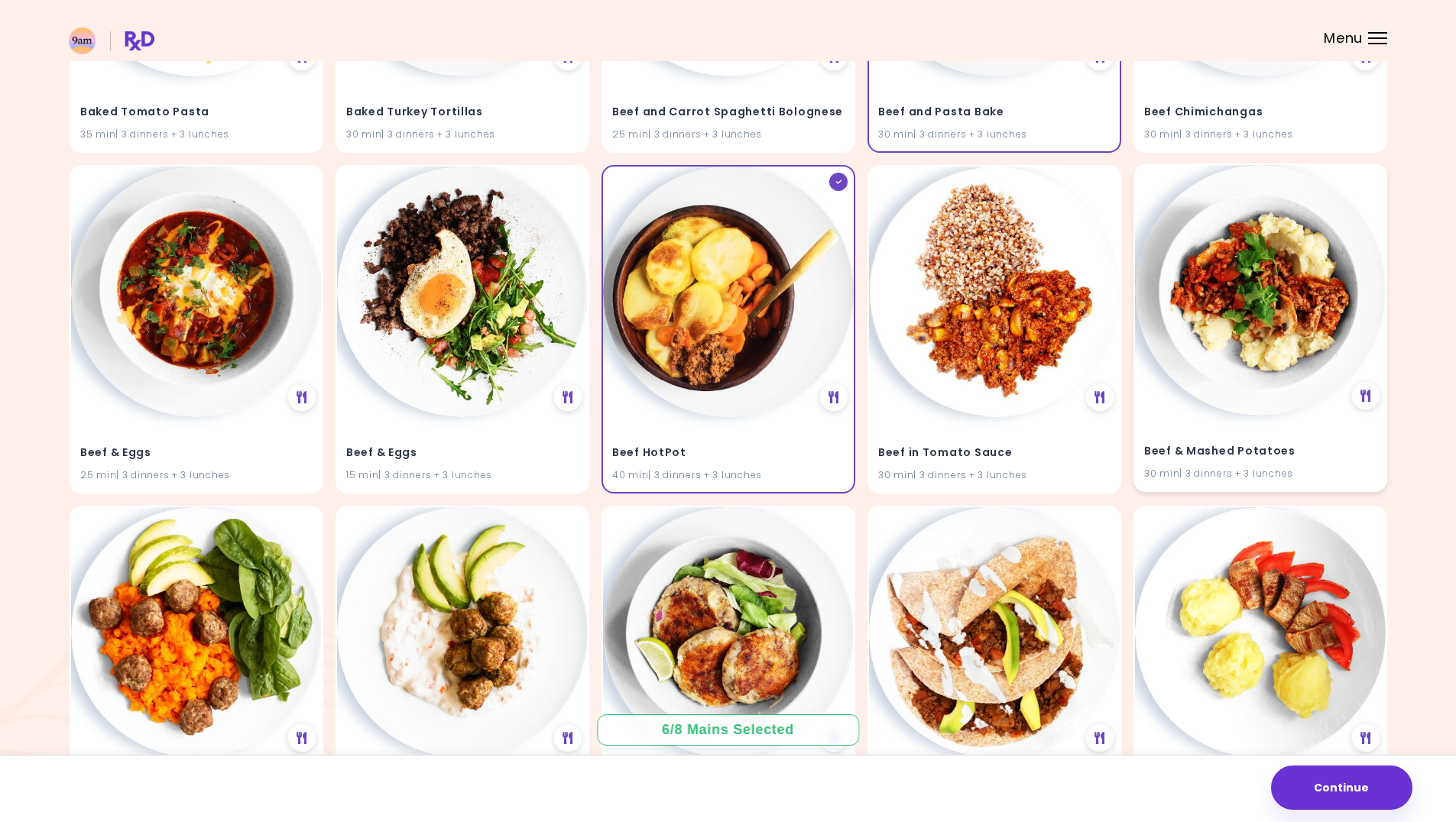
click at [1289, 357] on img at bounding box center [1260, 290] width 250 height 250
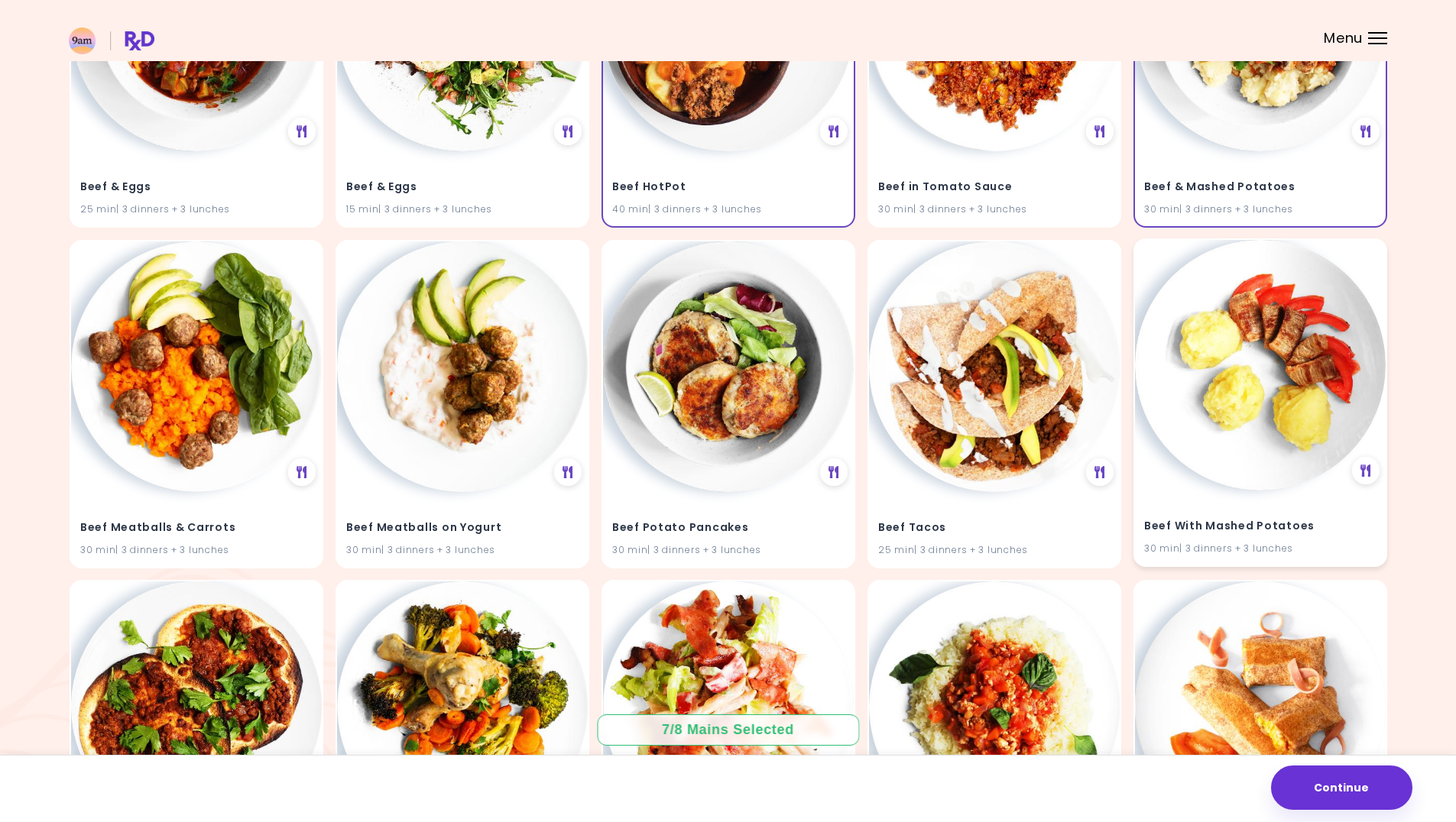
scroll to position [2063, 0]
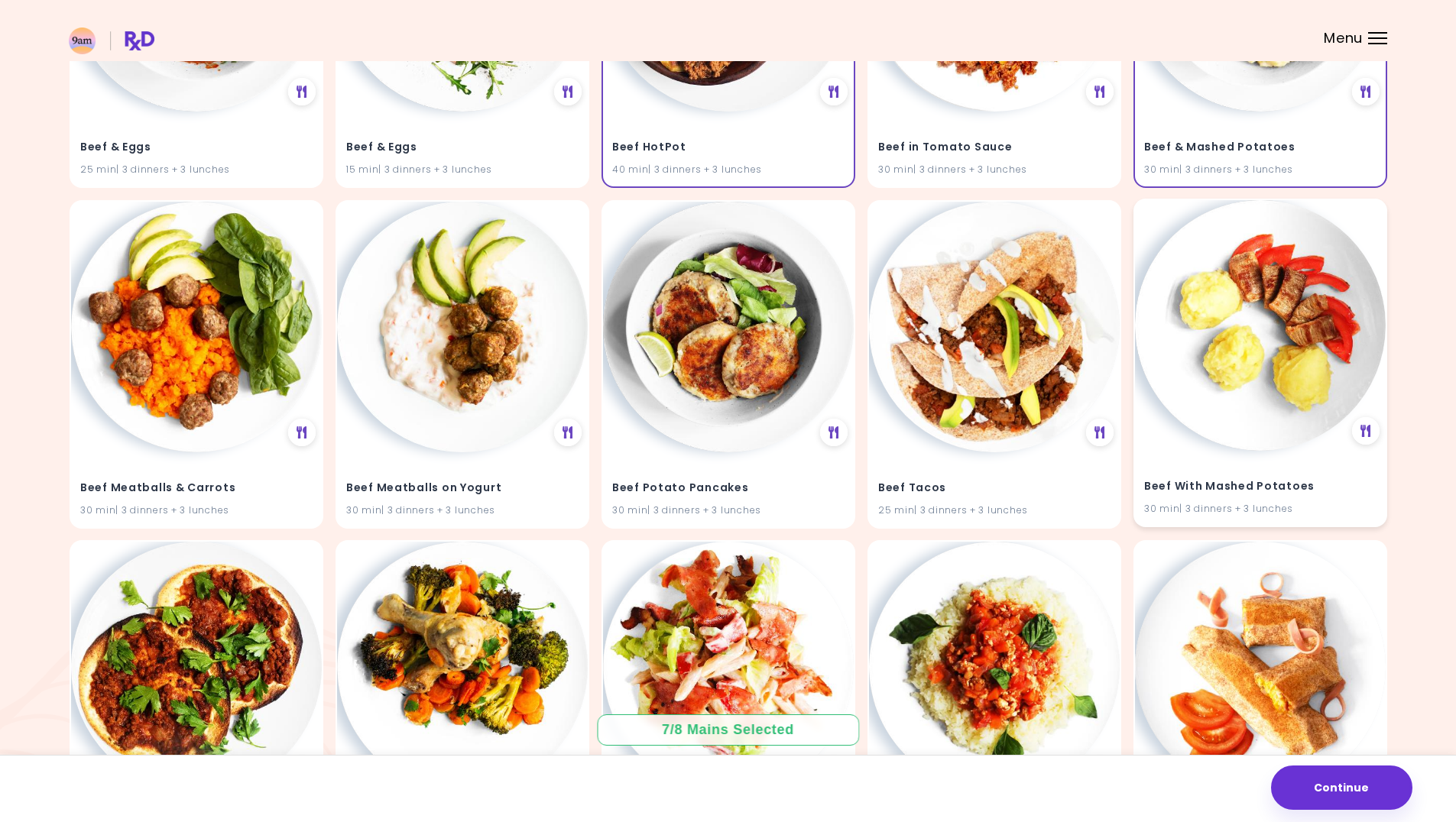
click at [1254, 367] on img at bounding box center [1260, 325] width 250 height 250
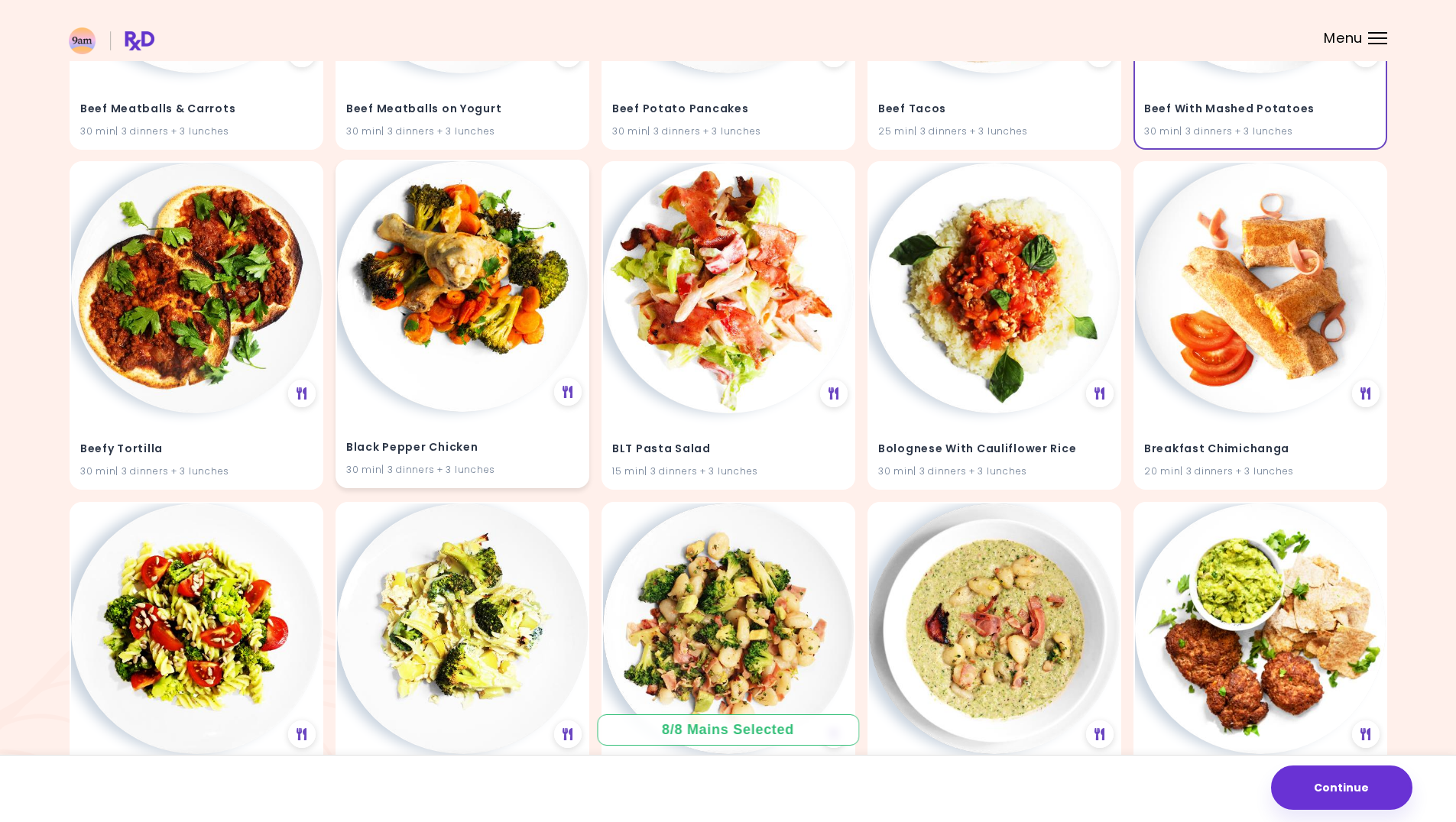
scroll to position [2445, 0]
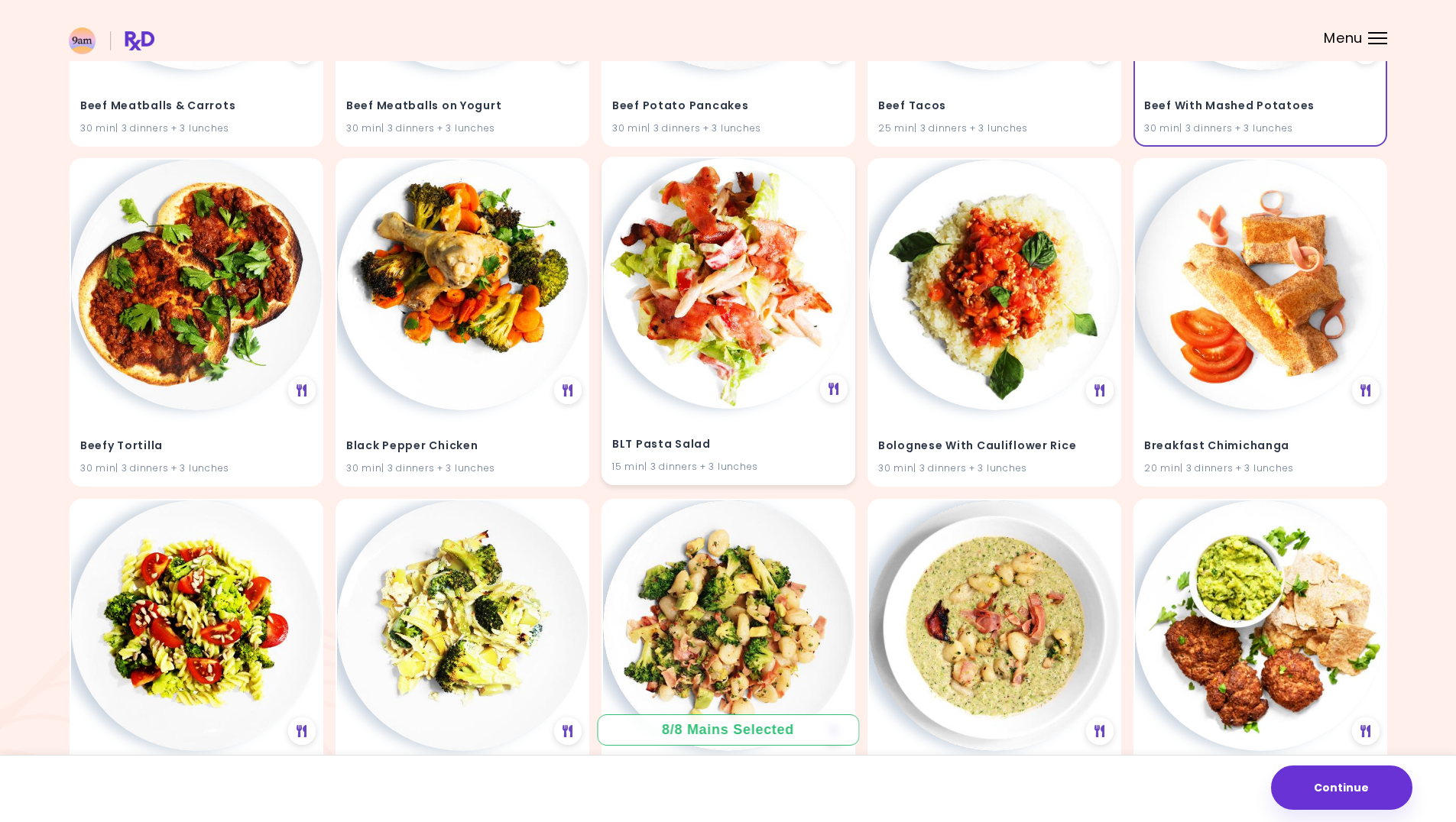
click at [739, 337] on img at bounding box center [728, 284] width 250 height 250
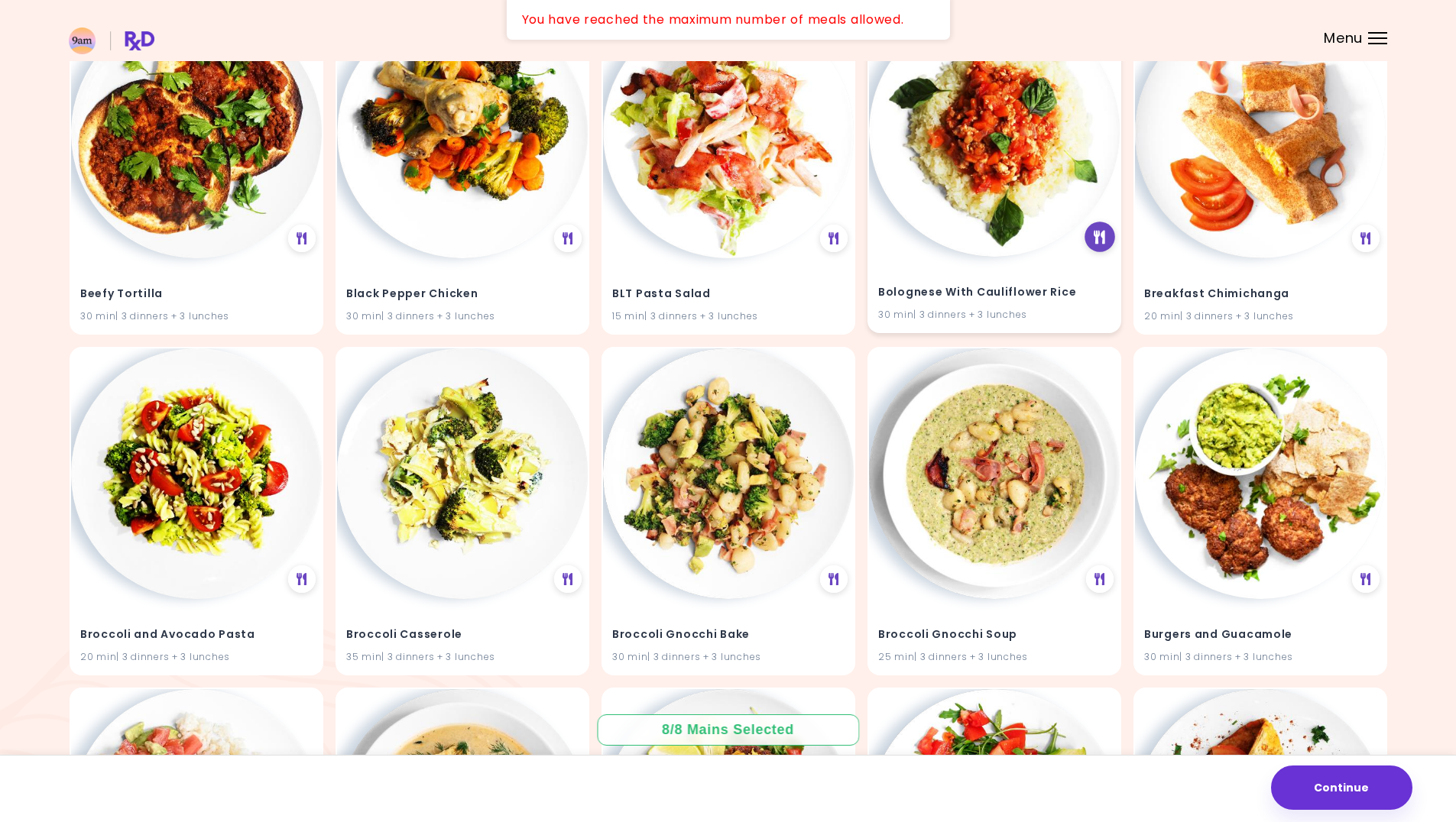
scroll to position [2598, 0]
click at [1333, 789] on button "Continue" at bounding box center [1341, 788] width 141 height 44
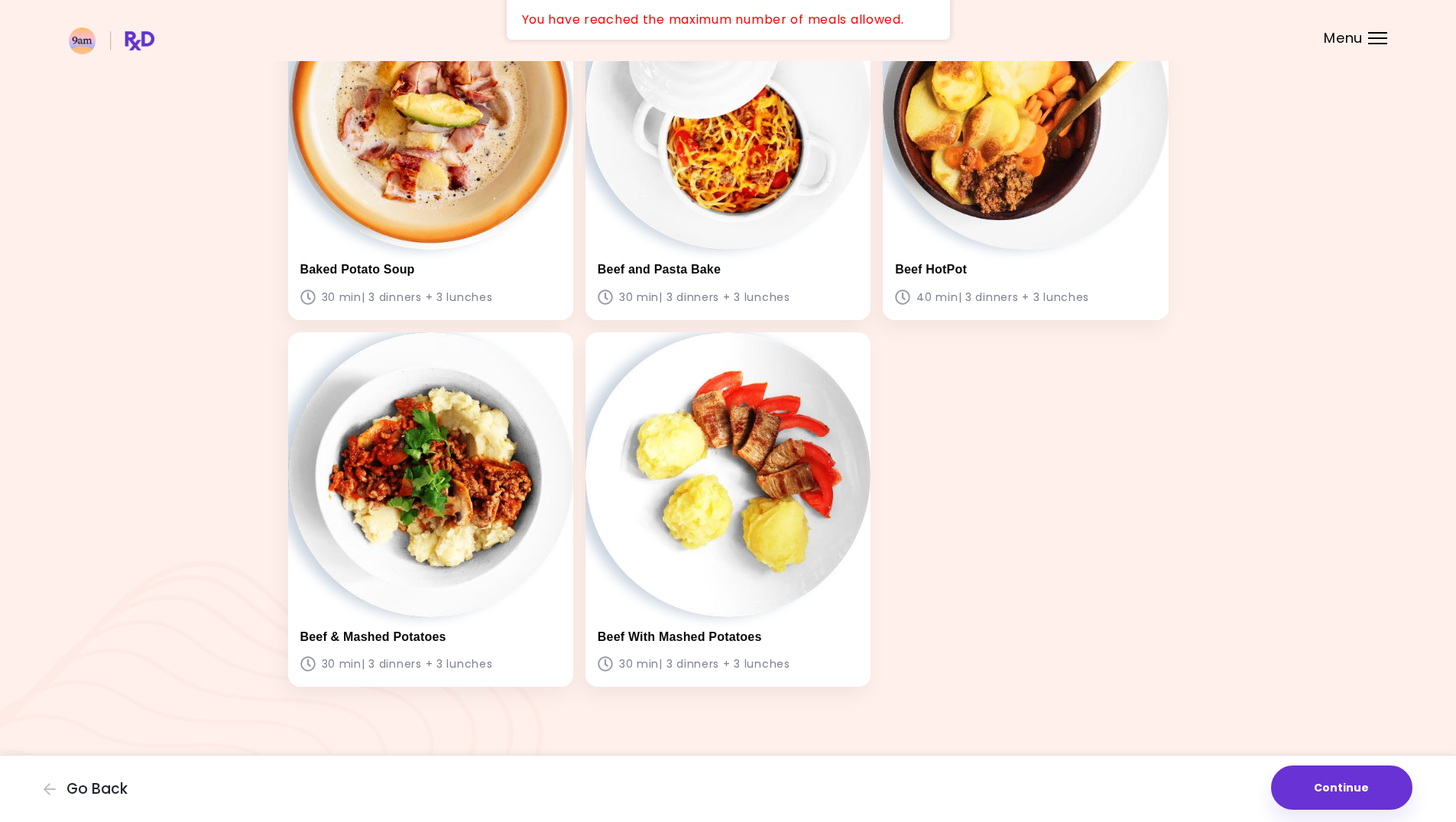
scroll to position [551, 0]
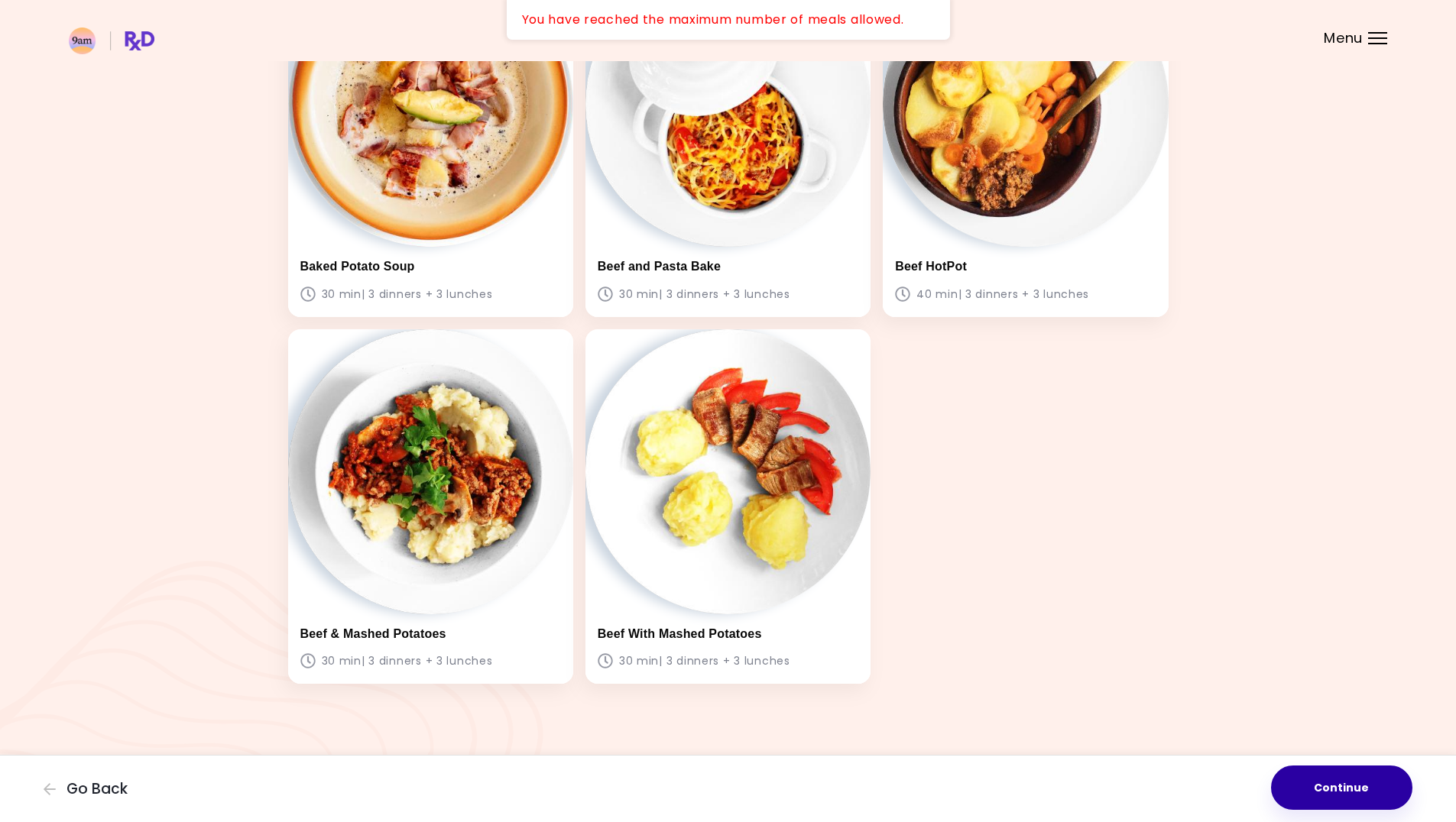
click at [1329, 792] on button "Continue" at bounding box center [1341, 788] width 141 height 44
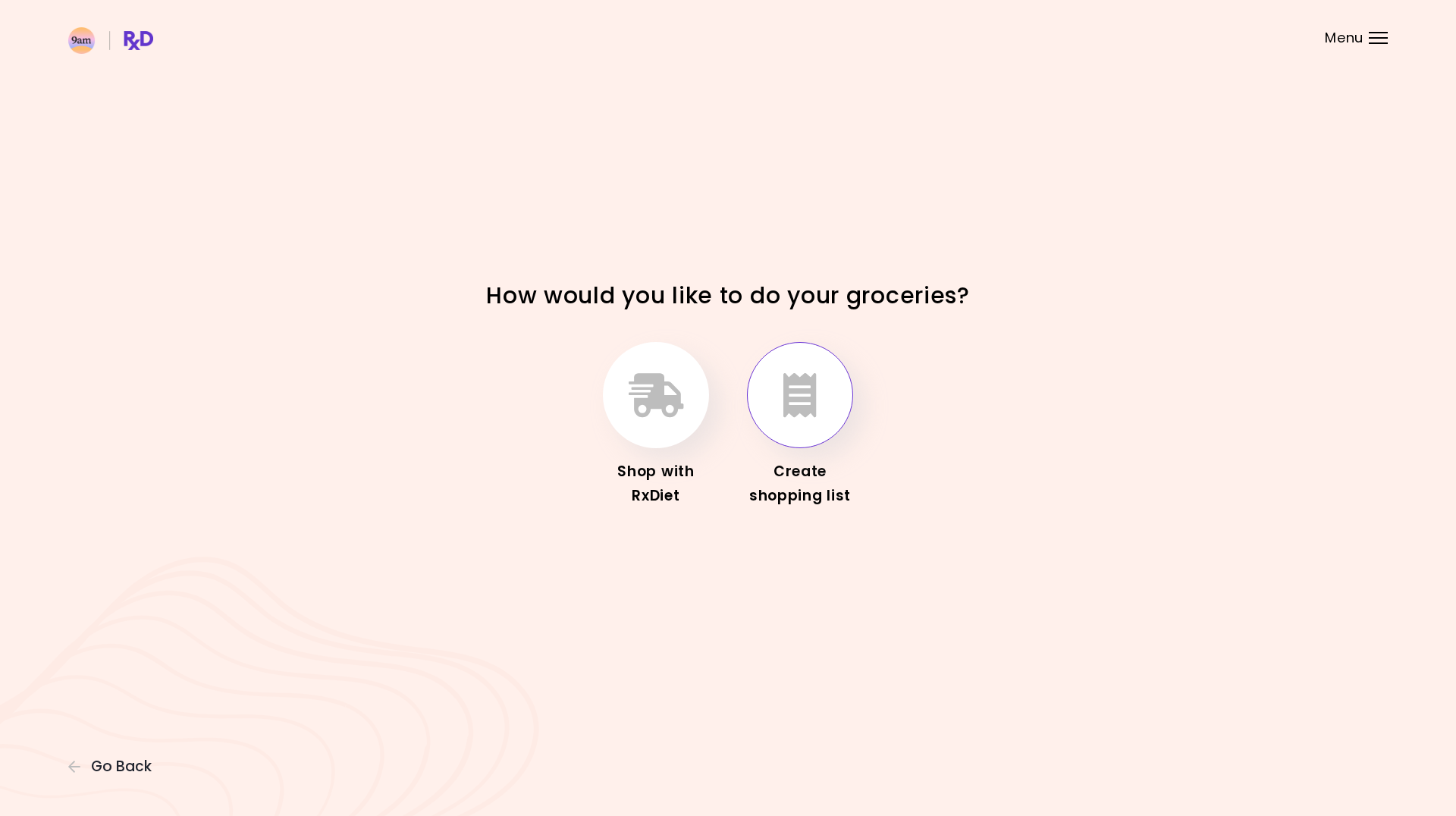
click at [796, 392] on icon "button" at bounding box center [800, 395] width 33 height 44
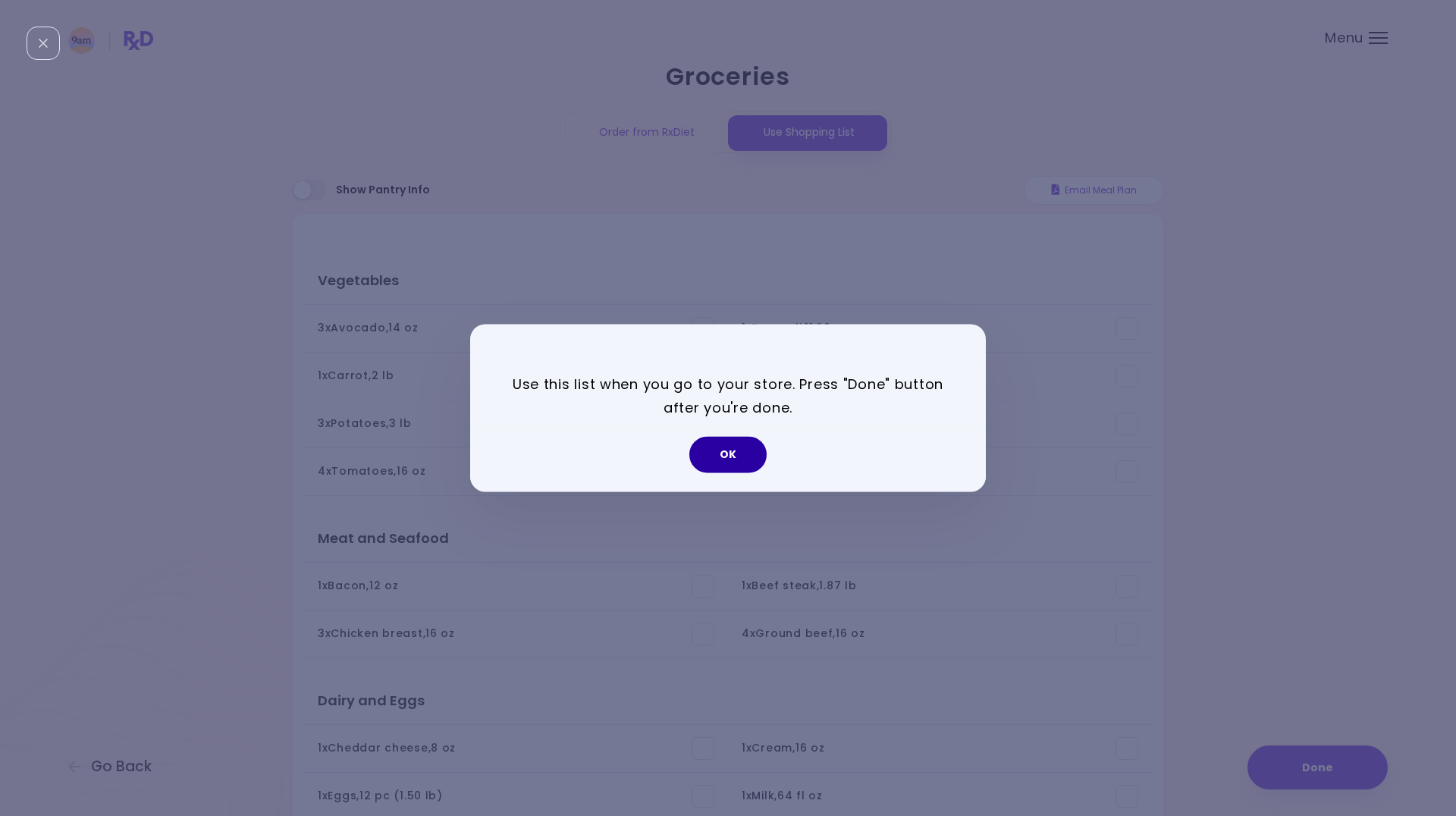
click at [715, 449] on button "OK" at bounding box center [728, 456] width 77 height 37
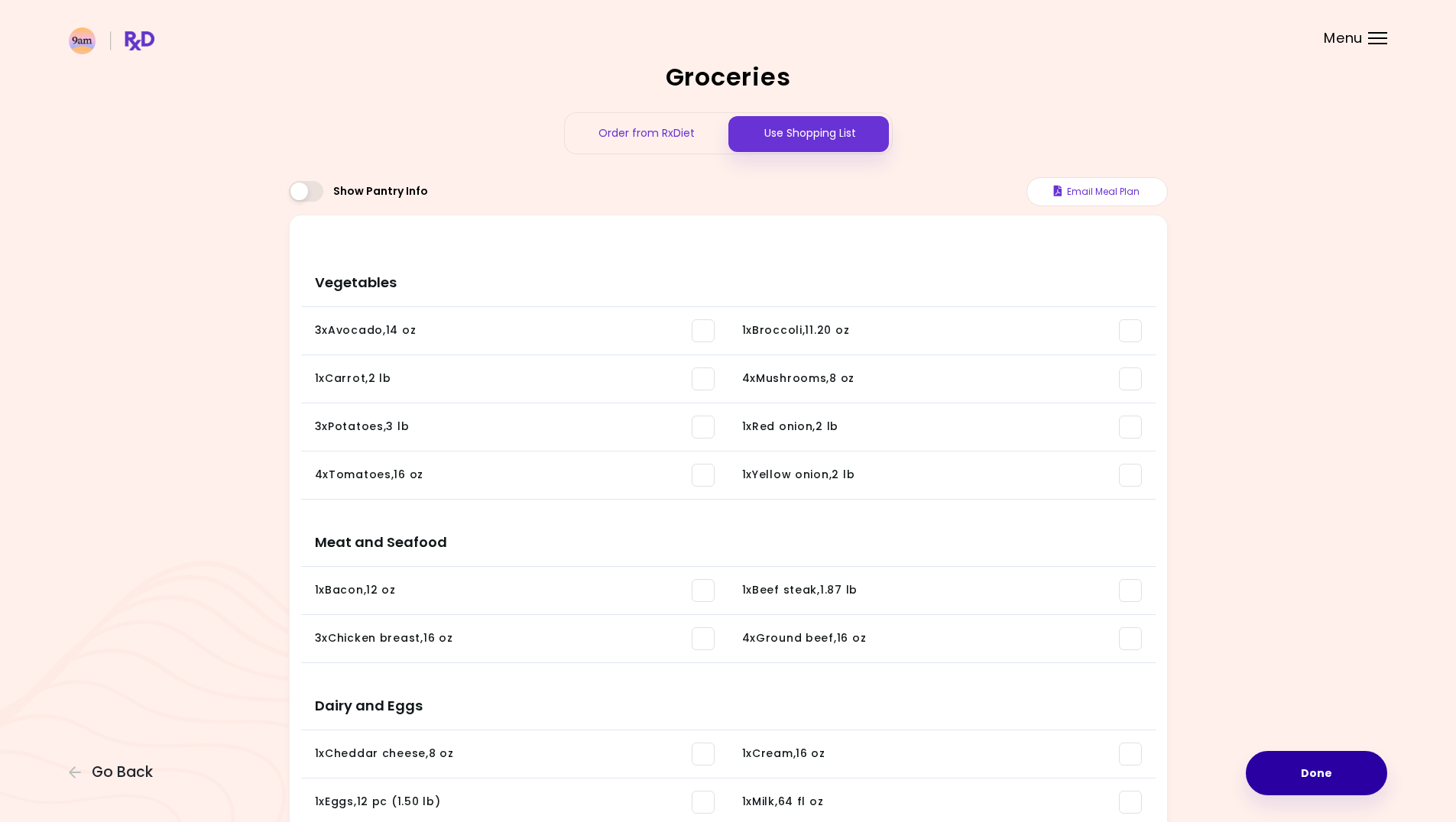
click at [1361, 786] on button "Done" at bounding box center [1317, 774] width 141 height 44
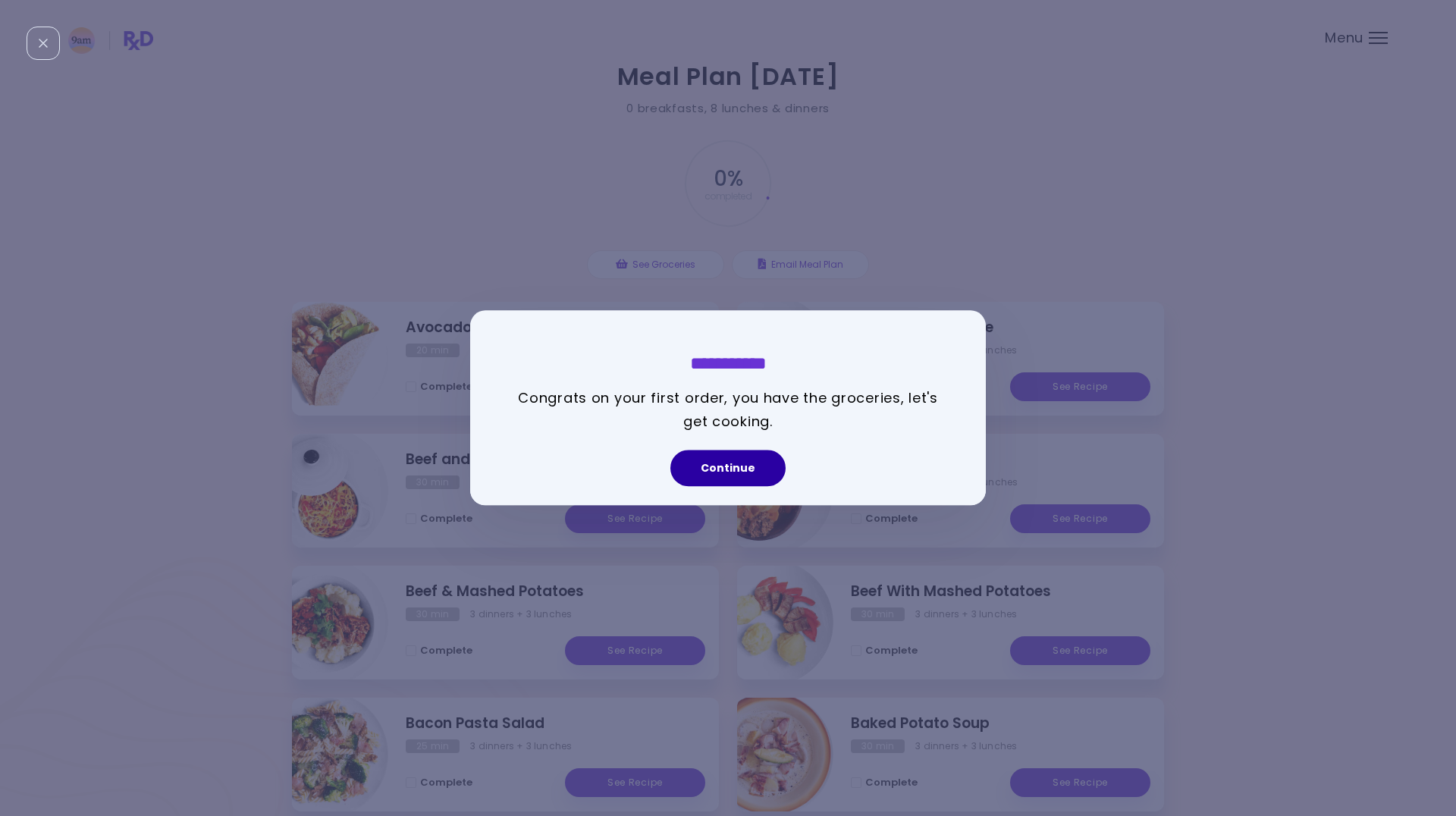
click at [715, 463] on button "Continue" at bounding box center [728, 469] width 115 height 37
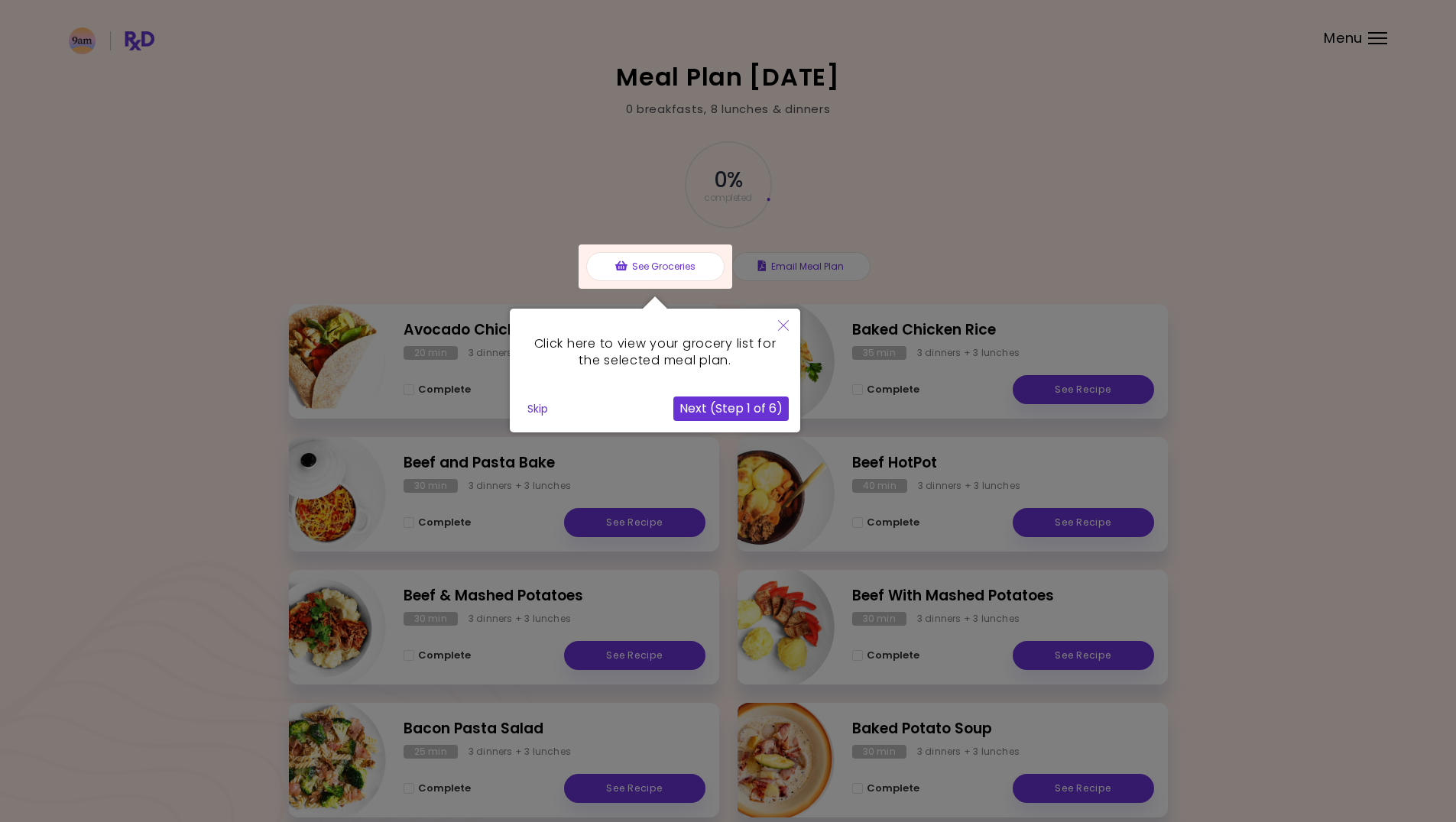
click at [740, 411] on button "Next (Step 1 of 6)" at bounding box center [731, 409] width 115 height 25
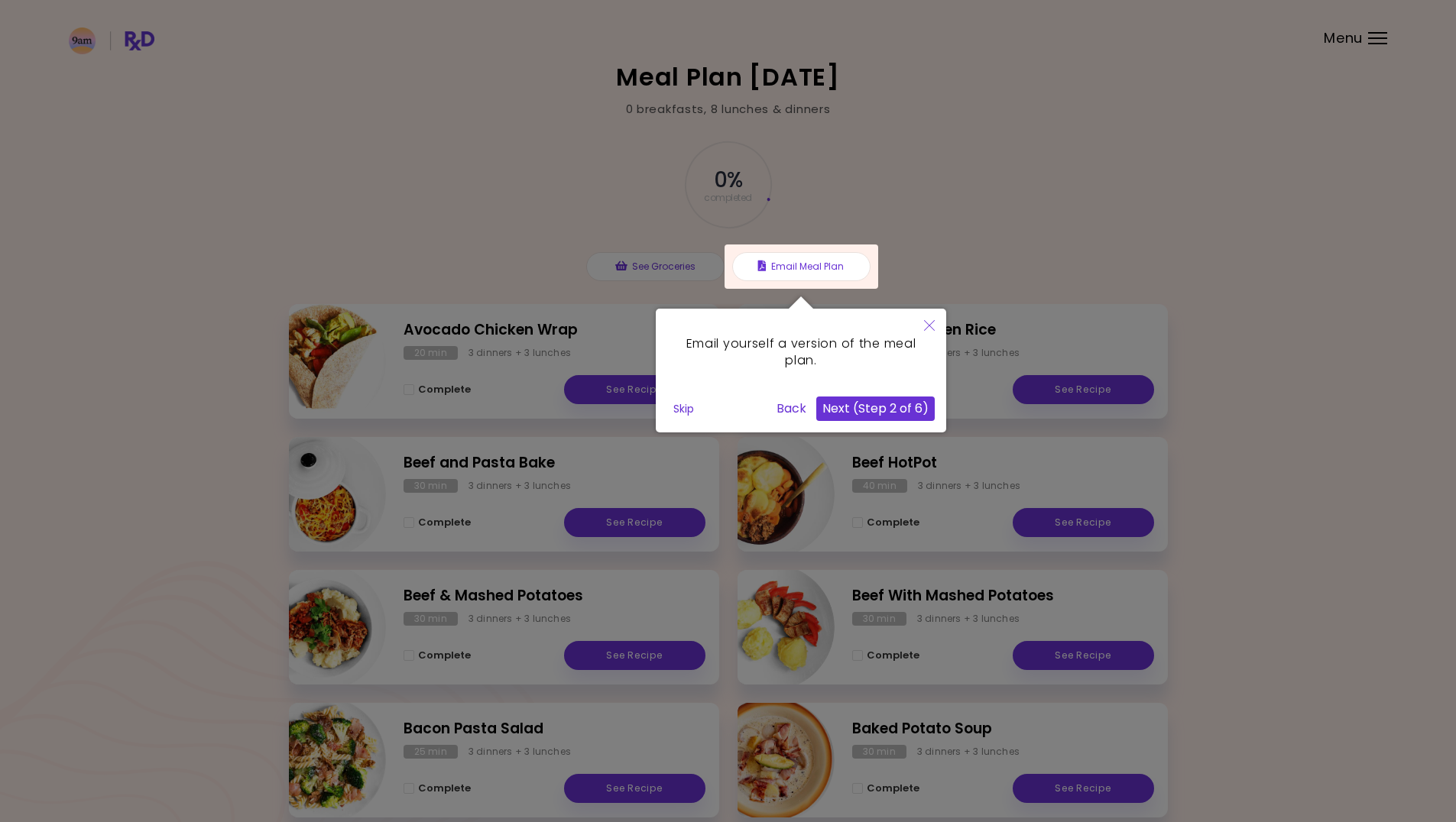
click at [897, 409] on button "Next (Step 2 of 6)" at bounding box center [875, 409] width 118 height 25
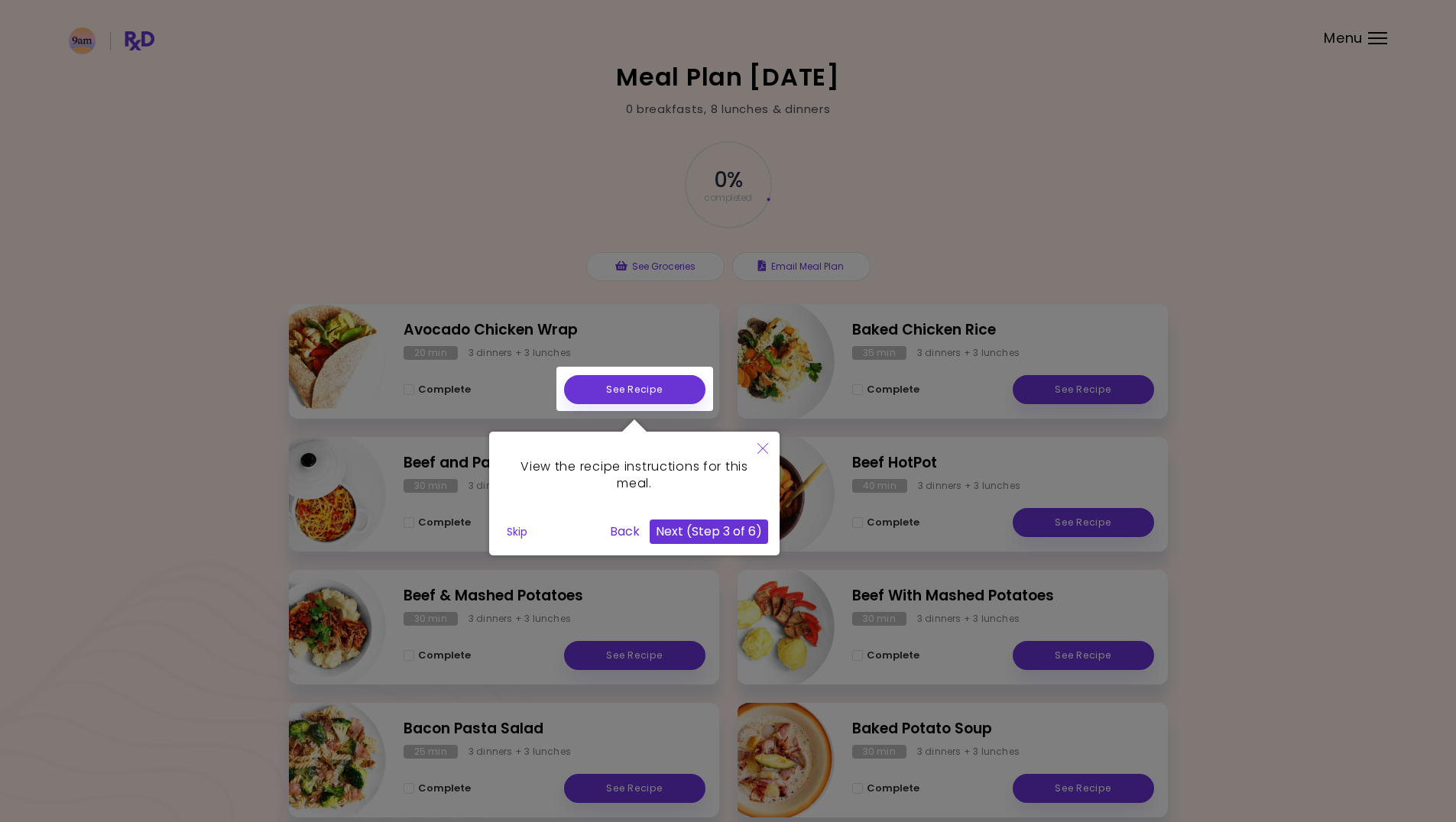
click at [732, 526] on button "Next (Step 3 of 6)" at bounding box center [709, 532] width 118 height 25
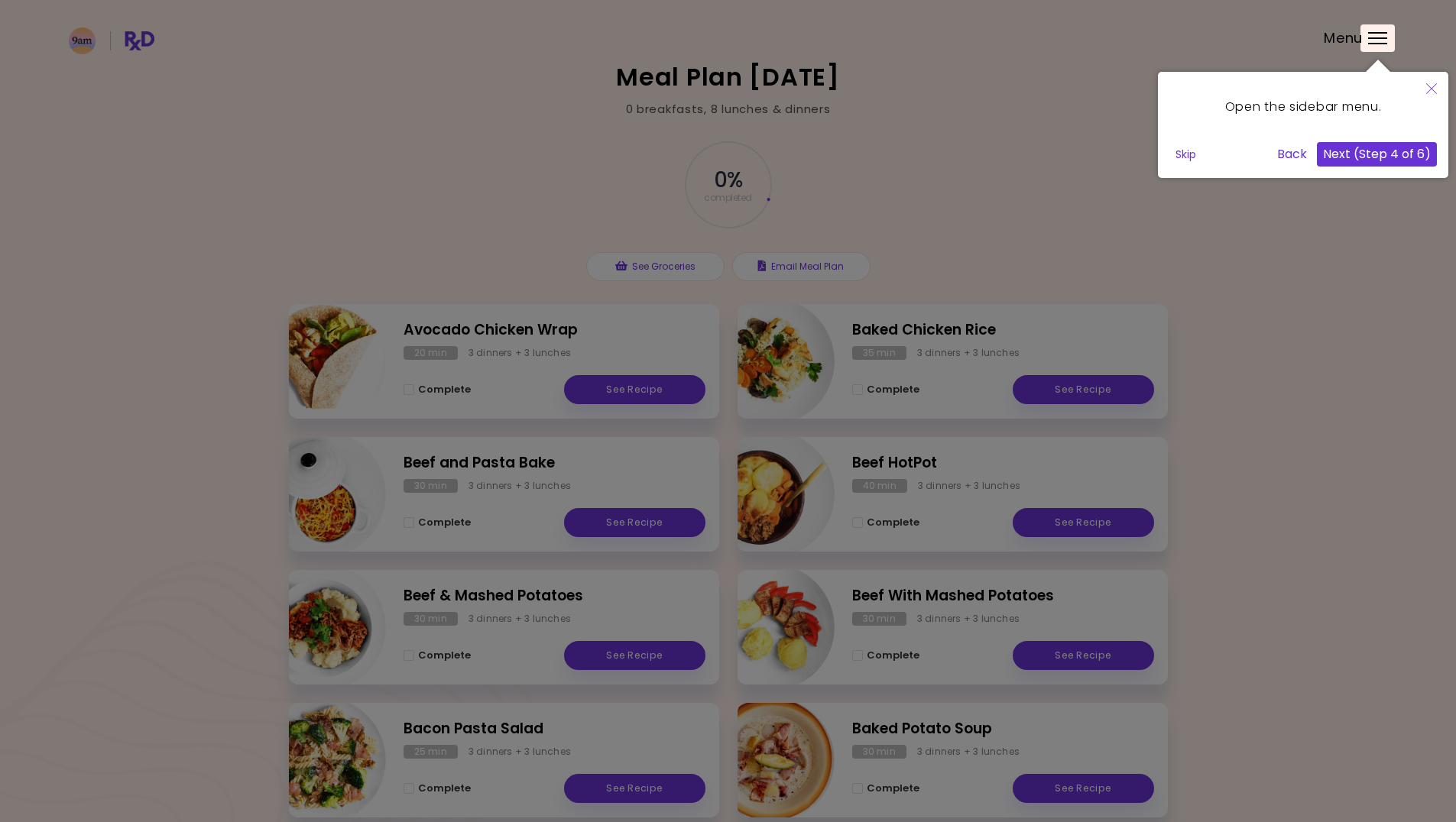
click at [1372, 144] on button "Next (Step 4 of 6)" at bounding box center [1377, 154] width 120 height 25
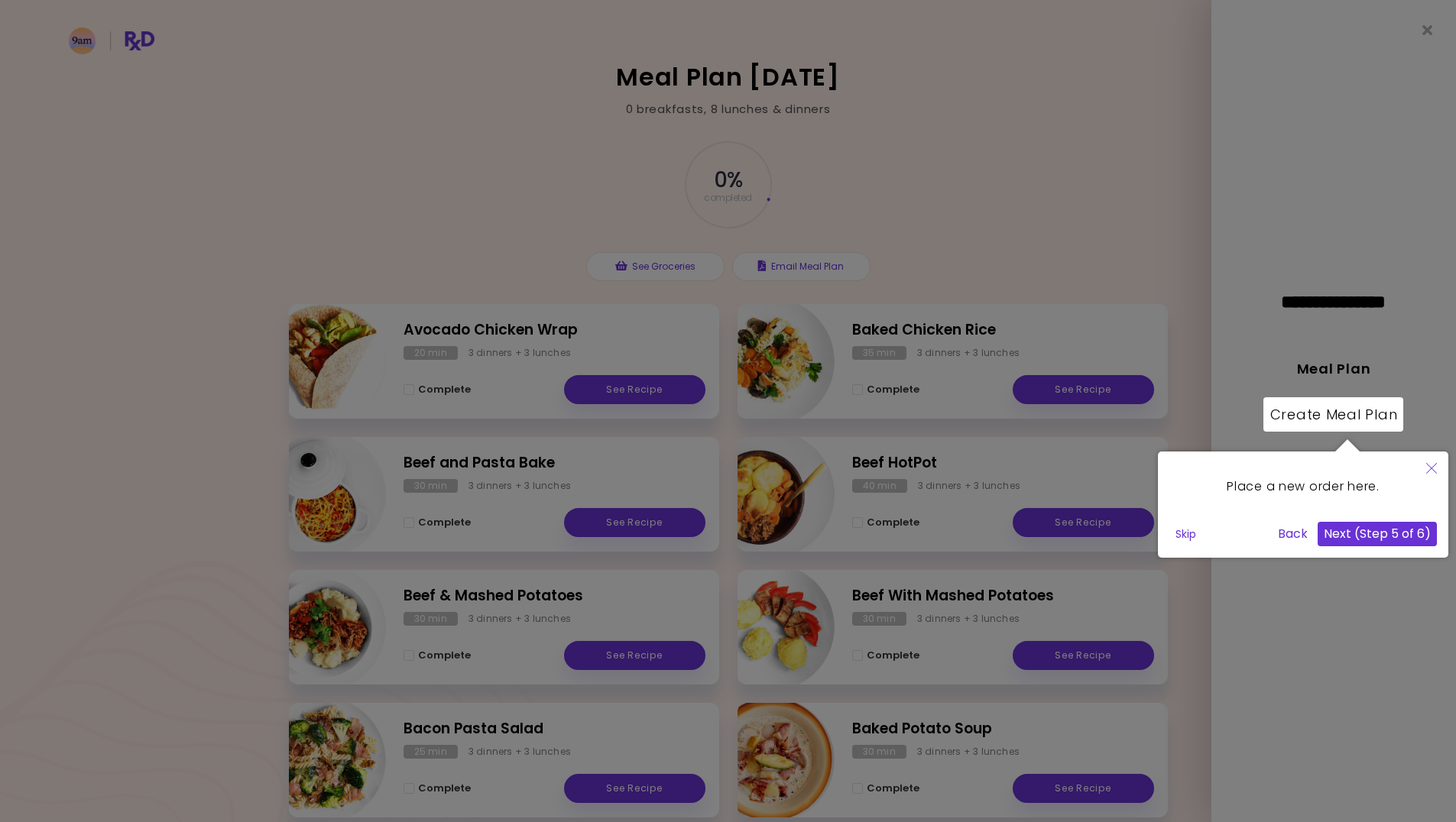
click at [1399, 534] on button "Next (Step 5 of 6)" at bounding box center [1377, 534] width 119 height 25
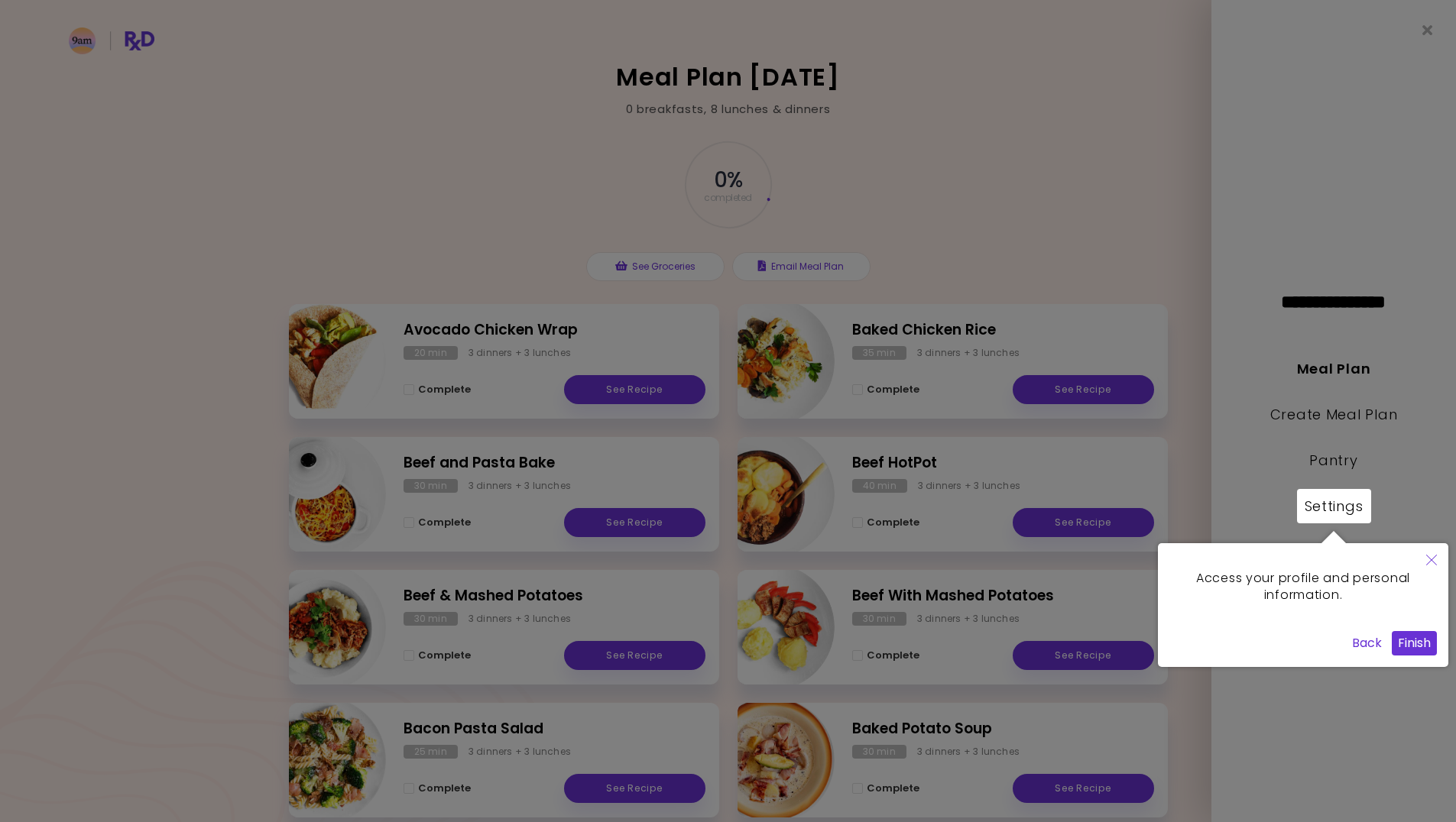
click at [1403, 639] on button "Finish" at bounding box center [1414, 643] width 45 height 25
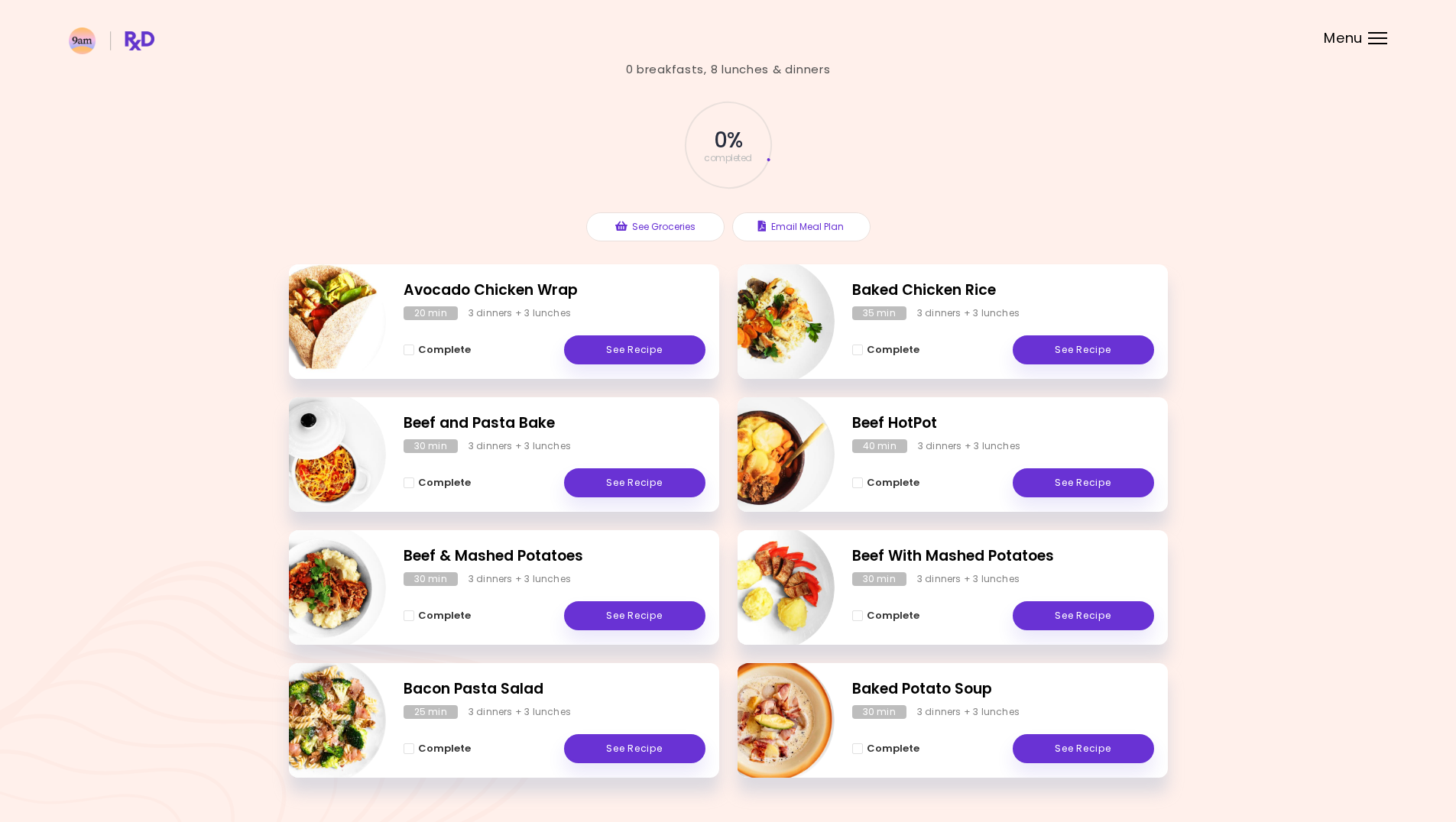
scroll to position [78, 0]
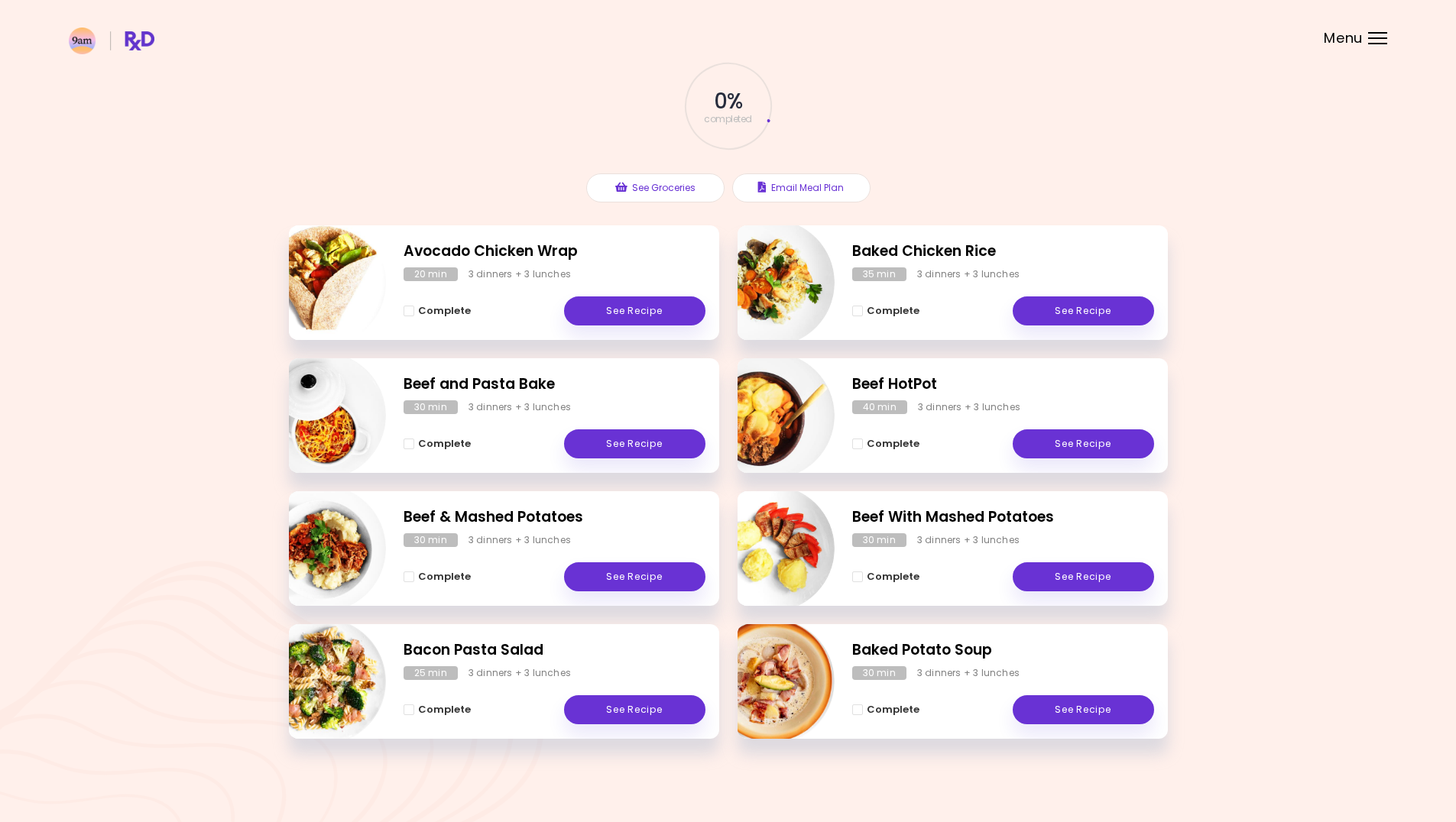
click at [1141, 175] on div "0 % completed See Groceries Email Meal Plan" at bounding box center [728, 132] width 879 height 187
click at [790, 164] on div "See Groceries Email Meal Plan" at bounding box center [728, 184] width 292 height 52
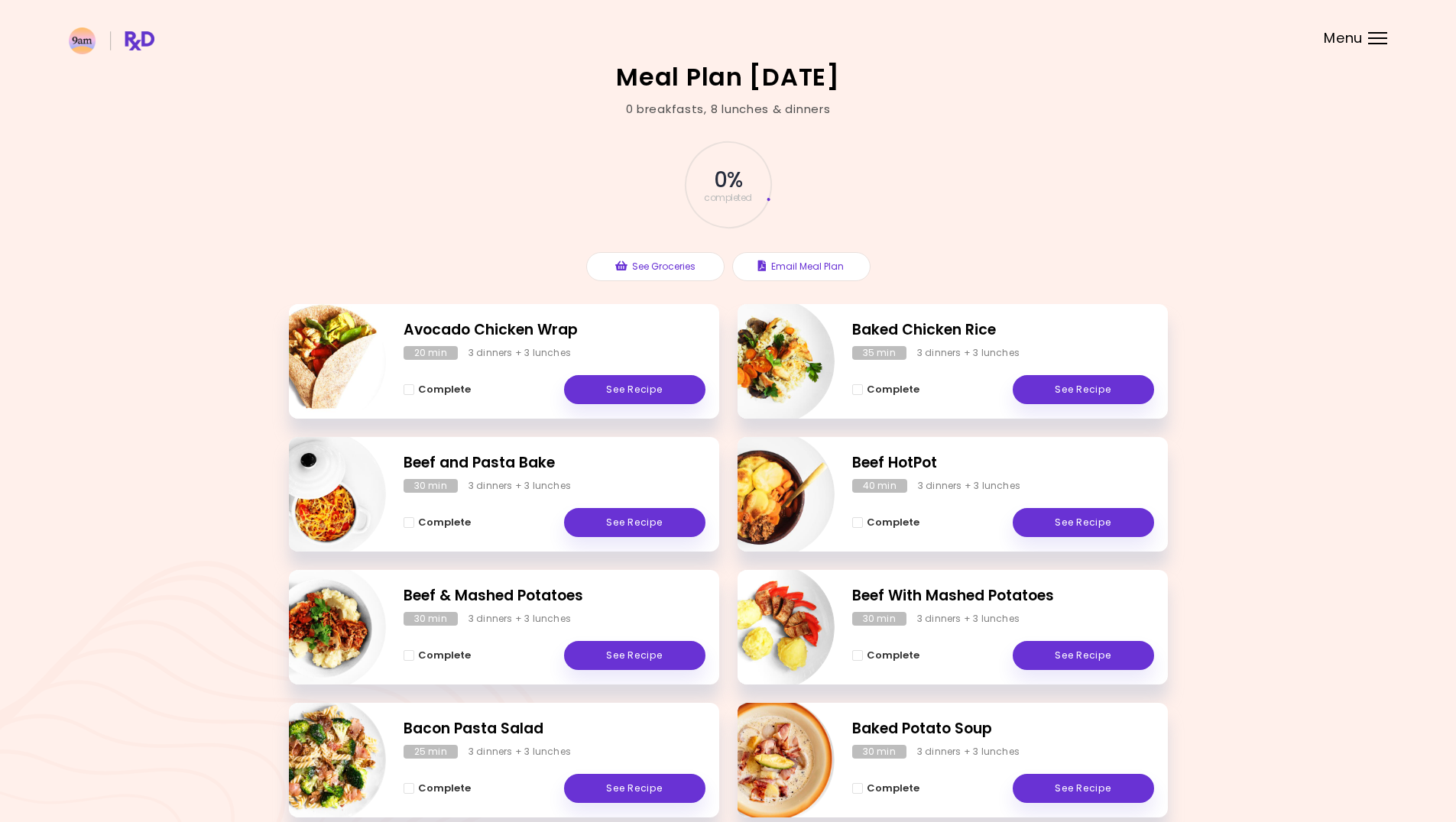
click at [1364, 40] on header at bounding box center [728, 30] width 1456 height 61
click at [1374, 40] on div "Menu" at bounding box center [1378, 38] width 19 height 12
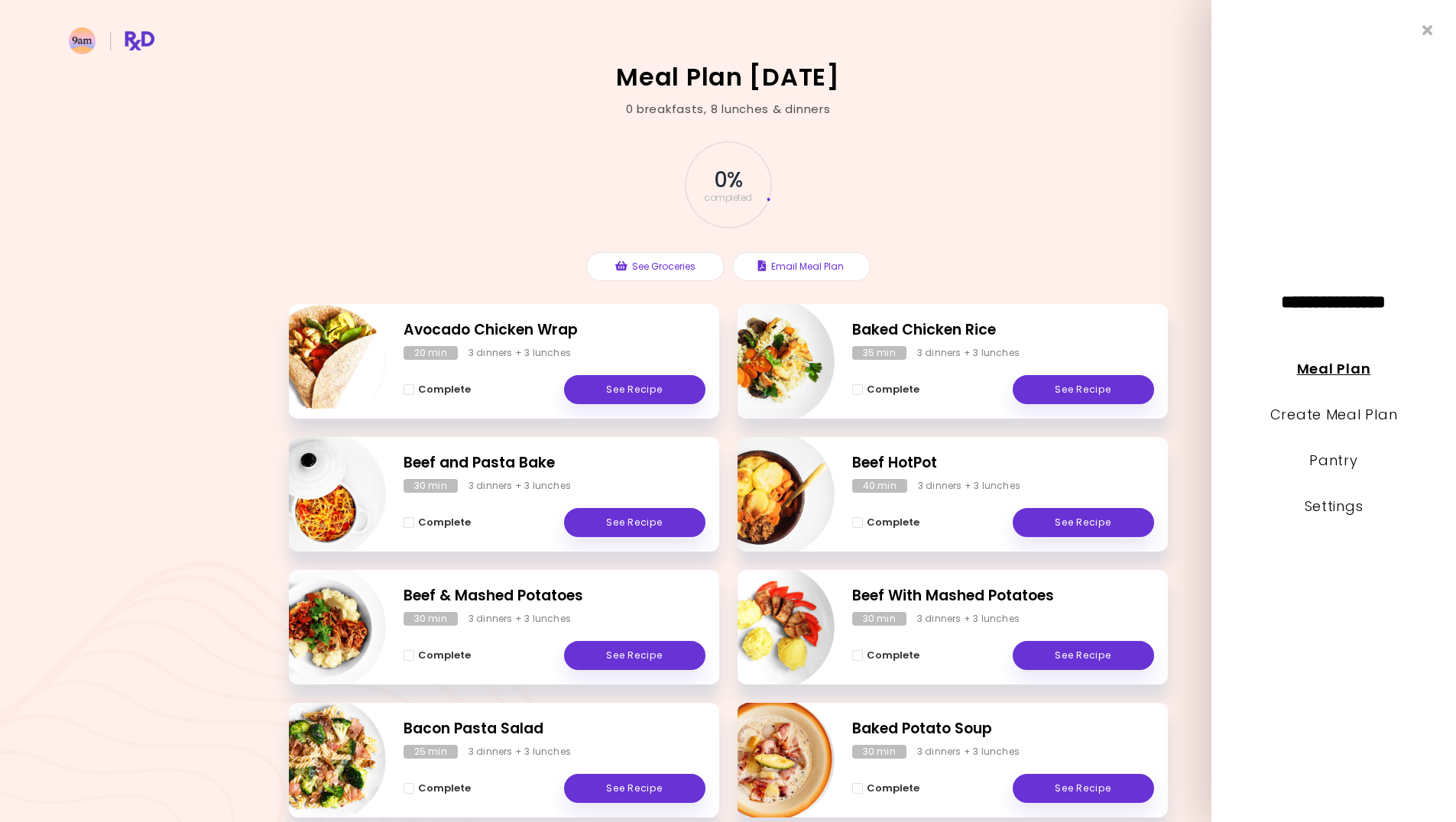
click at [1343, 366] on link "Meal Plan" at bounding box center [1333, 369] width 73 height 19
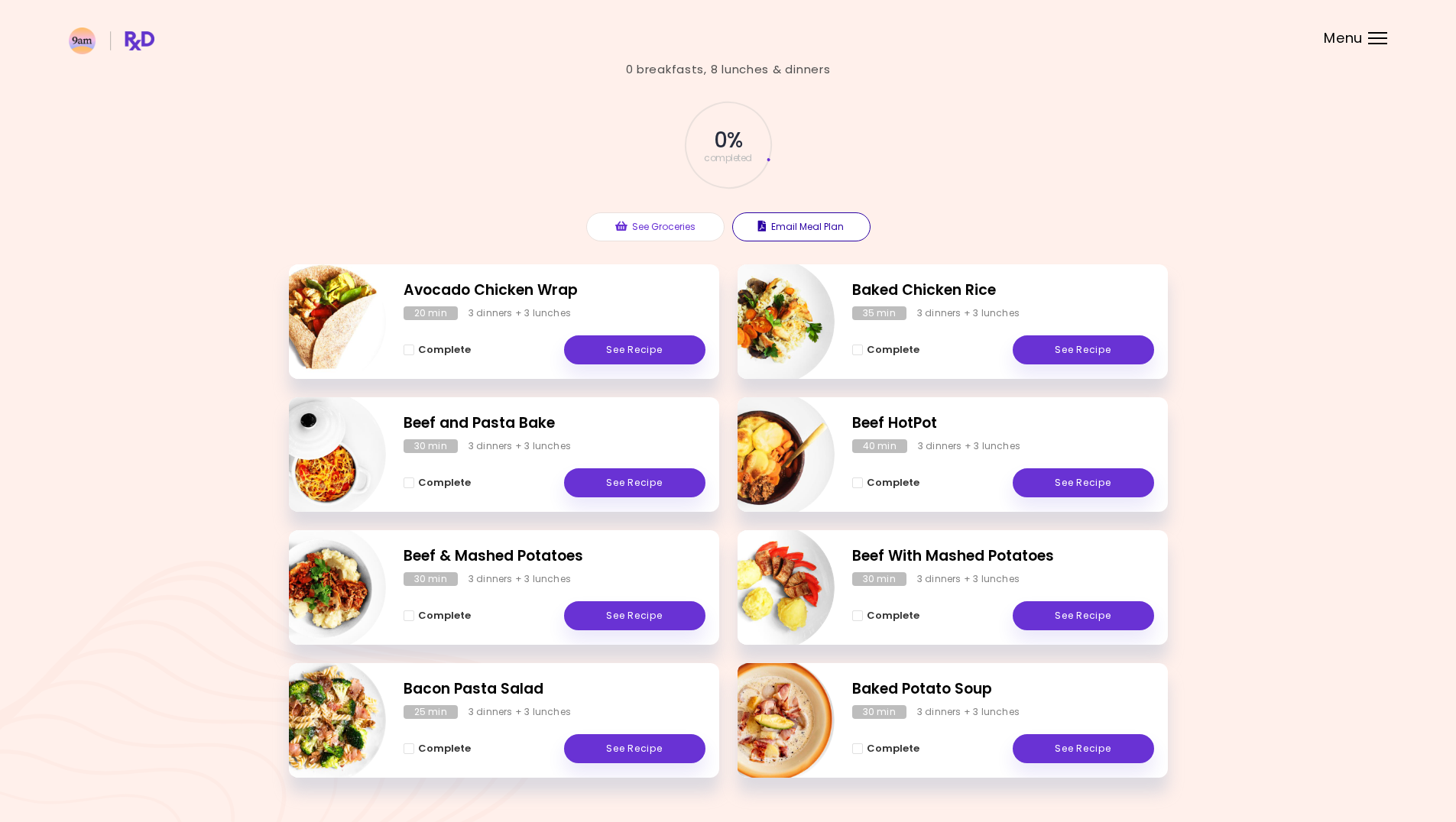
scroll to position [78, 0]
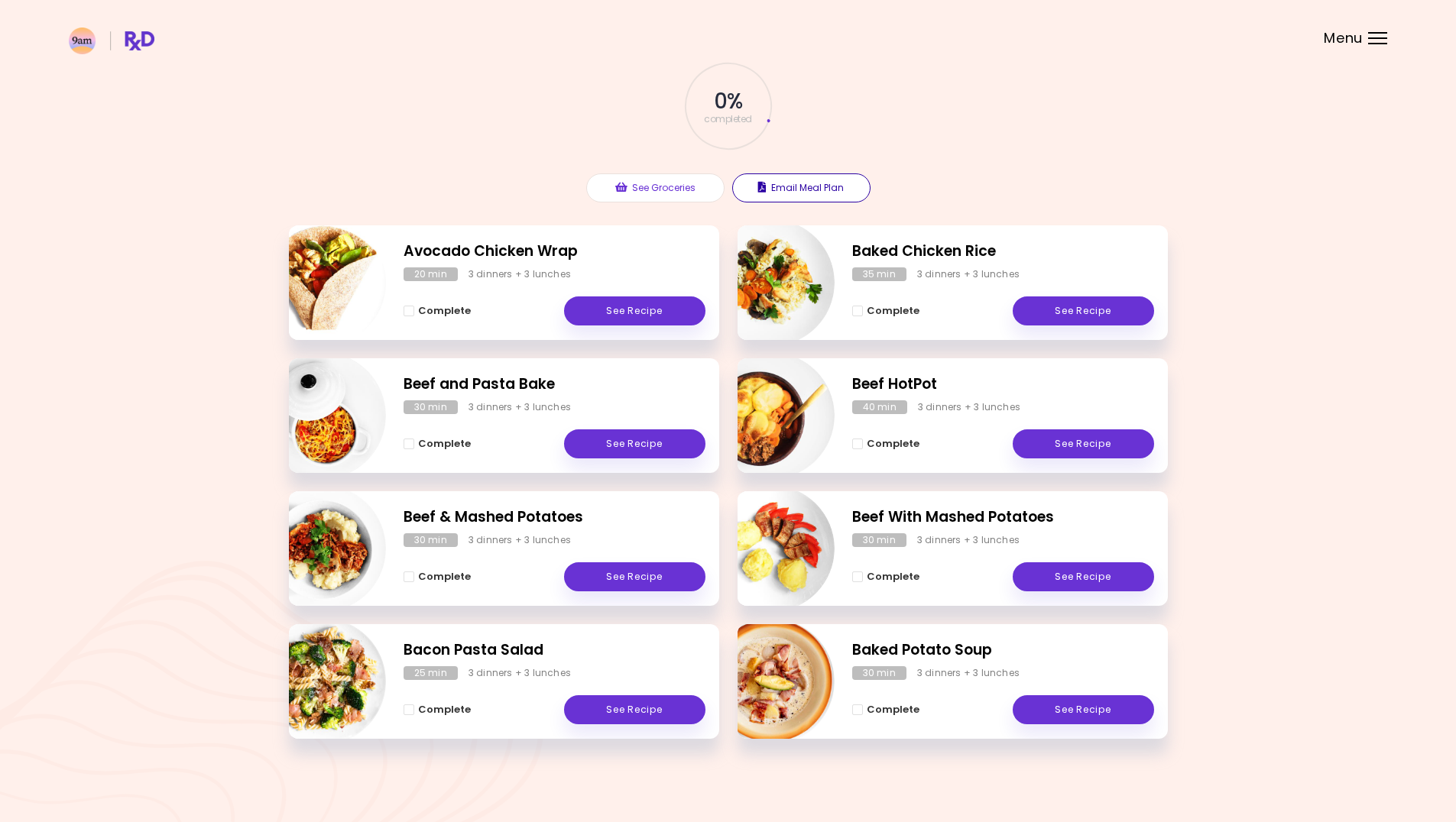
click at [830, 180] on button "Email Meal Plan" at bounding box center [801, 188] width 138 height 29
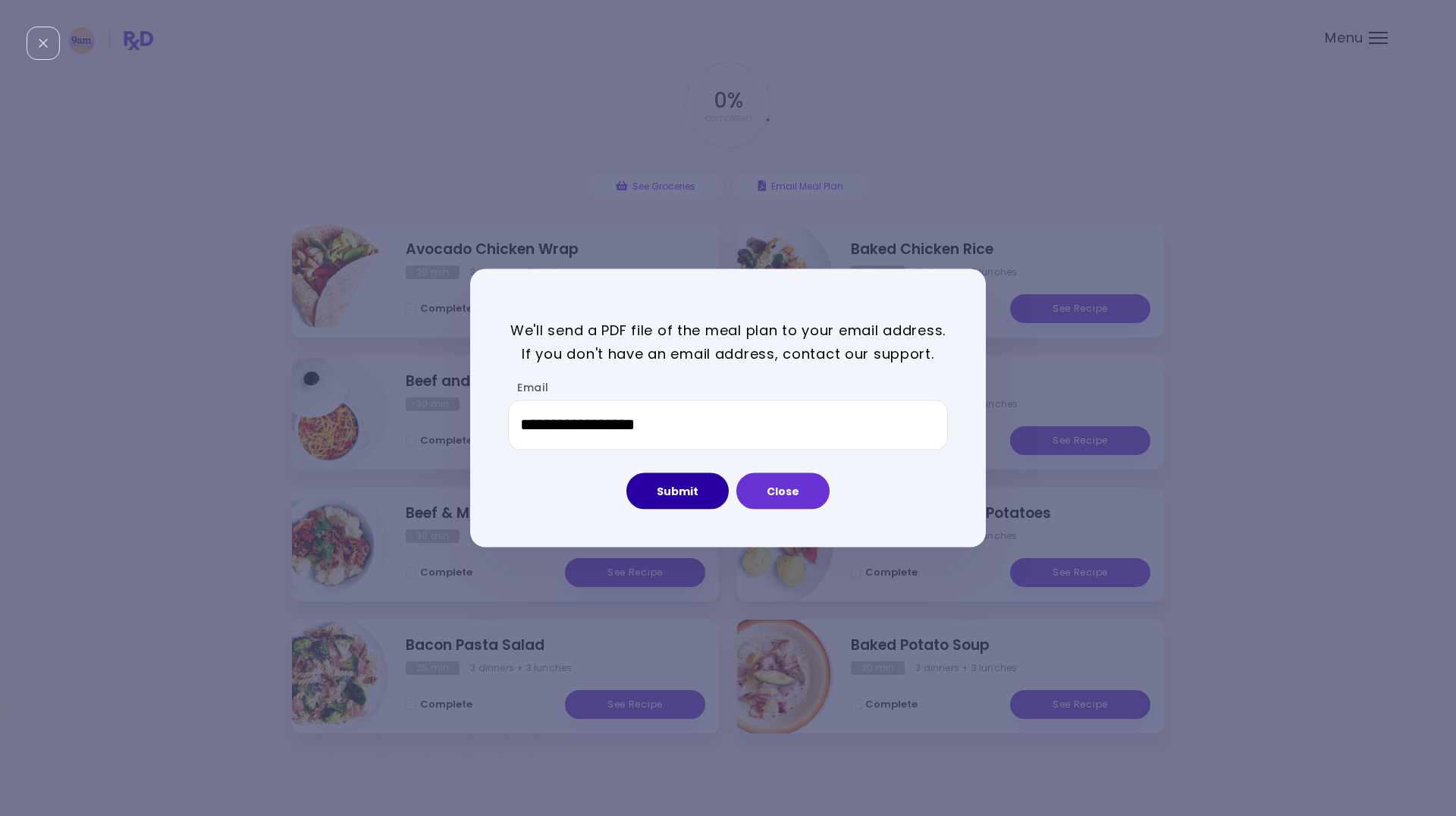
click at [669, 499] on button "Submit" at bounding box center [677, 491] width 102 height 37
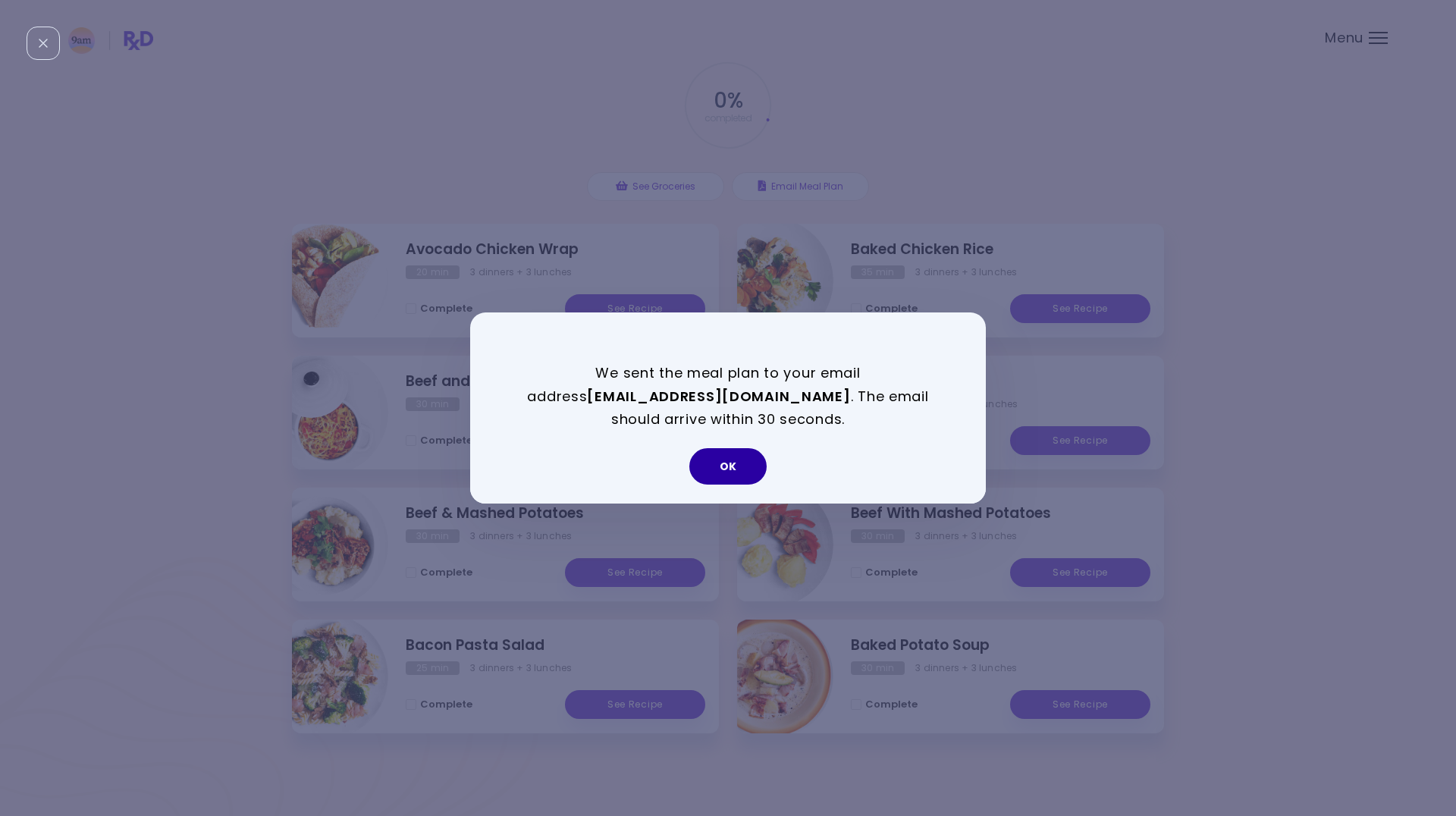
click at [733, 456] on button "OK" at bounding box center [728, 467] width 77 height 37
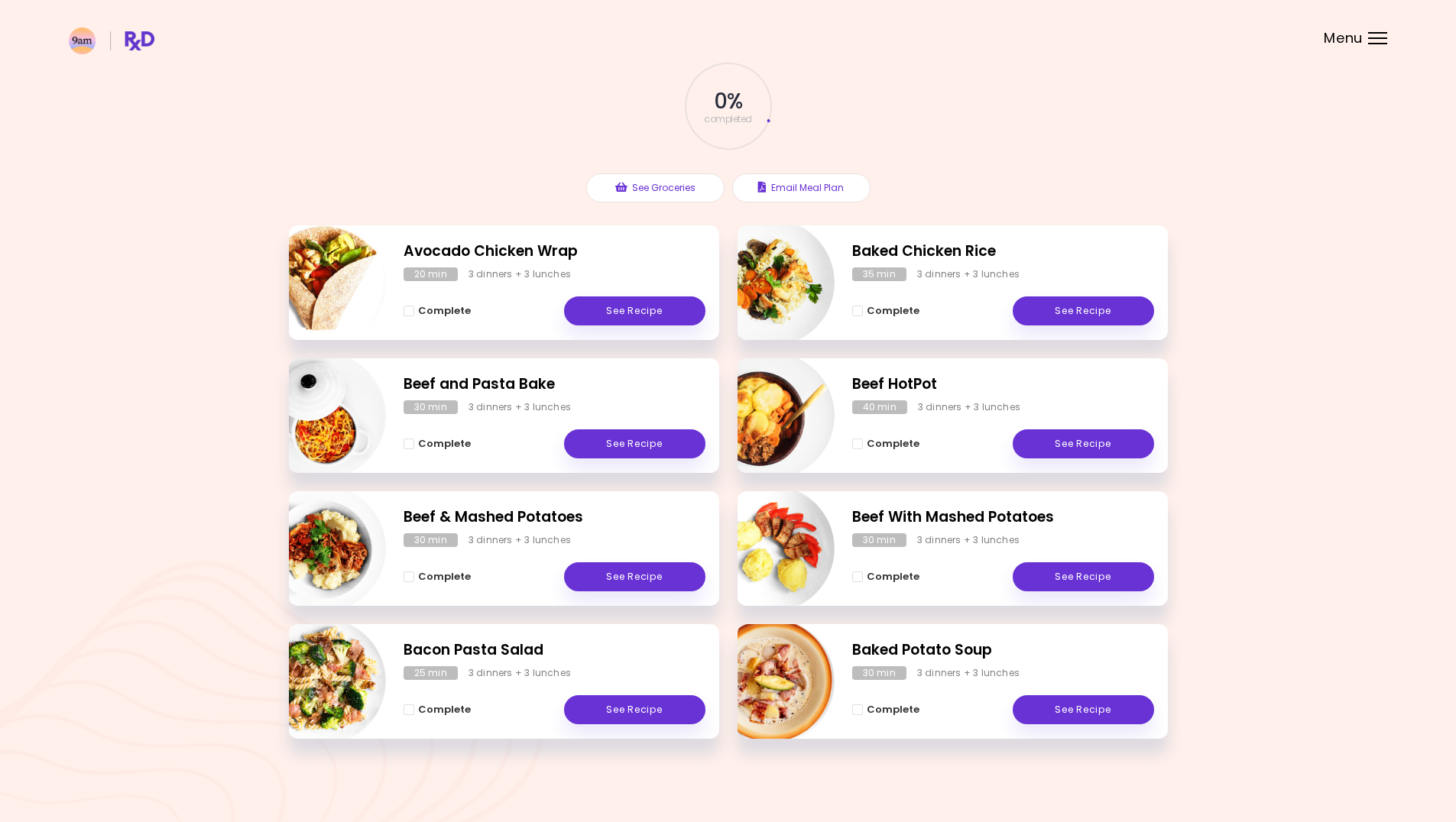
scroll to position [0, 0]
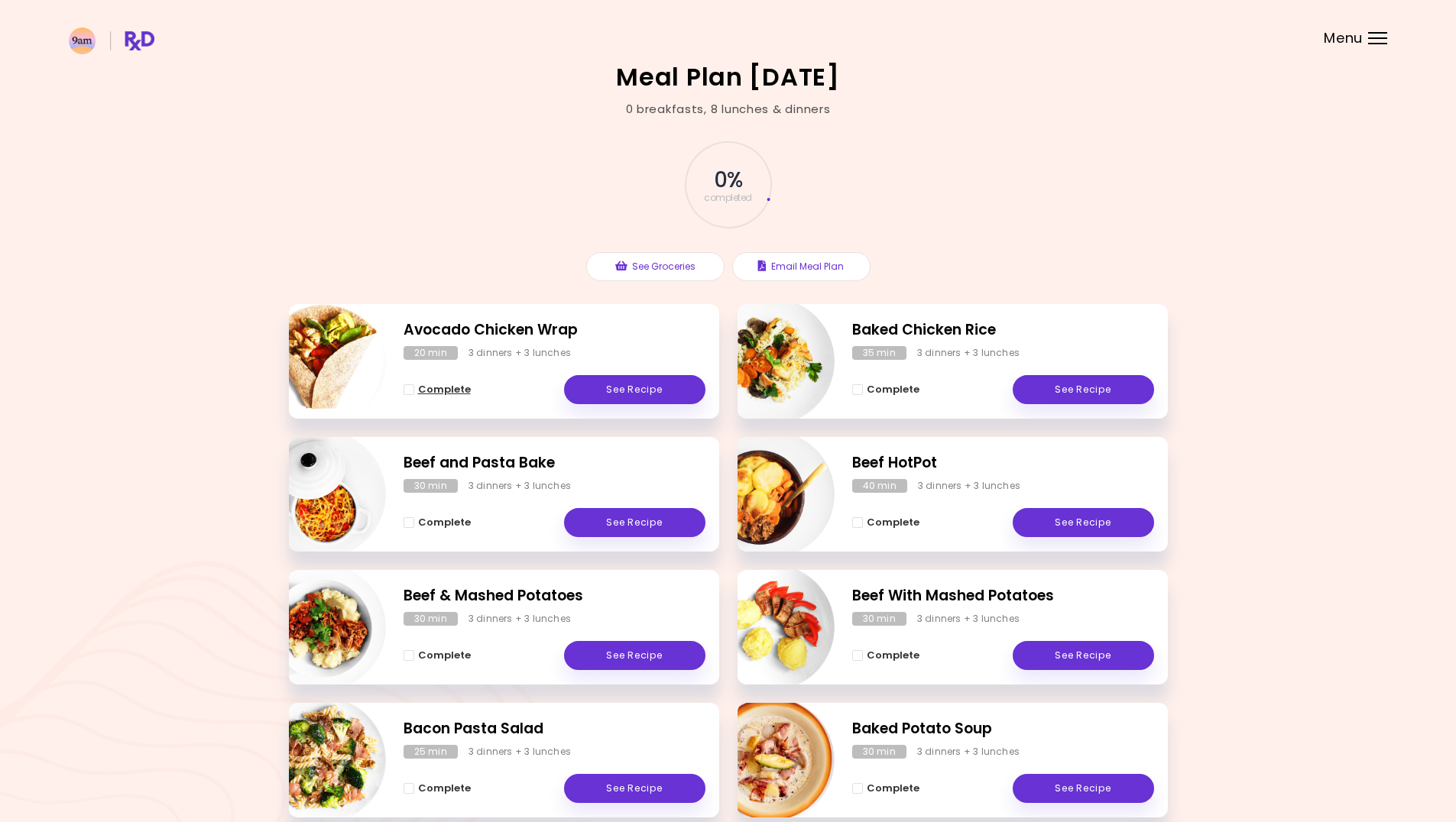
click at [452, 389] on span "Complete" at bounding box center [444, 389] width 53 height 12
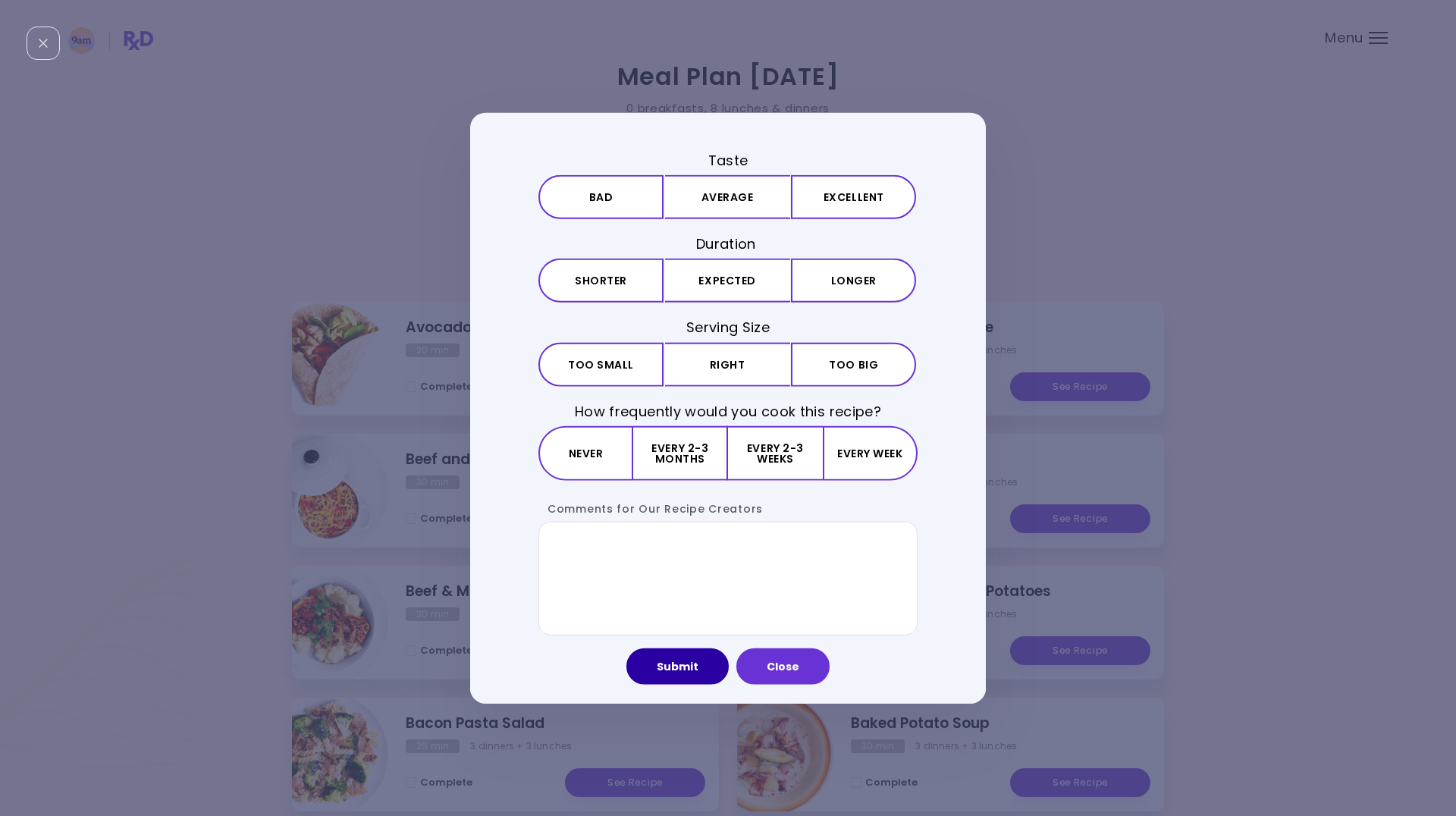
click at [706, 675] on button "Submit" at bounding box center [677, 666] width 102 height 37
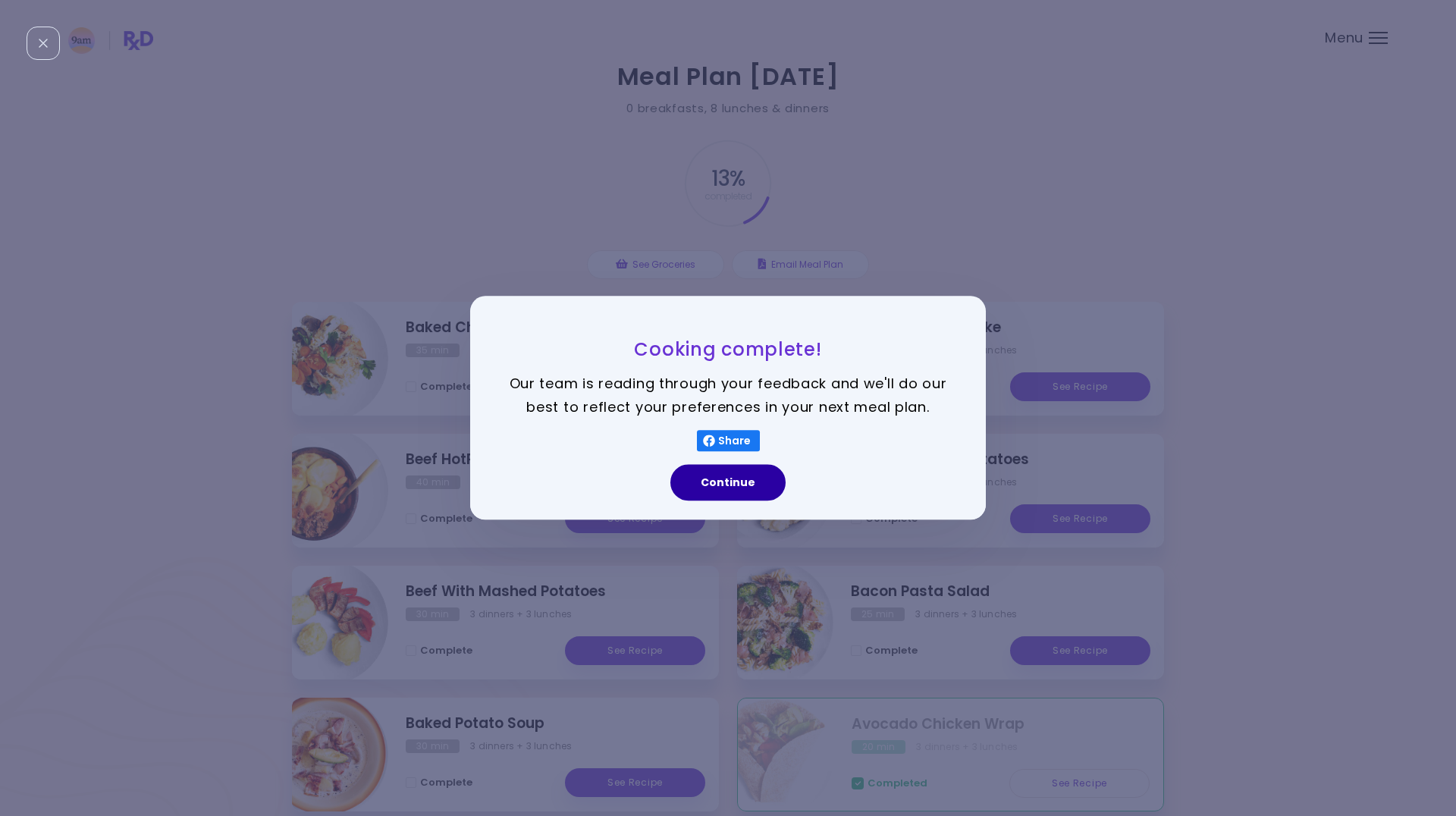
click at [695, 478] on button "Continue" at bounding box center [728, 484] width 115 height 37
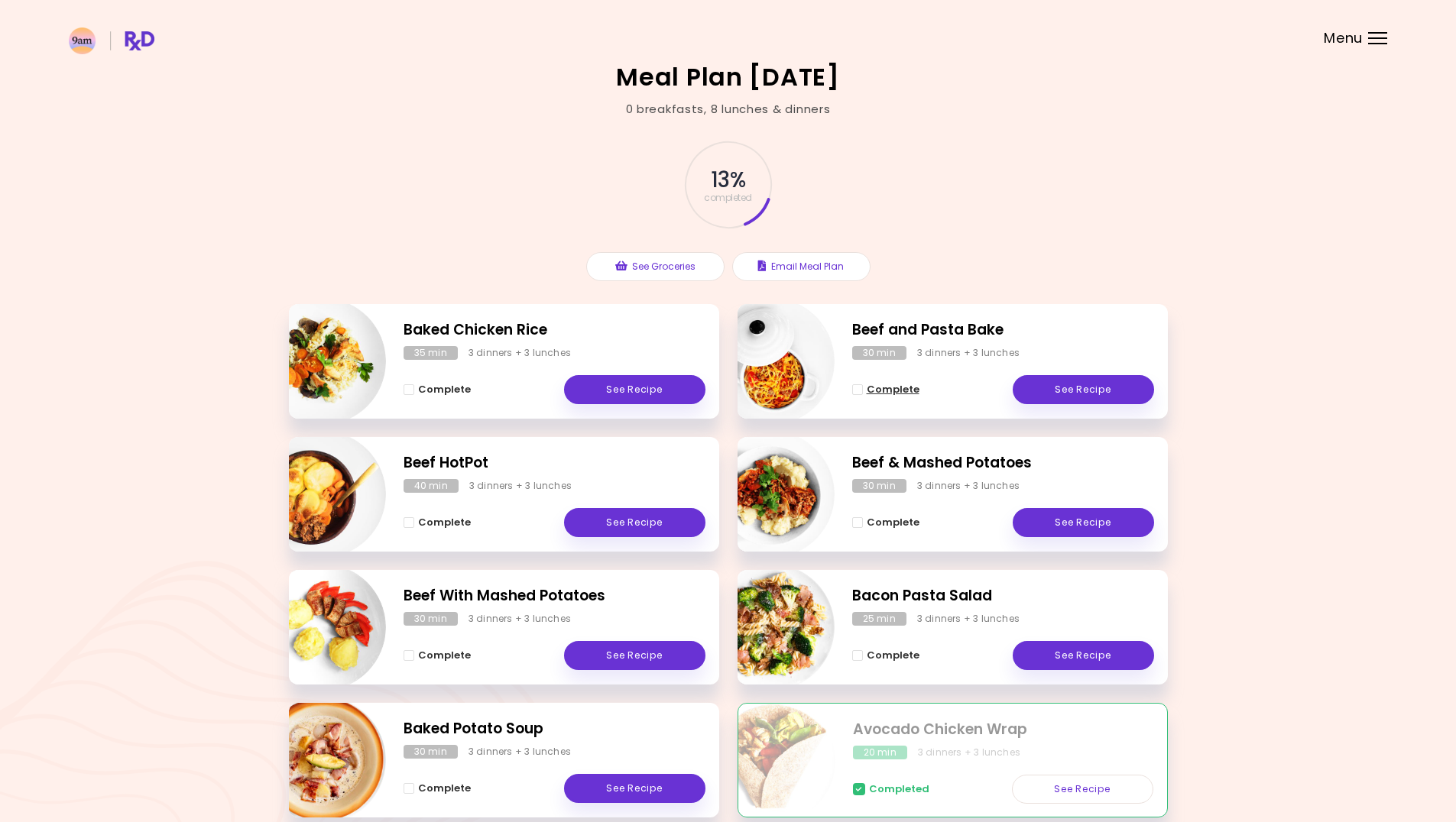
click at [861, 393] on span "Complete - Beef and Pasta Bake" at bounding box center [858, 389] width 11 height 11
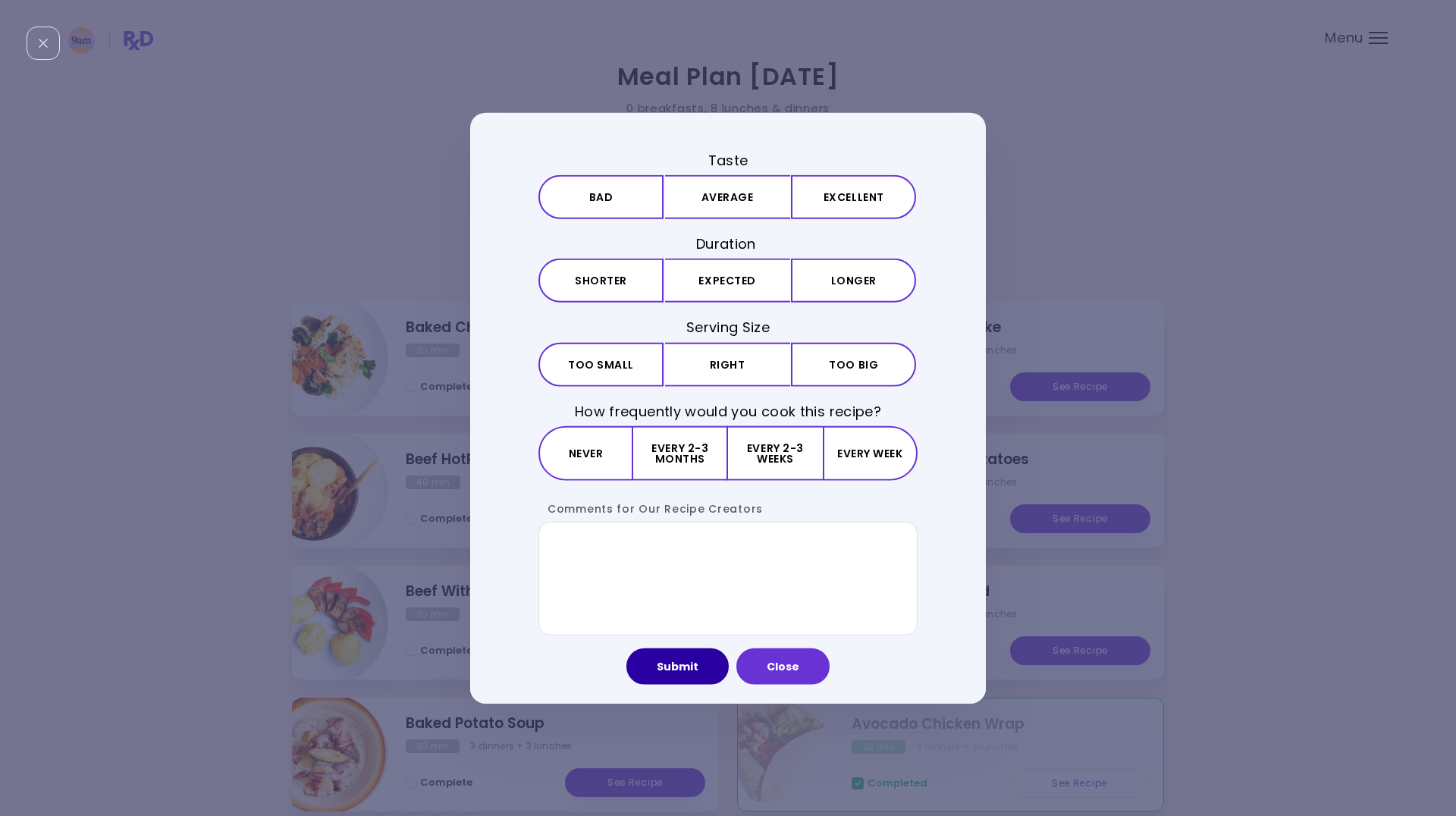
click at [682, 666] on button "Submit" at bounding box center [677, 666] width 102 height 37
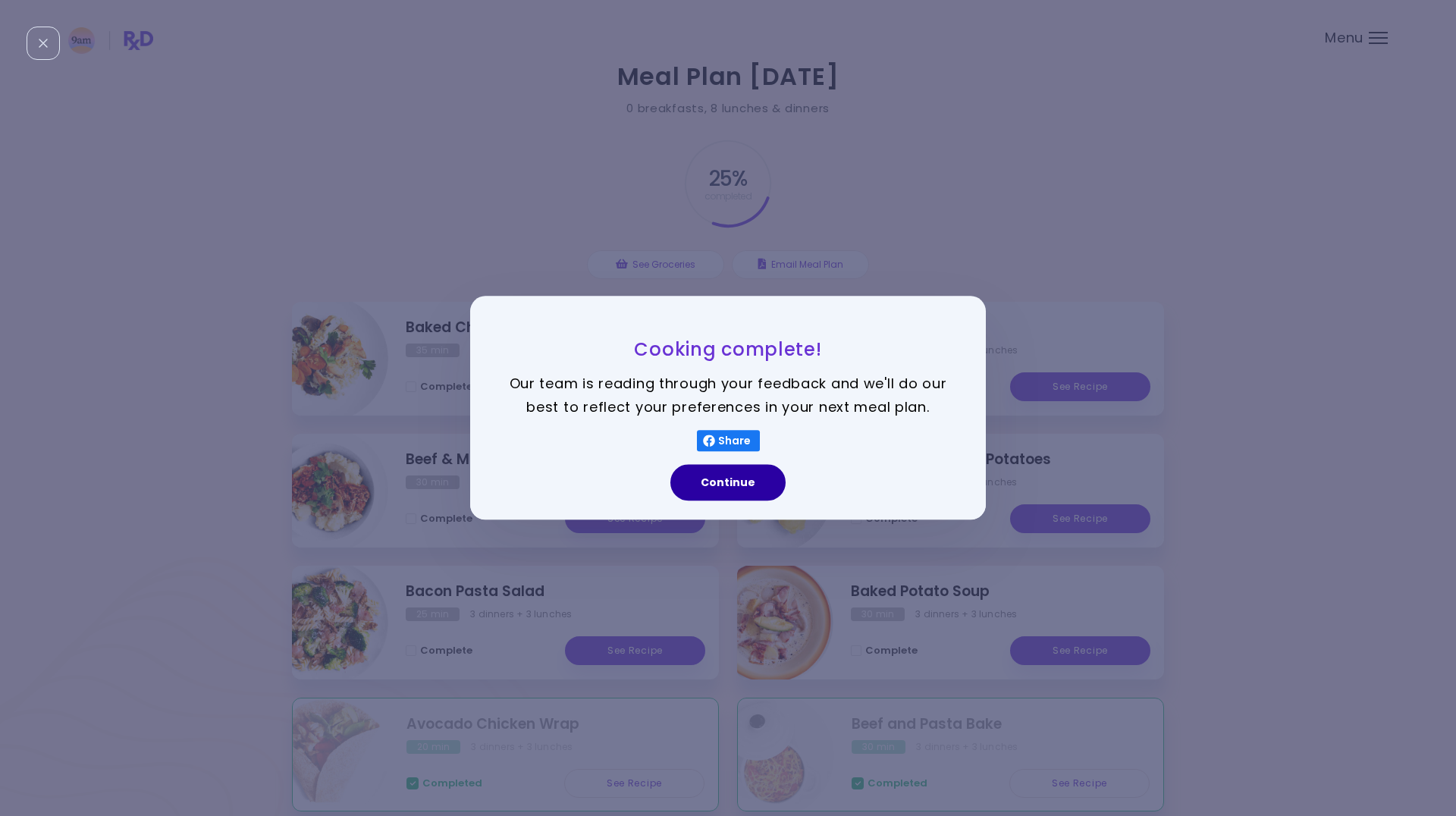
click at [721, 492] on button "Continue" at bounding box center [728, 484] width 115 height 37
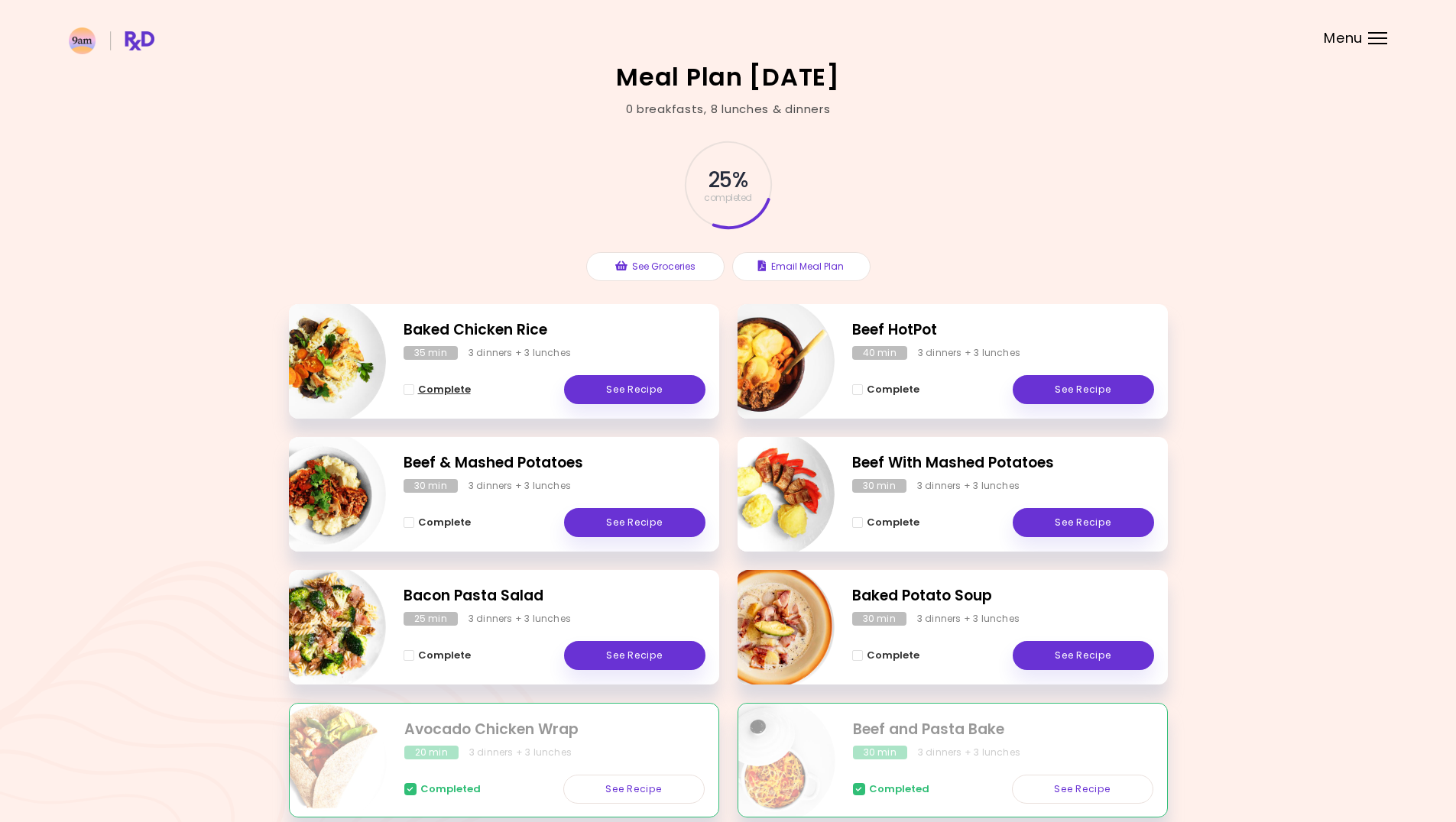
drag, startPoint x: 406, startPoint y: 393, endPoint x: 421, endPoint y: 392, distance: 15.0
click at [407, 393] on span "Complete - Baked Chicken Rice" at bounding box center [409, 389] width 11 height 11
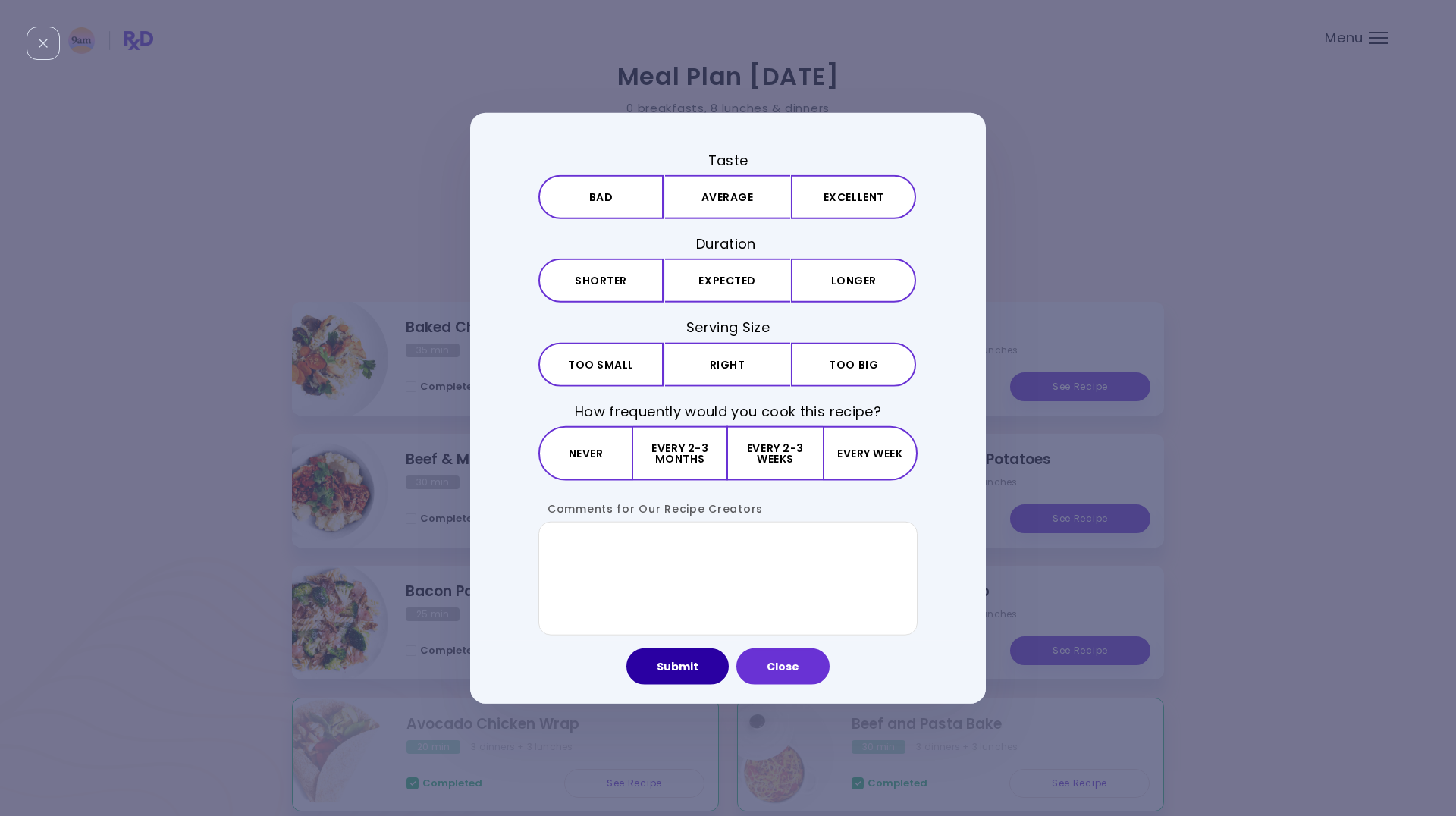
click at [703, 680] on button "Submit" at bounding box center [677, 666] width 102 height 37
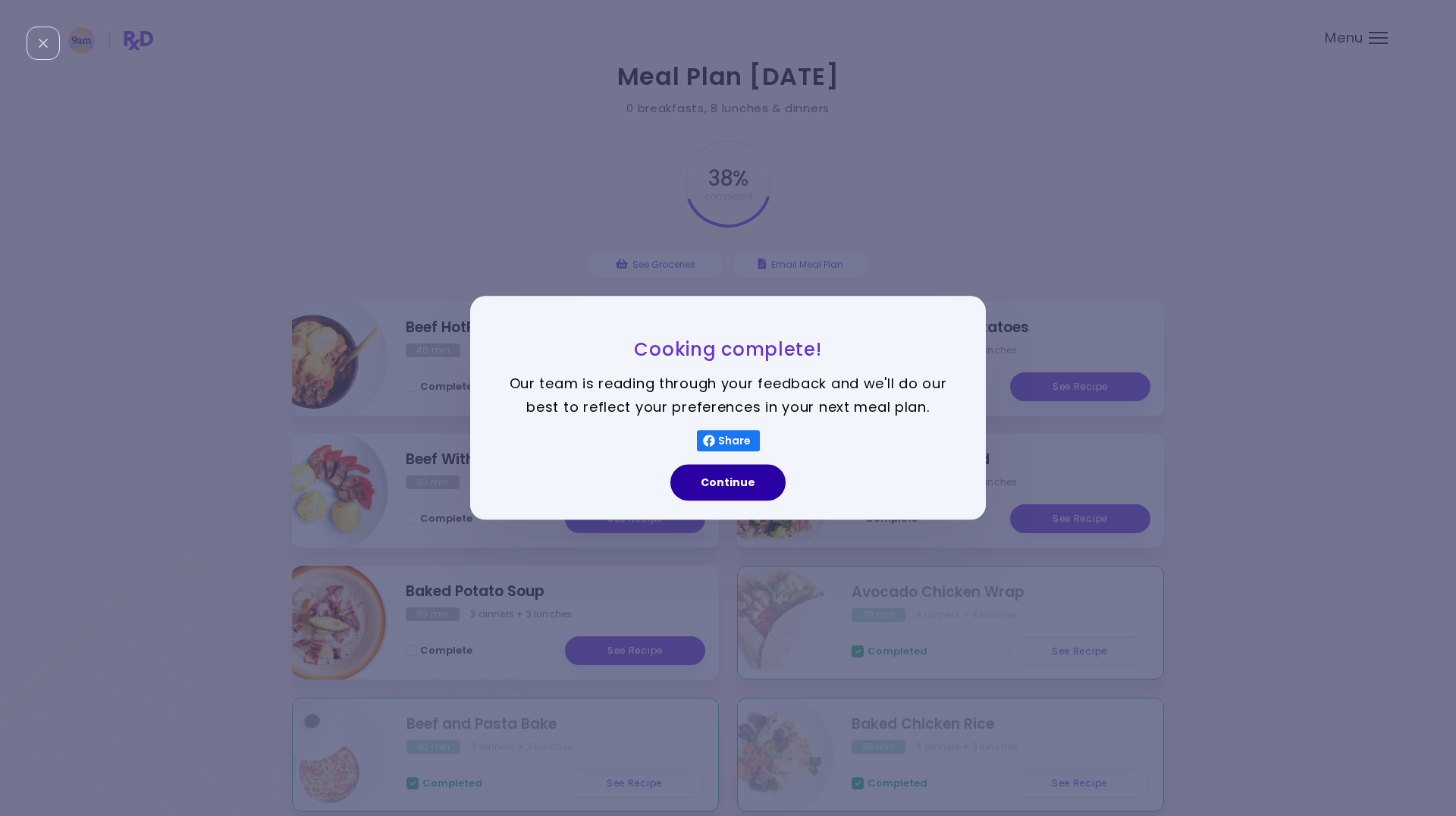
click at [756, 492] on button "Continue" at bounding box center [728, 484] width 115 height 37
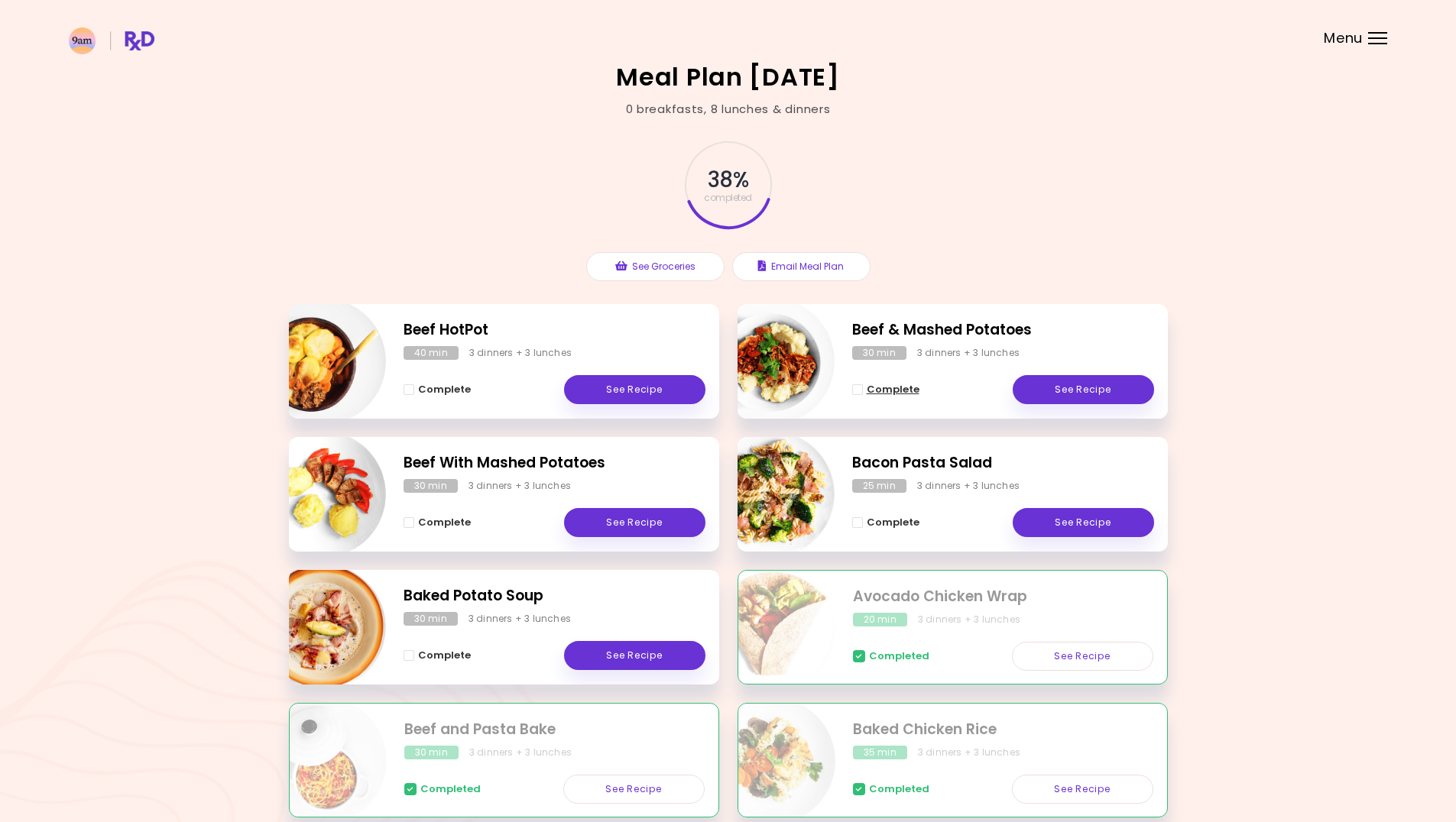
click at [855, 390] on span "Complete - Beef & Mashed Potatoes" at bounding box center [858, 389] width 11 height 11
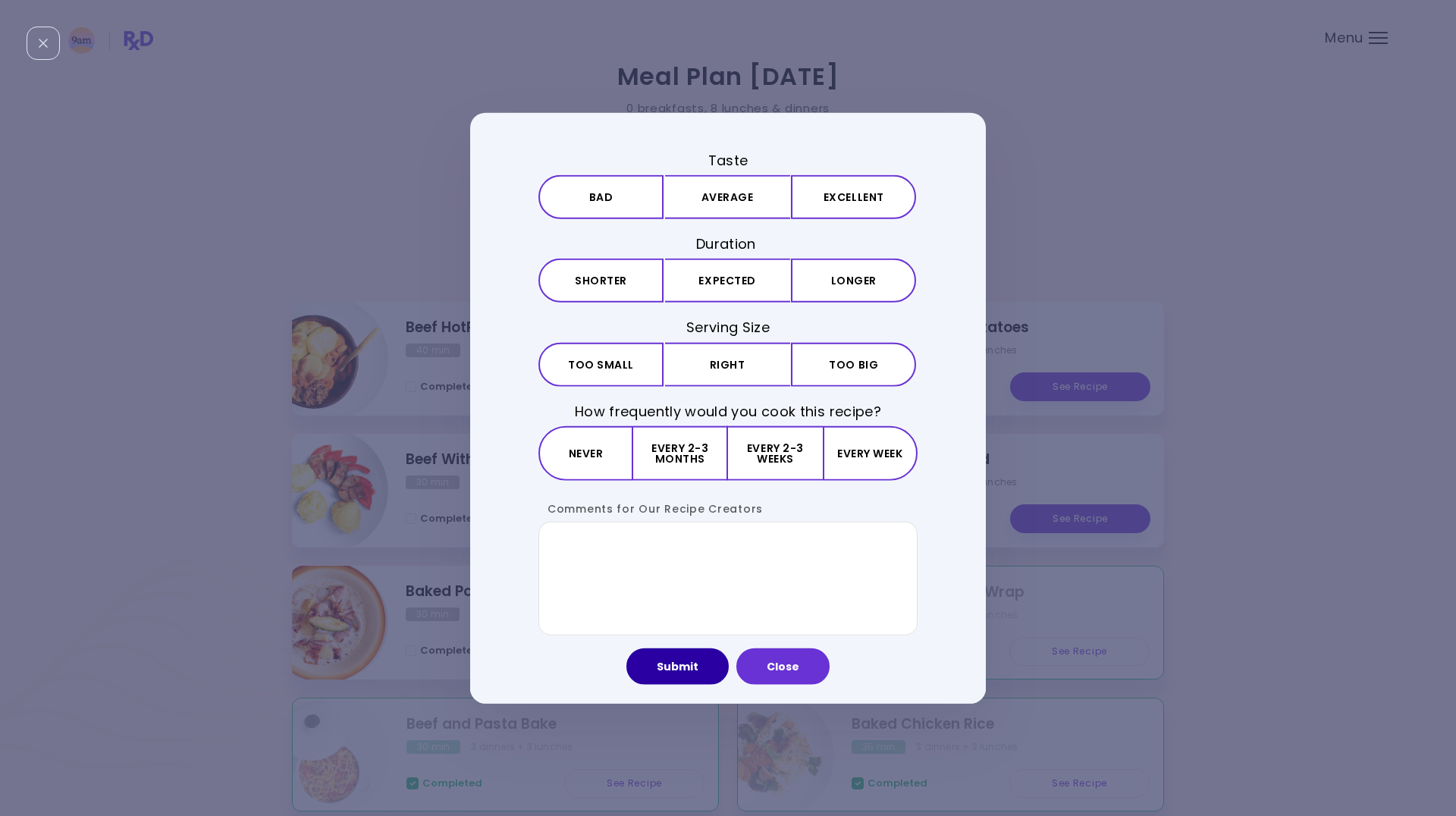
click at [693, 672] on button "Submit" at bounding box center [677, 666] width 102 height 37
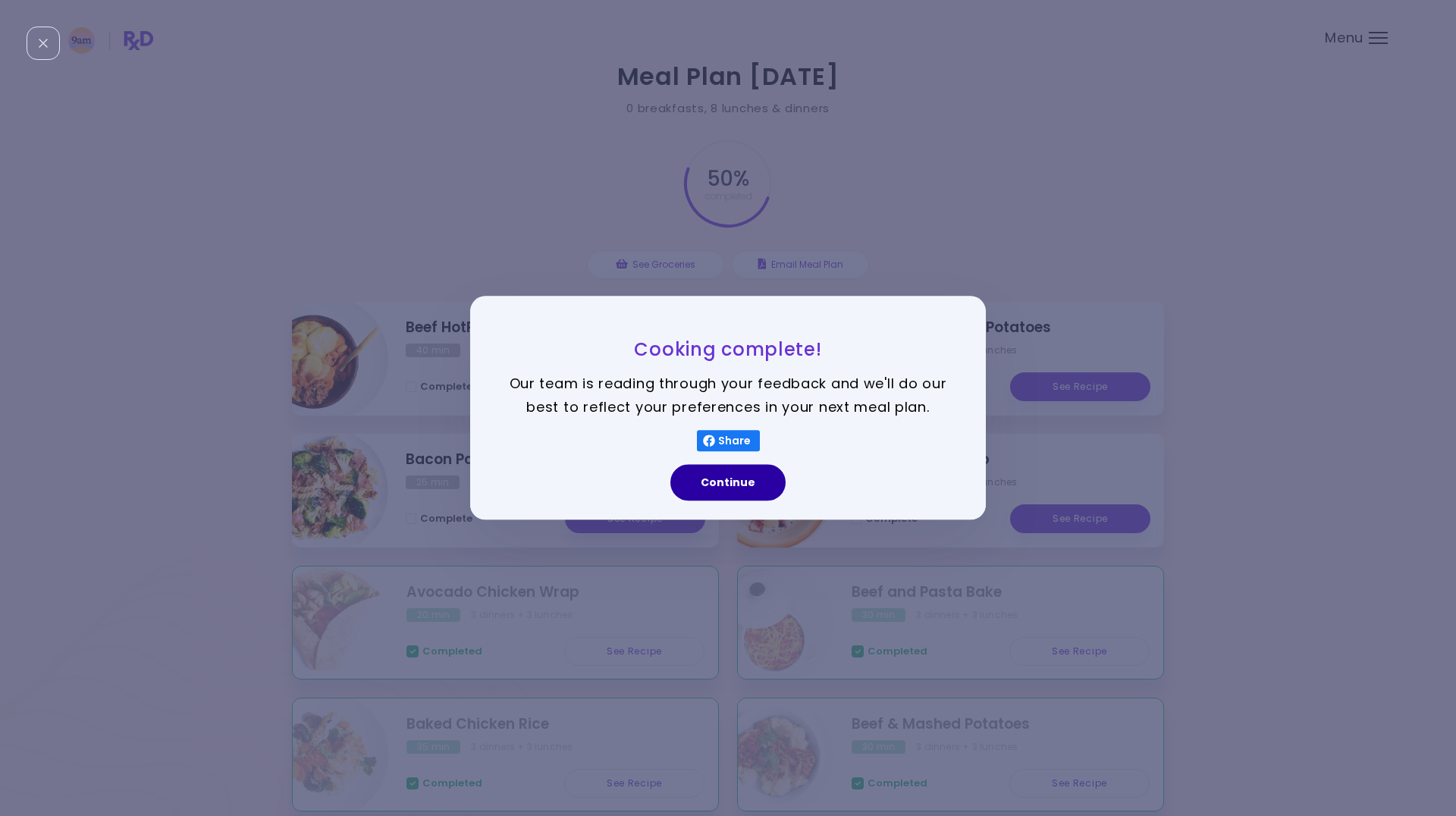
click at [759, 489] on button "Continue" at bounding box center [728, 484] width 115 height 37
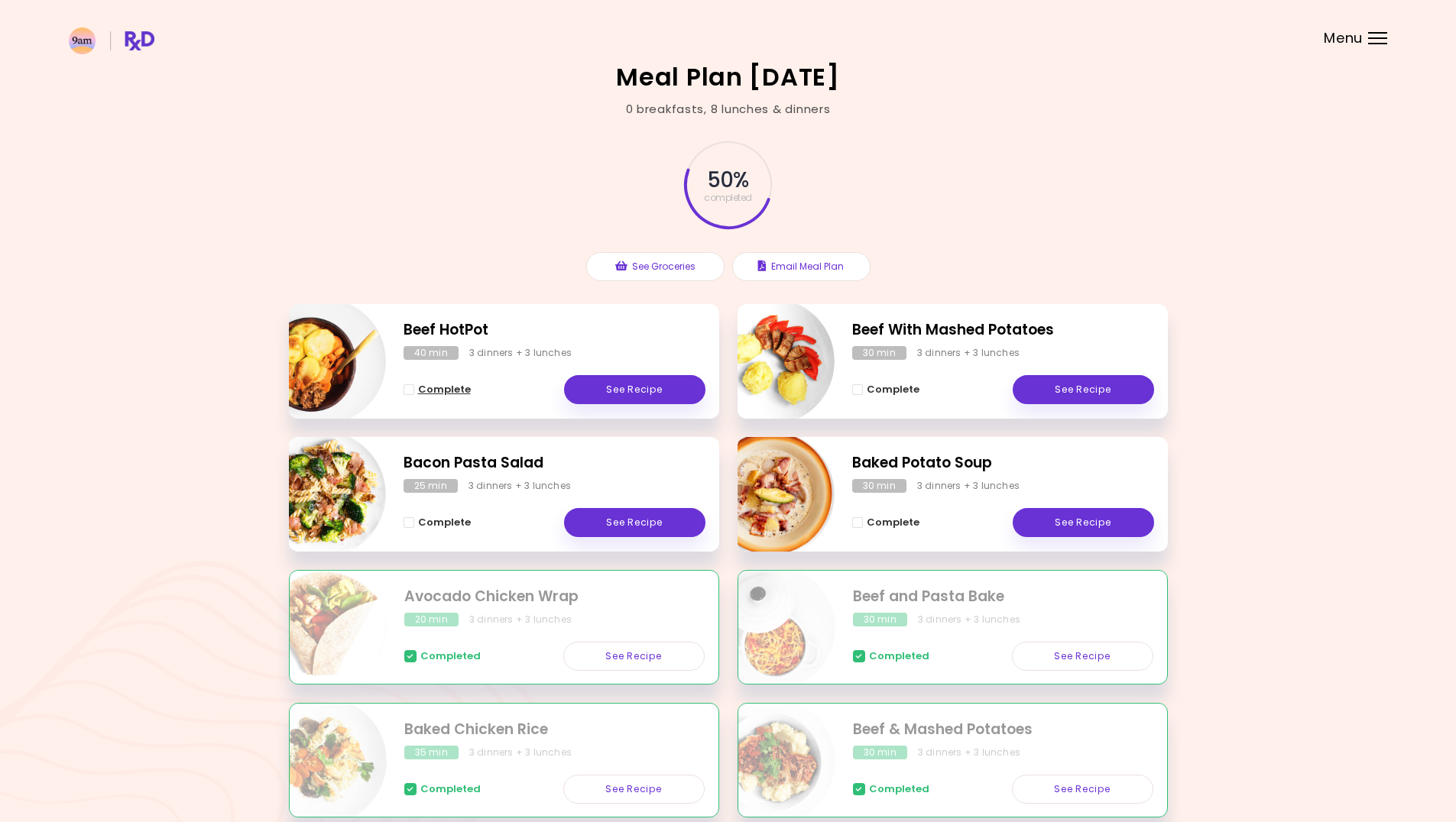
click at [412, 389] on span "Complete - Beef HotPot" at bounding box center [409, 389] width 11 height 11
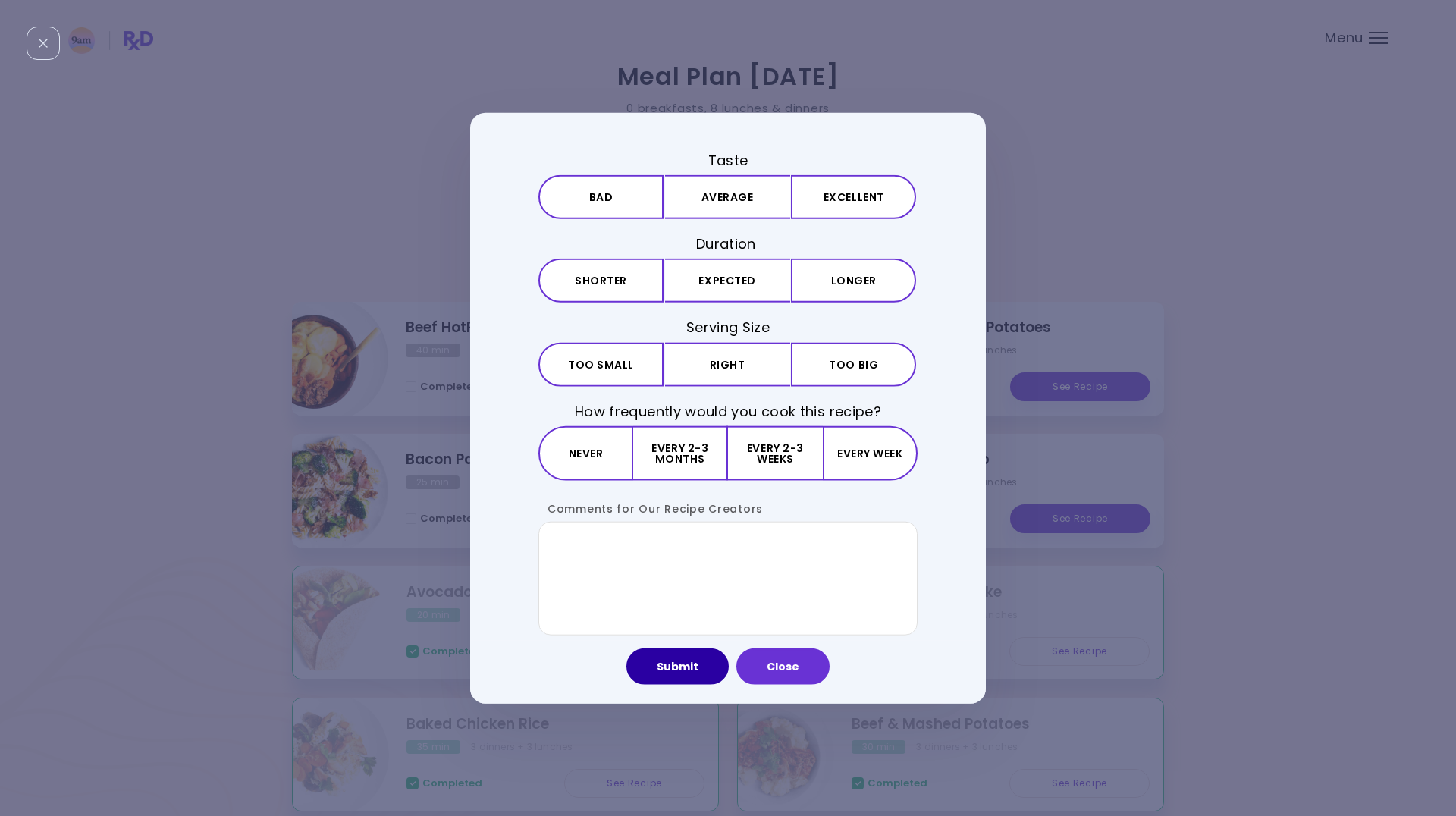
click at [693, 660] on button "Submit" at bounding box center [677, 666] width 102 height 37
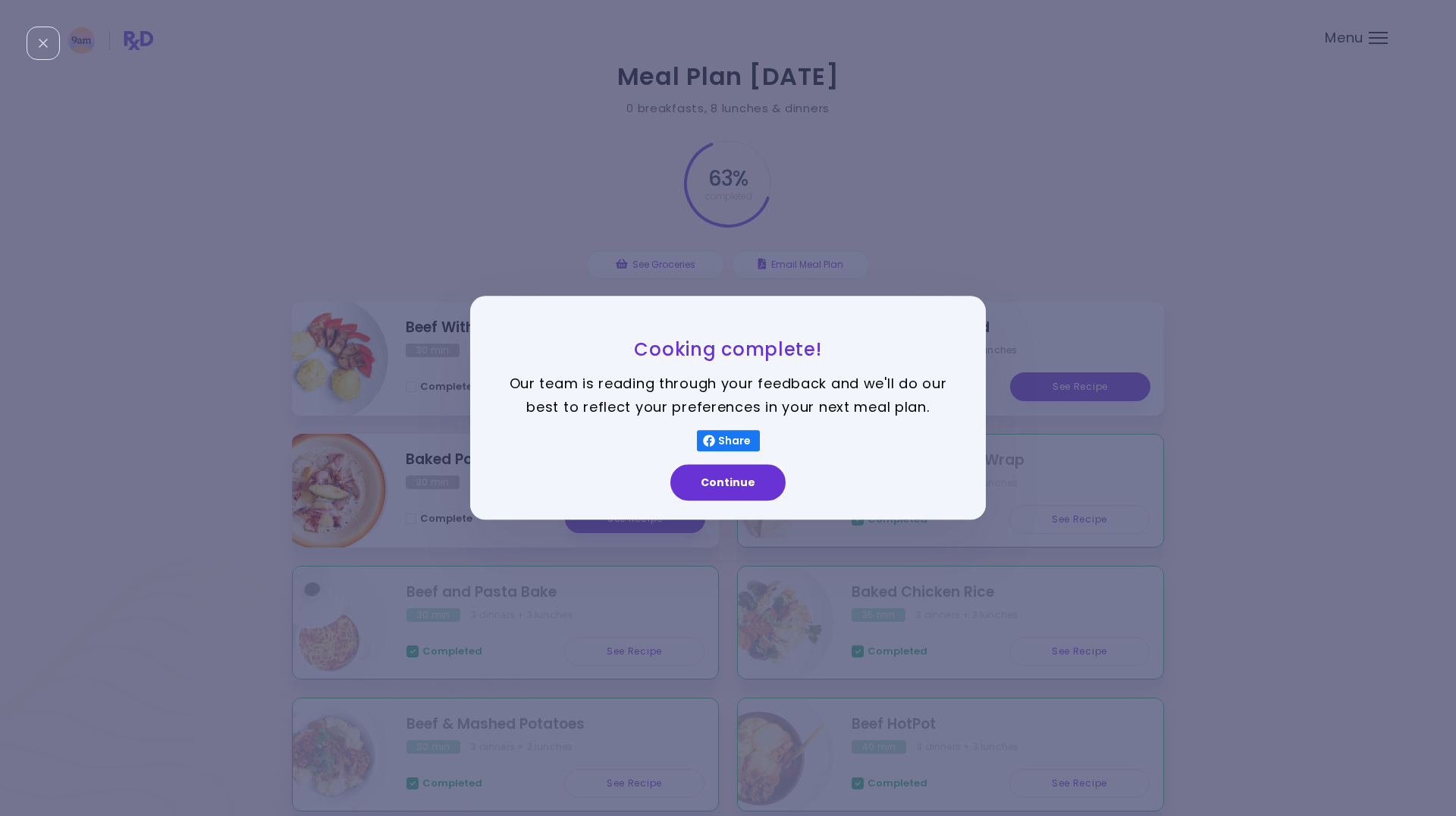
click at [755, 504] on div "Continue" at bounding box center [728, 489] width 516 height 63
click at [753, 495] on button "Continue" at bounding box center [728, 484] width 115 height 37
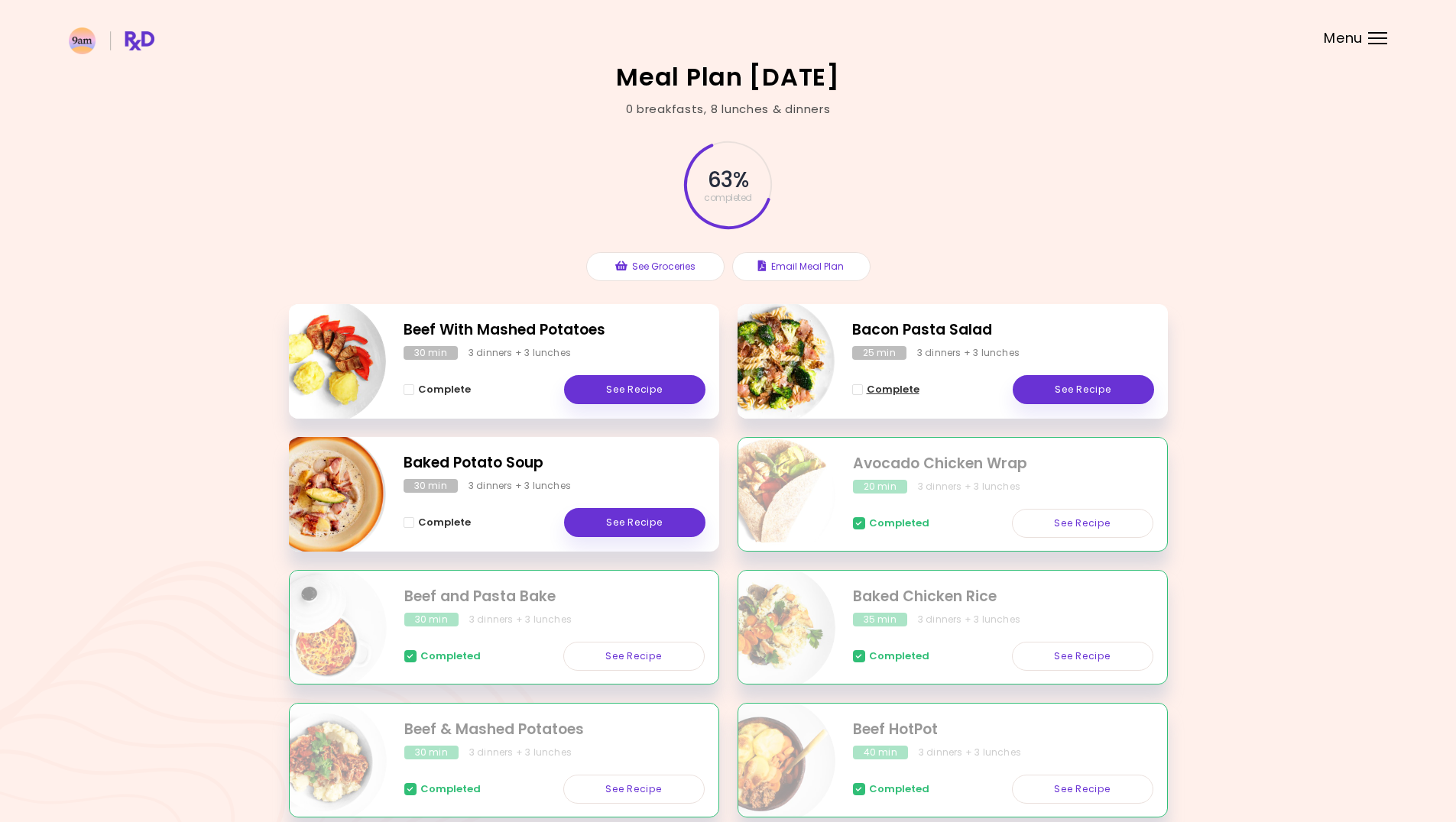
click at [856, 389] on span "Complete - Bacon Pasta Salad" at bounding box center [858, 389] width 11 height 11
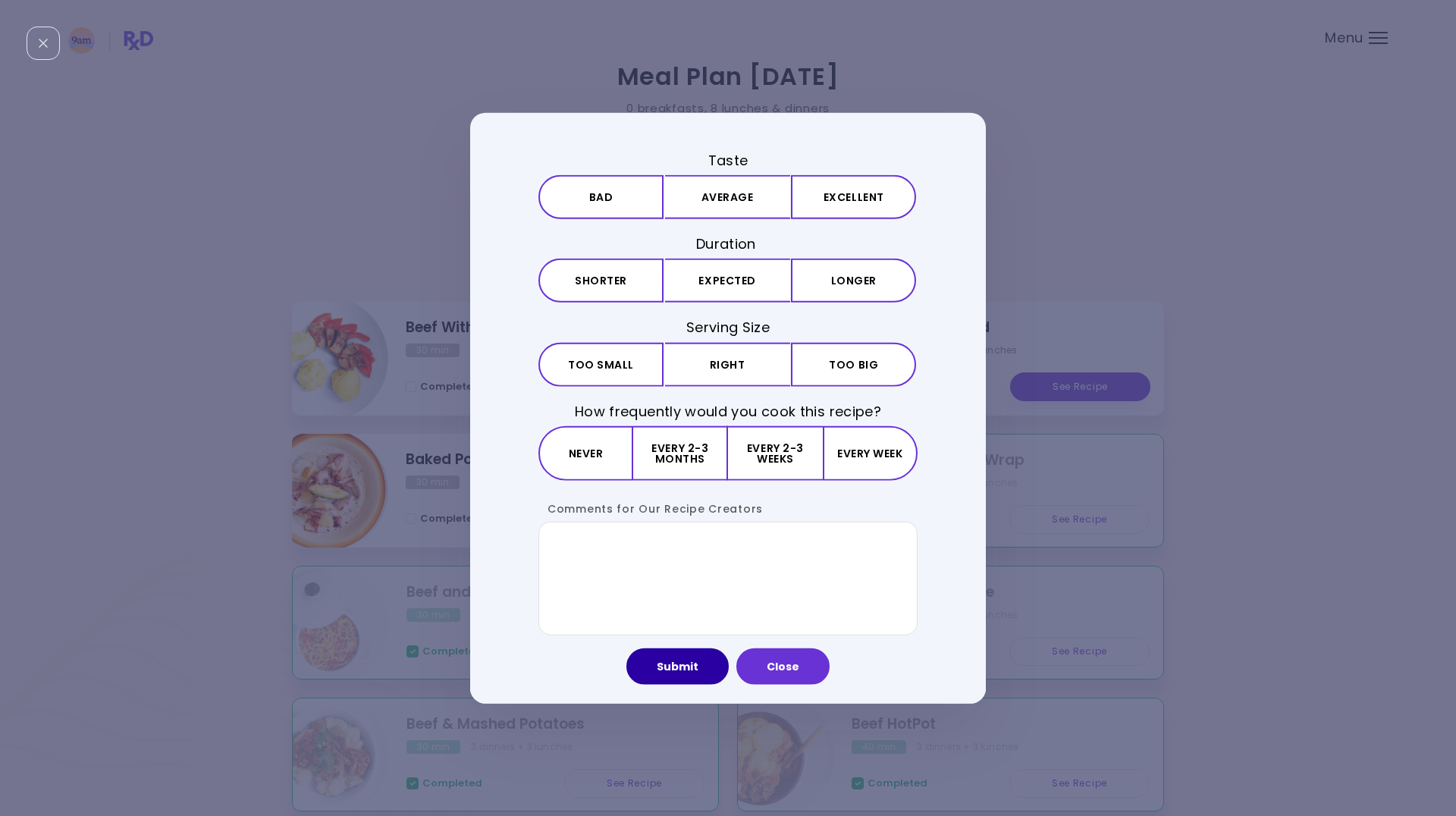
click at [694, 666] on button "Submit" at bounding box center [677, 666] width 102 height 37
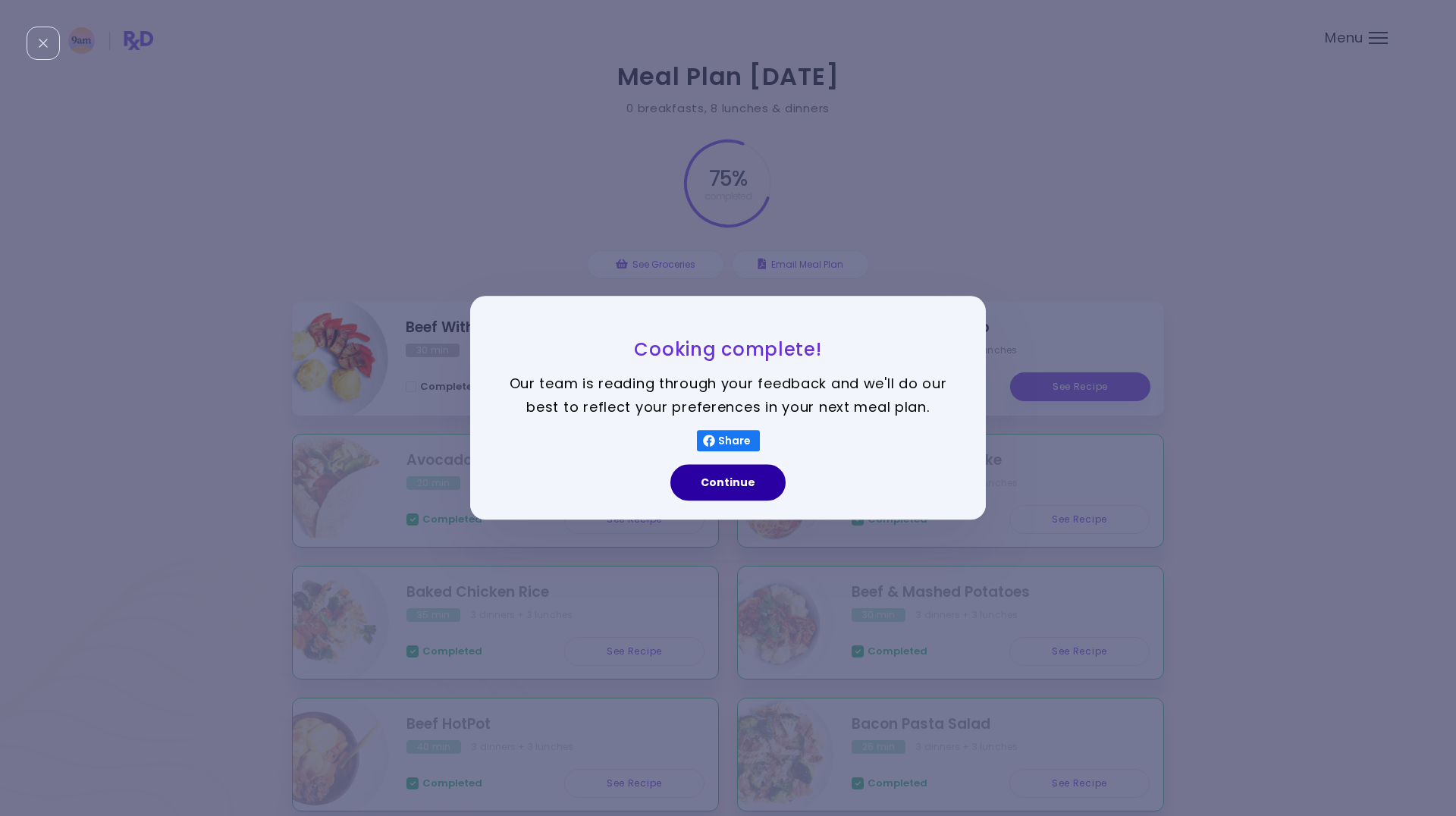
click at [735, 499] on button "Continue" at bounding box center [728, 484] width 115 height 37
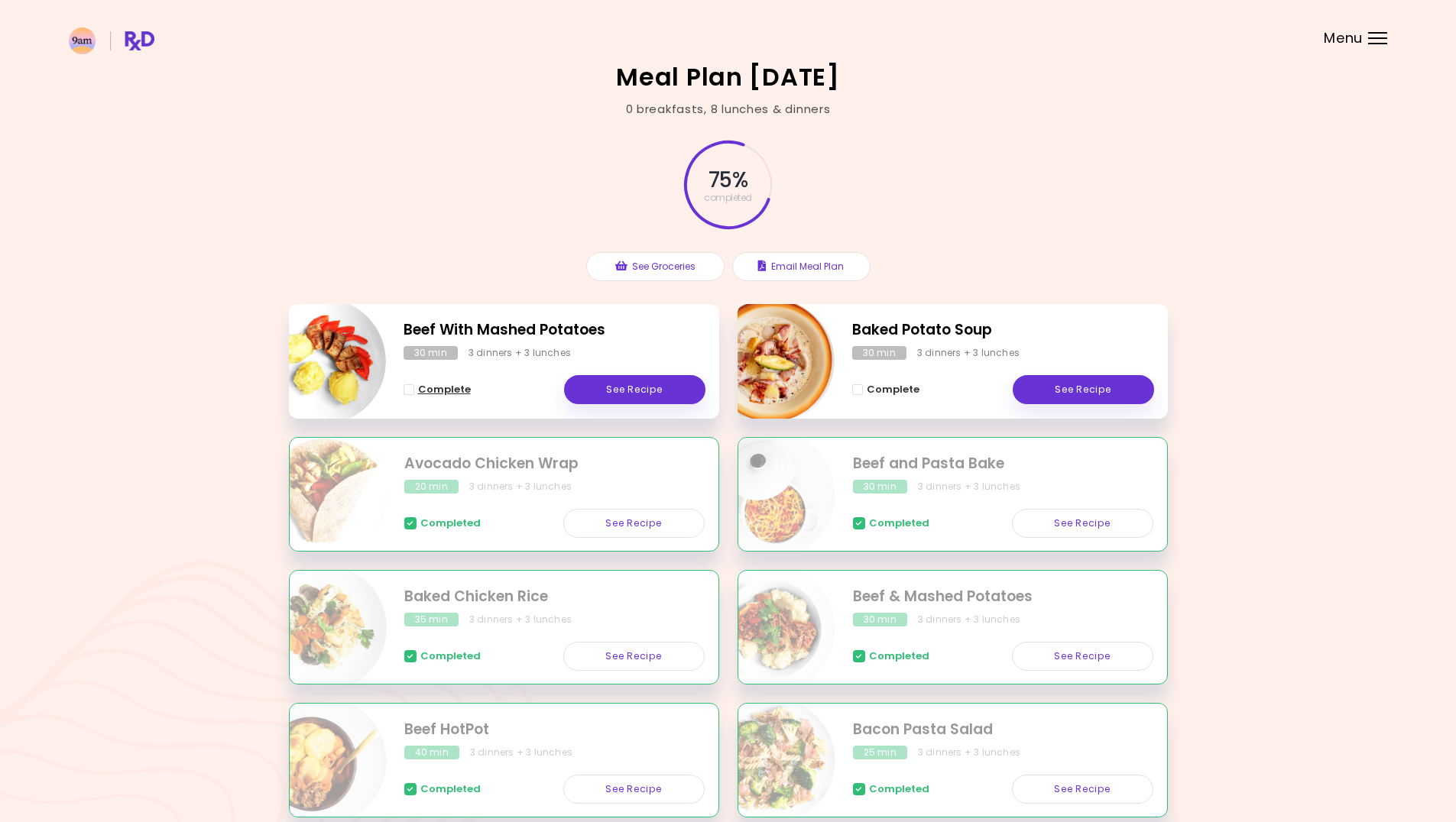
click at [409, 395] on span "Complete - Beef With Mashed Potatoes" at bounding box center [409, 389] width 11 height 11
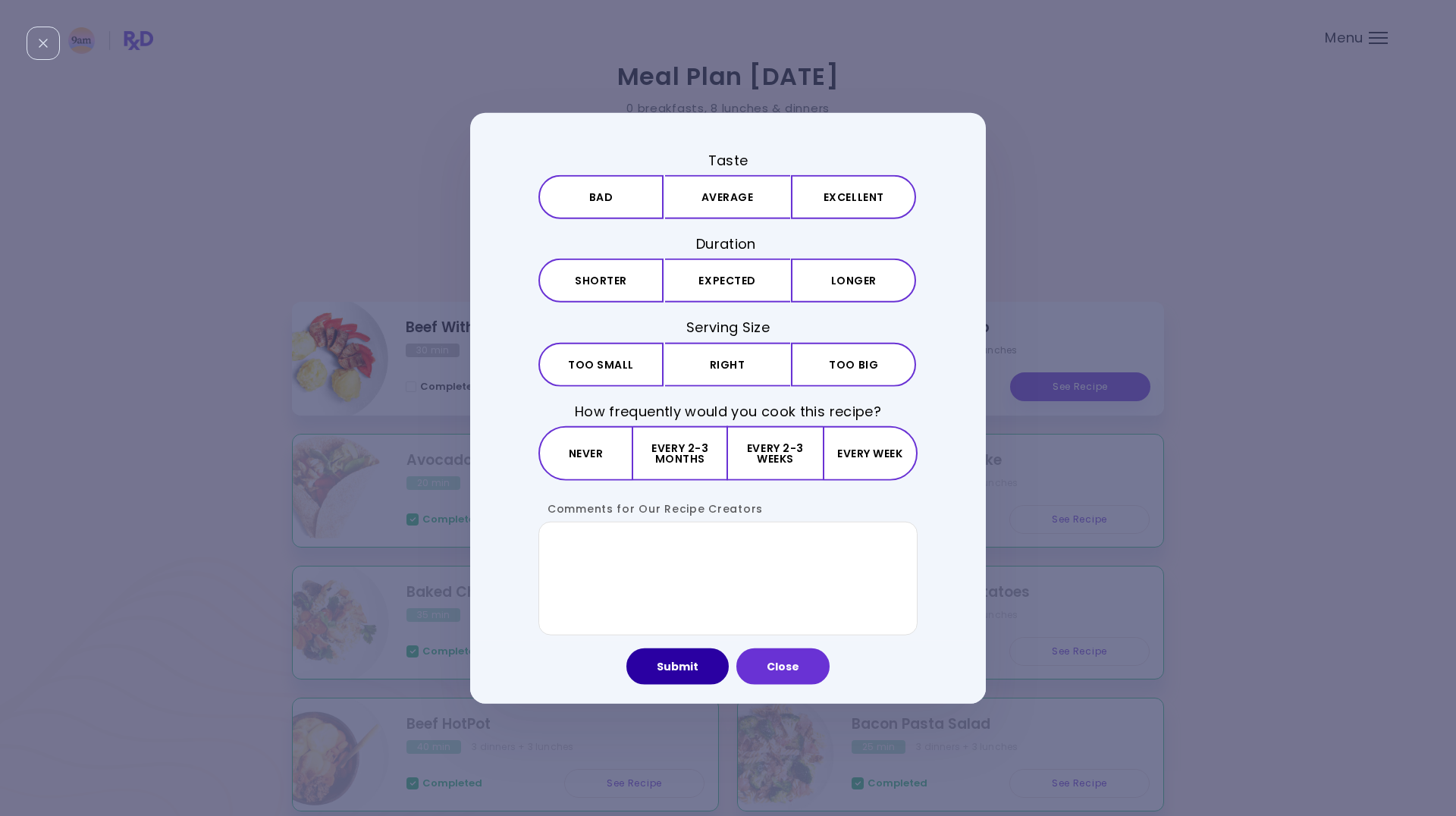
click at [664, 669] on button "Submit" at bounding box center [677, 666] width 102 height 37
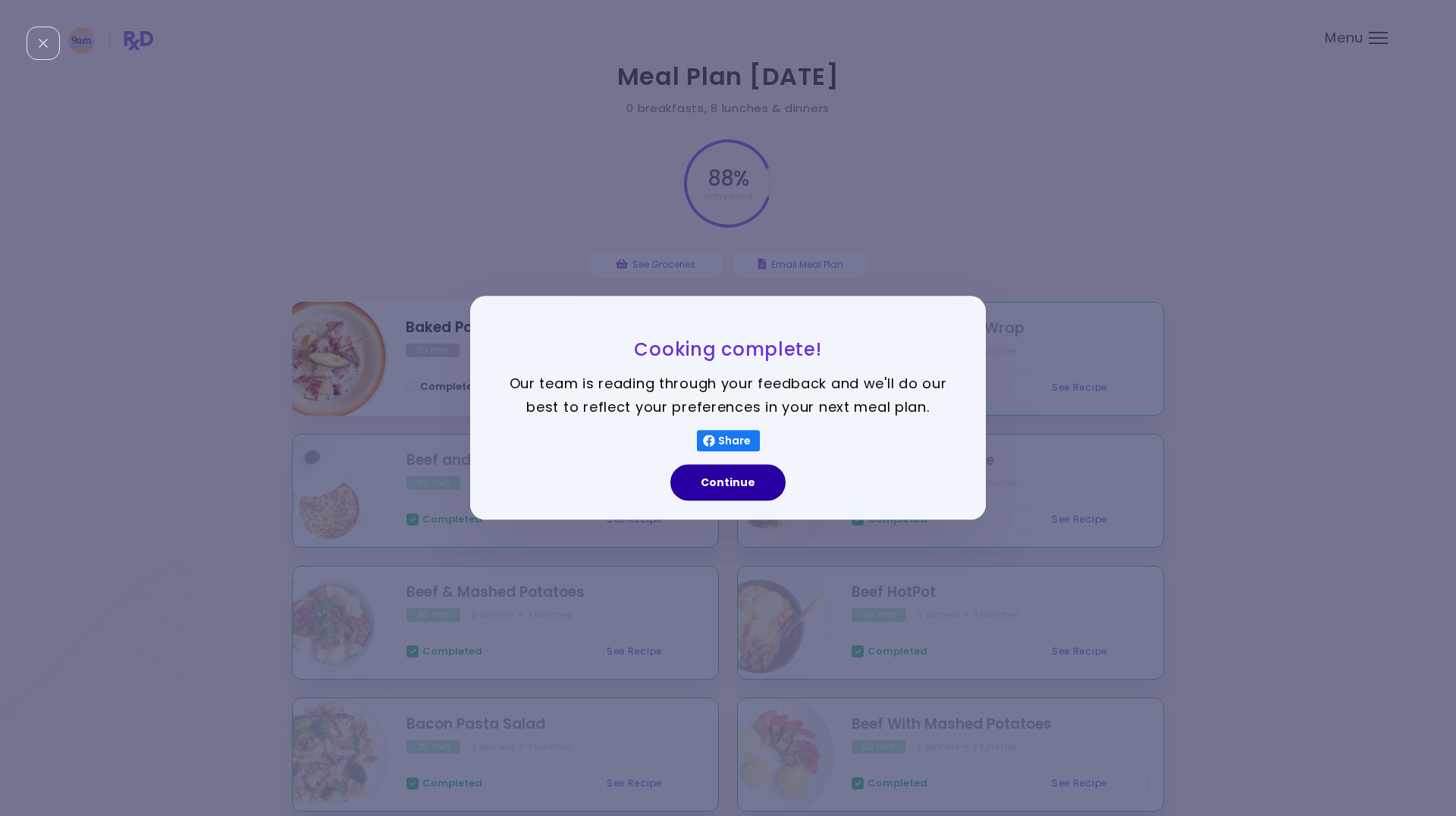
click at [718, 489] on button "Continue" at bounding box center [728, 484] width 115 height 37
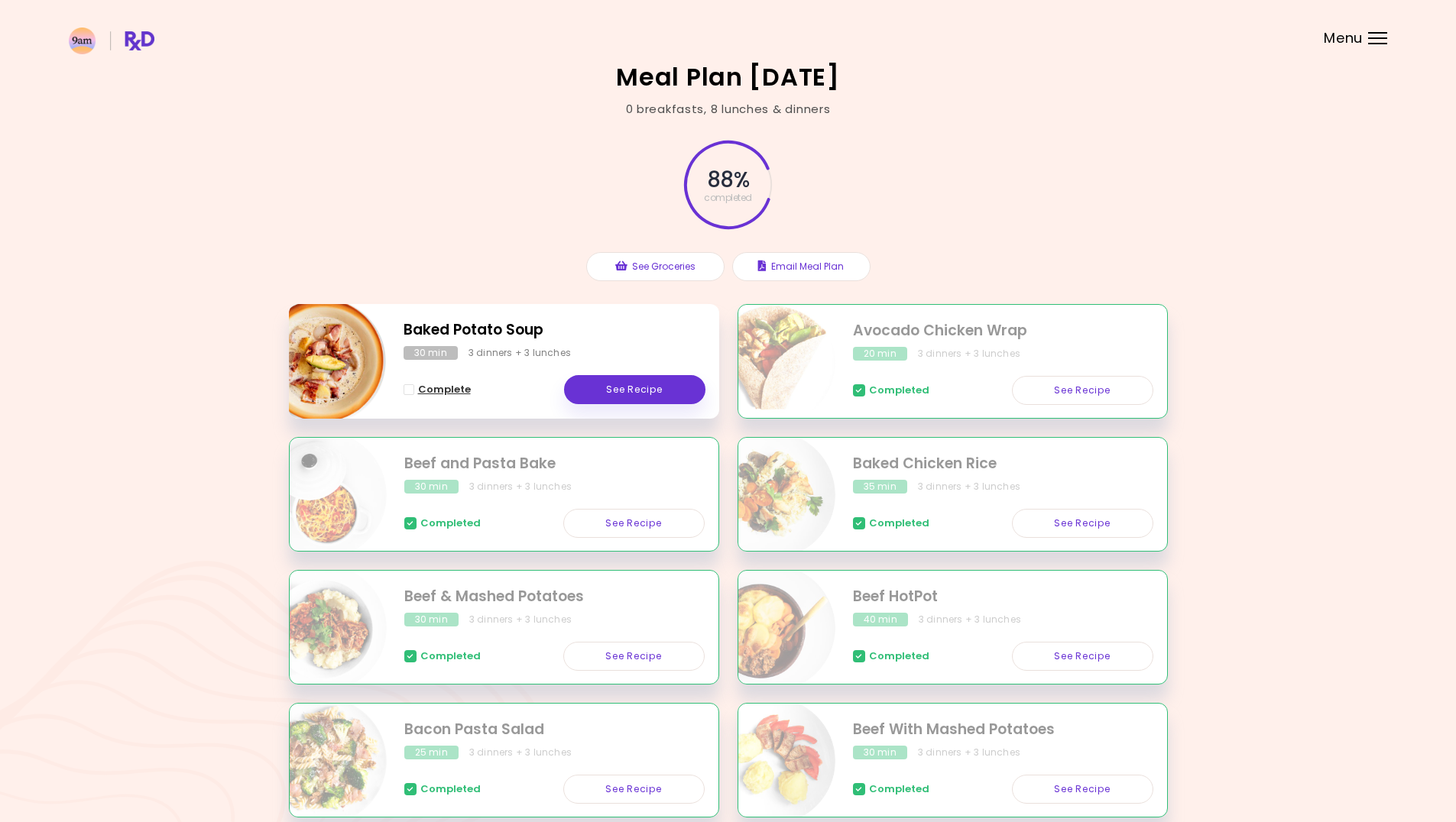
click at [452, 391] on span "Complete" at bounding box center [444, 389] width 53 height 12
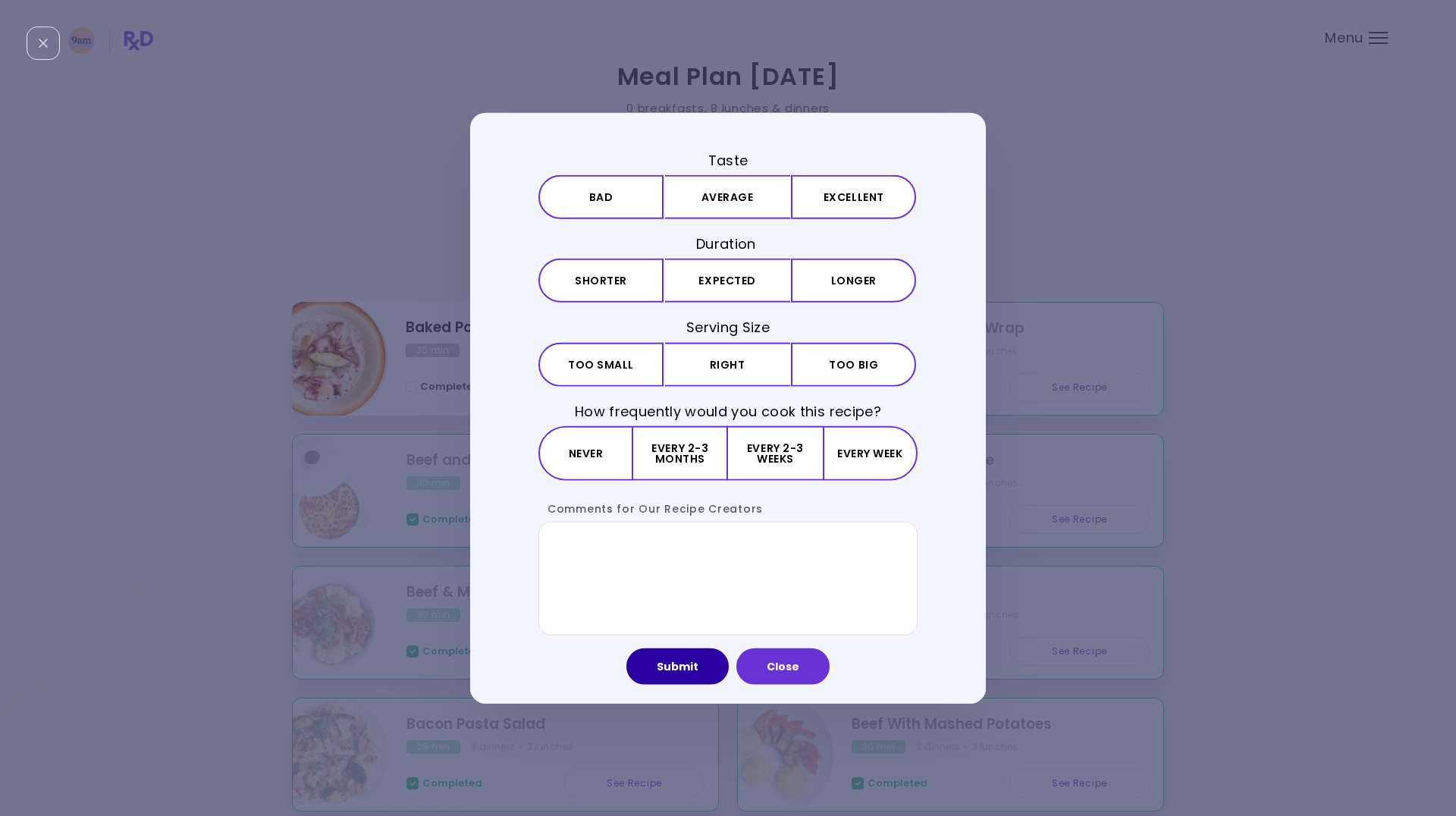
click at [672, 668] on button "Submit" at bounding box center [677, 666] width 102 height 37
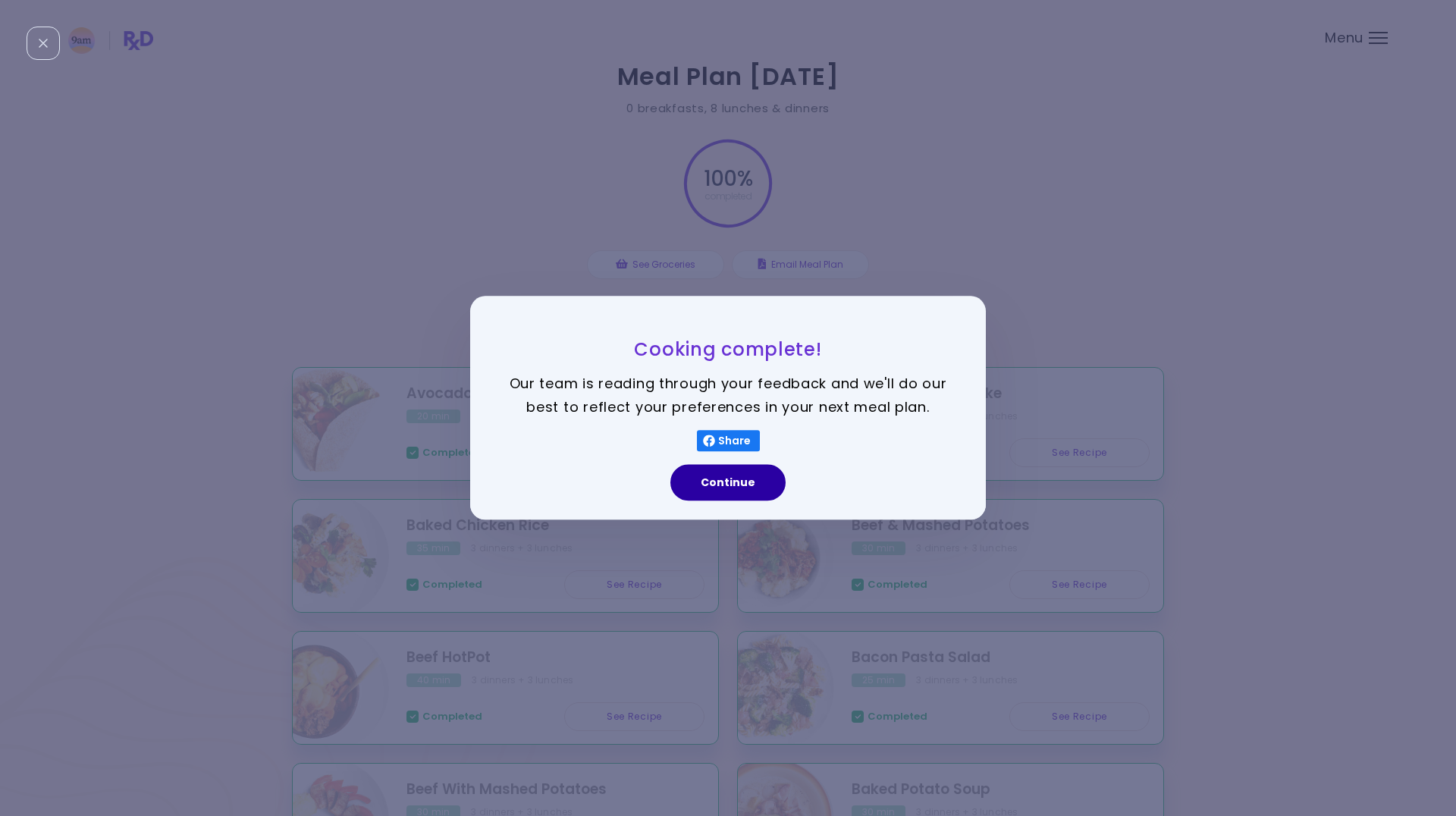
click at [724, 500] on button "Continue" at bounding box center [728, 484] width 115 height 37
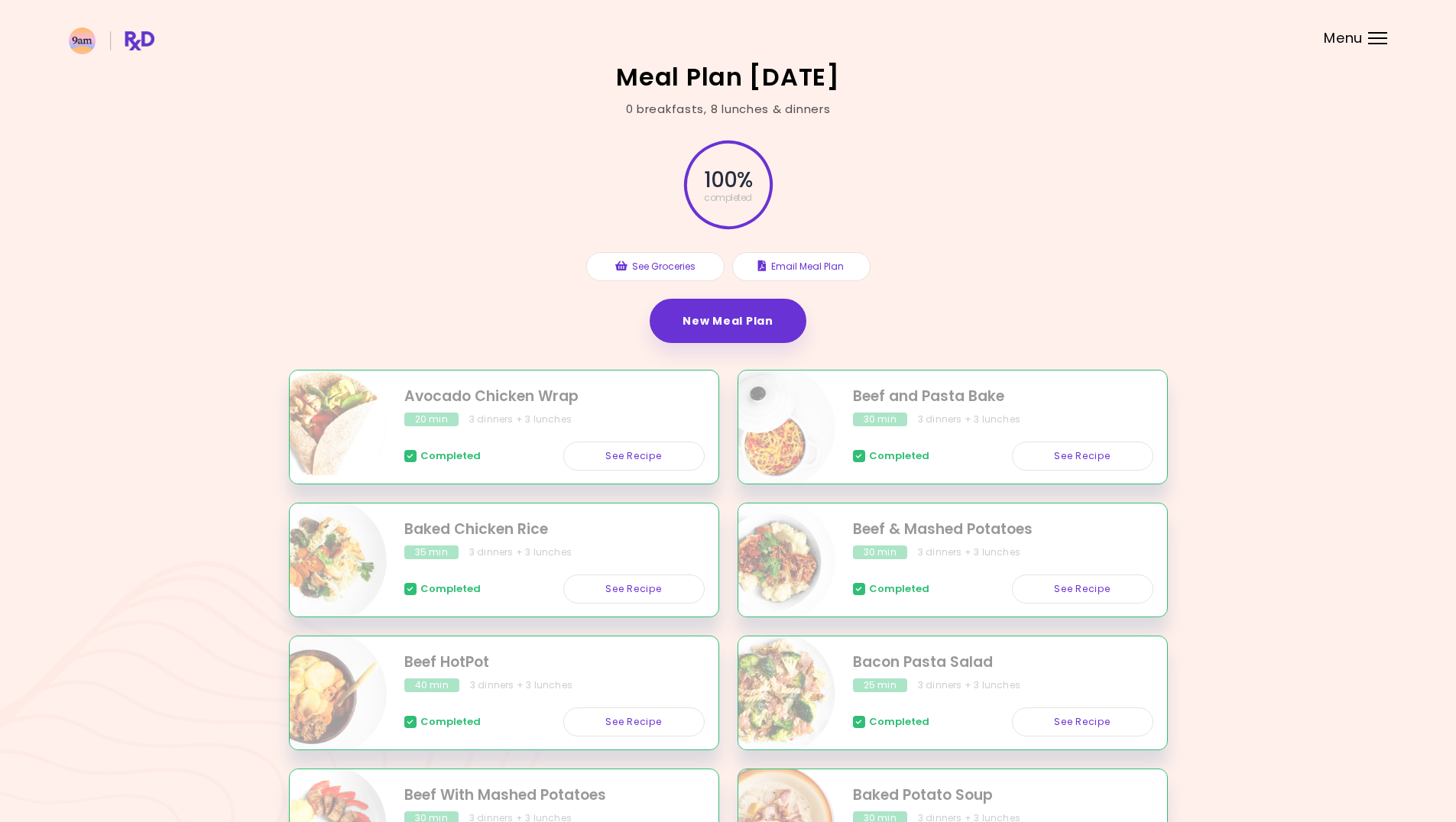
click at [1381, 42] on div "Menu" at bounding box center [1378, 38] width 19 height 12
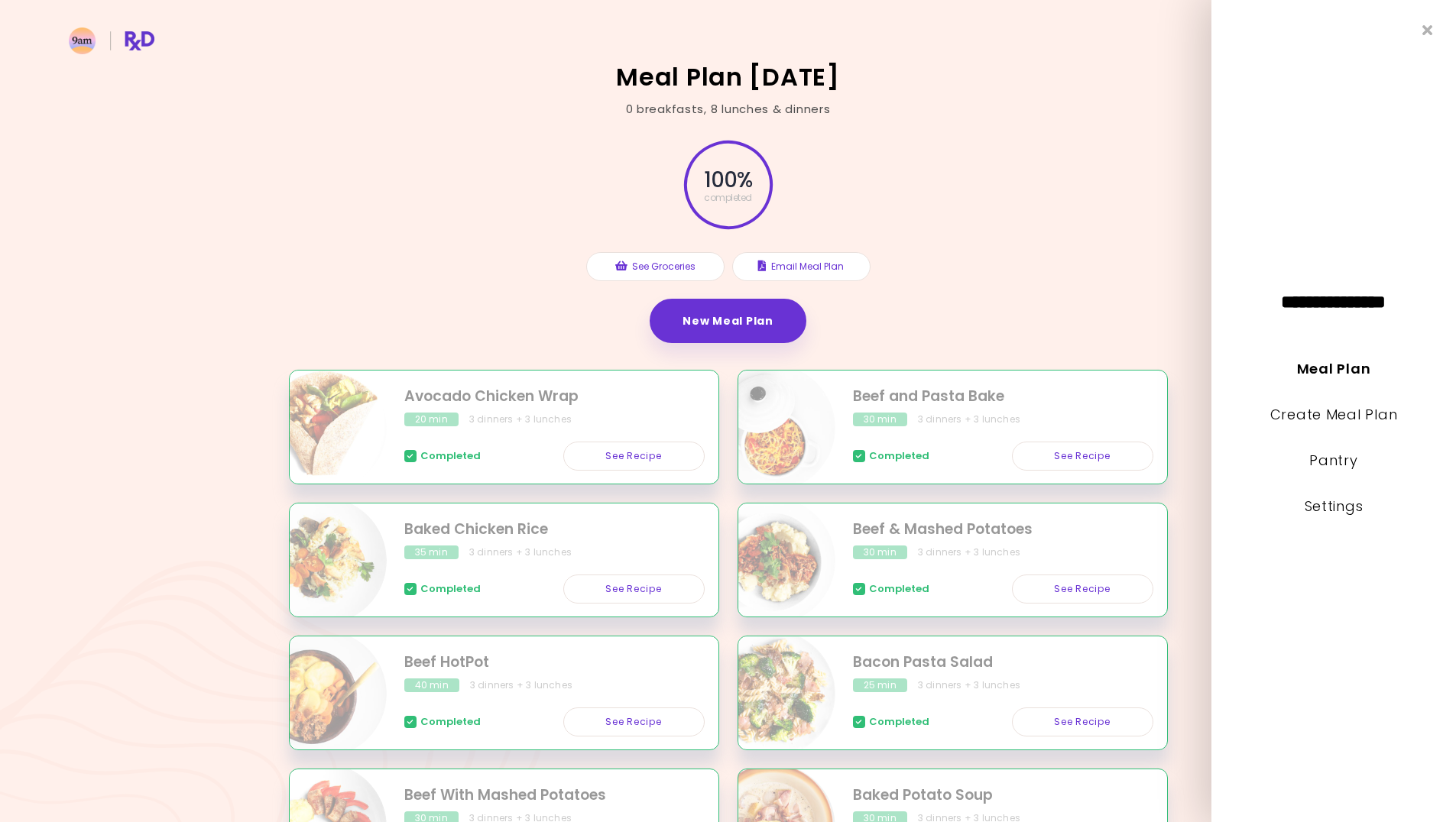
click at [1326, 300] on span "**********" at bounding box center [1333, 301] width 172 height 19
